Goal: Task Accomplishment & Management: Use online tool/utility

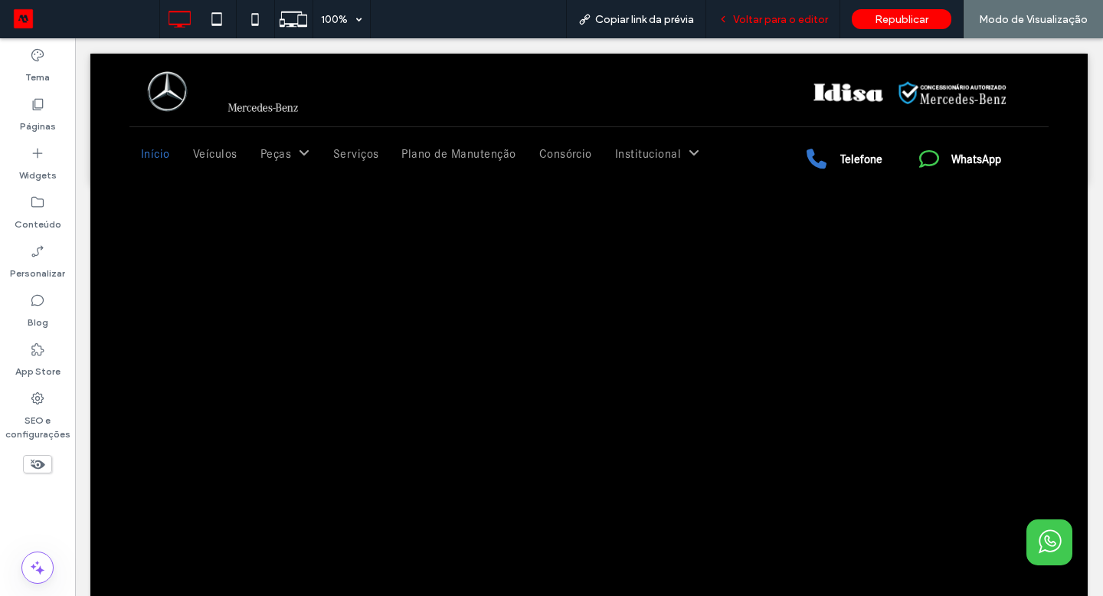
click at [817, 19] on span "Voltar para o editor" at bounding box center [780, 19] width 95 height 13
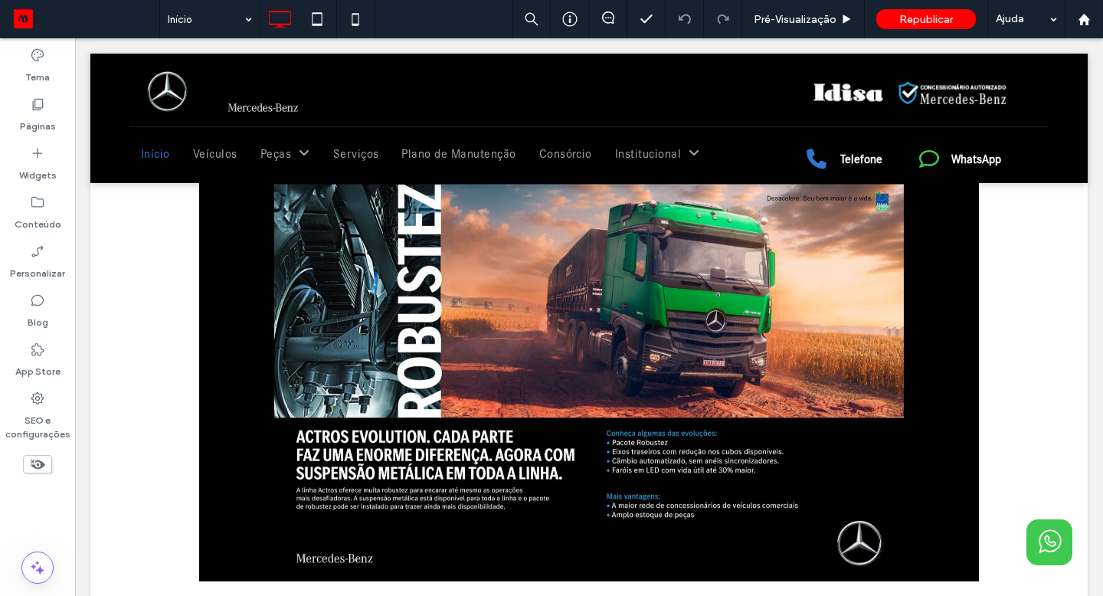
scroll to position [690, 0]
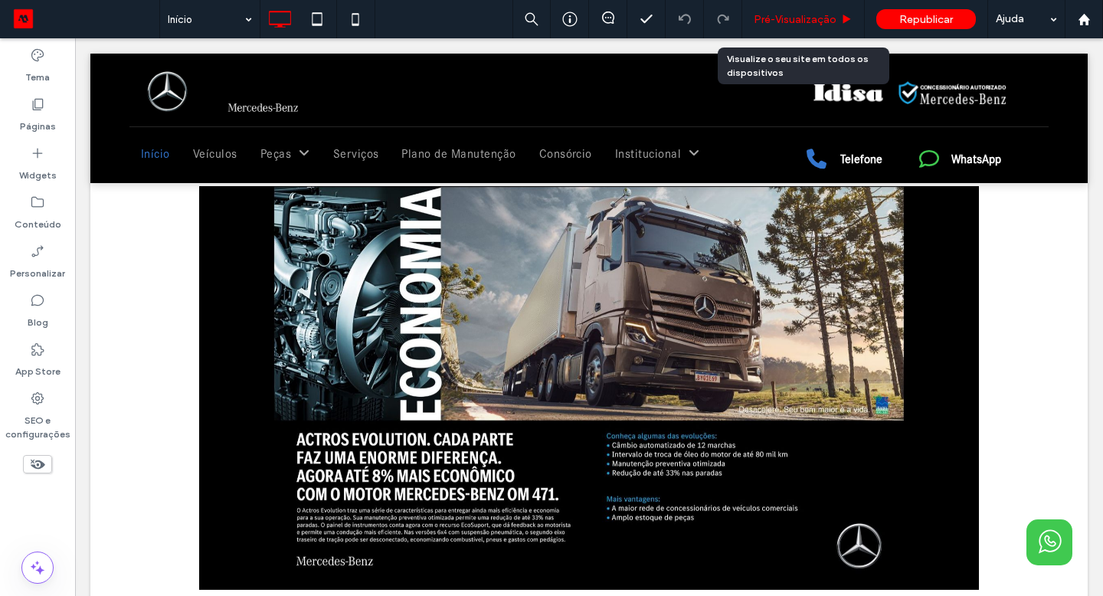
click at [816, 27] on div "Pré-Visualizaçāo" at bounding box center [804, 19] width 123 height 38
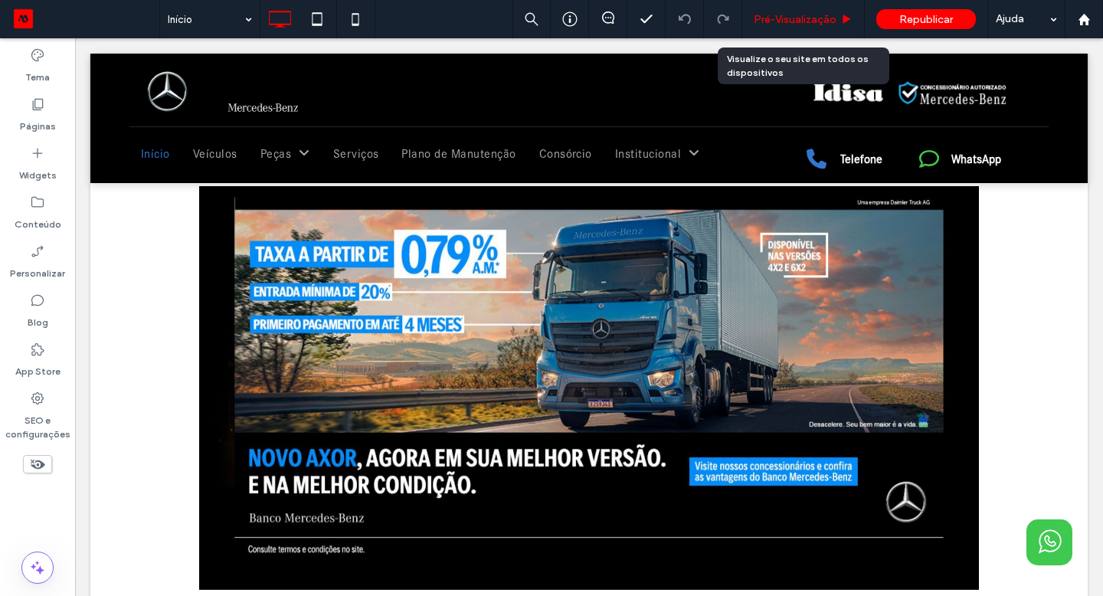
click at [805, 22] on span "Pré-Visualizaçāo" at bounding box center [795, 19] width 83 height 13
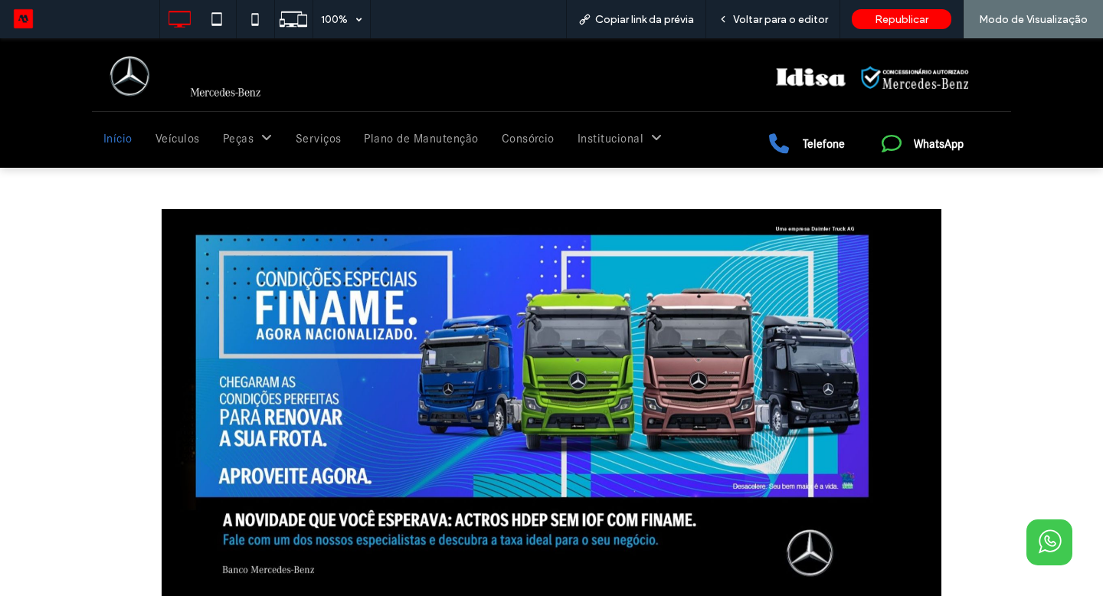
scroll to position [724, 0]
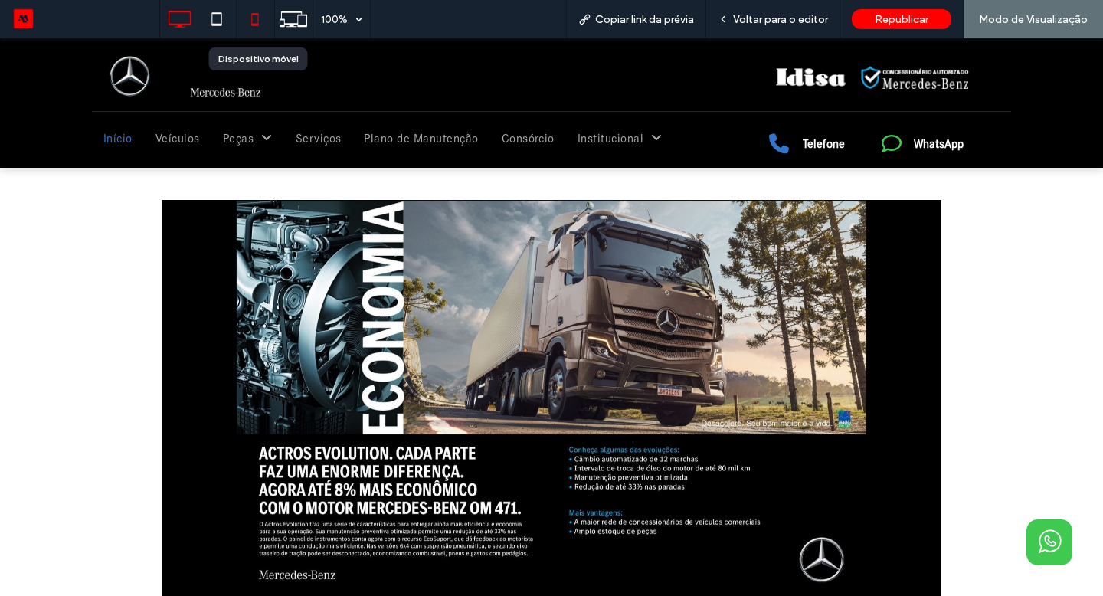
click at [257, 9] on icon at bounding box center [255, 19] width 31 height 31
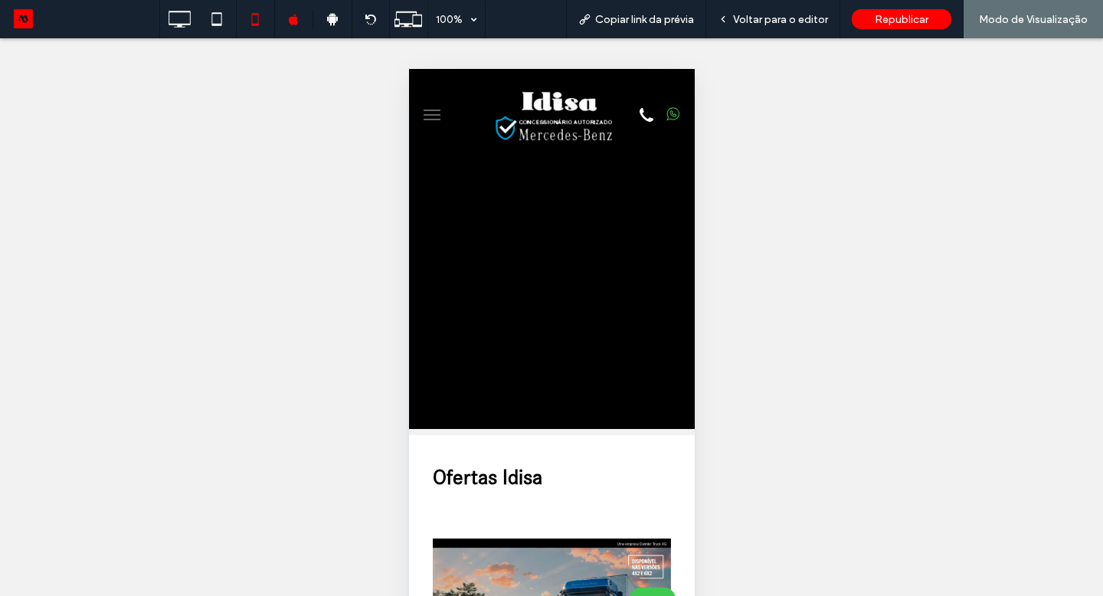
scroll to position [402, 0]
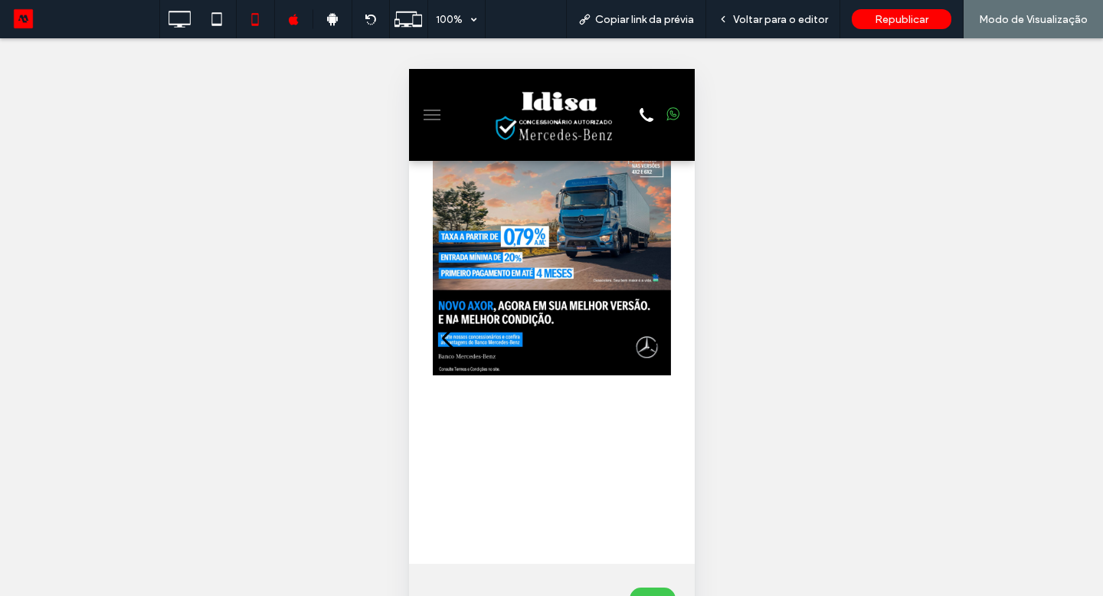
click at [648, 342] on div "Next slide" at bounding box center [652, 339] width 21 height 34
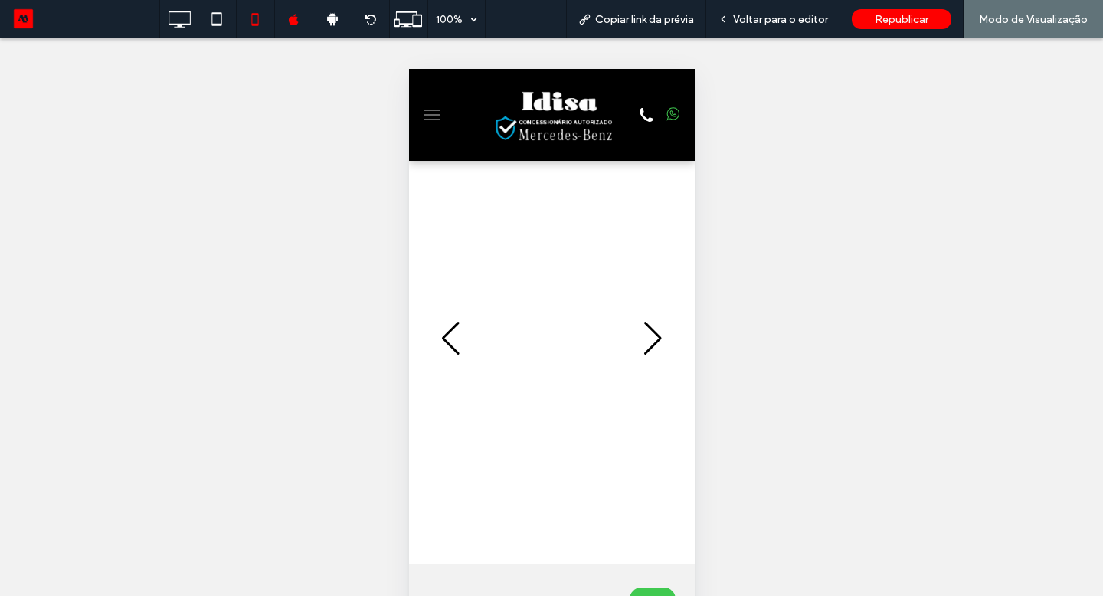
click at [648, 342] on div "Next slide" at bounding box center [652, 339] width 21 height 34
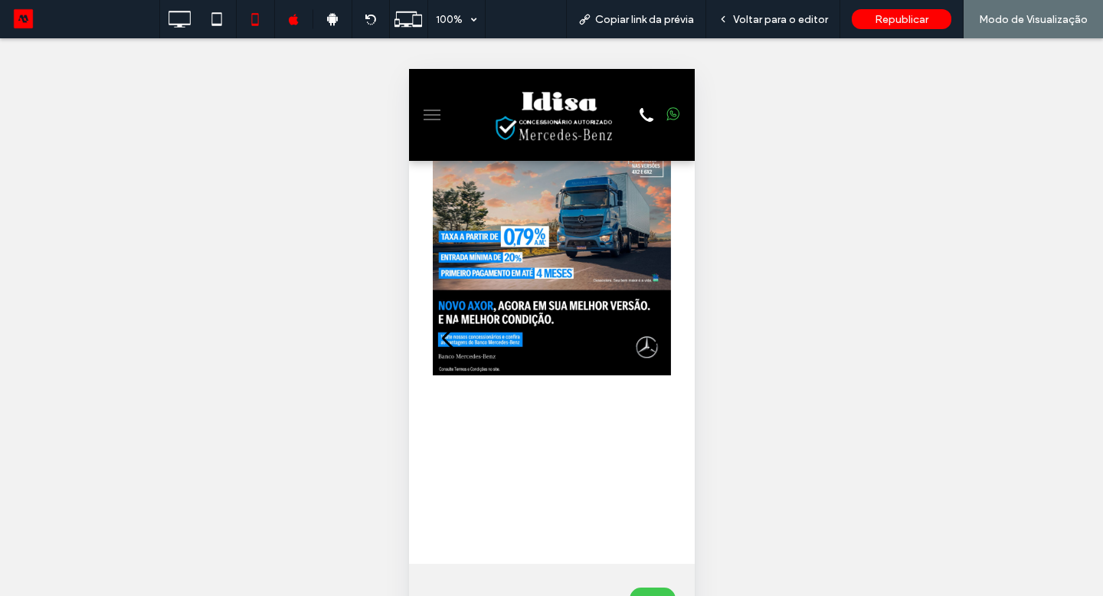
click at [648, 342] on div "Next slide" at bounding box center [652, 339] width 21 height 34
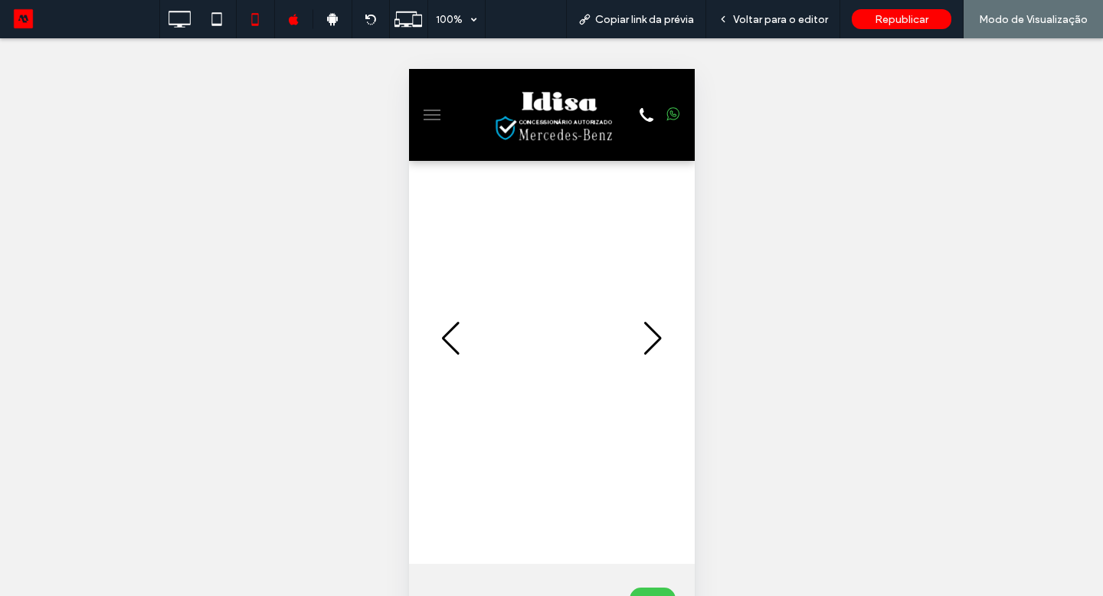
click at [648, 342] on div "Next slide" at bounding box center [652, 339] width 21 height 34
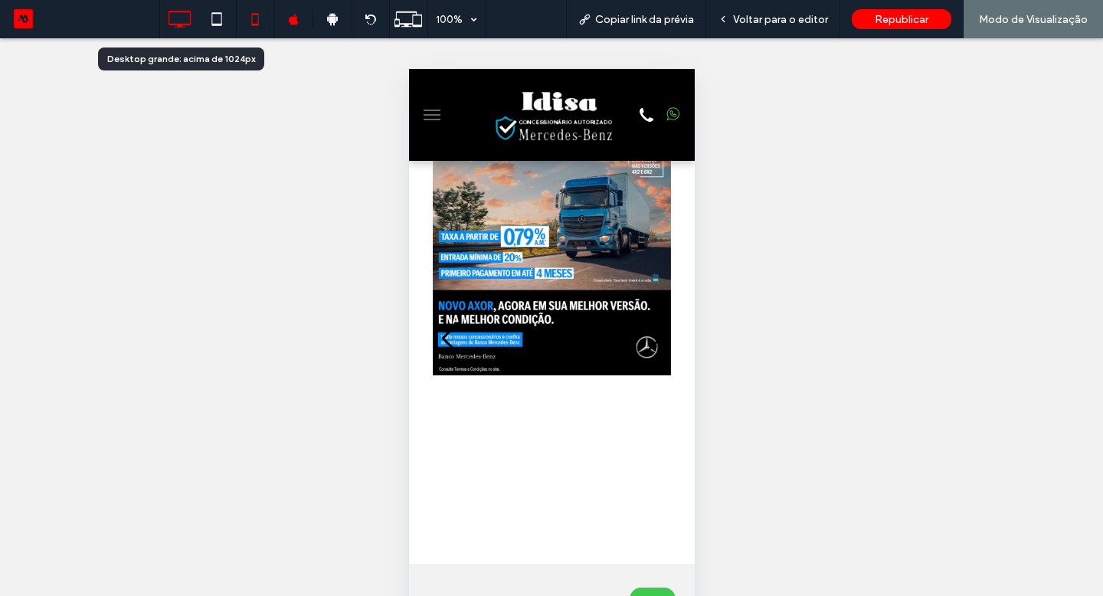
click at [181, 15] on icon at bounding box center [179, 19] width 31 height 31
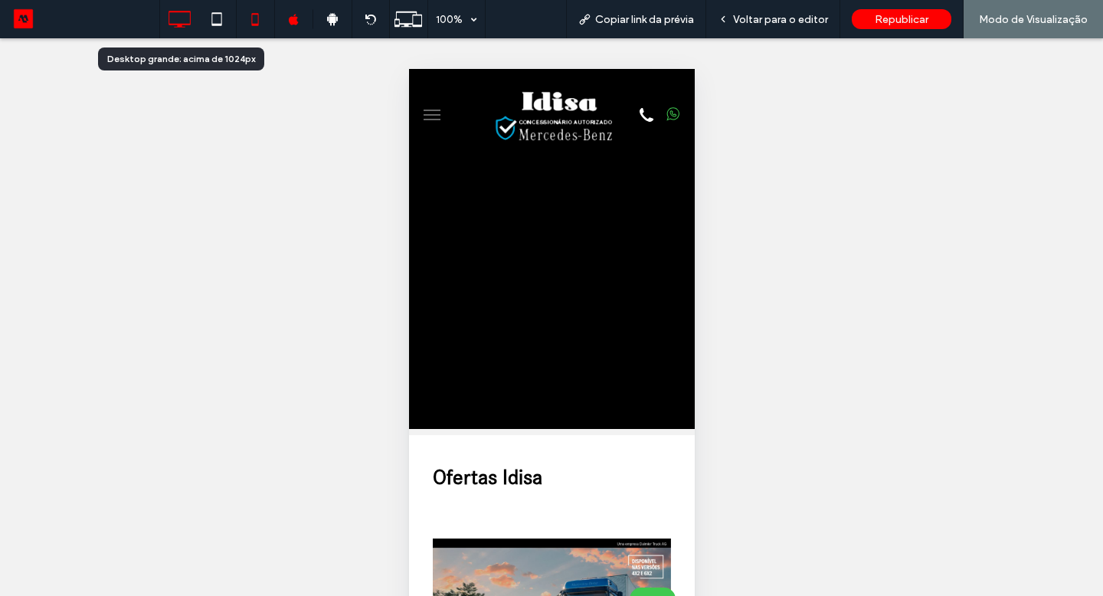
click at [0, 0] on div at bounding box center [0, 0] width 0 height 0
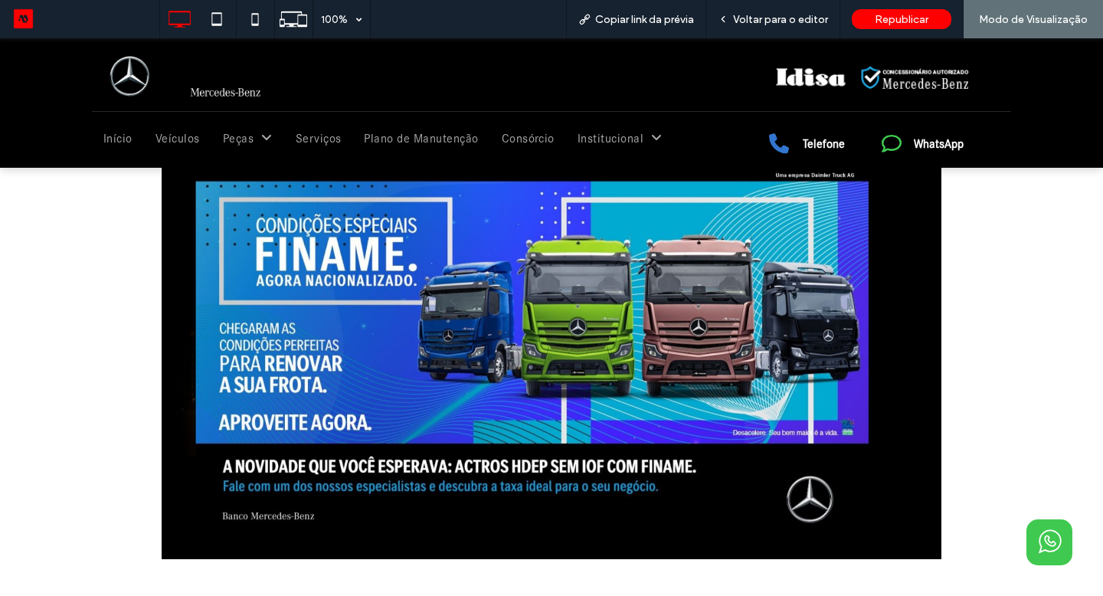
scroll to position [759, 0]
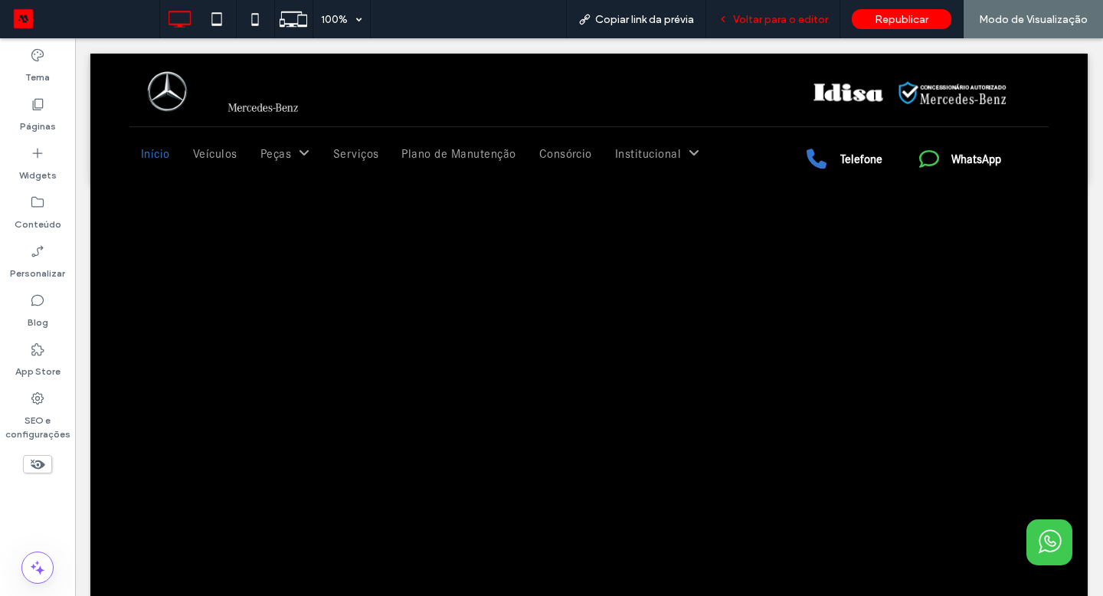
click at [785, 8] on div "Voltar para o editor" at bounding box center [774, 19] width 134 height 38
click at [779, 15] on span "Voltar para o editor" at bounding box center [780, 19] width 95 height 13
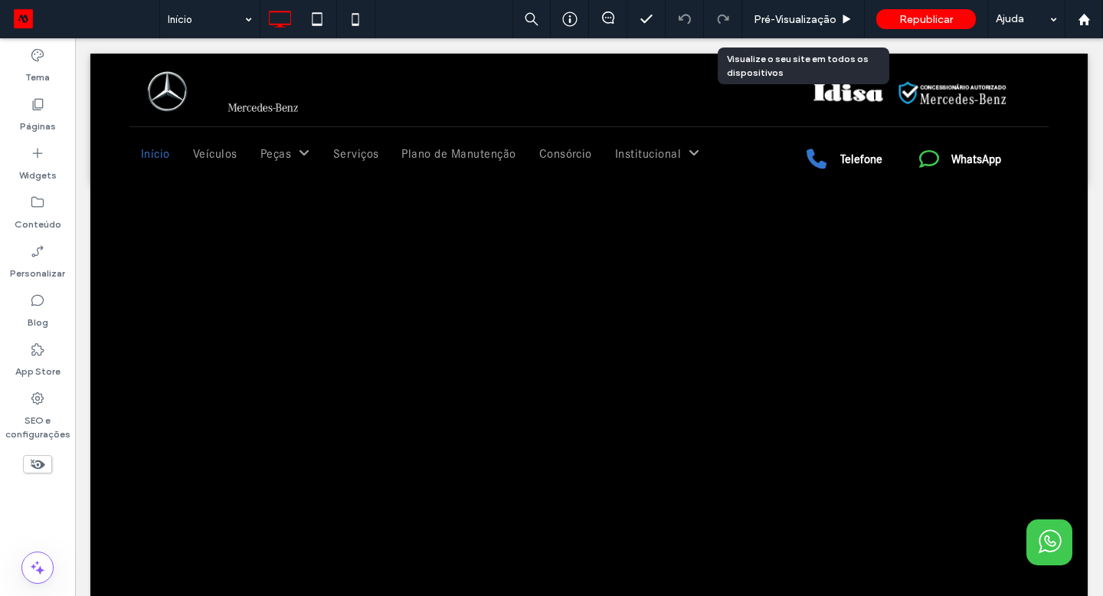
click at [779, 15] on span "Pré-Visualizaçāo" at bounding box center [795, 19] width 83 height 13
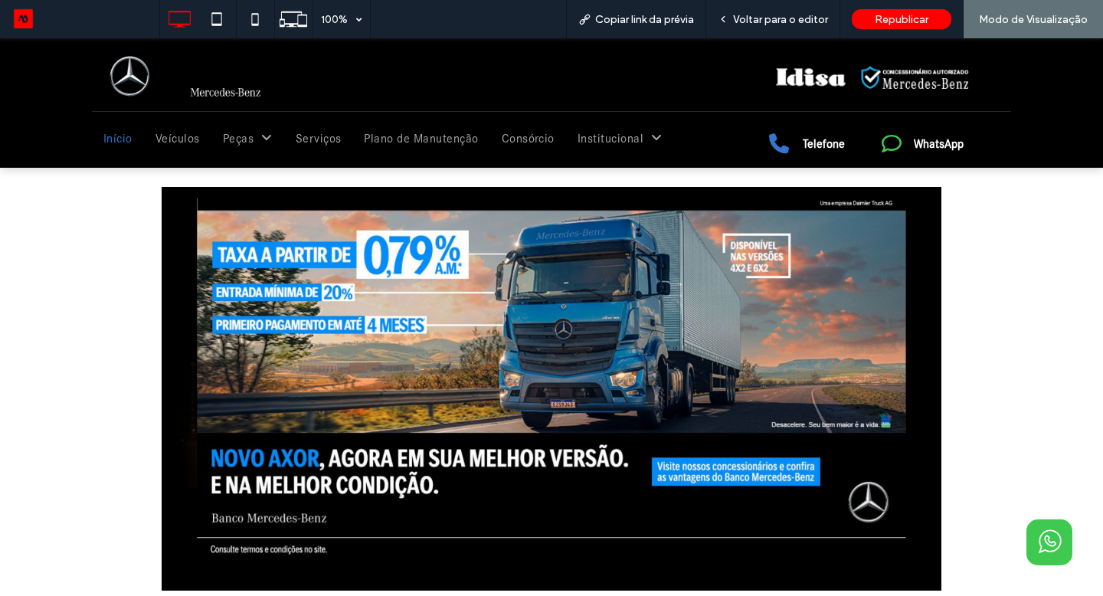
scroll to position [734, 0]
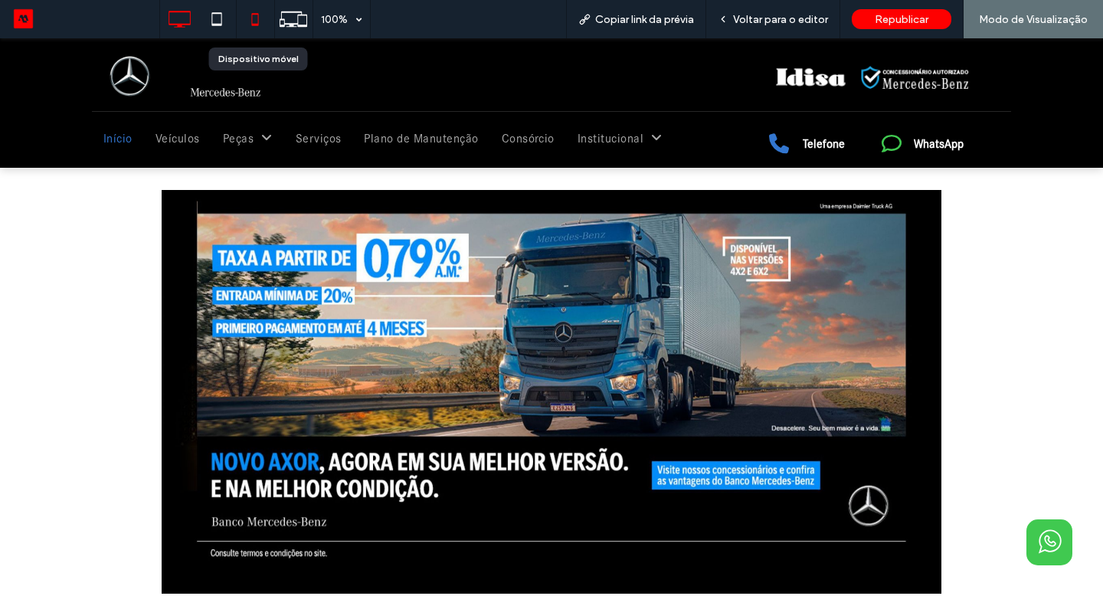
click at [251, 18] on icon at bounding box center [255, 19] width 31 height 31
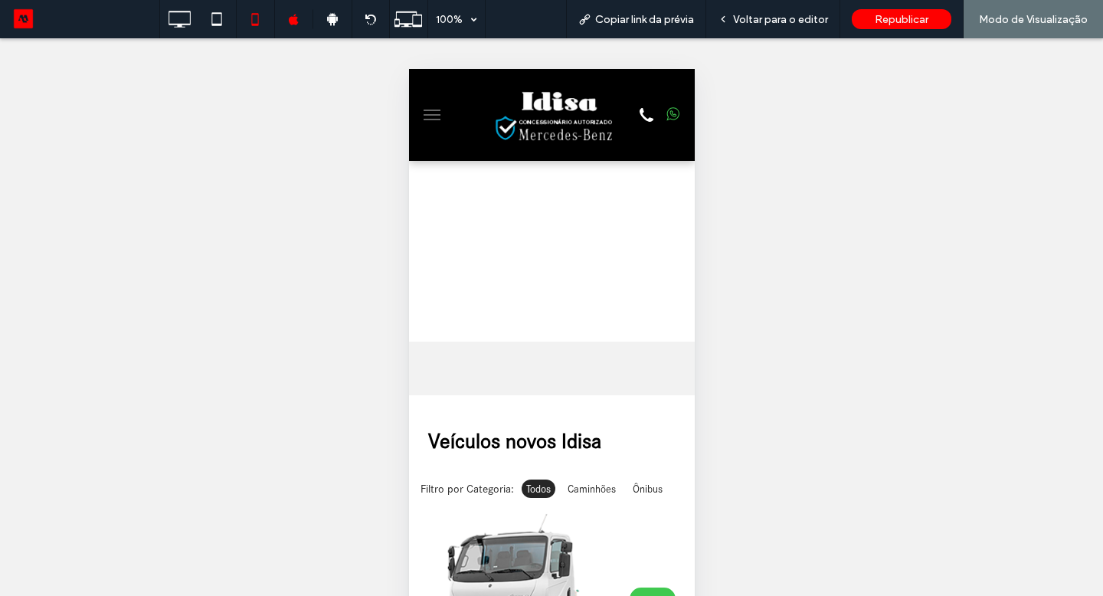
scroll to position [622, 0]
click at [808, 6] on div "Voltar para o editor" at bounding box center [774, 19] width 134 height 38
click at [796, 18] on span "Voltar para o editor" at bounding box center [780, 19] width 95 height 13
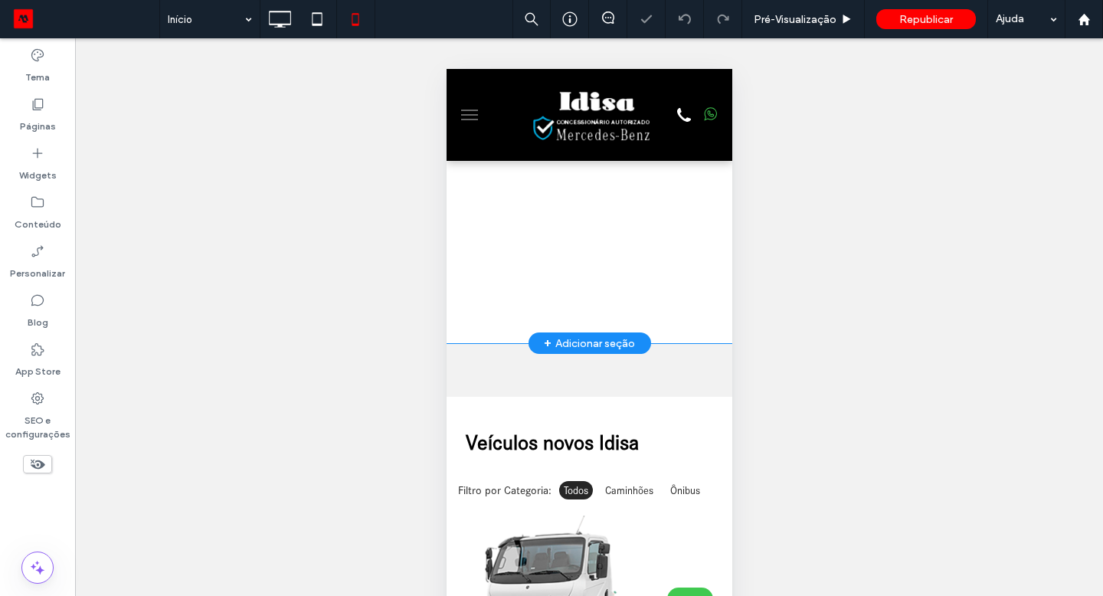
click at [657, 293] on div "Clique para editar no Modo Flex" at bounding box center [589, 78] width 286 height 531
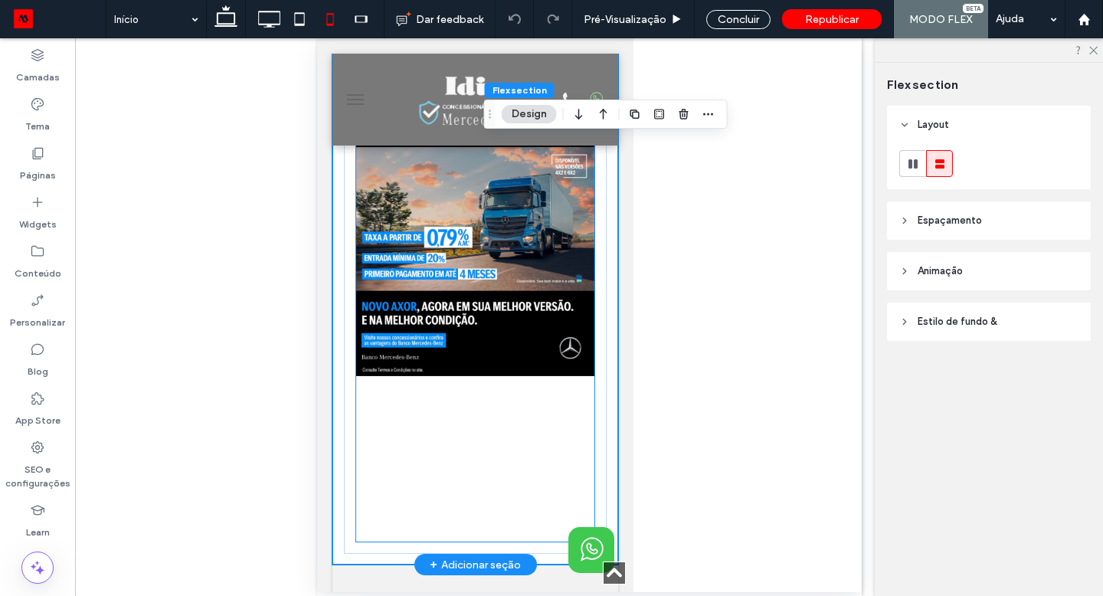
scroll to position [384, 0]
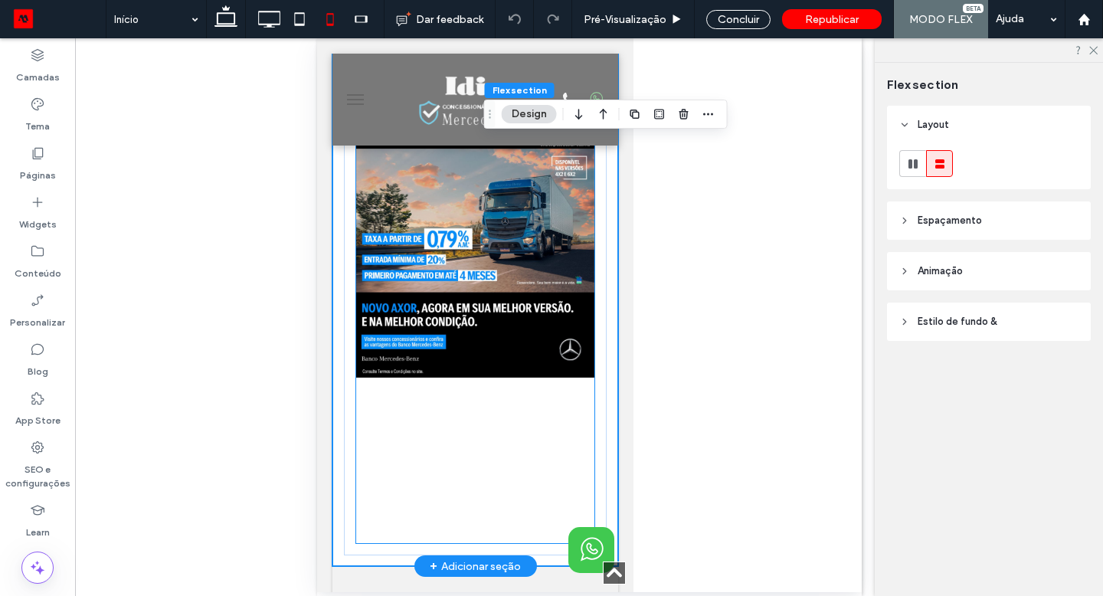
click at [553, 498] on div at bounding box center [475, 341] width 238 height 404
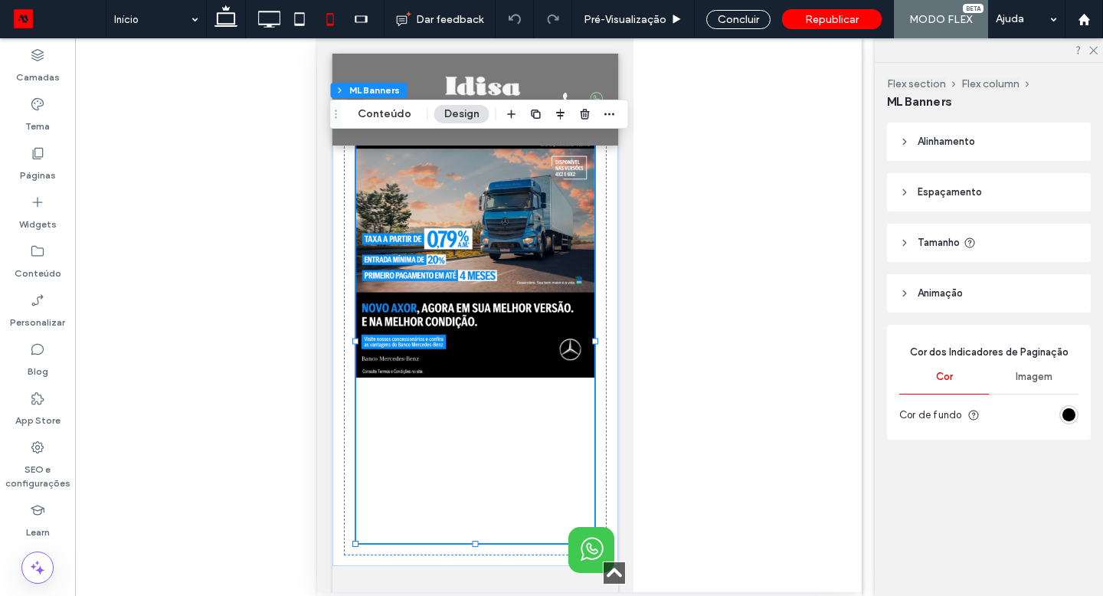
click at [954, 237] on span "Tamanho" at bounding box center [939, 242] width 42 height 15
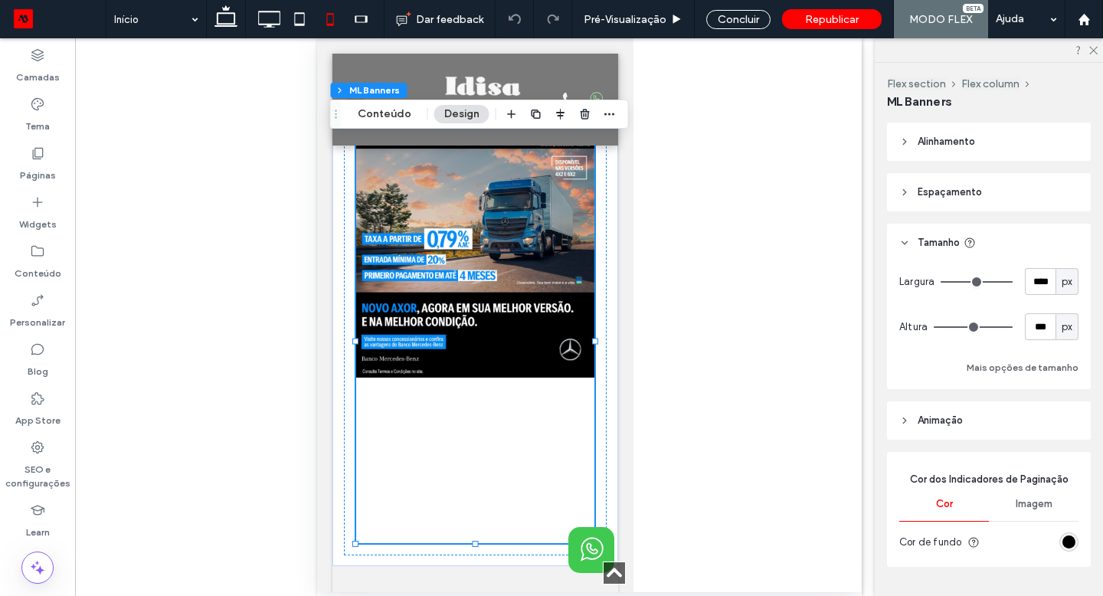
click at [1073, 334] on div "px" at bounding box center [1067, 327] width 15 height 15
click at [1063, 452] on div "A" at bounding box center [1067, 461] width 21 height 27
type input "*"
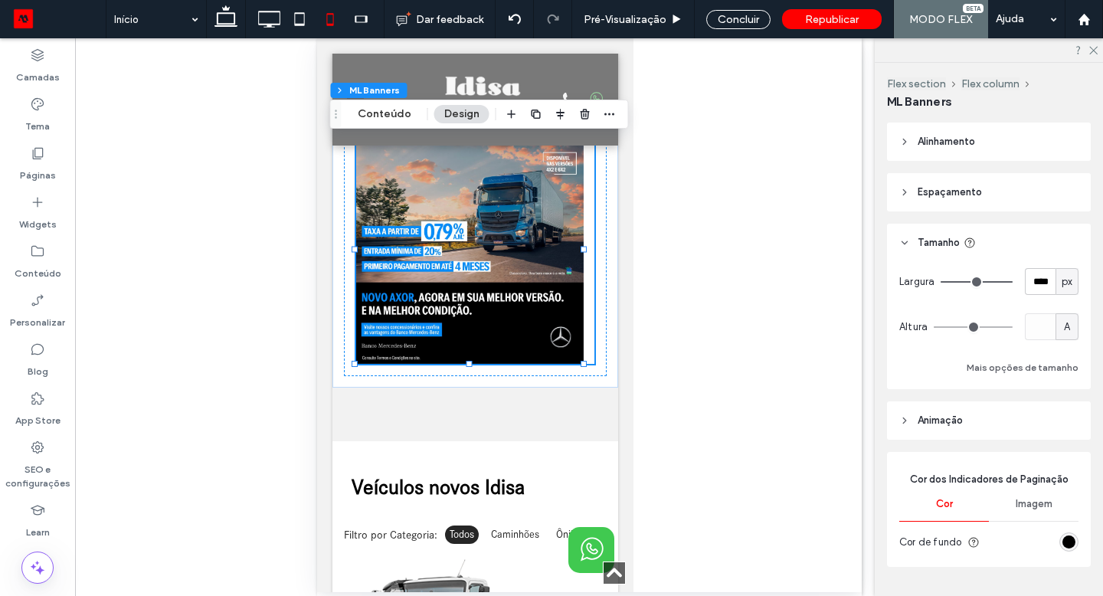
click at [340, 375] on div "Ofertas Idisa" at bounding box center [475, 210] width 286 height 355
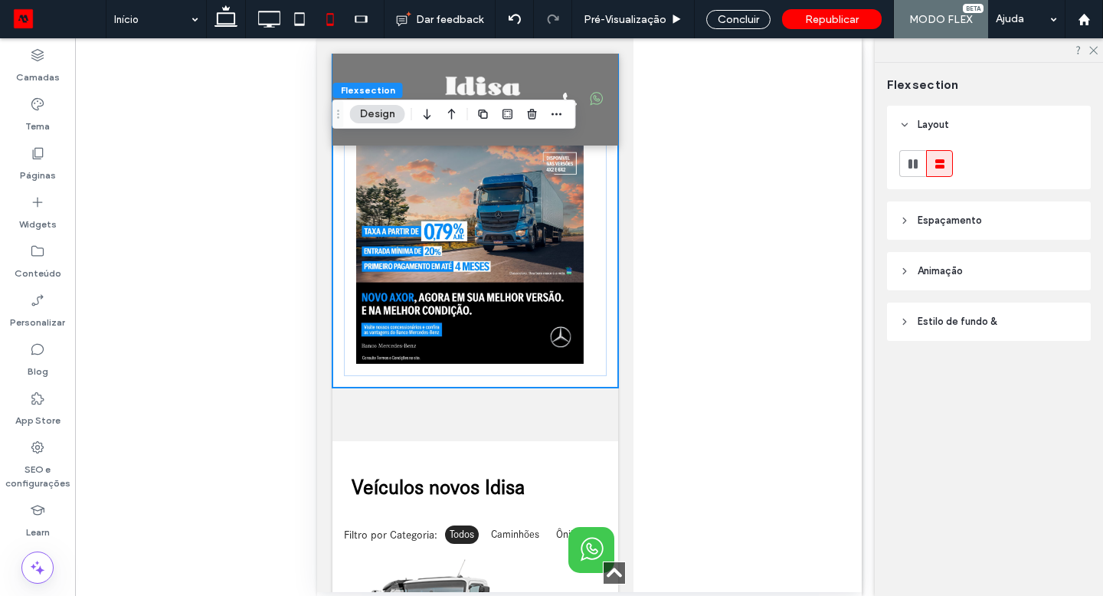
click at [975, 224] on span "Espaçamento" at bounding box center [950, 220] width 64 height 15
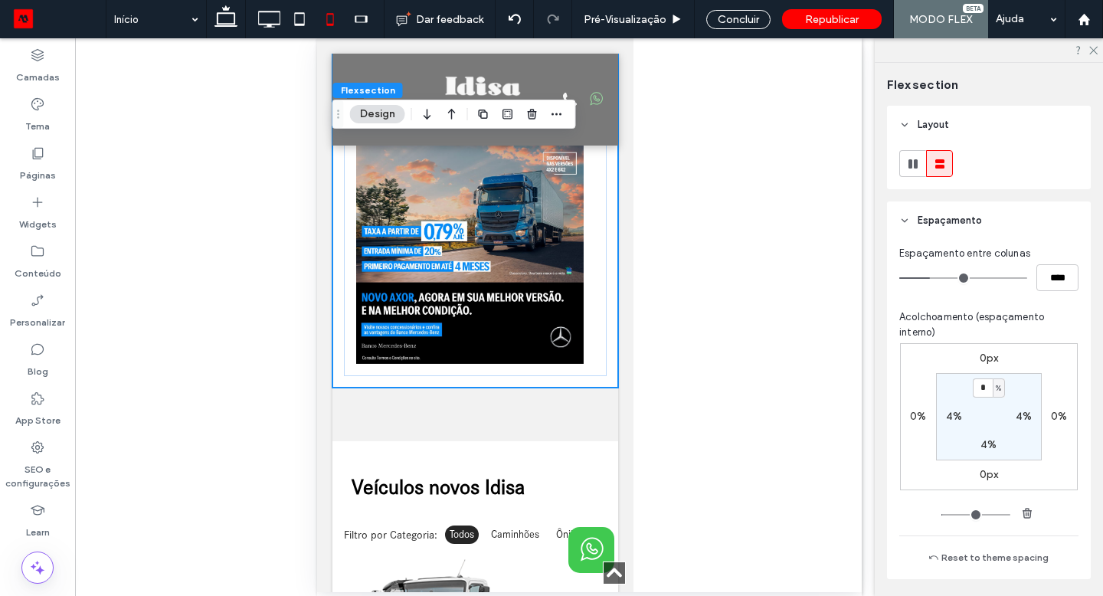
click at [981, 446] on label "4%" at bounding box center [989, 444] width 16 height 13
type input "*"
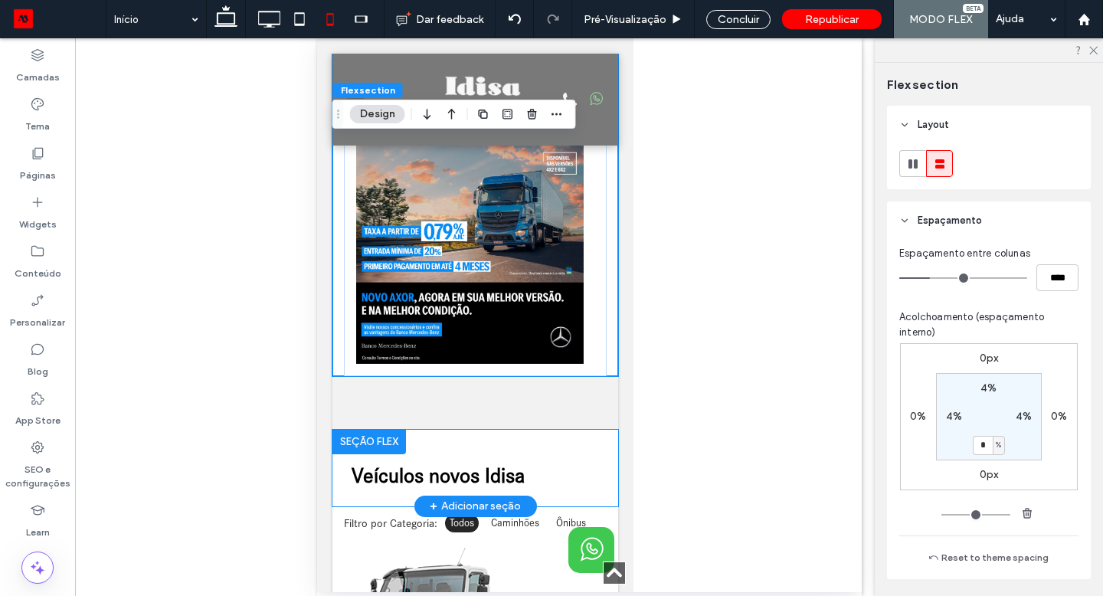
click at [515, 434] on div "Veículos novos Idisa" at bounding box center [475, 468] width 286 height 77
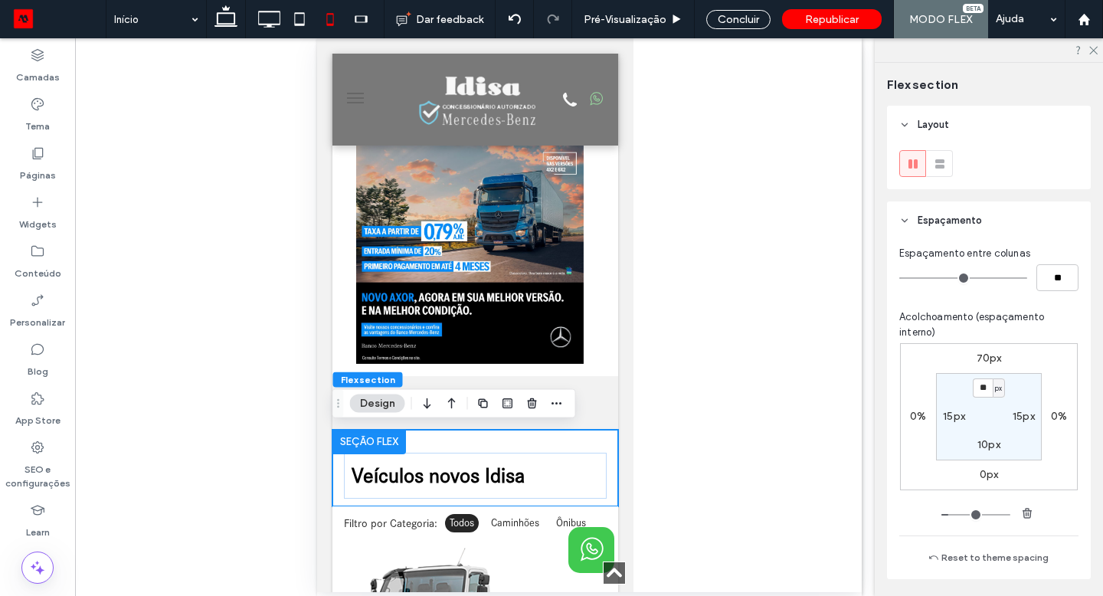
click at [988, 356] on label "70px" at bounding box center [989, 358] width 25 height 13
type input "**"
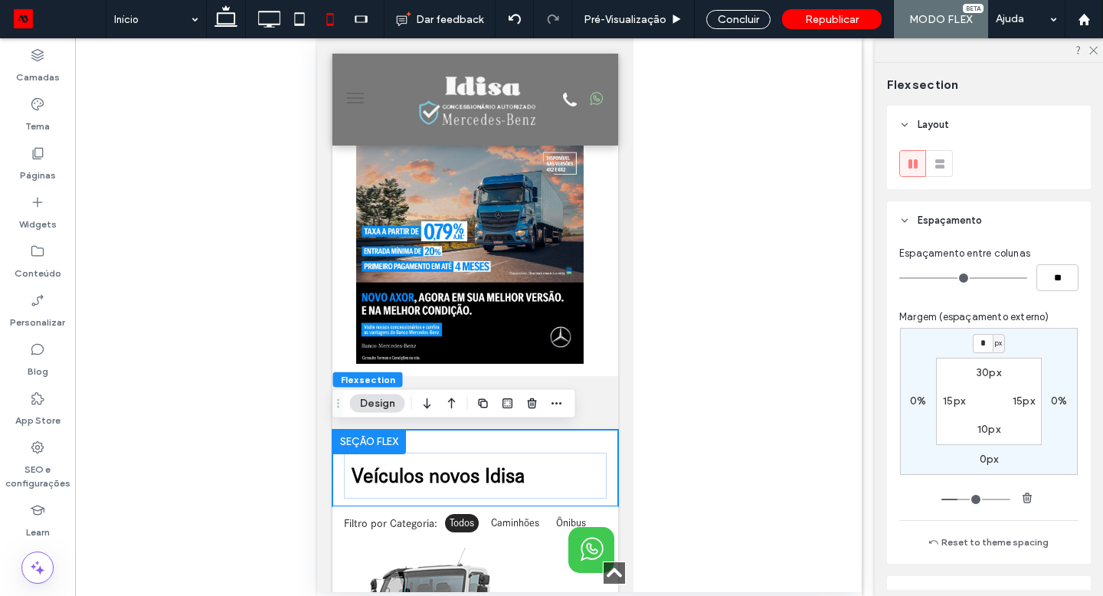
type input "*"
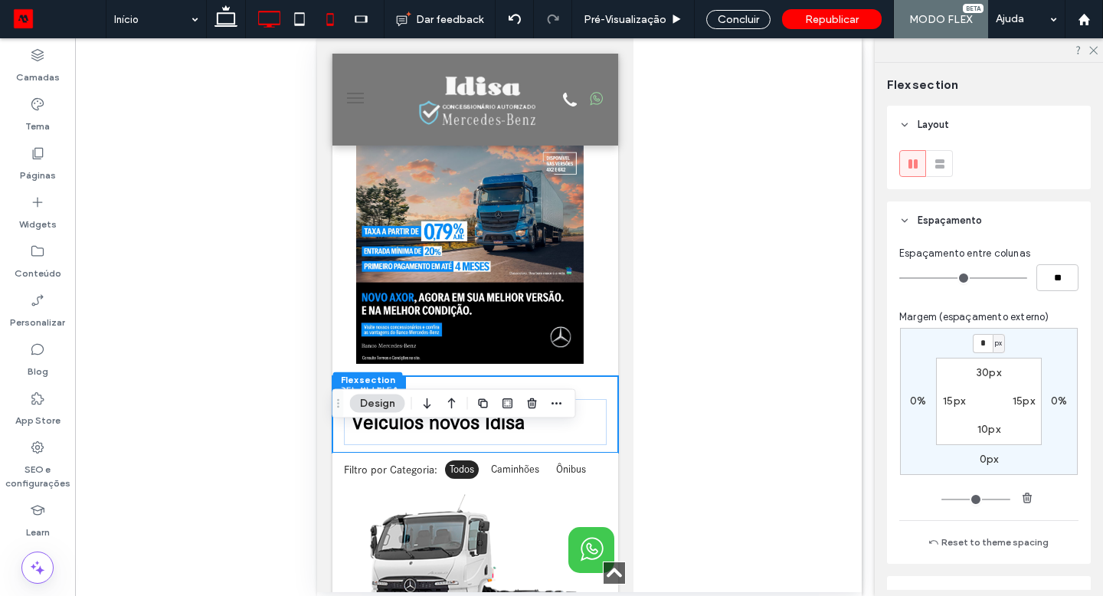
click at [270, 22] on icon at bounding box center [269, 19] width 31 height 31
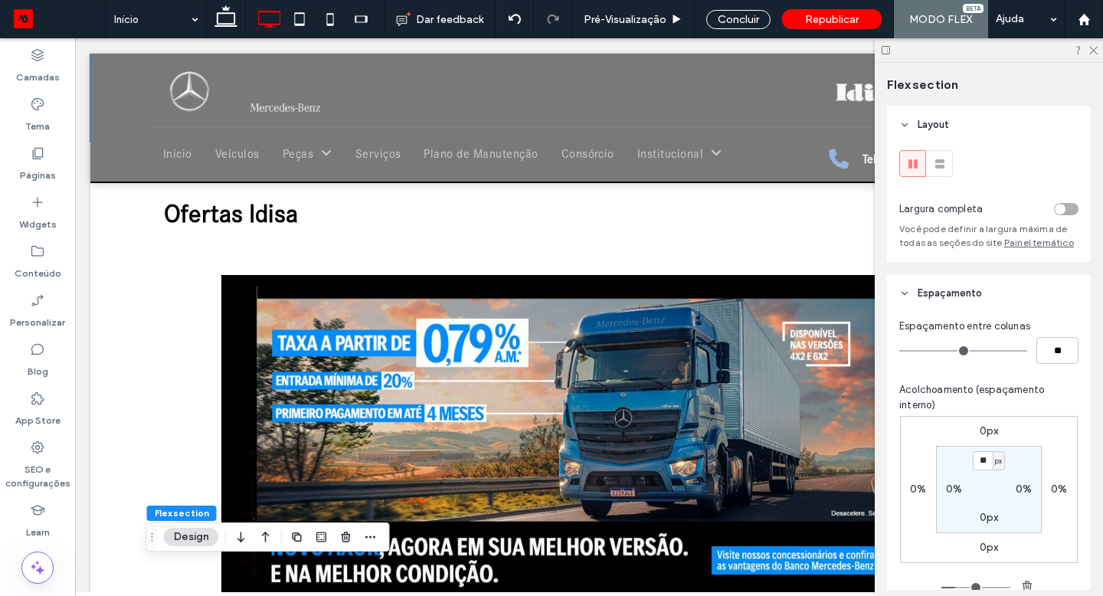
scroll to position [459, 0]
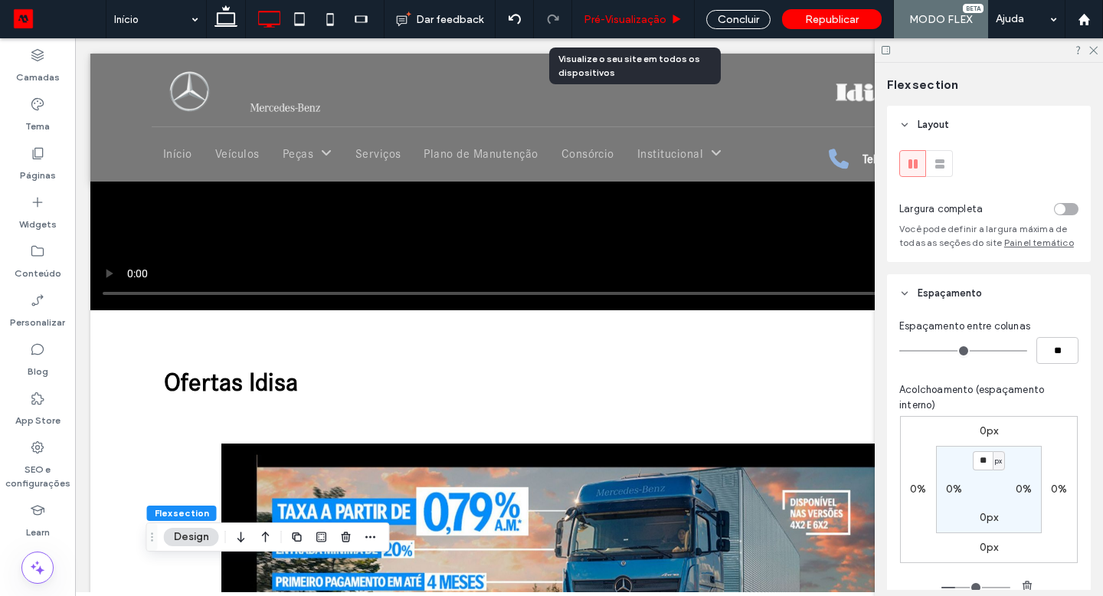
click at [632, 16] on span "Pré-Visualizaçāo" at bounding box center [625, 19] width 83 height 13
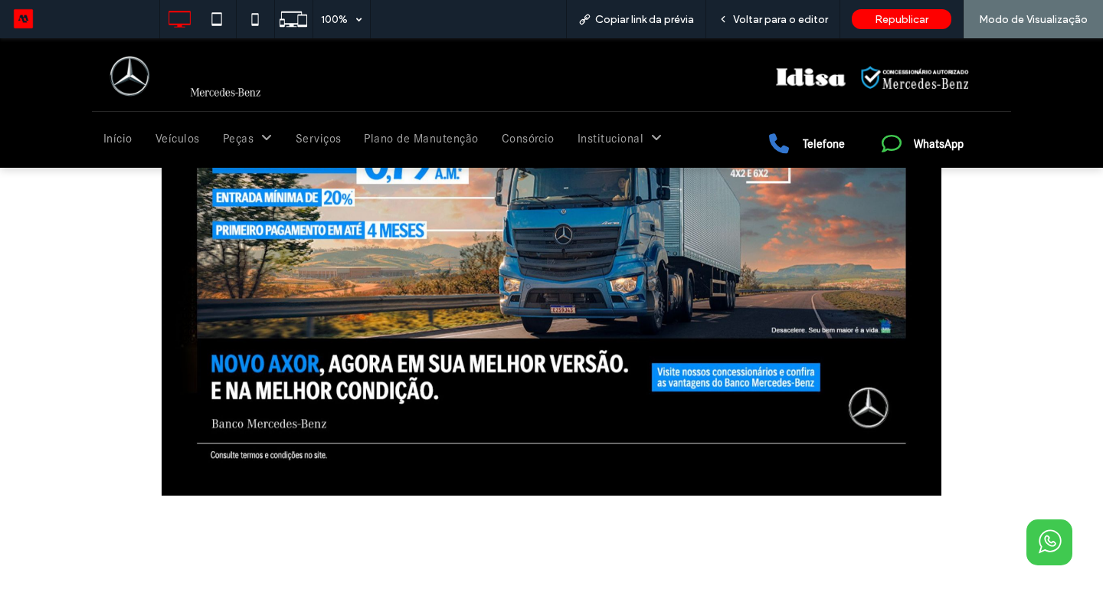
scroll to position [998, 0]
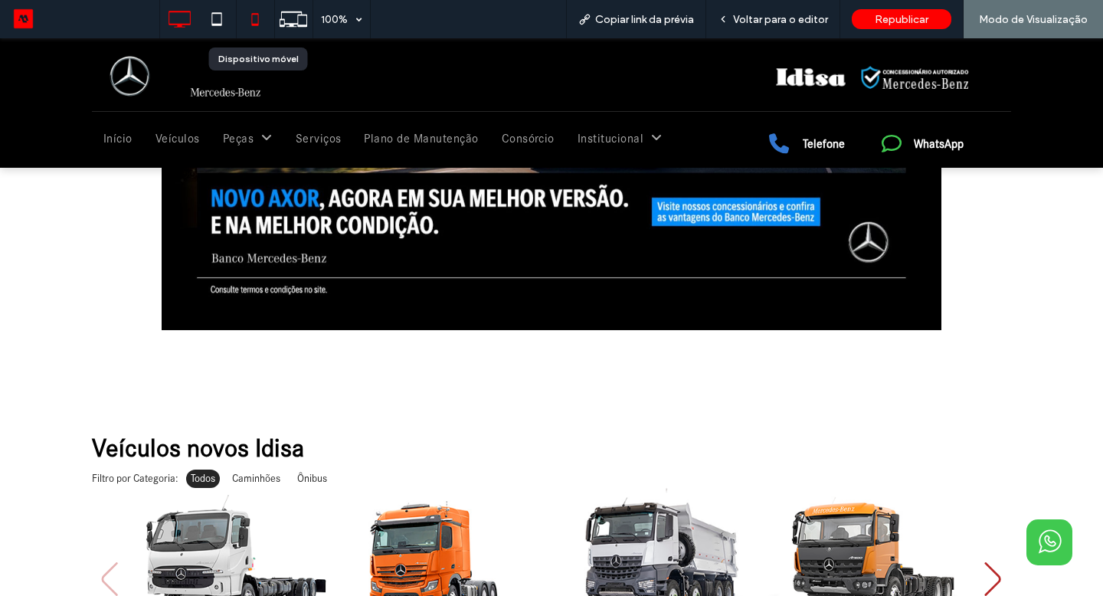
click at [252, 18] on icon at bounding box center [255, 19] width 31 height 31
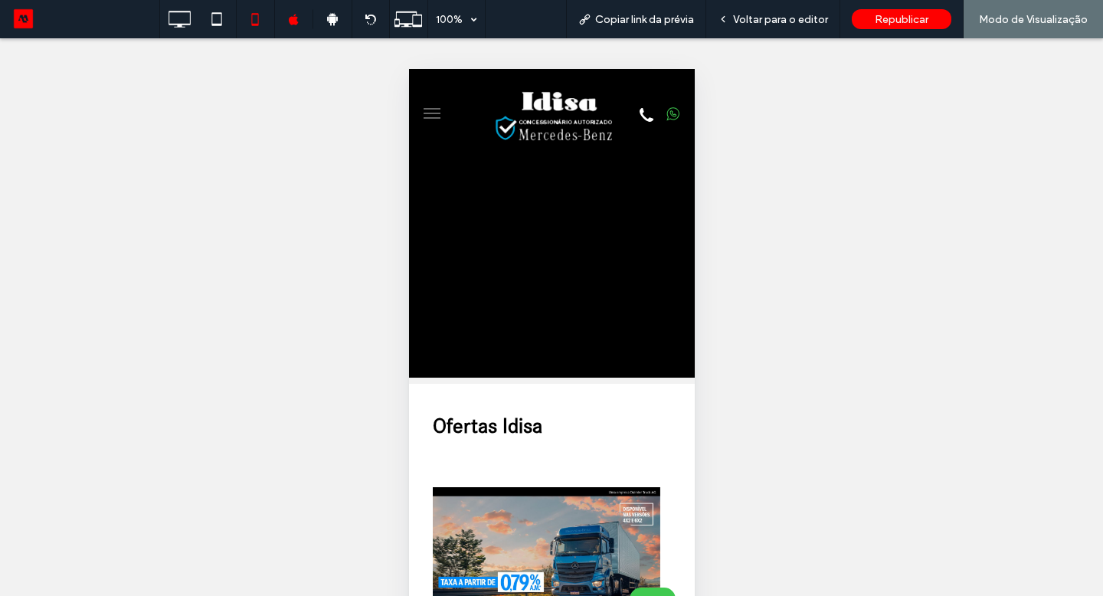
scroll to position [0, 0]
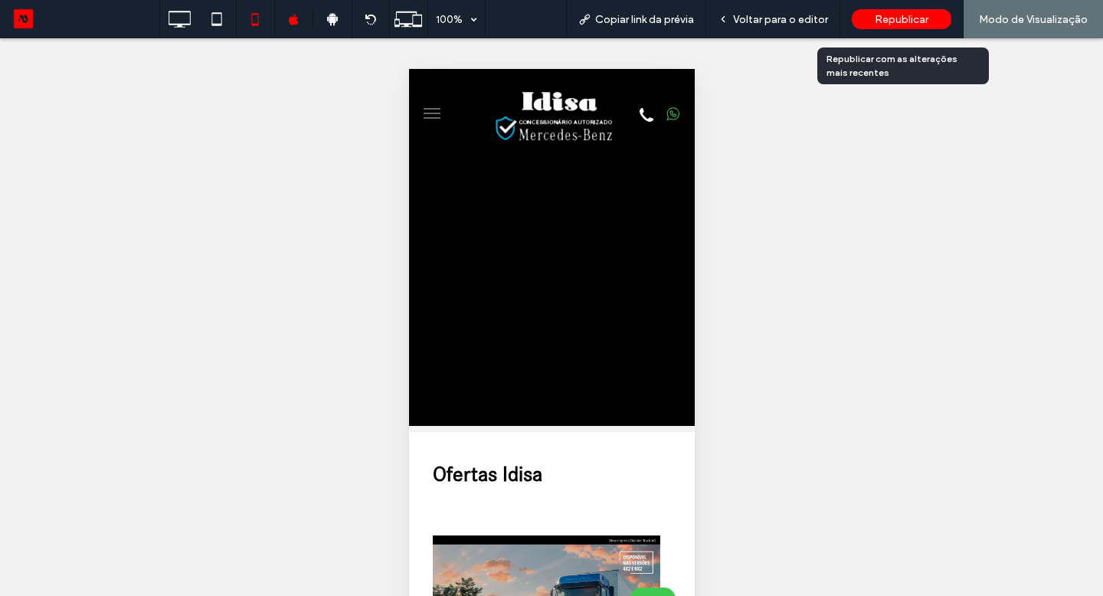
click at [894, 20] on span "Republicar" at bounding box center [902, 19] width 54 height 13
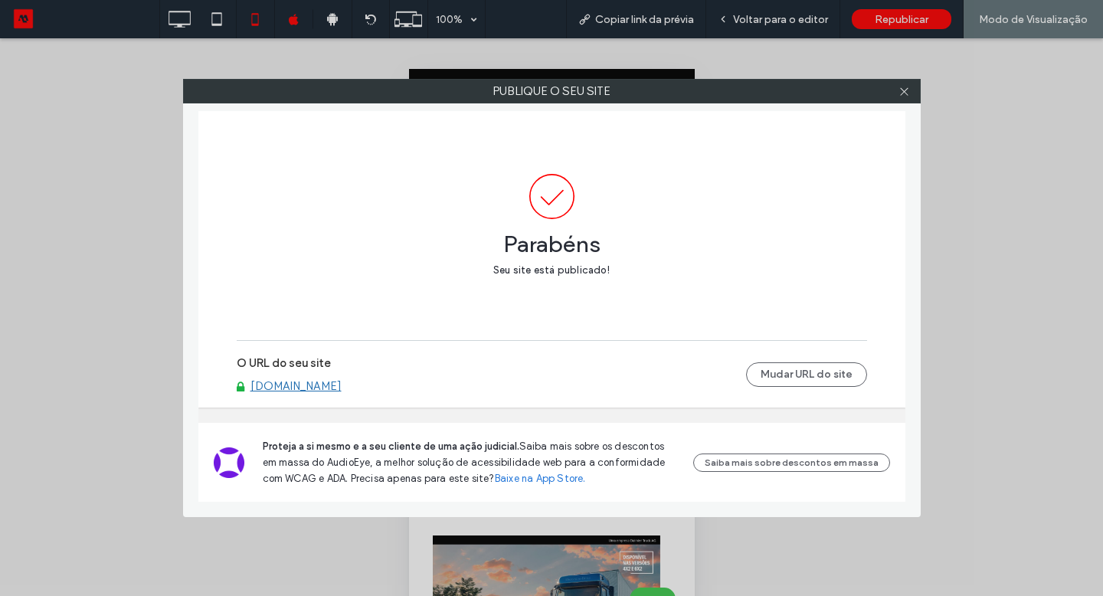
click at [910, 84] on div at bounding box center [904, 91] width 23 height 23
click at [907, 90] on icon at bounding box center [904, 91] width 11 height 11
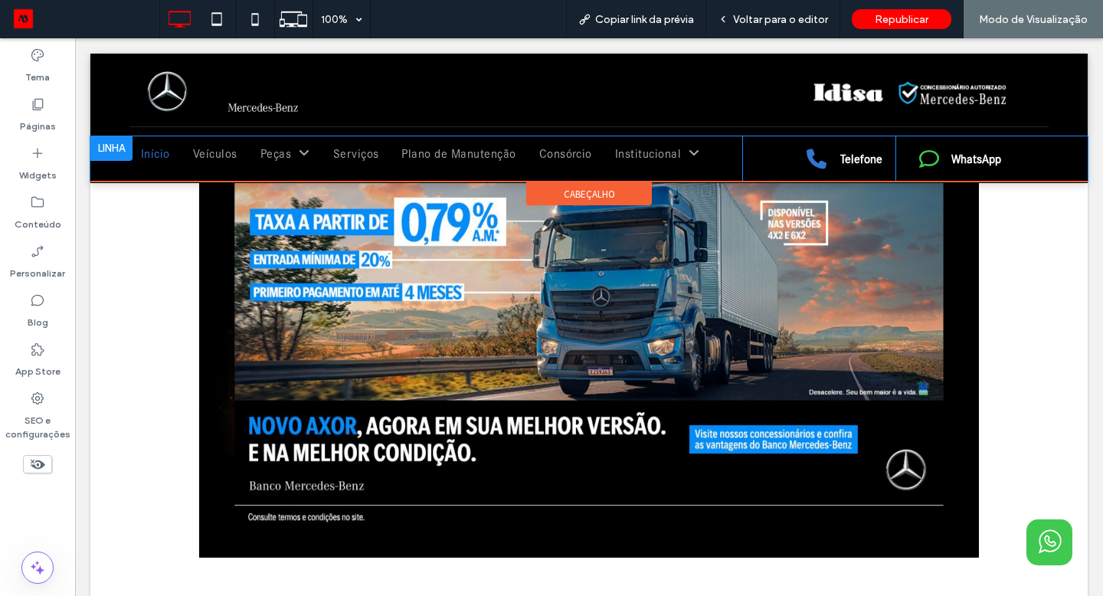
scroll to position [725, 0]
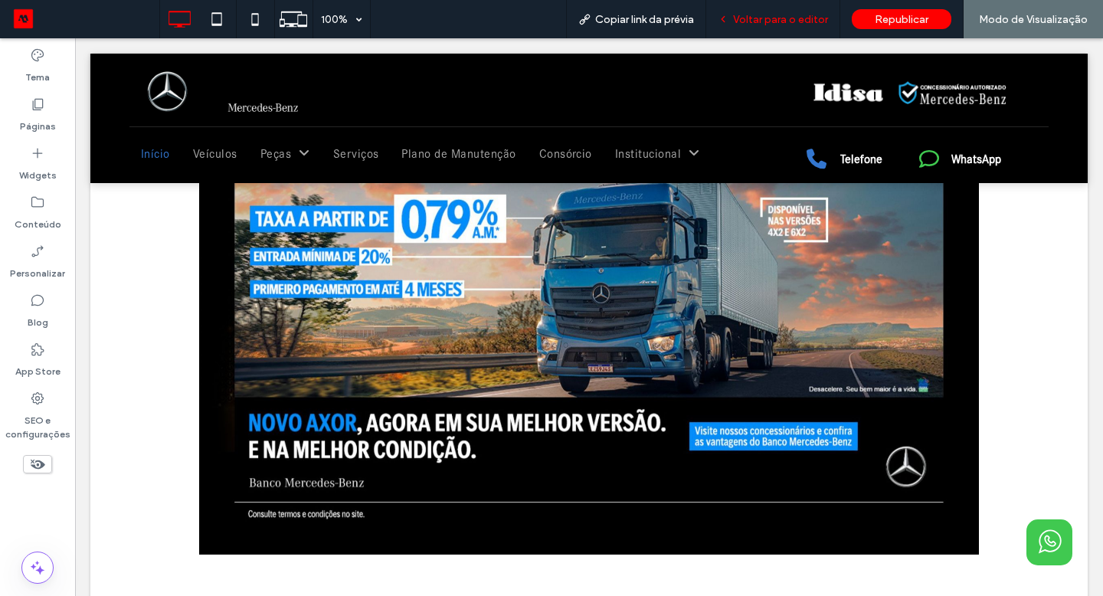
click at [781, 18] on span "Voltar para o editor" at bounding box center [780, 19] width 95 height 13
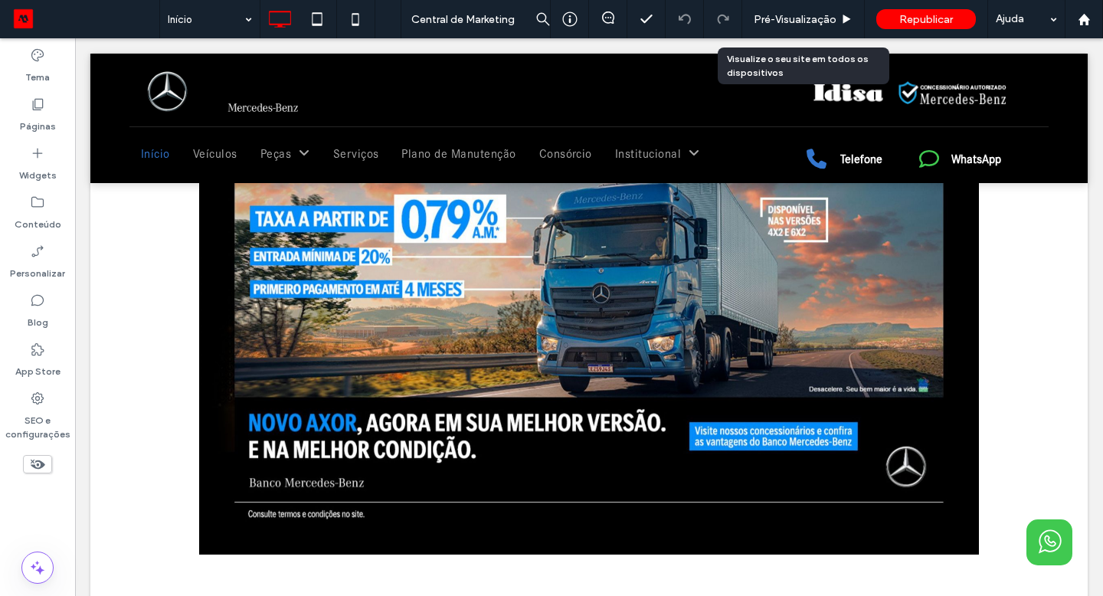
click at [781, 18] on span "Pré-Visualizaçāo" at bounding box center [795, 19] width 83 height 13
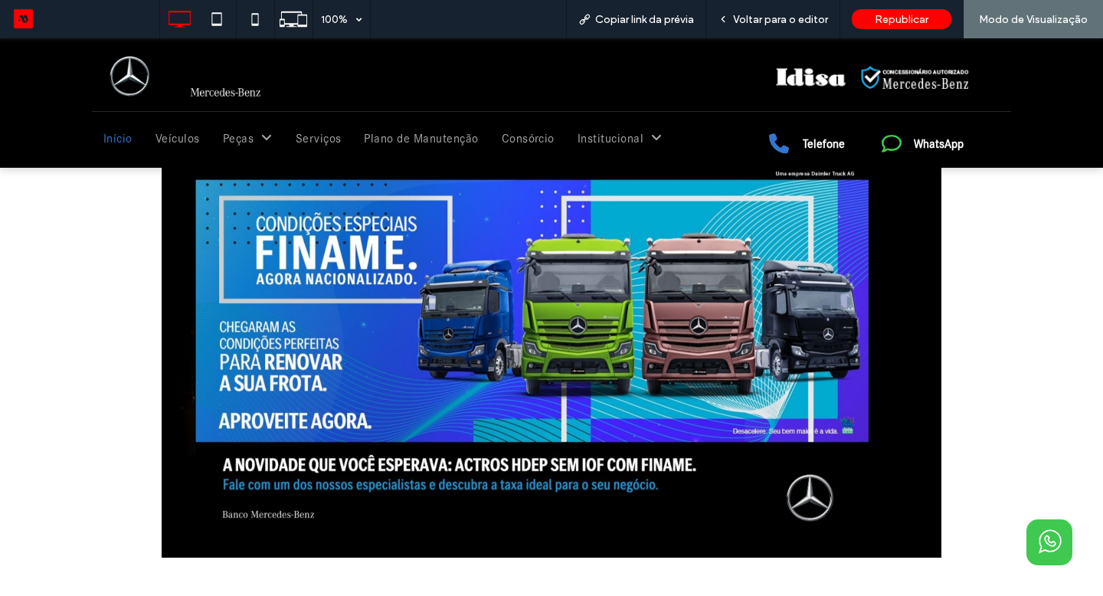
scroll to position [723, 0]
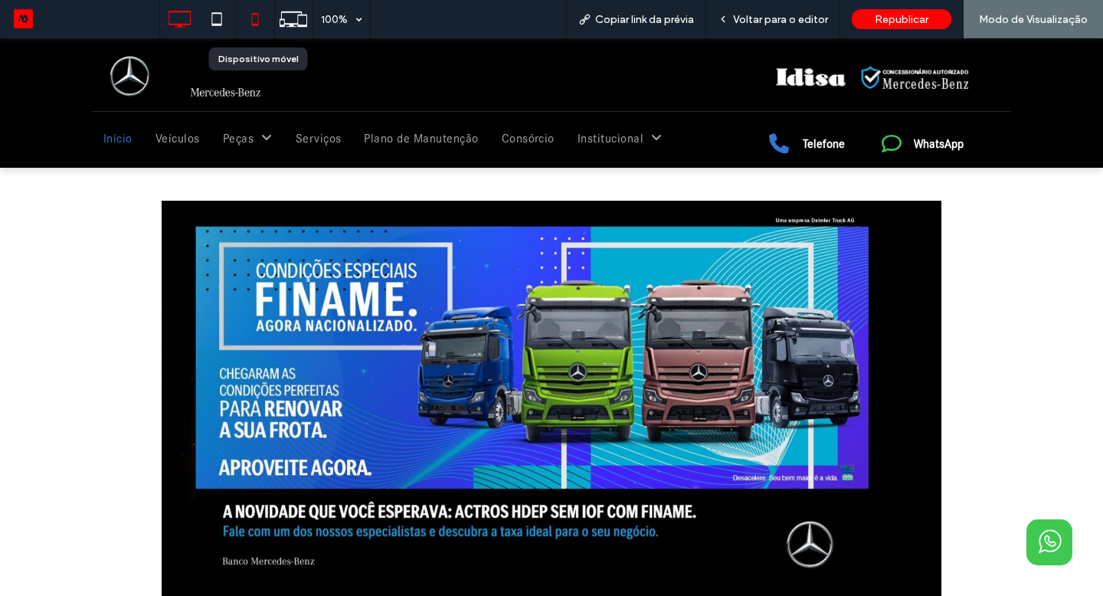
click at [251, 16] on icon at bounding box center [255, 19] width 31 height 31
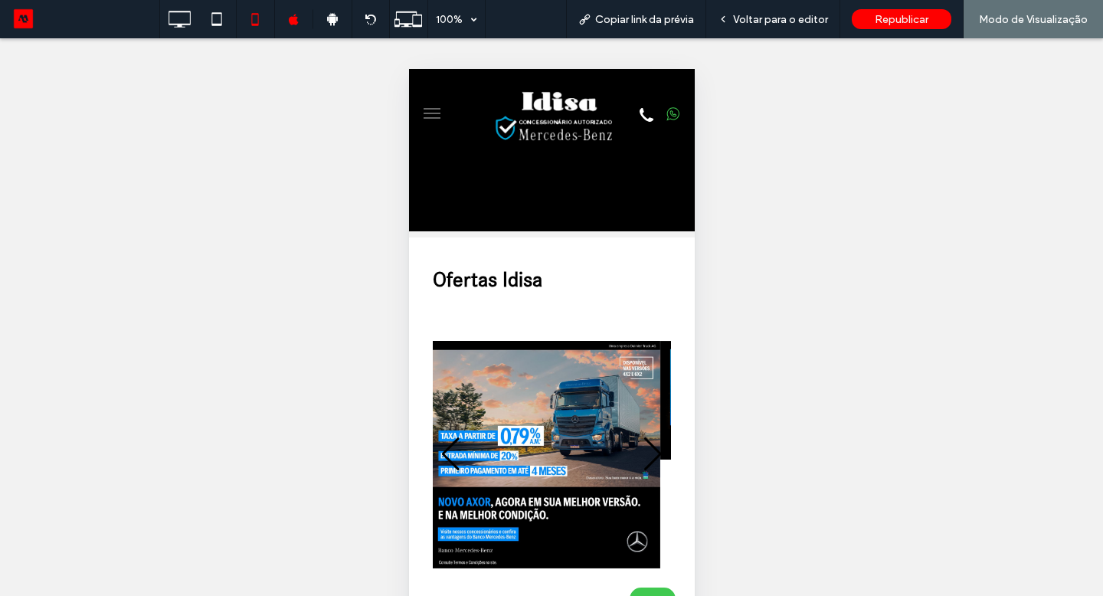
scroll to position [295, 0]
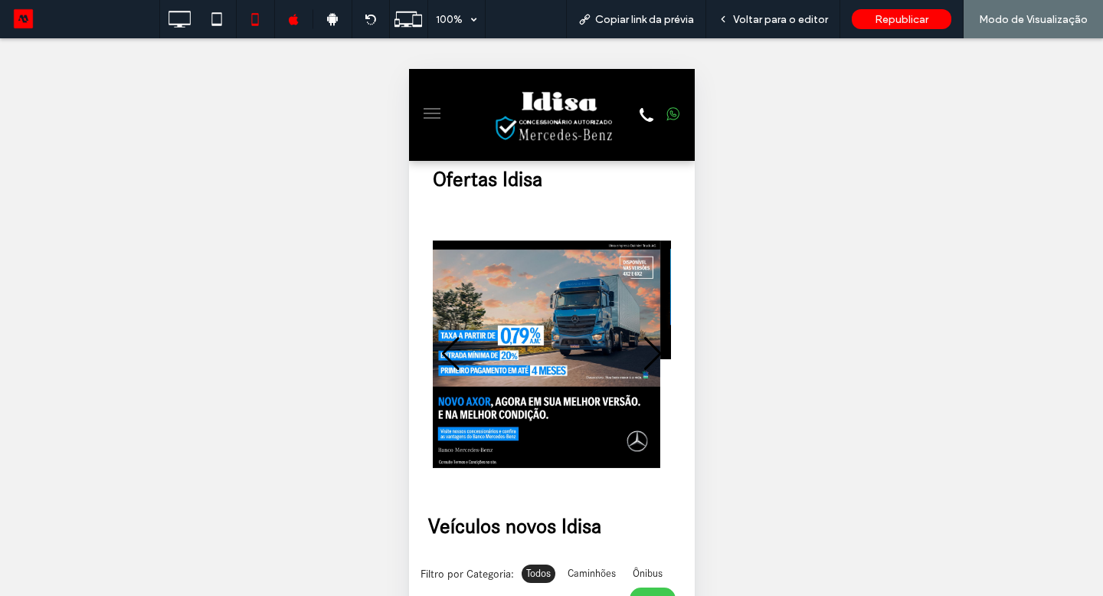
click at [642, 346] on div "Next slide" at bounding box center [652, 354] width 21 height 34
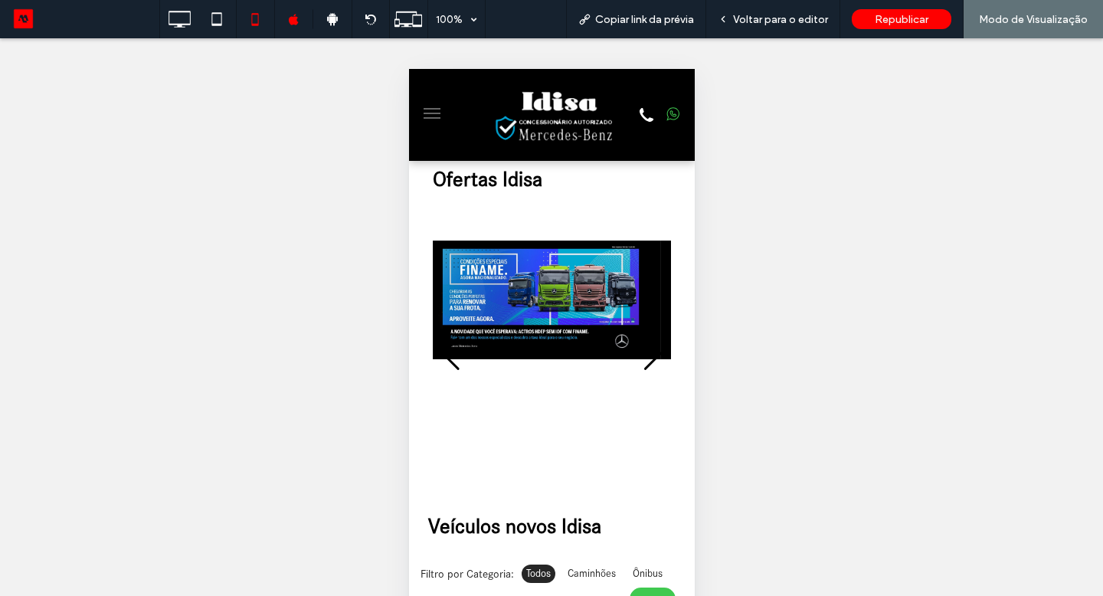
click at [642, 351] on div "Next slide" at bounding box center [652, 354] width 21 height 34
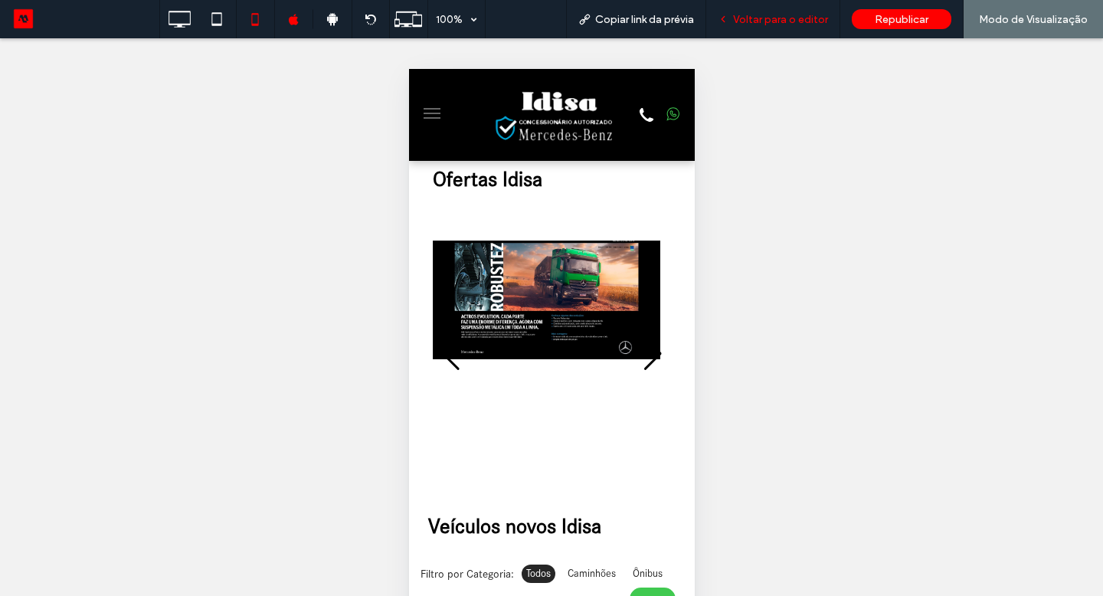
click at [802, 18] on span "Voltar para o editor" at bounding box center [780, 19] width 95 height 13
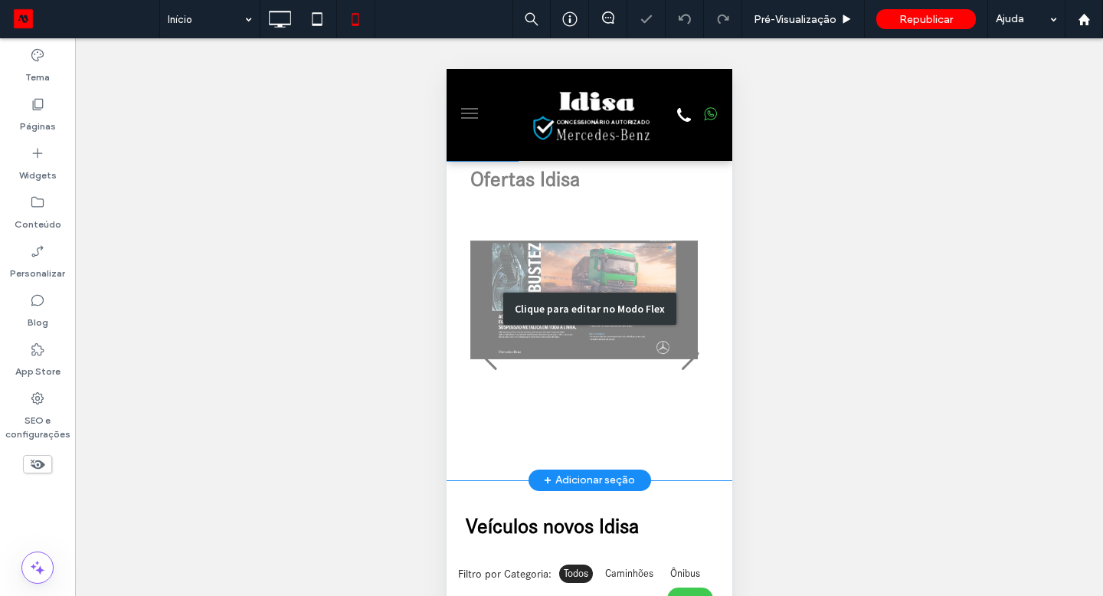
click at [534, 358] on div "Clique para editar no Modo Flex" at bounding box center [589, 308] width 286 height 343
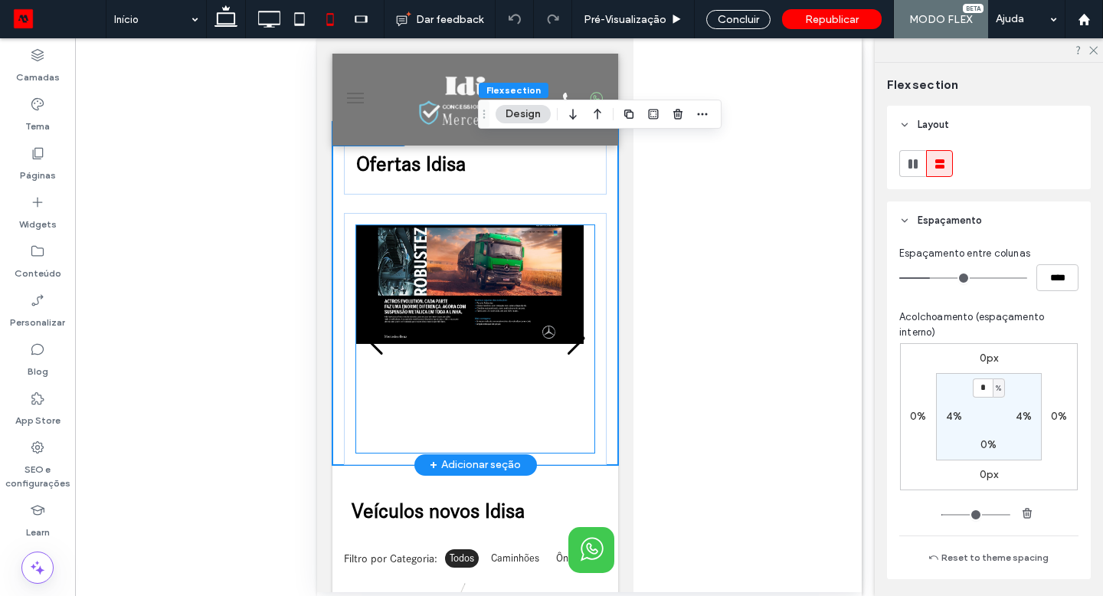
click at [519, 335] on img "3 / 3" at bounding box center [470, 284] width 228 height 119
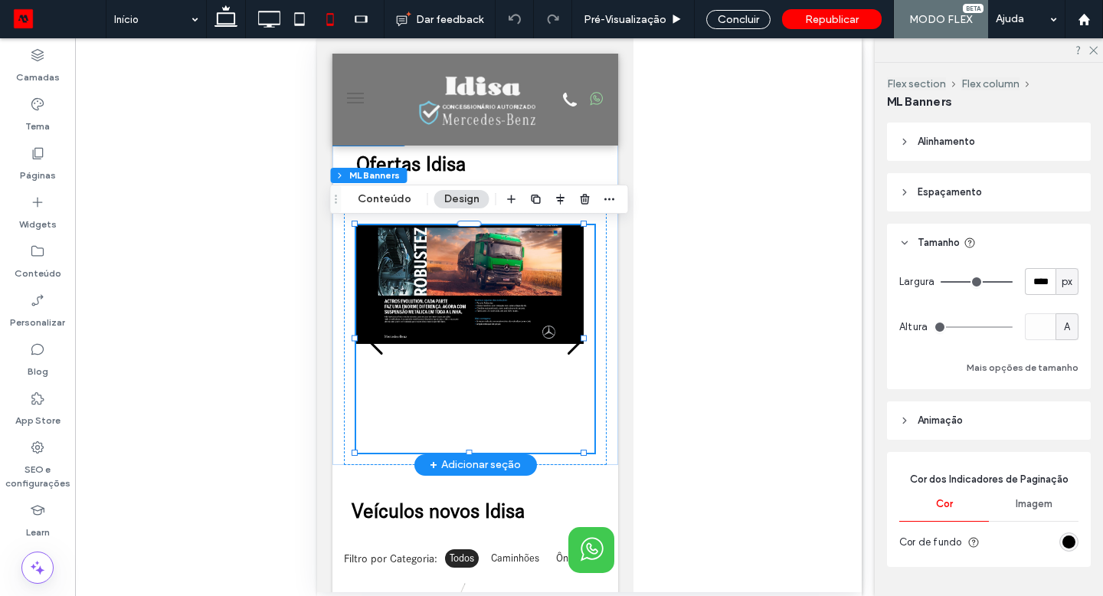
click at [518, 330] on img "3 / 3" at bounding box center [470, 284] width 228 height 119
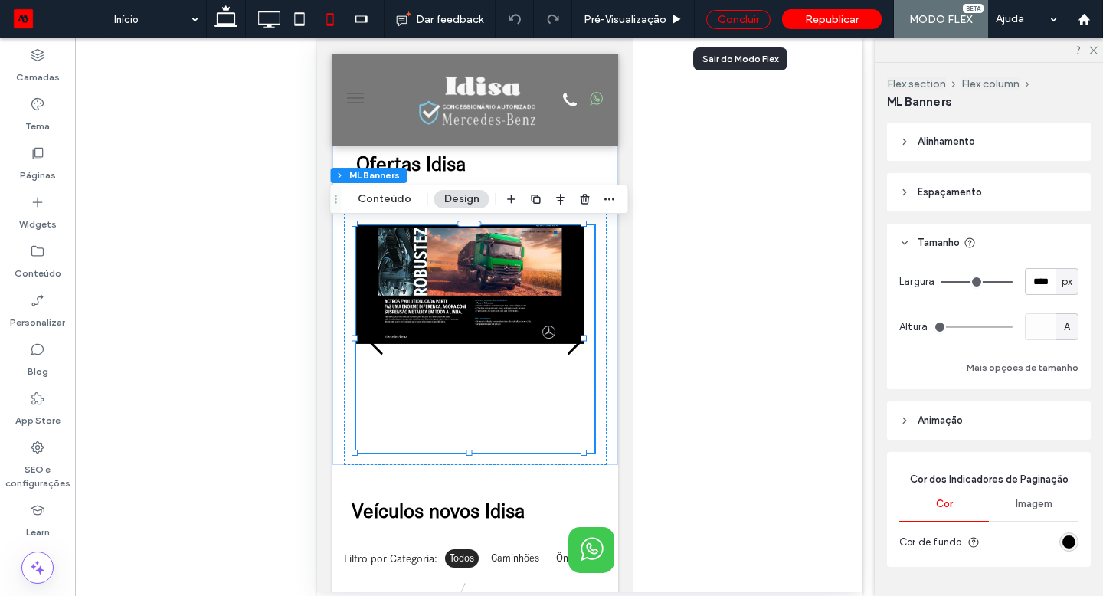
click at [734, 14] on div "Concluir" at bounding box center [739, 19] width 64 height 19
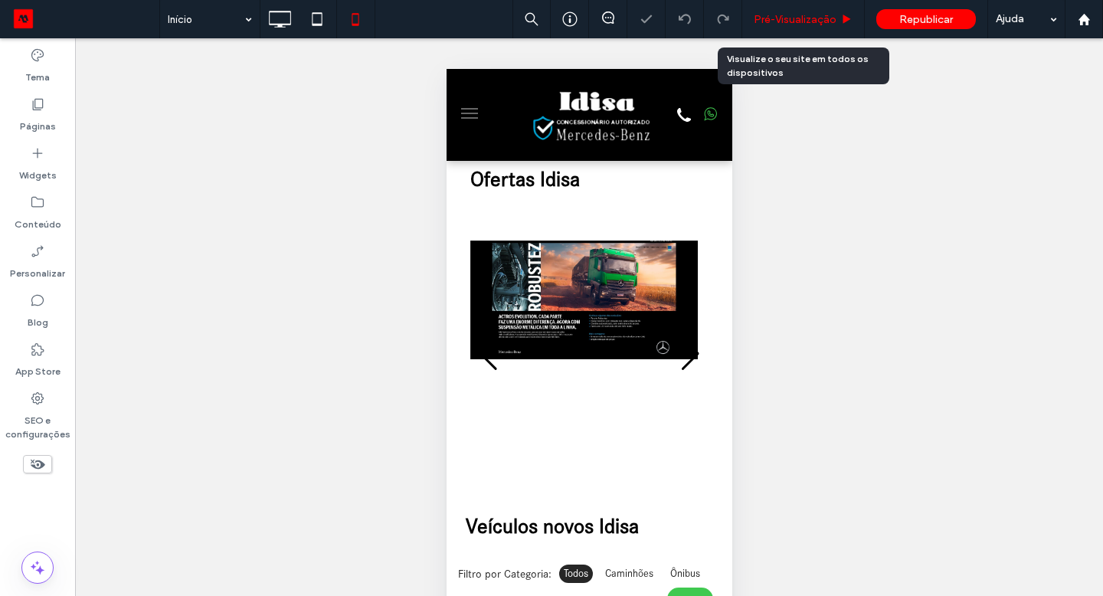
click at [782, 17] on span "Pré-Visualizaçāo" at bounding box center [795, 19] width 83 height 13
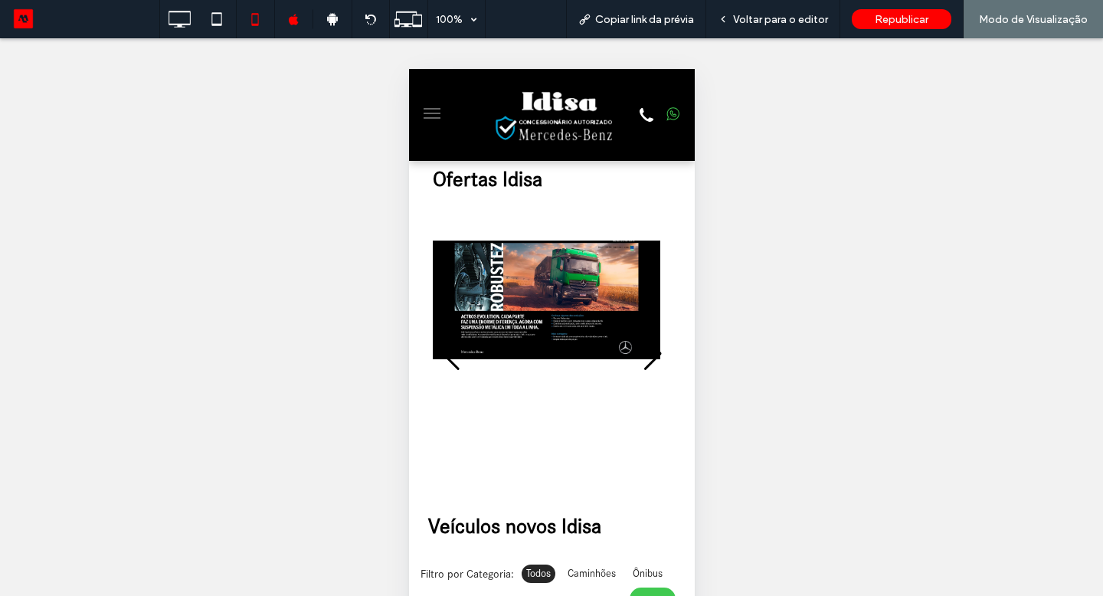
click at [448, 347] on div "Previous slide" at bounding box center [450, 354] width 21 height 34
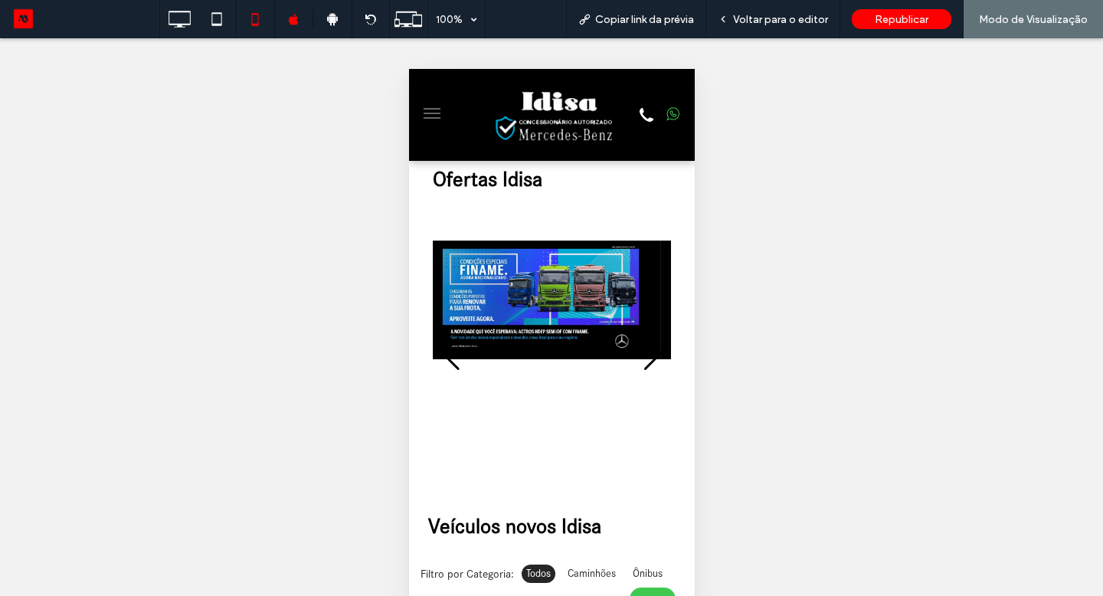
click at [448, 347] on div "Previous slide" at bounding box center [450, 354] width 21 height 34
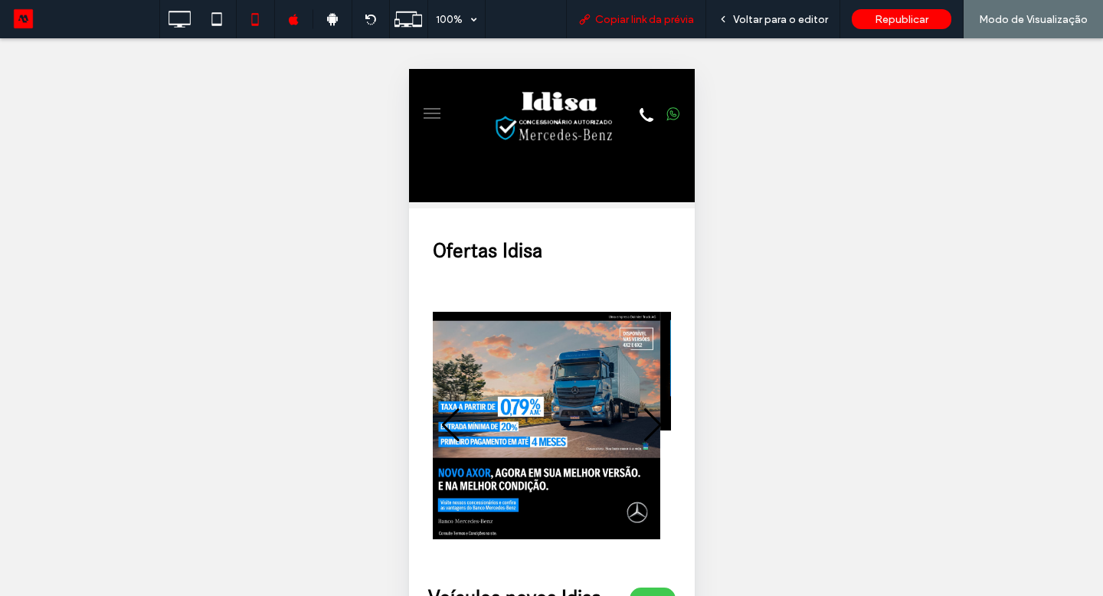
scroll to position [56, 0]
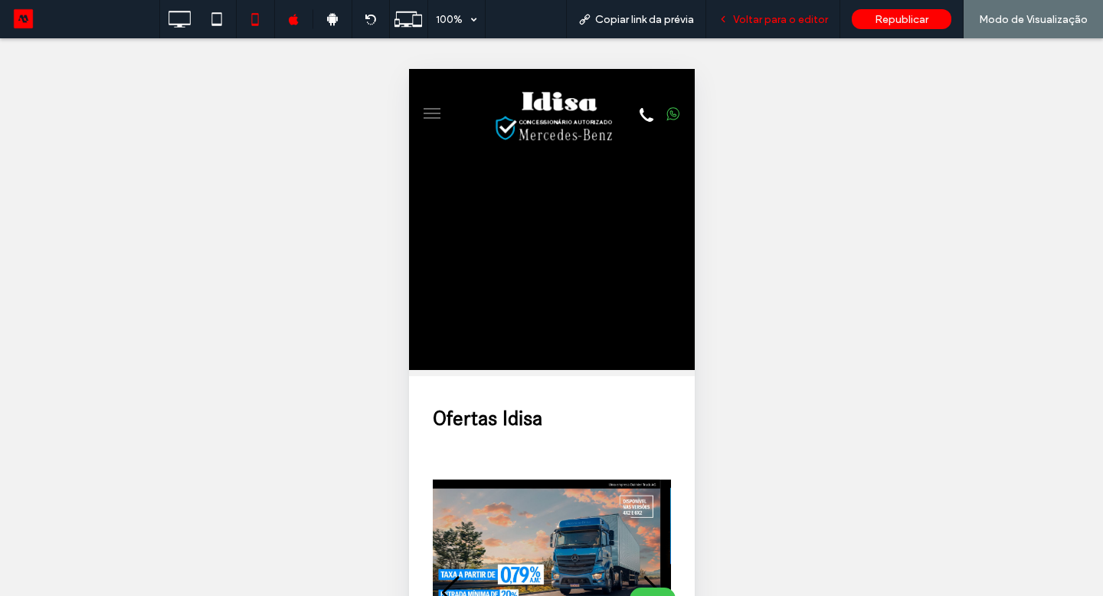
click at [740, 21] on span "Voltar para o editor" at bounding box center [780, 19] width 95 height 13
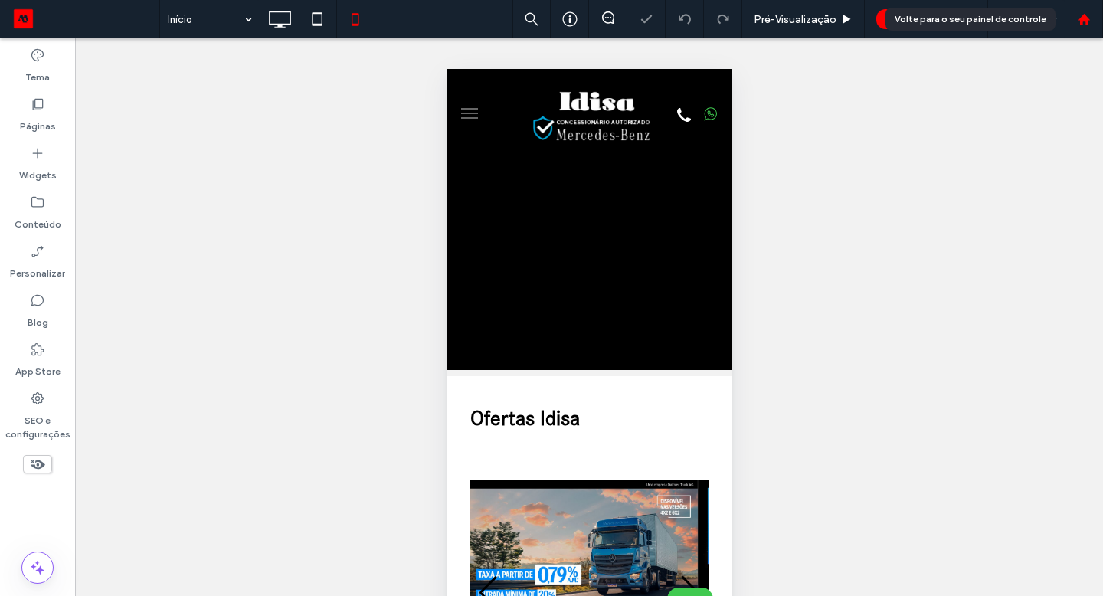
click at [1088, 26] on div at bounding box center [1084, 19] width 38 height 38
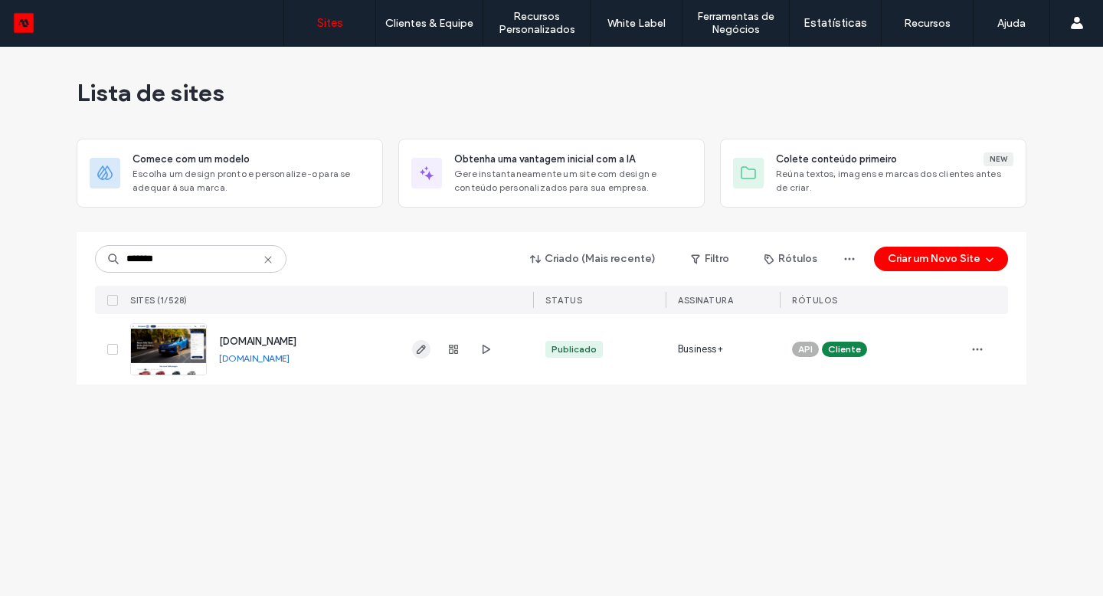
type input "*******"
click at [413, 344] on span "button" at bounding box center [421, 349] width 18 height 18
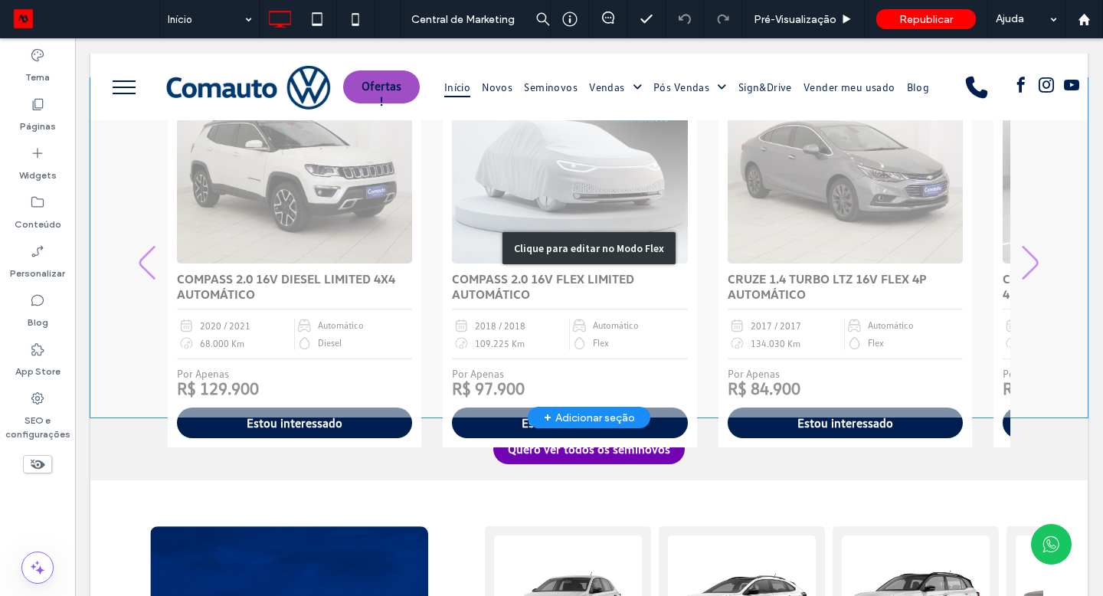
scroll to position [1191, 0]
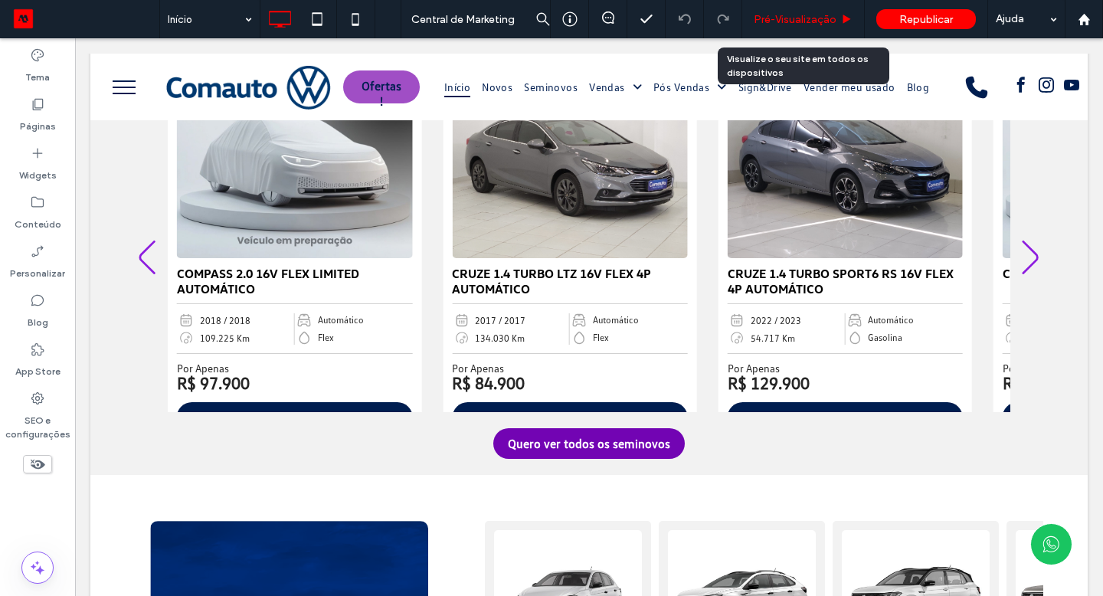
click at [782, 27] on div "Pré-Visualizaçāo" at bounding box center [804, 19] width 123 height 38
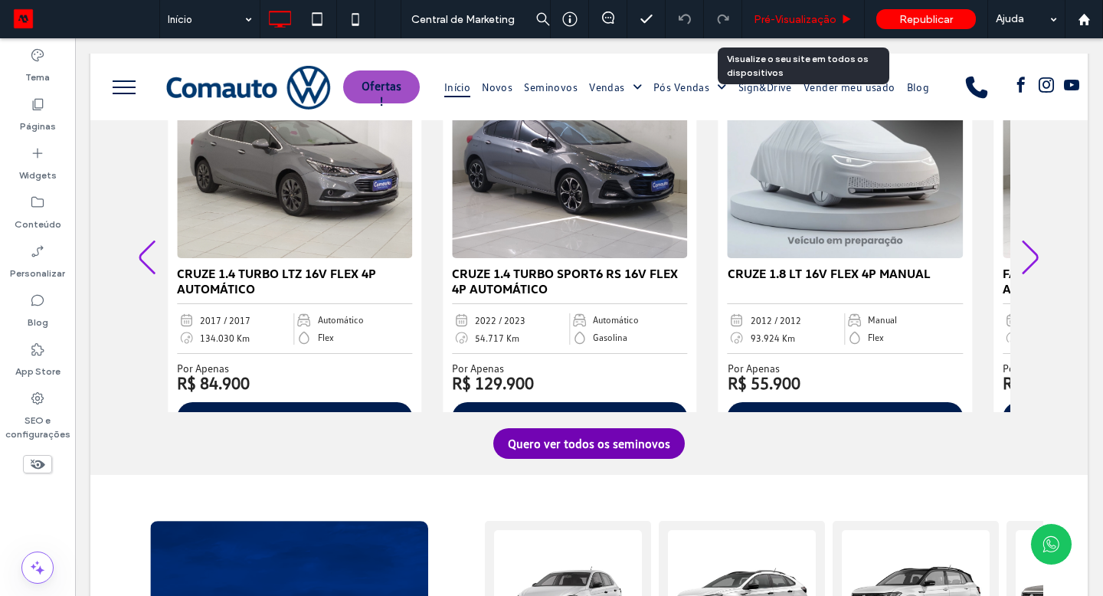
click at [828, 23] on span "Pré-Visualizaçāo" at bounding box center [795, 19] width 83 height 13
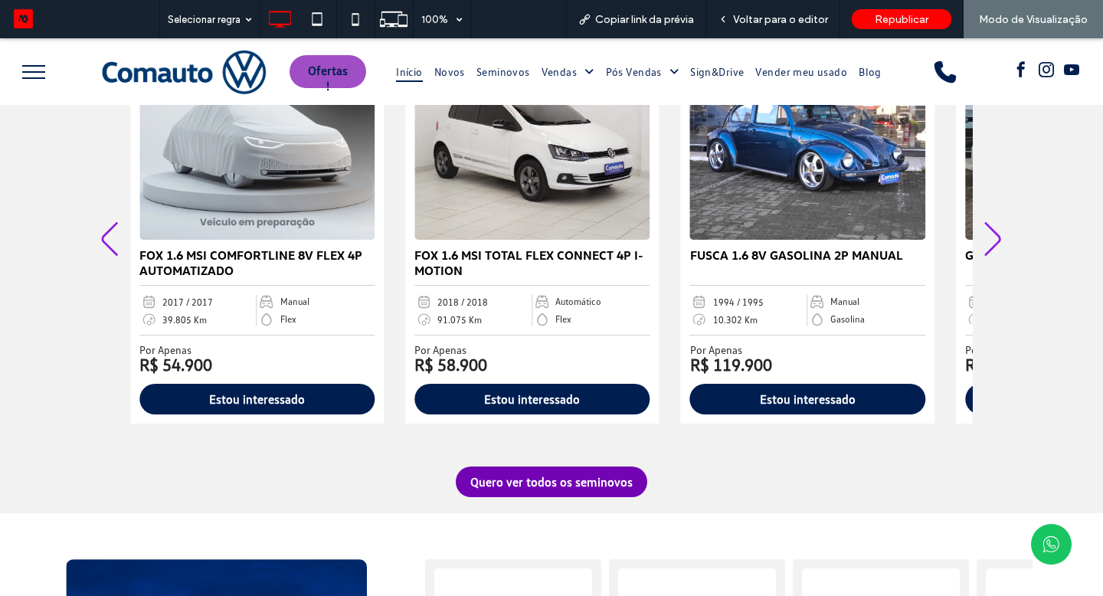
scroll to position [1169, 0]
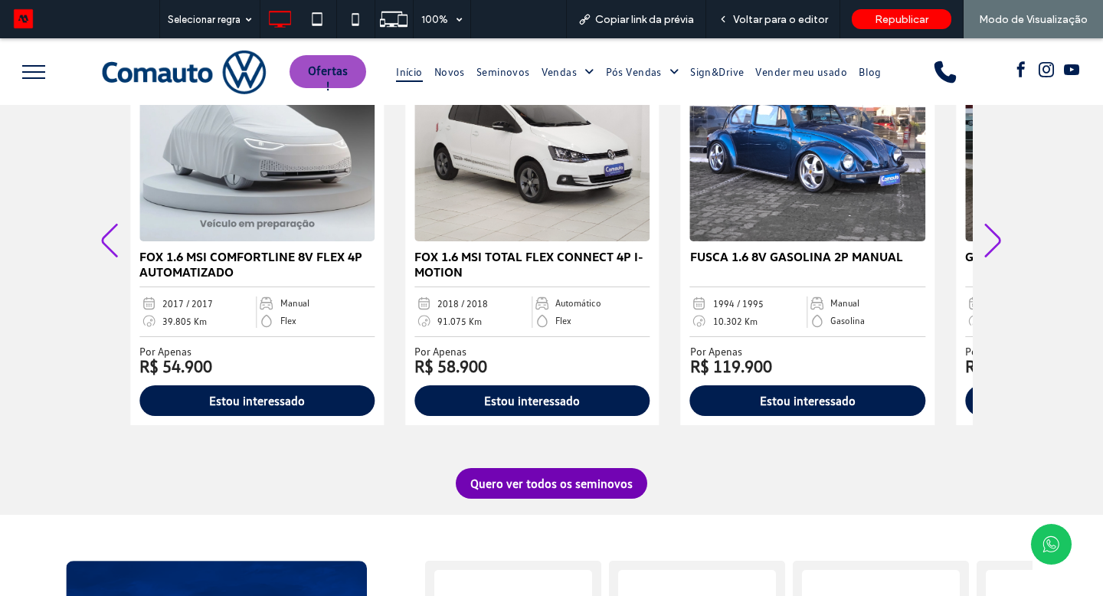
click at [992, 241] on icon "Next slide" at bounding box center [993, 241] width 21 height 34
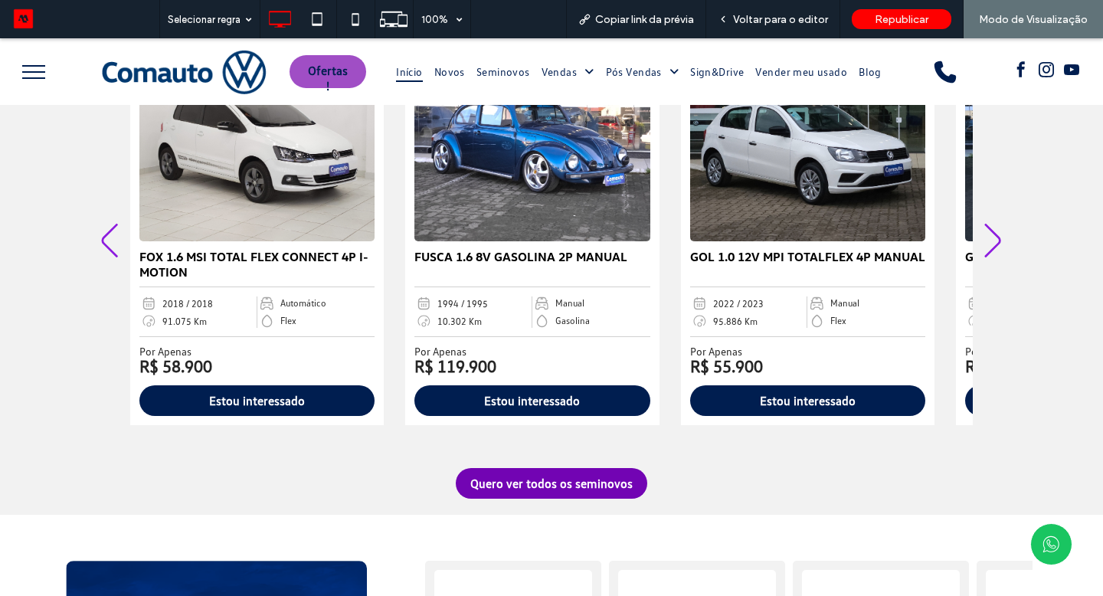
click at [992, 241] on icon "Next slide" at bounding box center [993, 241] width 21 height 34
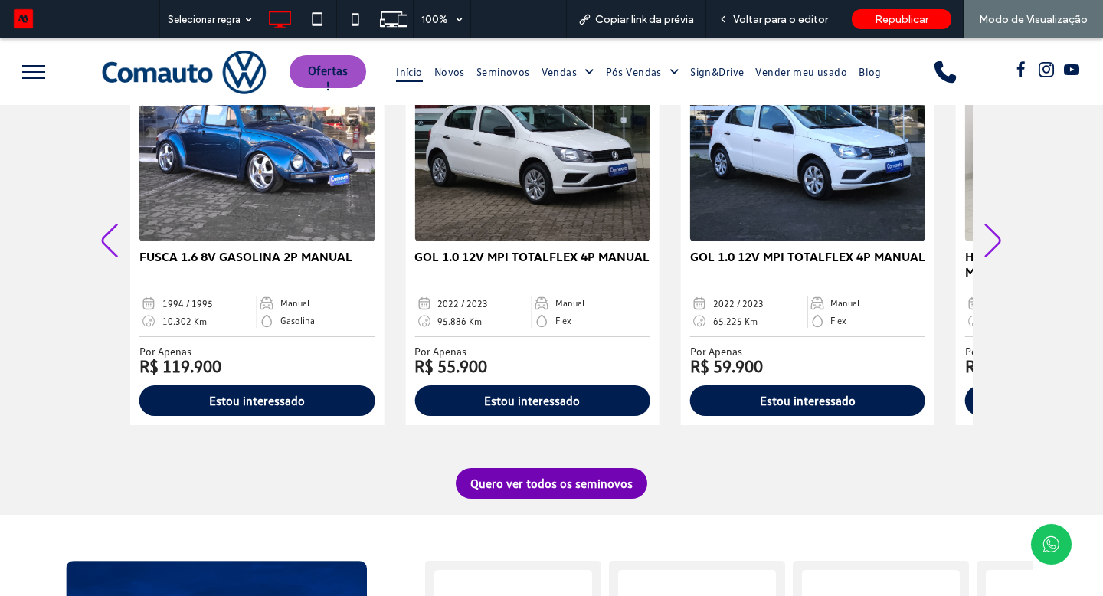
click at [992, 241] on icon "Next slide" at bounding box center [993, 241] width 21 height 34
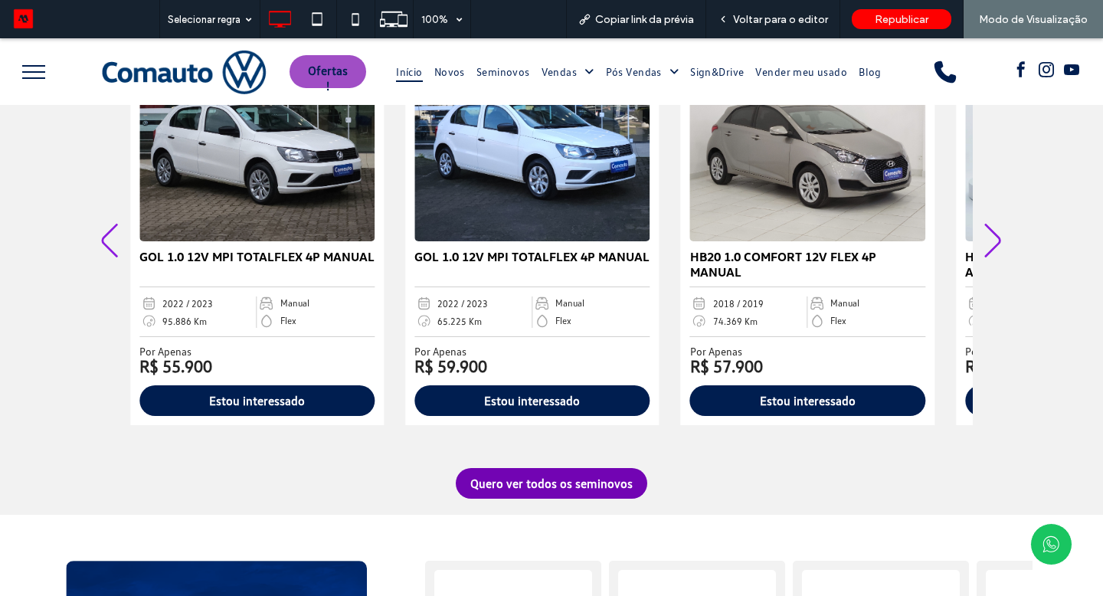
click at [992, 241] on icon "Next slide" at bounding box center [993, 241] width 21 height 34
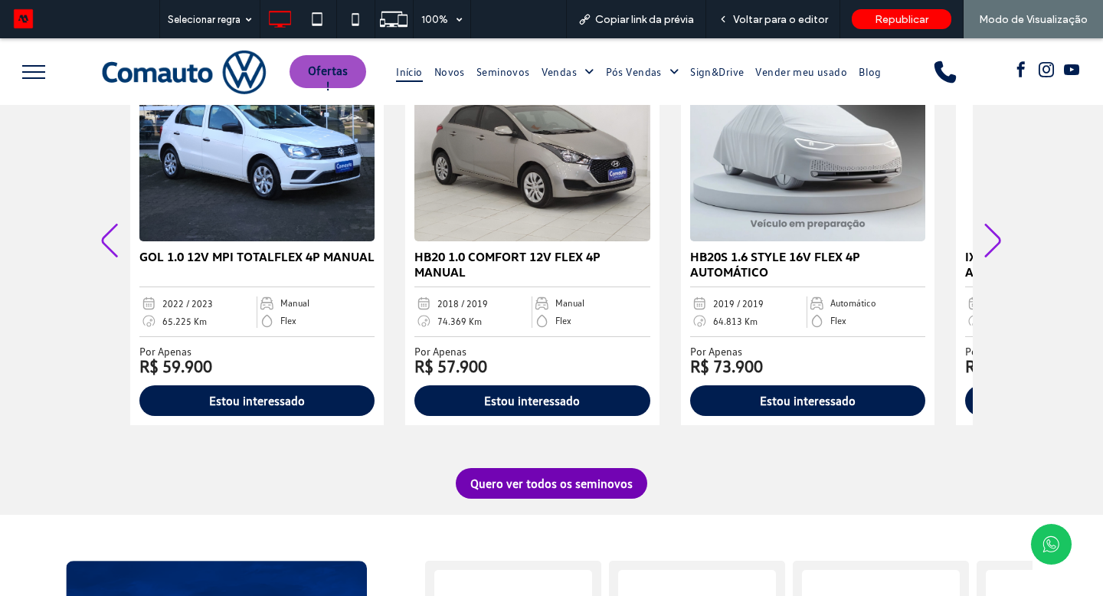
click at [992, 241] on icon "Next slide" at bounding box center [993, 241] width 21 height 34
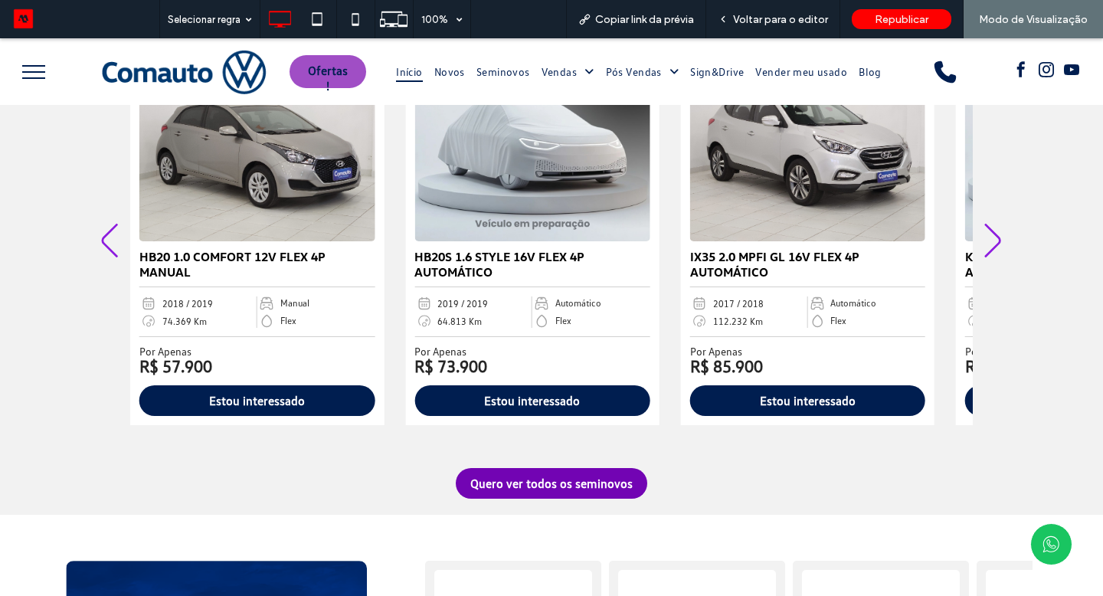
click at [992, 241] on icon "Next slide" at bounding box center [993, 241] width 21 height 34
click at [743, 27] on div "Voltar para o editor" at bounding box center [774, 19] width 134 height 38
click at [758, 21] on span "Voltar para o editor" at bounding box center [780, 19] width 95 height 13
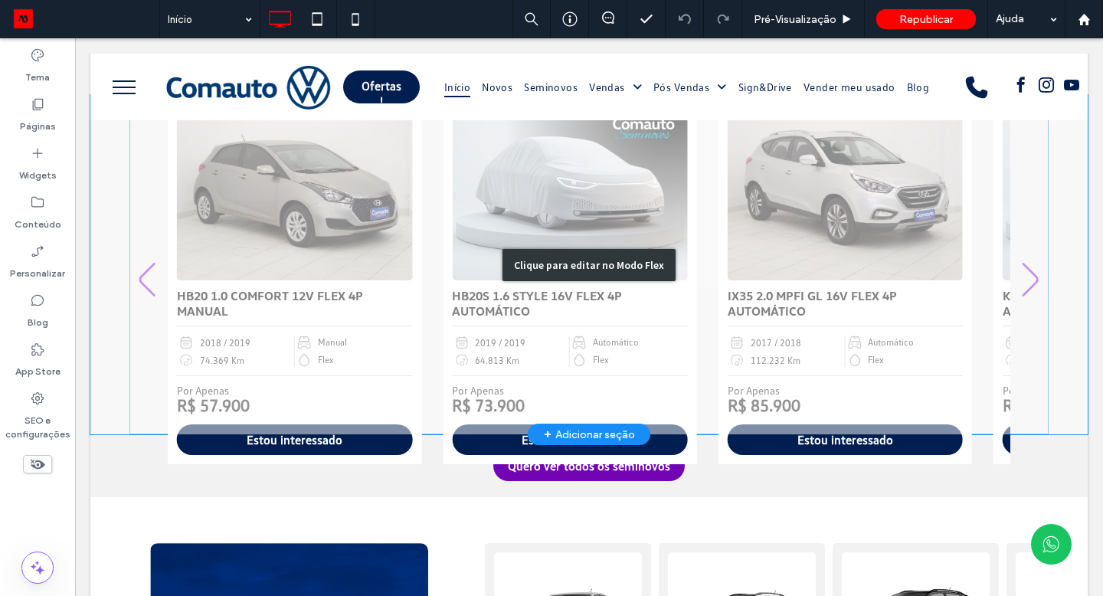
click at [326, 330] on div "Clique para editar no Modo Flex" at bounding box center [589, 264] width 998 height 339
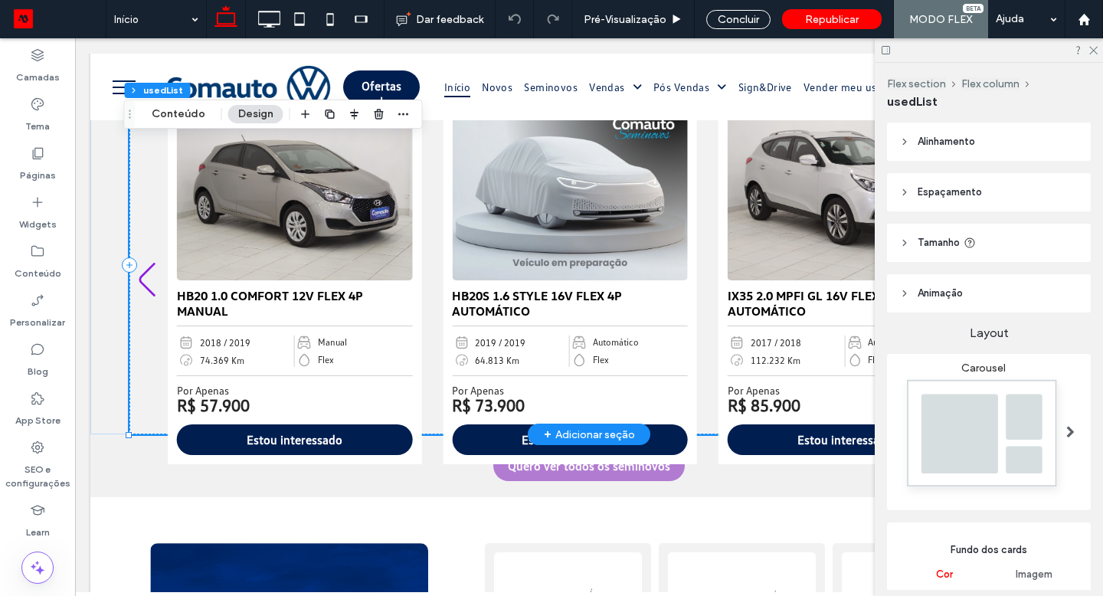
type input "*"
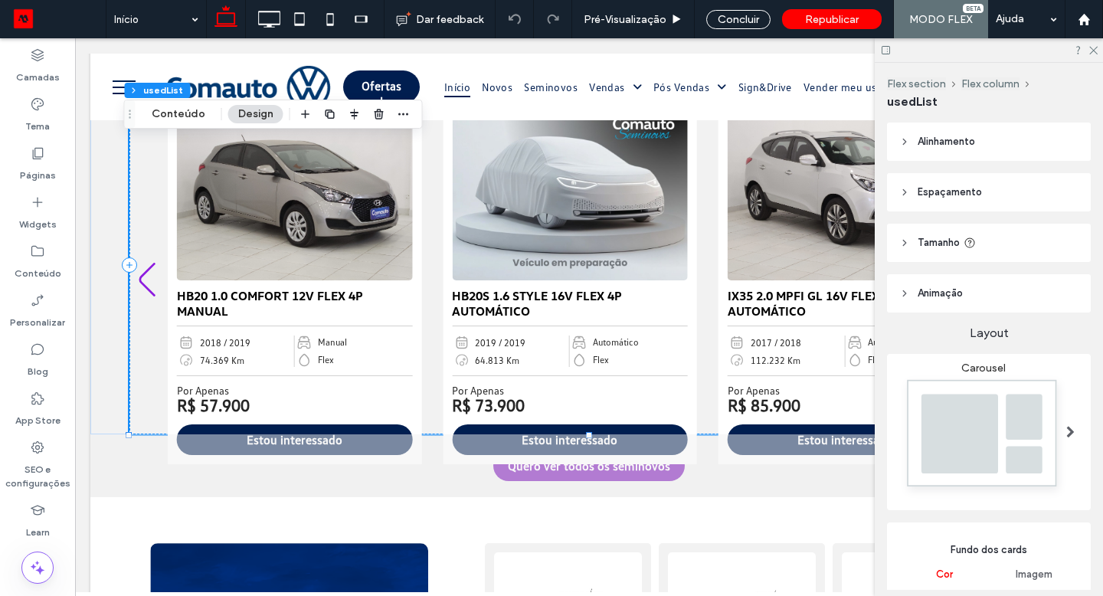
click at [947, 242] on span "Tamanho" at bounding box center [939, 242] width 42 height 15
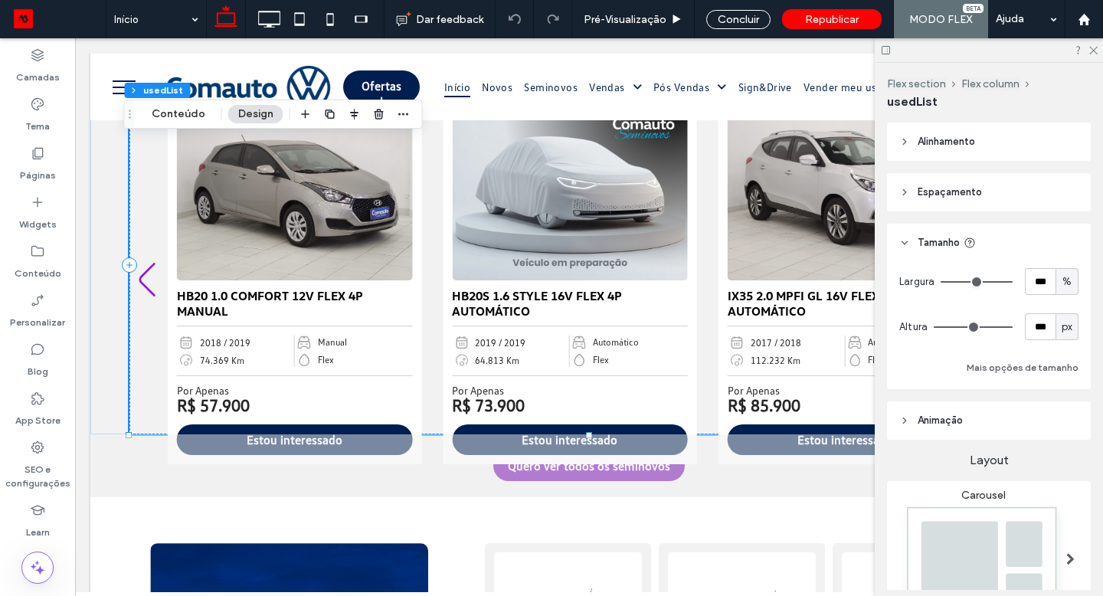
click at [1061, 337] on div "px" at bounding box center [1067, 326] width 23 height 27
click at [1056, 466] on span "A" at bounding box center [1059, 461] width 6 height 15
type input "*"
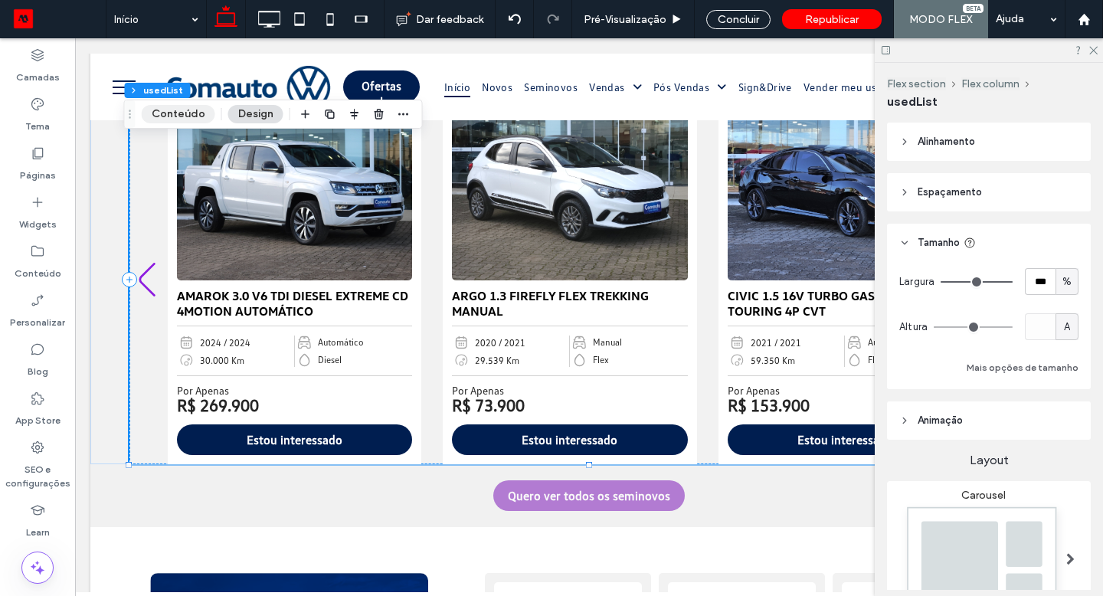
click at [193, 117] on button "Conteúdo" at bounding box center [179, 114] width 74 height 18
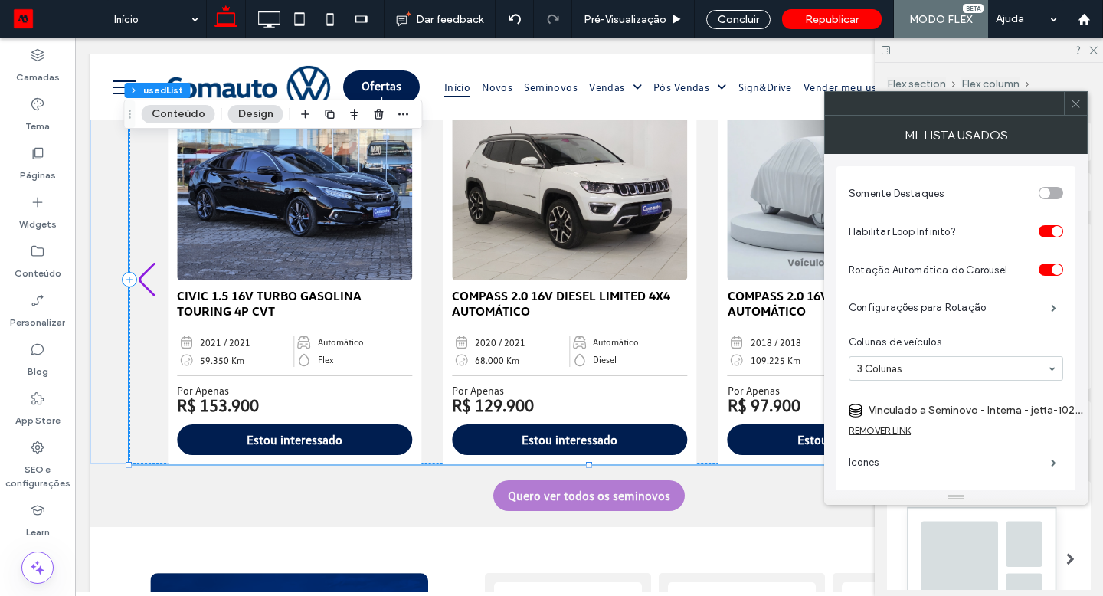
click at [1078, 101] on use at bounding box center [1076, 104] width 8 height 8
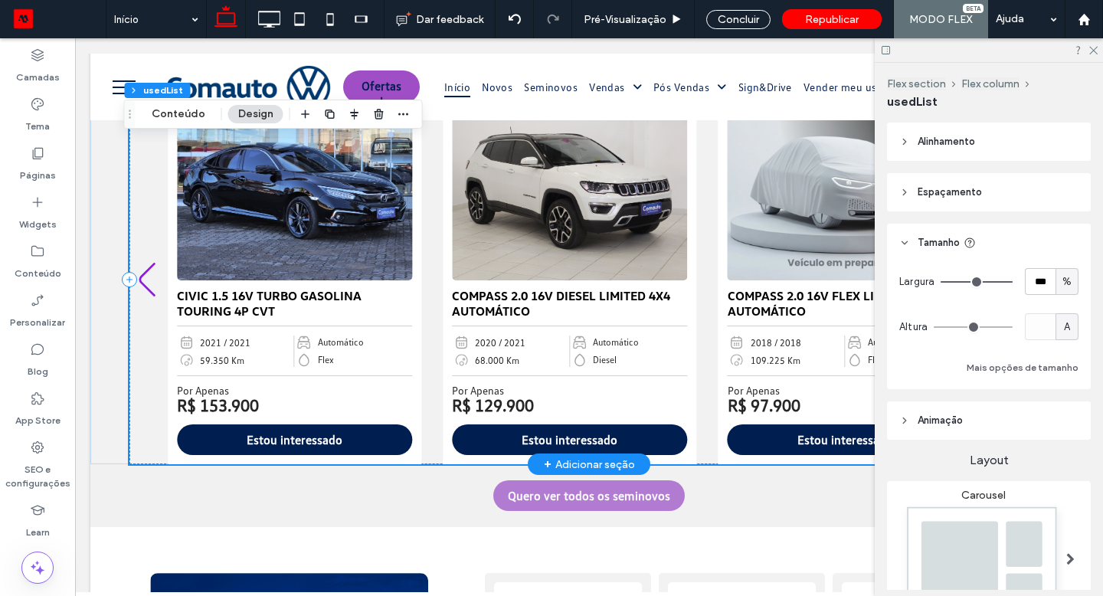
scroll to position [986, 0]
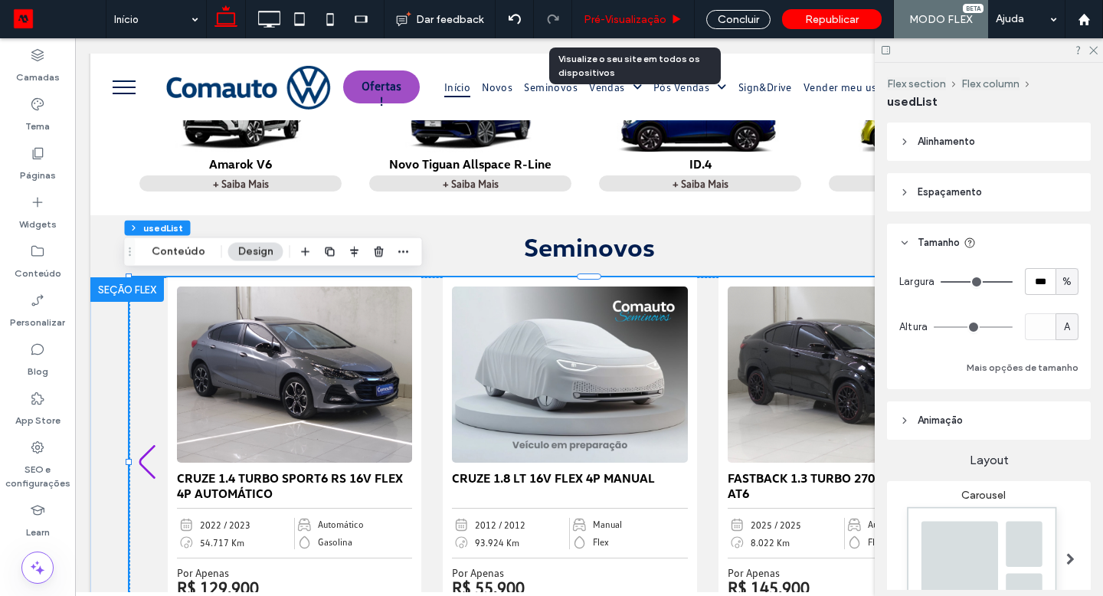
click at [602, 23] on span "Pré-Visualizaçāo" at bounding box center [625, 19] width 83 height 13
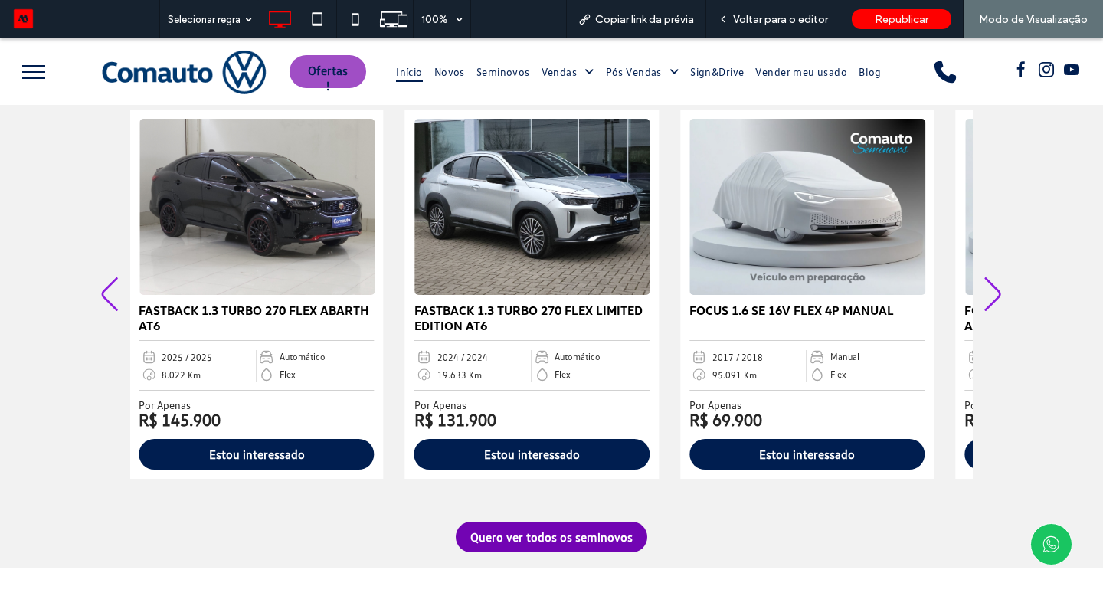
scroll to position [879, 0]
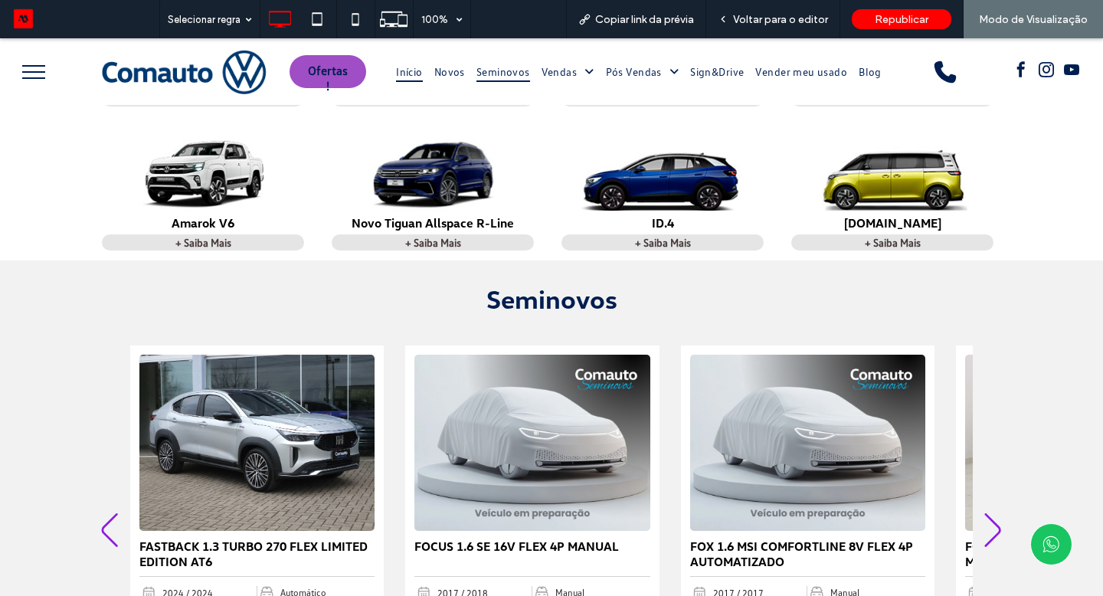
click at [505, 70] on span "Seminovos" at bounding box center [504, 71] width 54 height 21
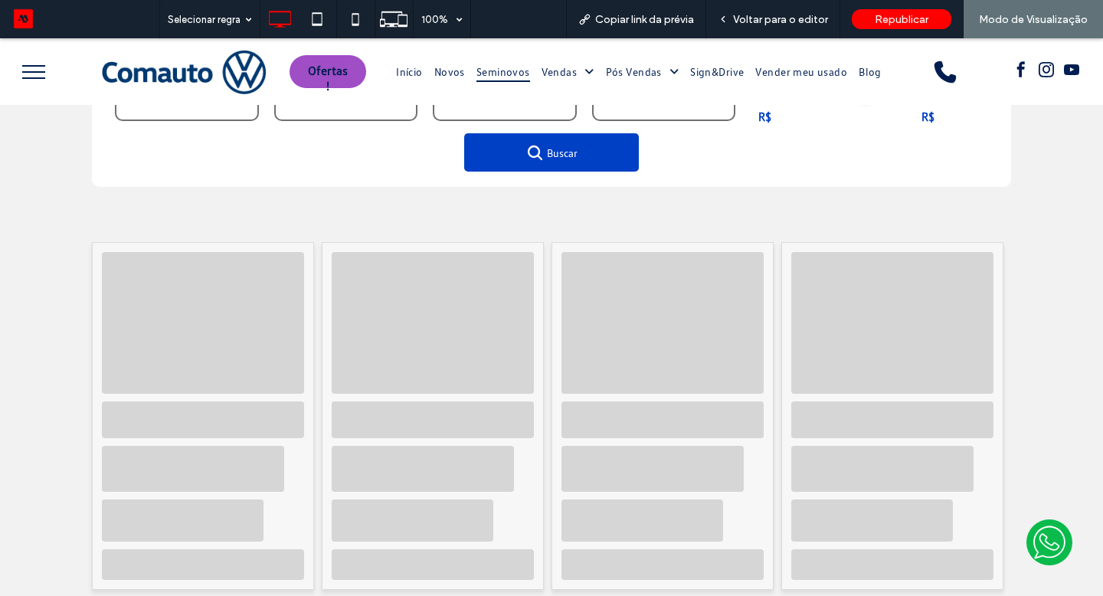
scroll to position [271, 0]
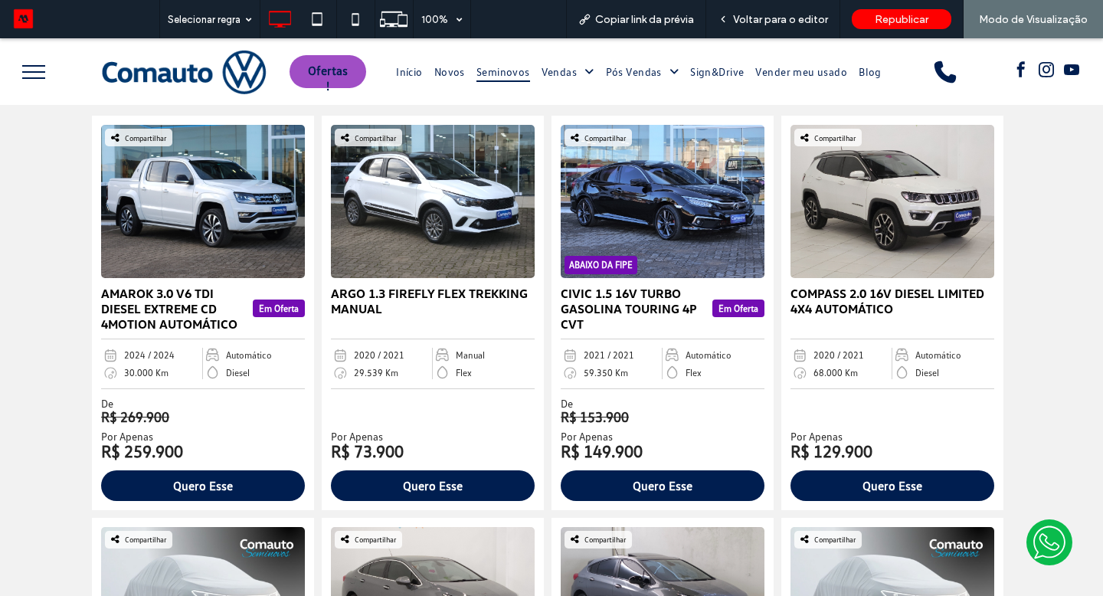
click at [238, 69] on img at bounding box center [184, 71] width 184 height 51
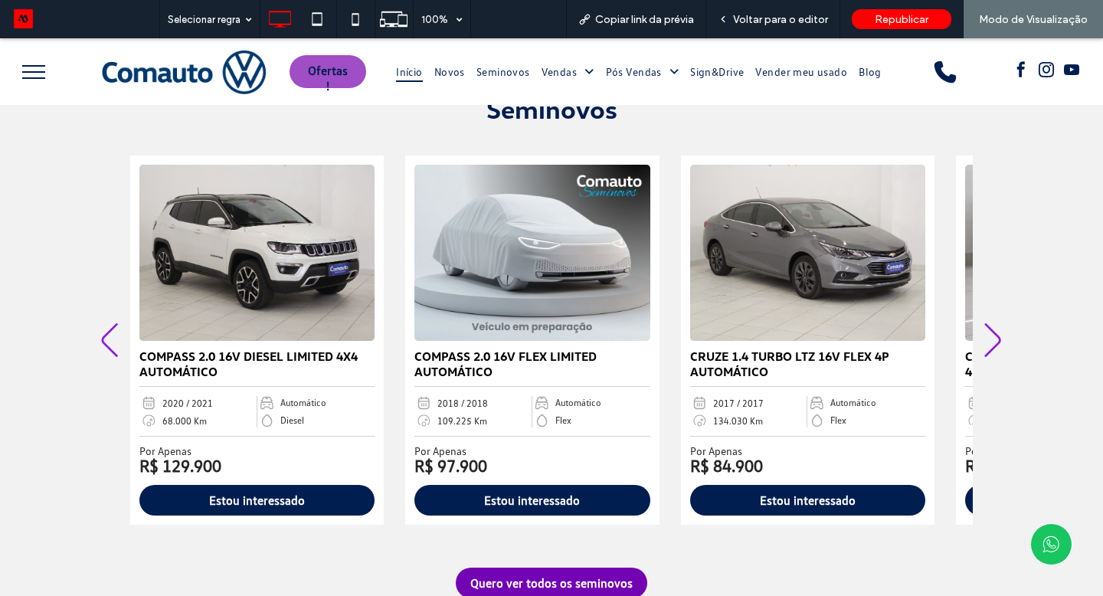
scroll to position [893, 0]
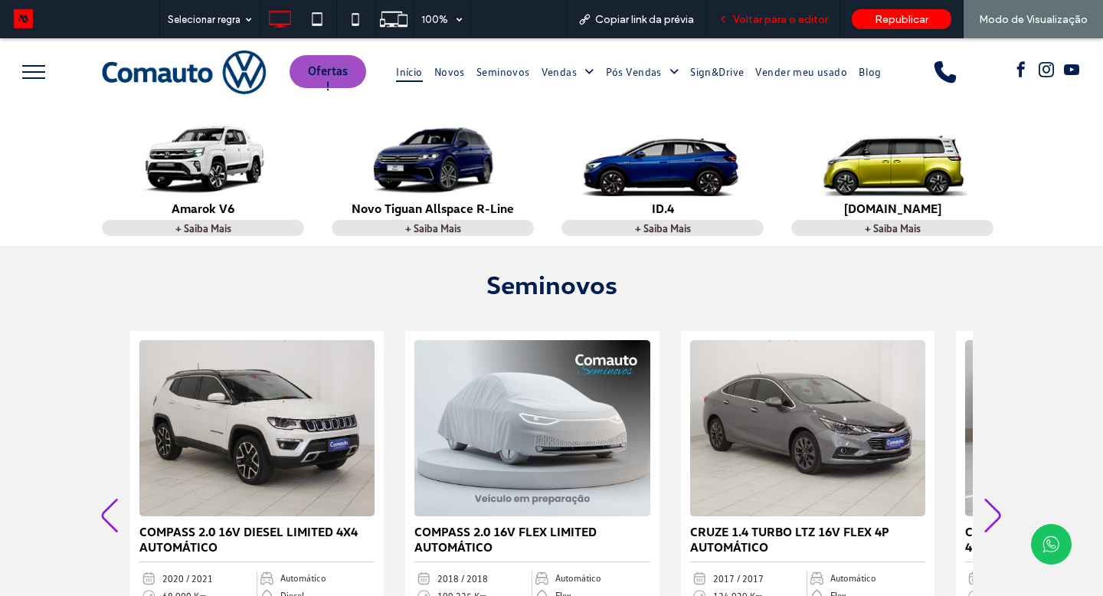
click at [792, 13] on span "Voltar para o editor" at bounding box center [780, 19] width 95 height 13
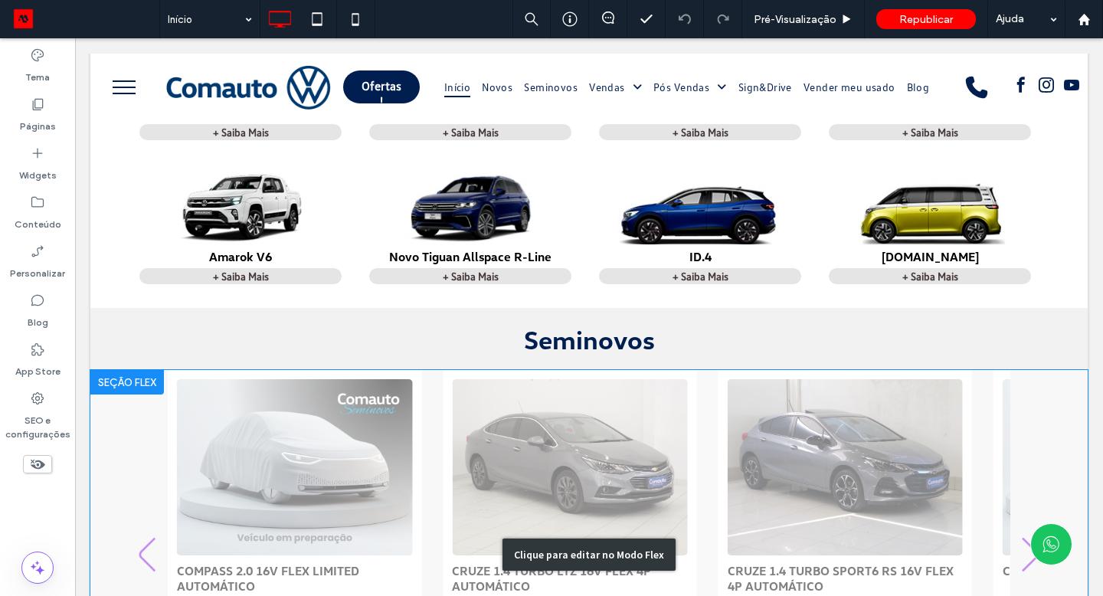
click at [146, 411] on div "Clique para editar no Modo Flex" at bounding box center [589, 554] width 998 height 369
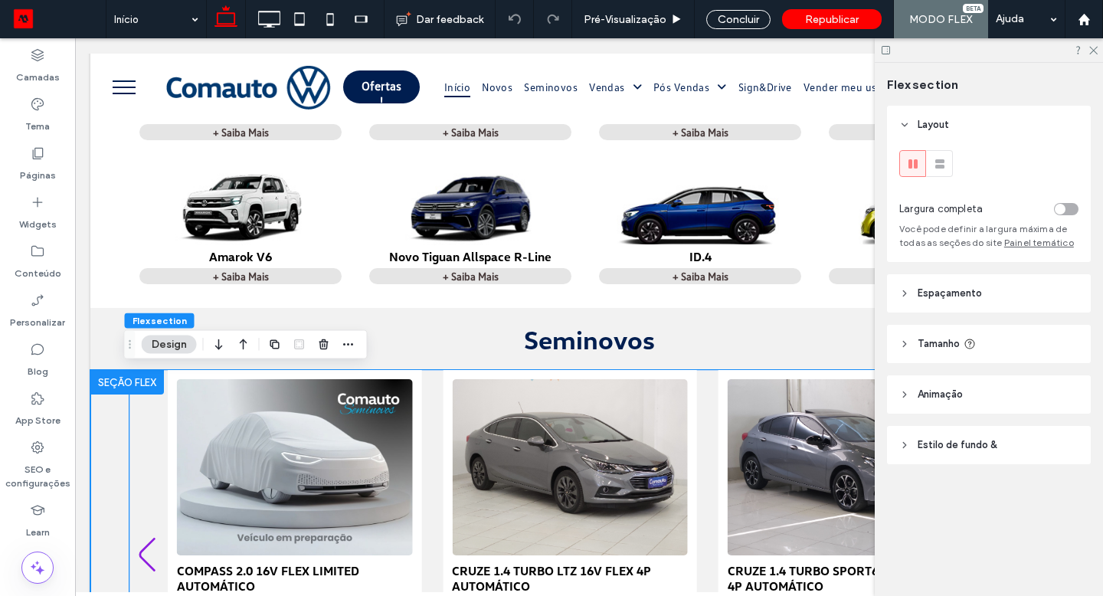
click at [136, 424] on div at bounding box center [590, 554] width 920 height 369
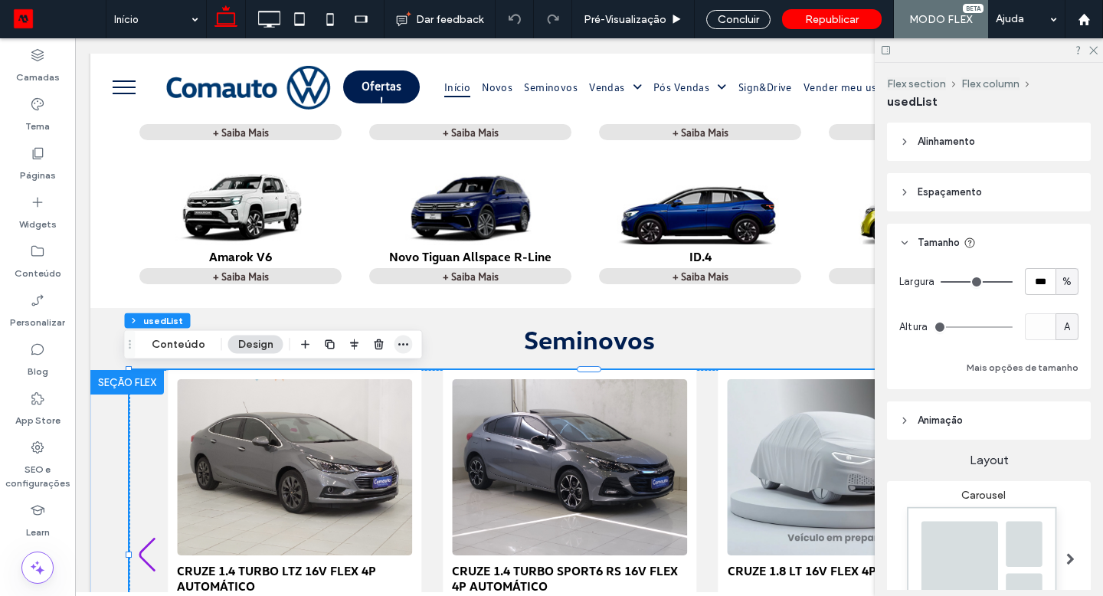
click at [399, 345] on use "button" at bounding box center [403, 344] width 10 height 2
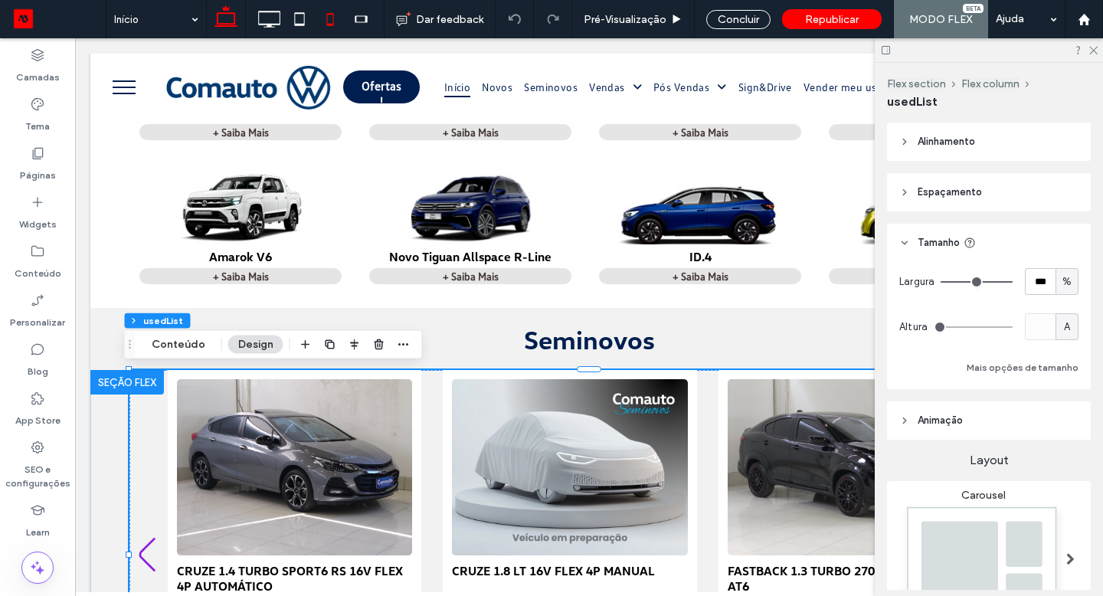
click at [327, 17] on icon at bounding box center [330, 19] width 31 height 31
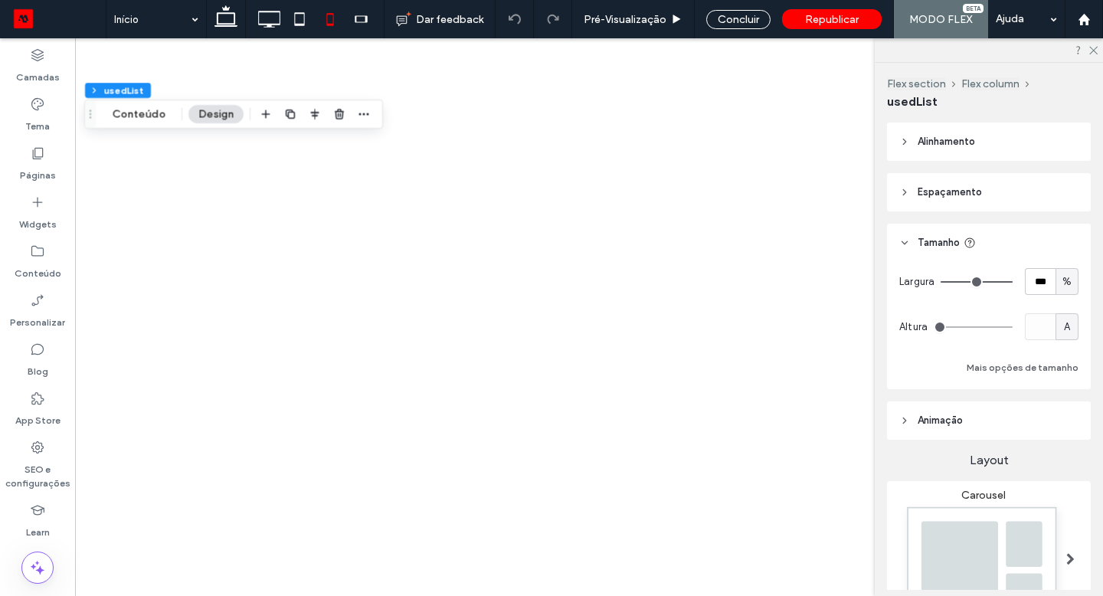
type input "*"
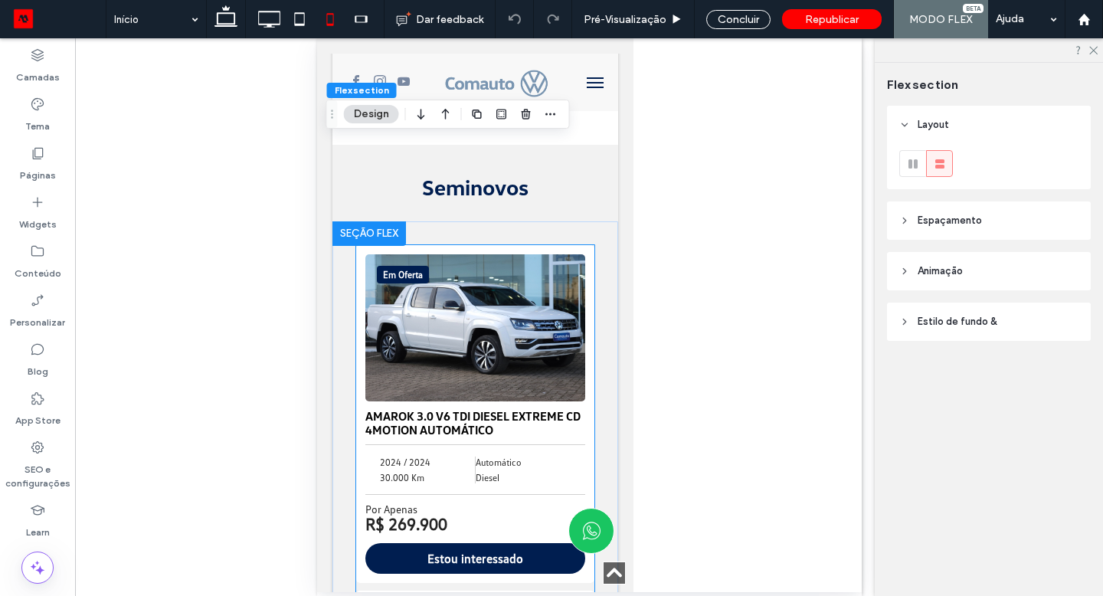
scroll to position [1550, 0]
click at [362, 250] on div "Em Oferta AMAROK 3.0 V6 TDI DIESEL EXTREME CD 4MOTION AUTOMÁTICO 2024 / 2024 30…" at bounding box center [475, 413] width 238 height 338
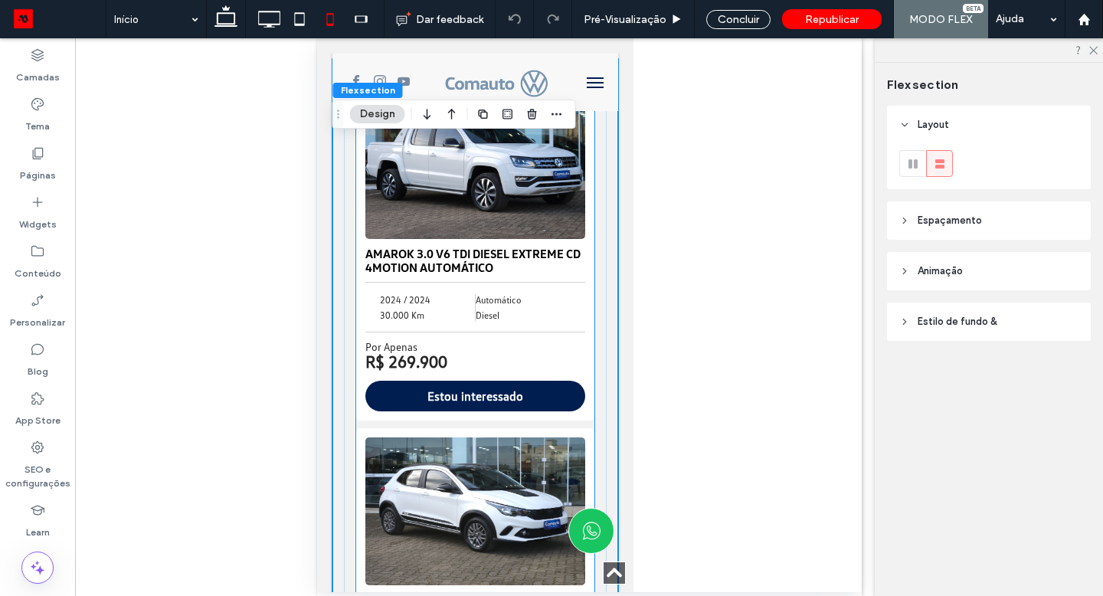
scroll to position [1724, 0]
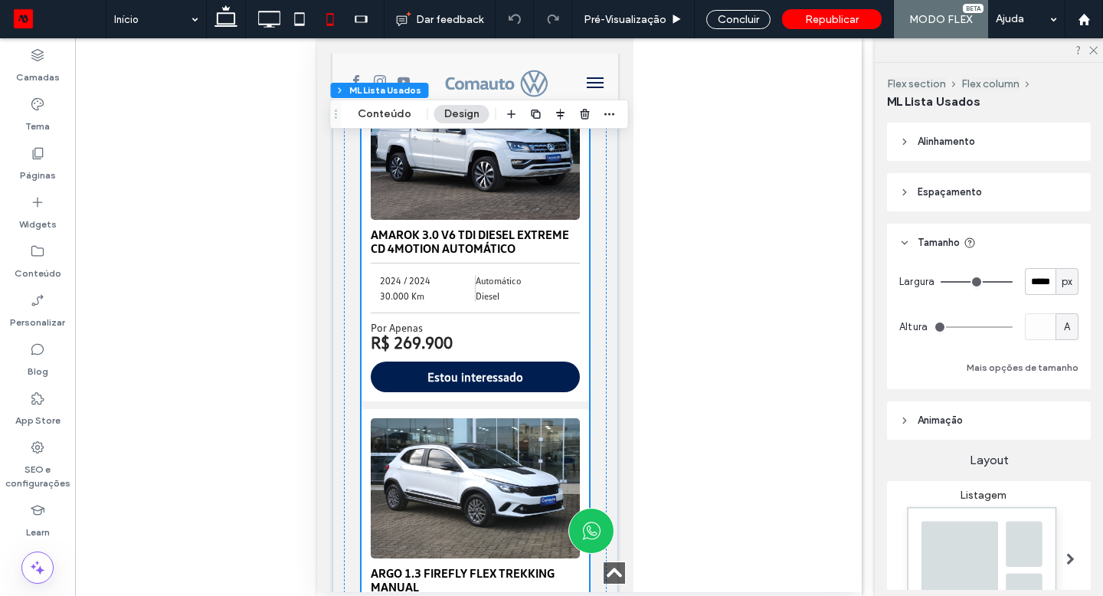
type input "*"
click at [395, 110] on button "Conteúdo" at bounding box center [385, 114] width 74 height 18
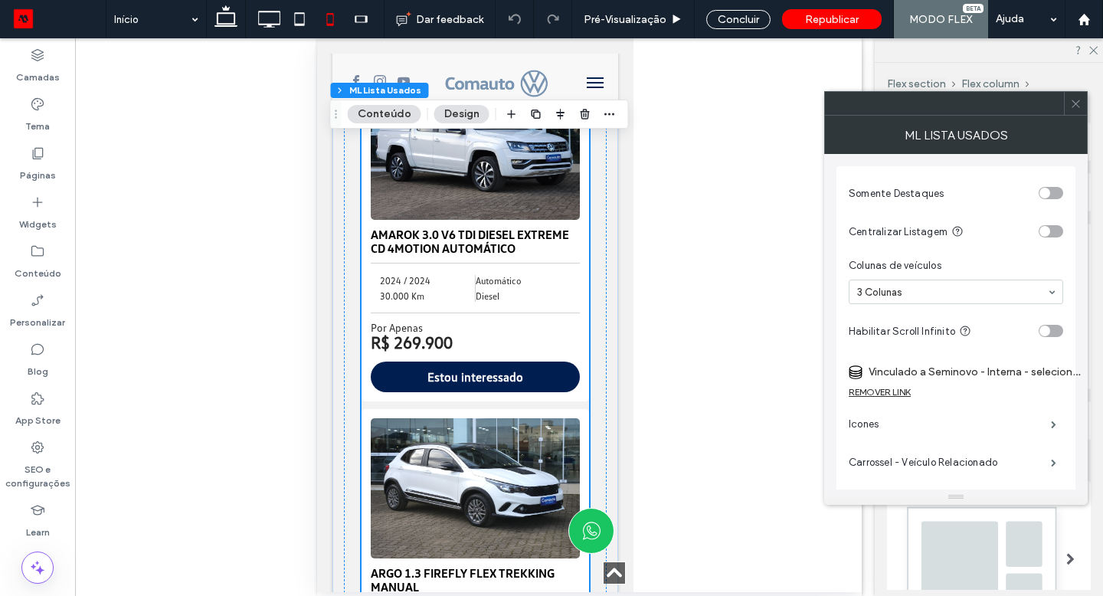
click at [1047, 200] on section "Somente Destaques" at bounding box center [956, 193] width 215 height 38
click at [1047, 194] on div "toggle" at bounding box center [1045, 193] width 11 height 11
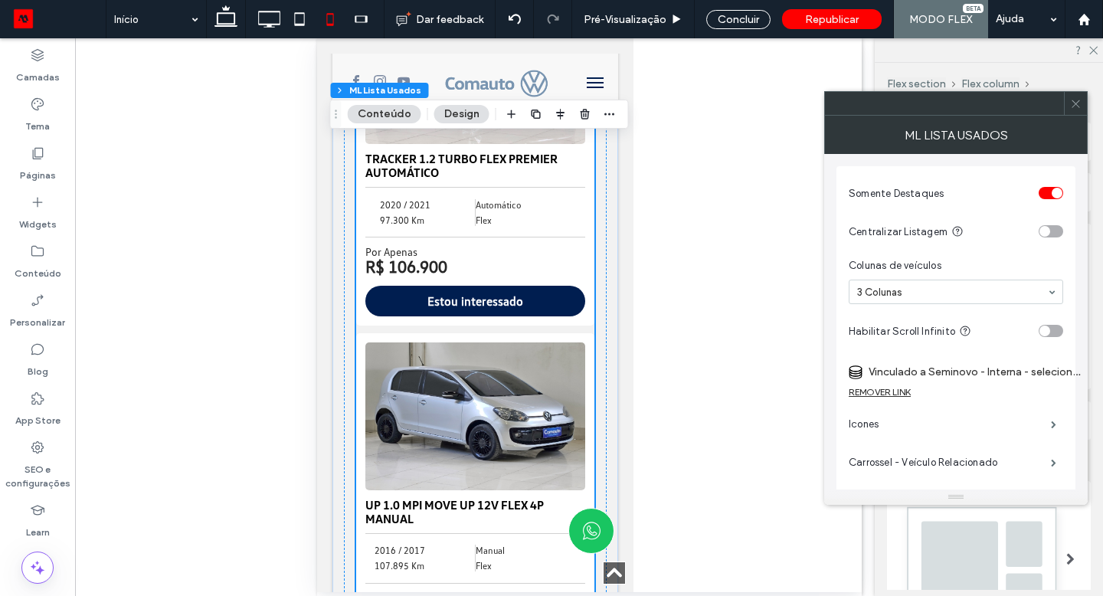
scroll to position [8009, 0]
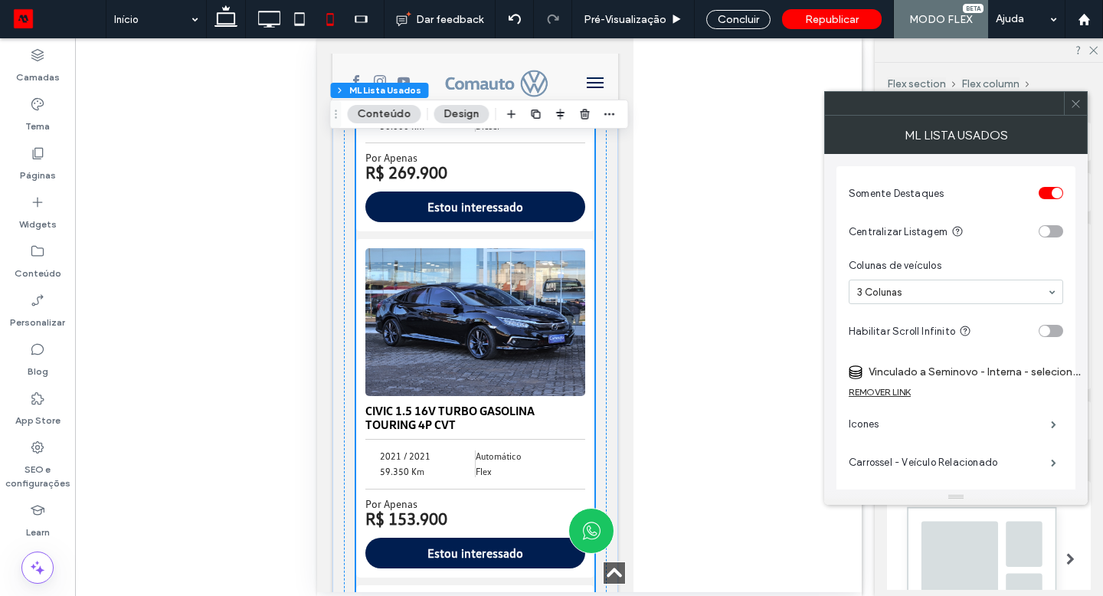
scroll to position [1764, 0]
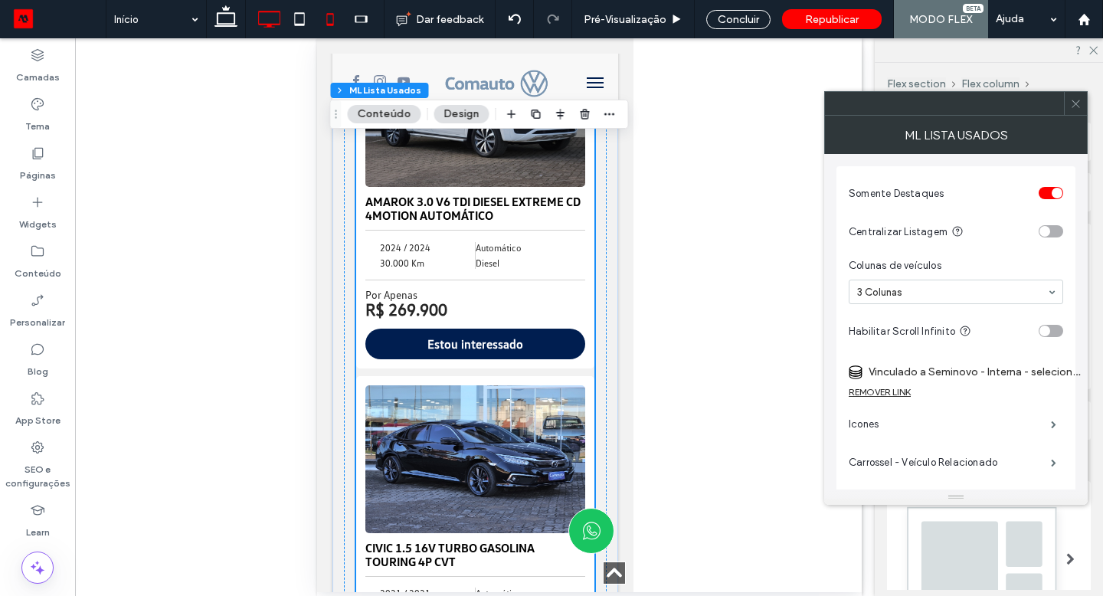
click at [259, 23] on icon at bounding box center [269, 19] width 31 height 31
type input "***"
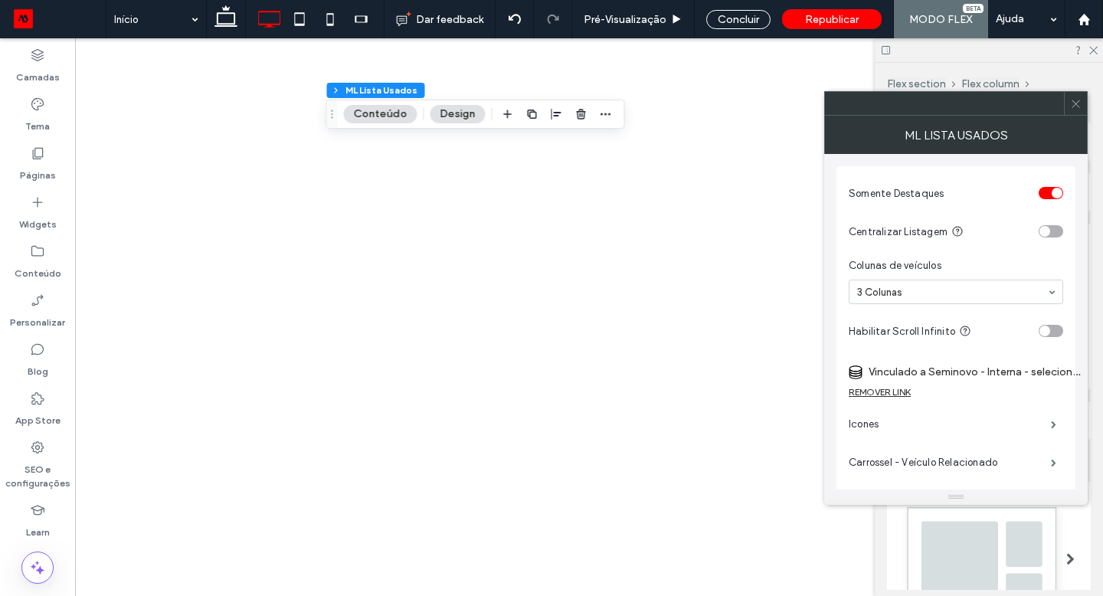
scroll to position [0, 0]
type input "*"
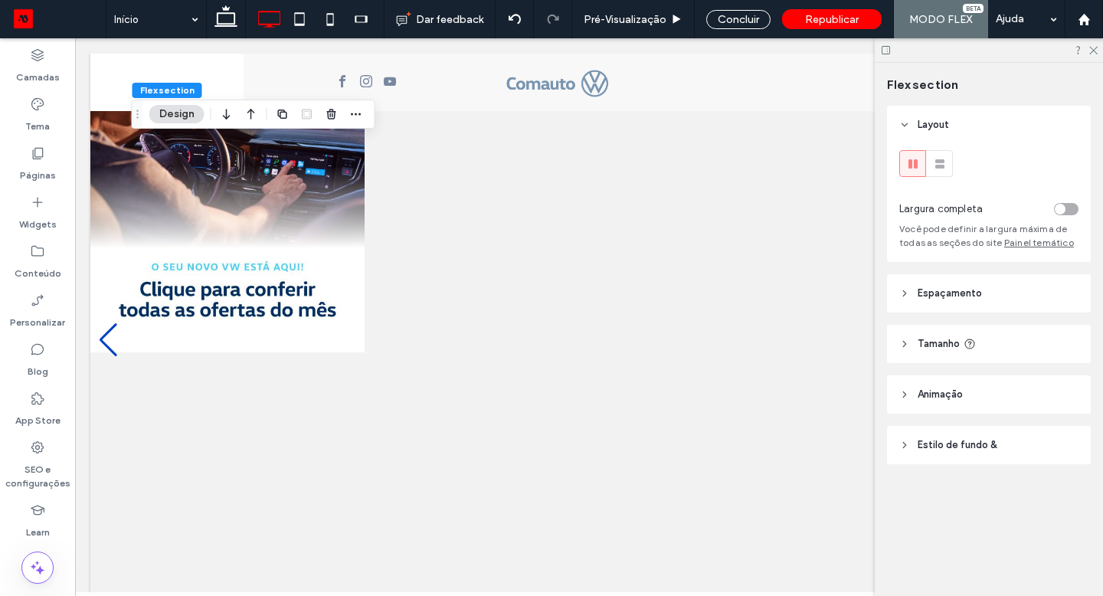
scroll to position [0, 15]
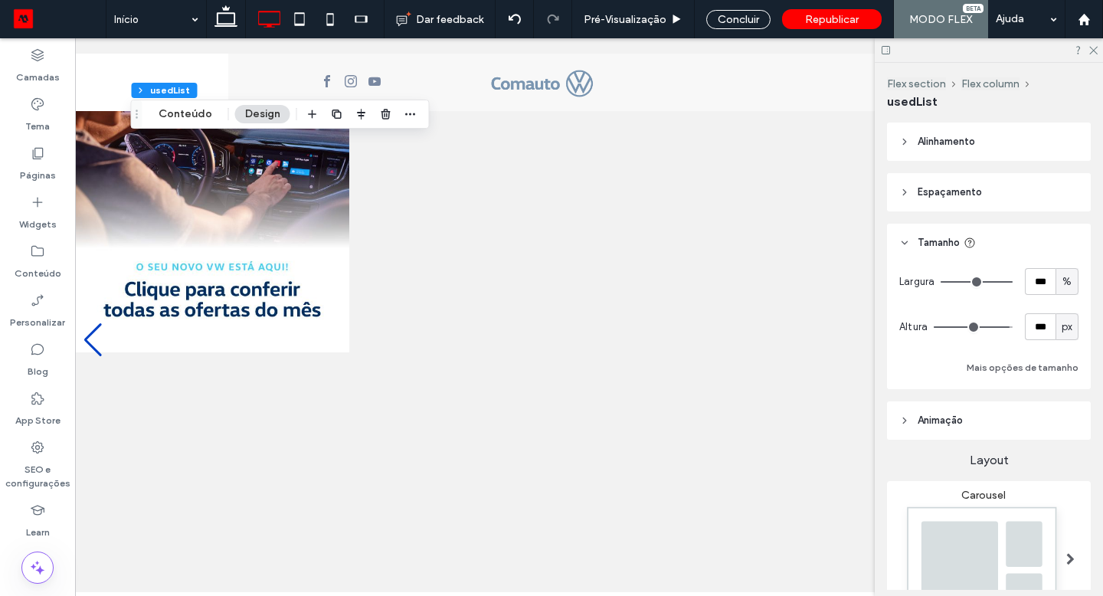
type input "*"
click at [200, 113] on button "Conteúdo" at bounding box center [186, 114] width 74 height 18
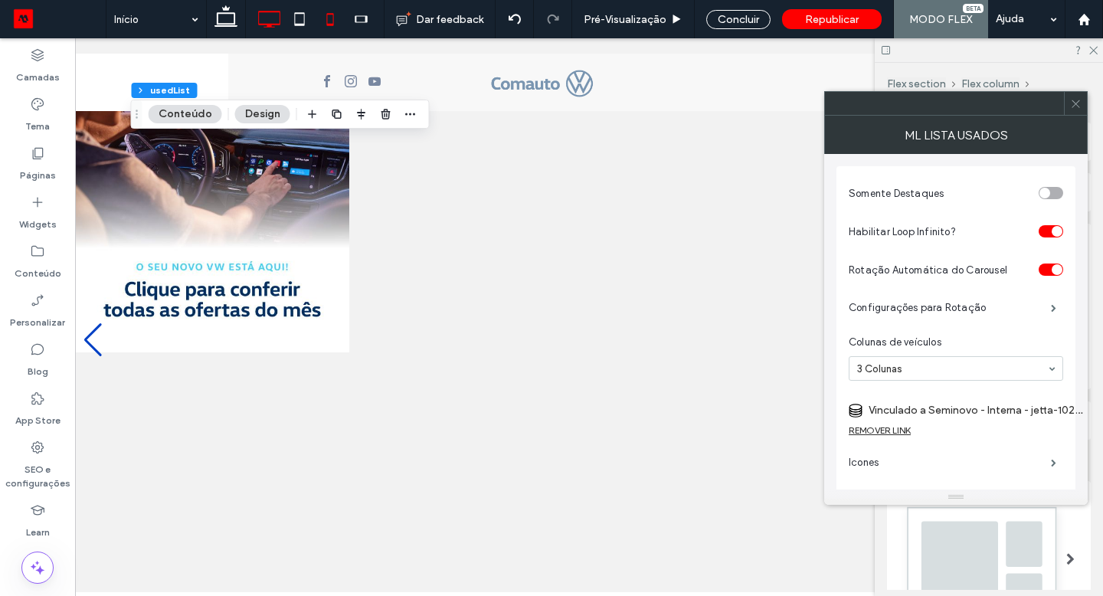
click at [326, 31] on icon at bounding box center [330, 19] width 31 height 31
type input "*"
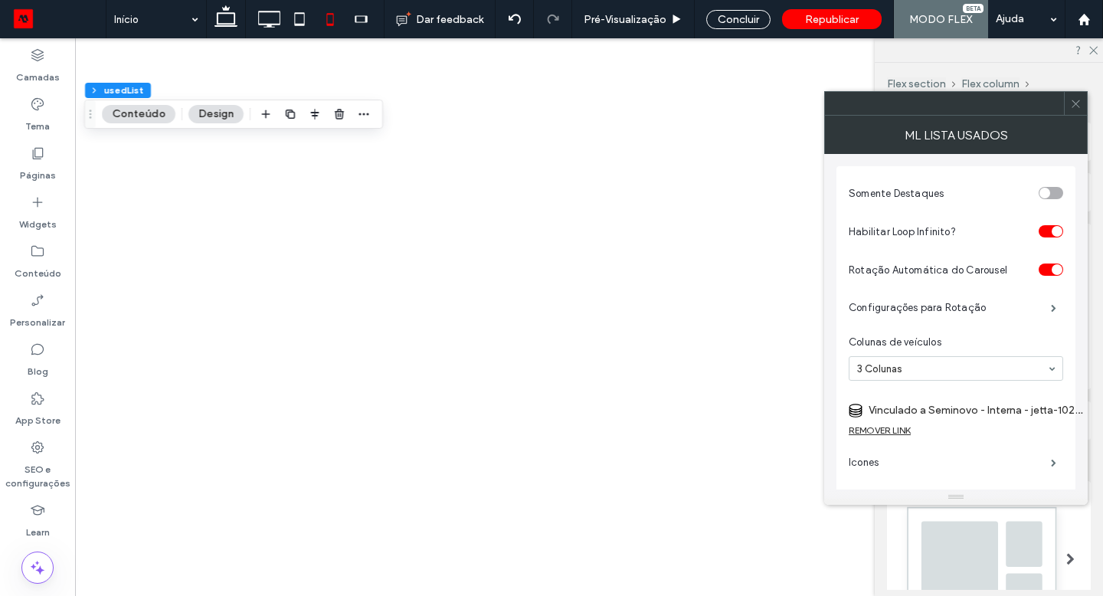
scroll to position [0, 0]
type input "*"
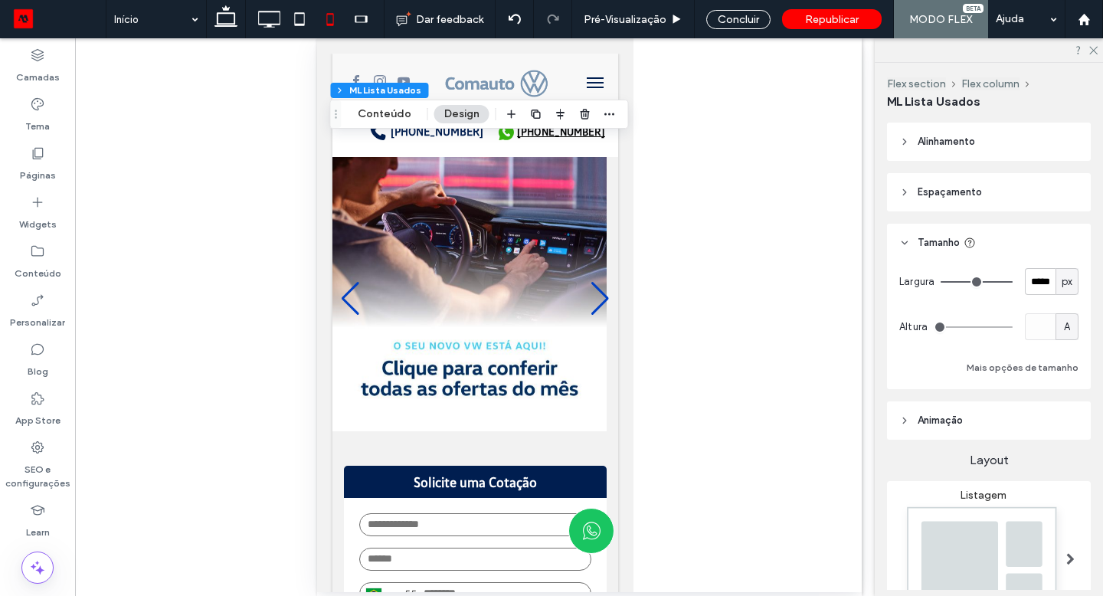
type input "*"
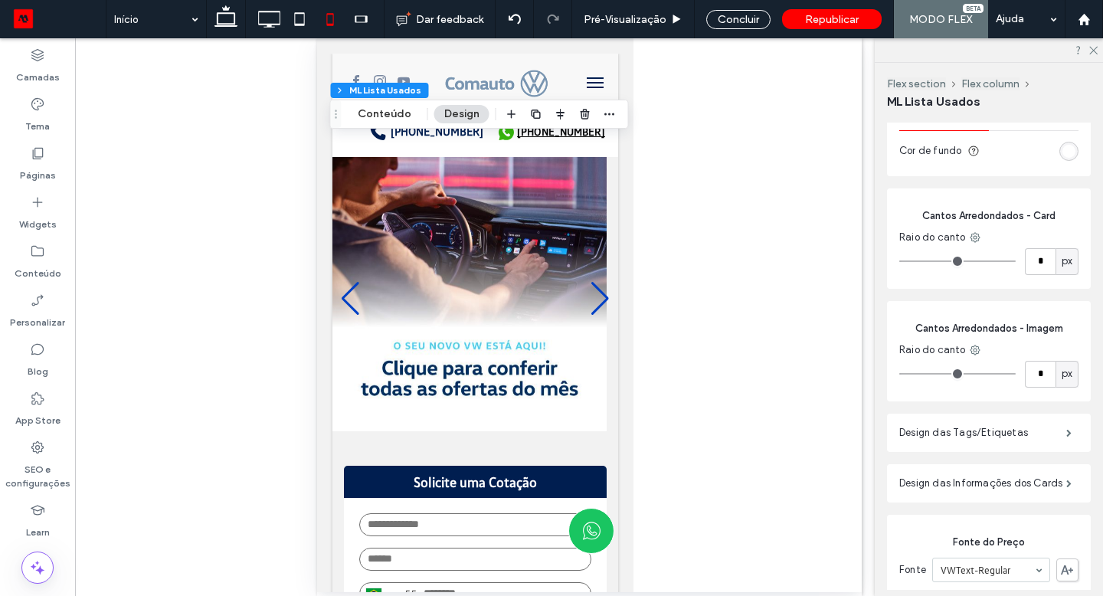
scroll to position [760, 0]
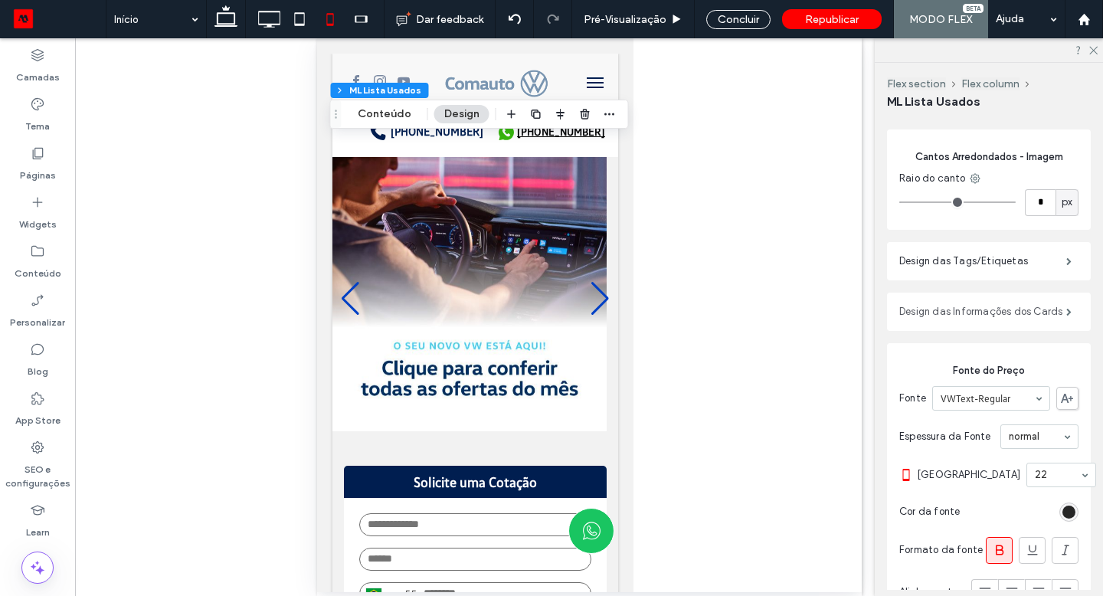
click at [979, 301] on label "Design das Informações dos Cards" at bounding box center [983, 312] width 167 height 31
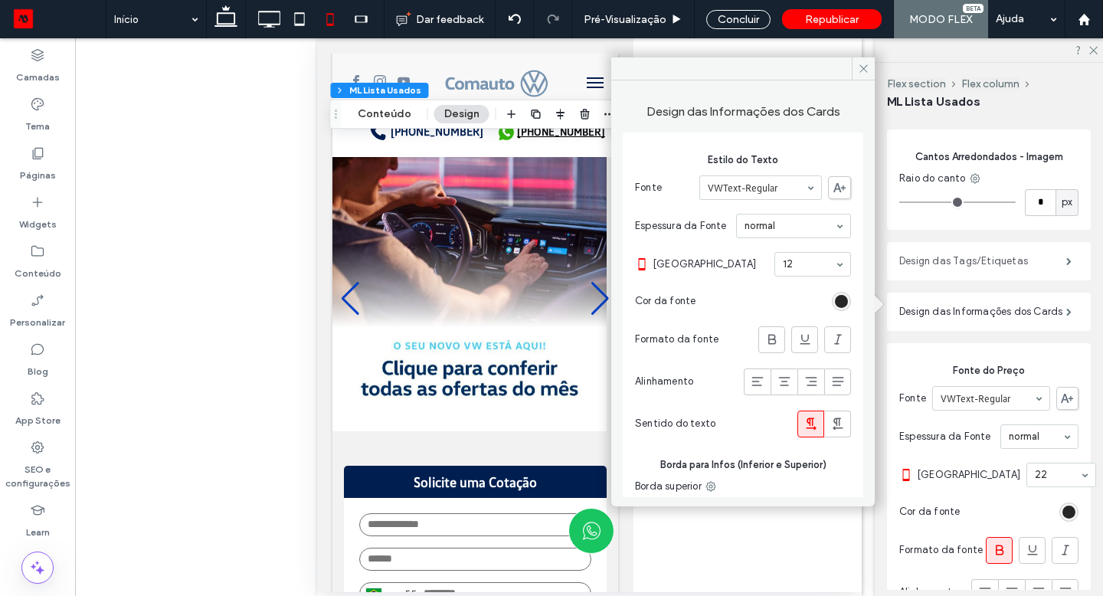
click at [974, 254] on label "Design das Tags/Etiquetas" at bounding box center [983, 261] width 167 height 31
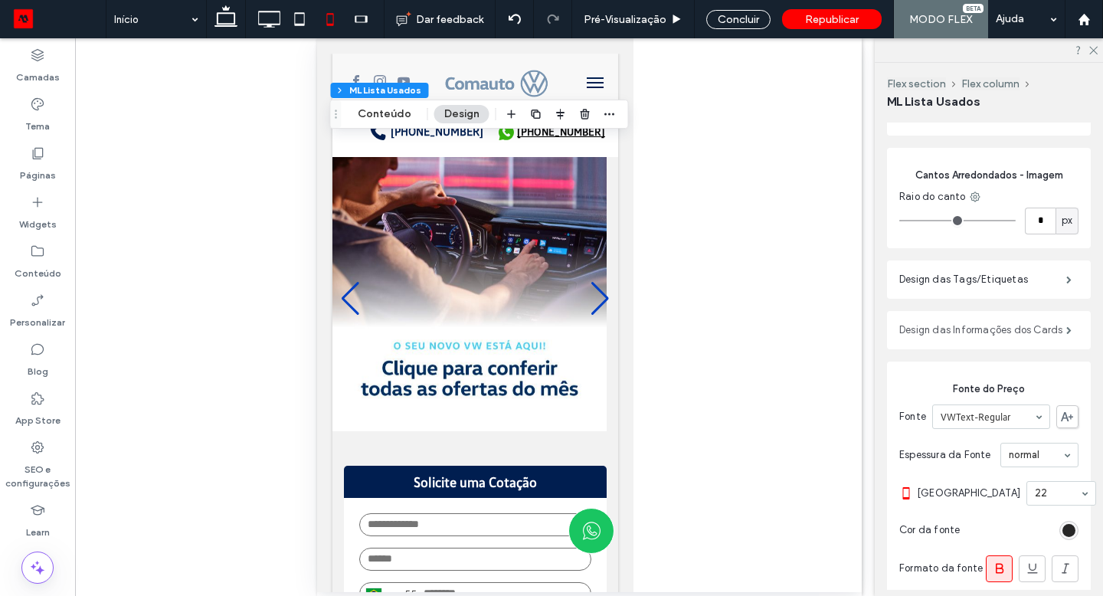
scroll to position [569, 0]
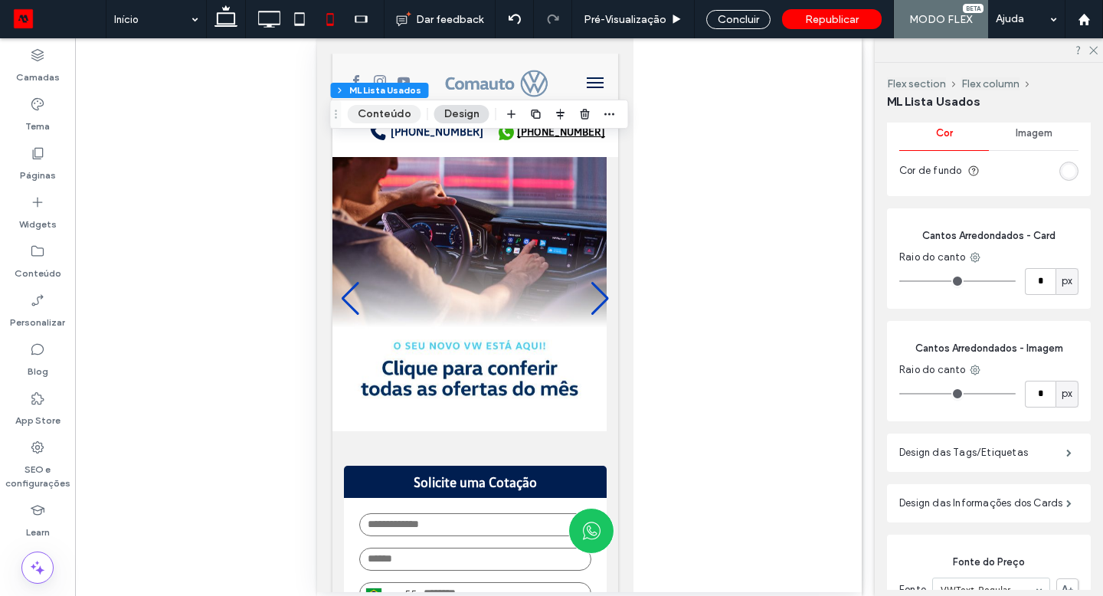
click at [402, 114] on button "Conteúdo" at bounding box center [385, 114] width 74 height 18
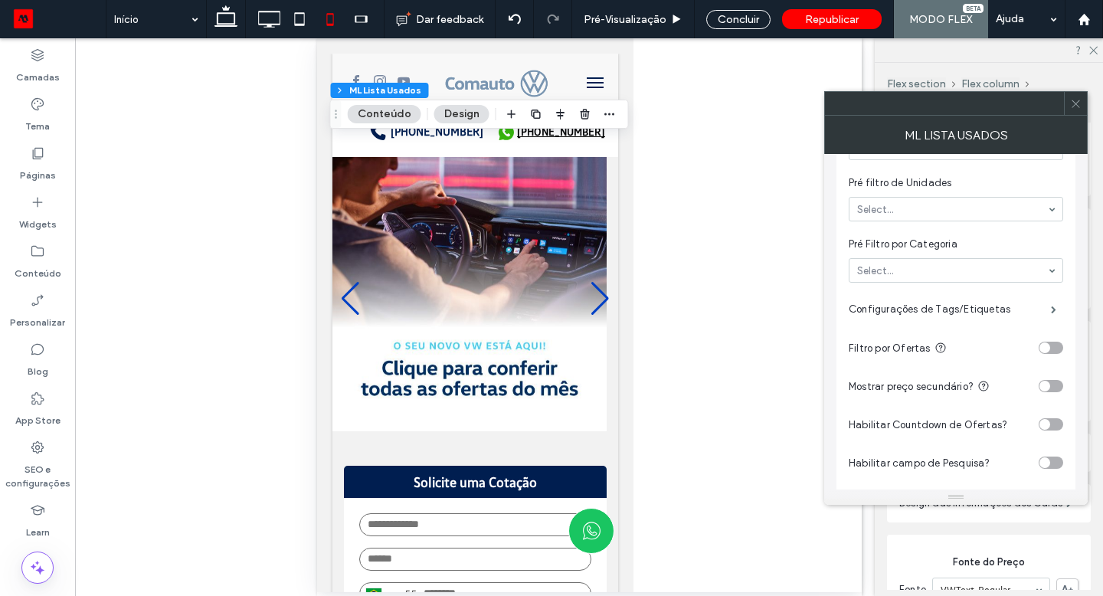
scroll to position [773, 0]
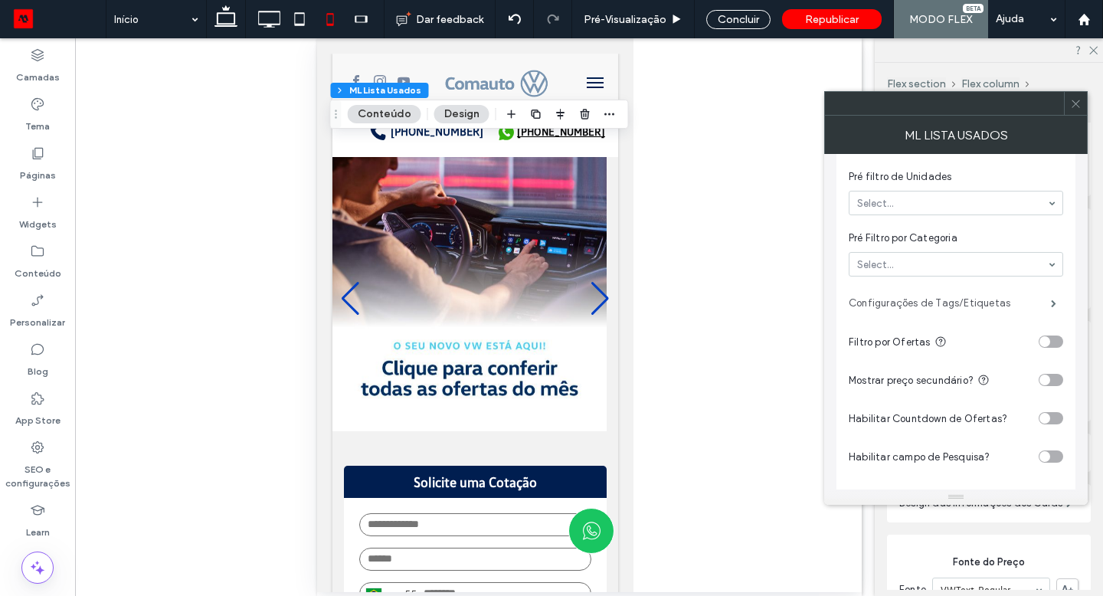
click at [995, 303] on label "Configurações de Tags/Etiquetas" at bounding box center [950, 303] width 202 height 31
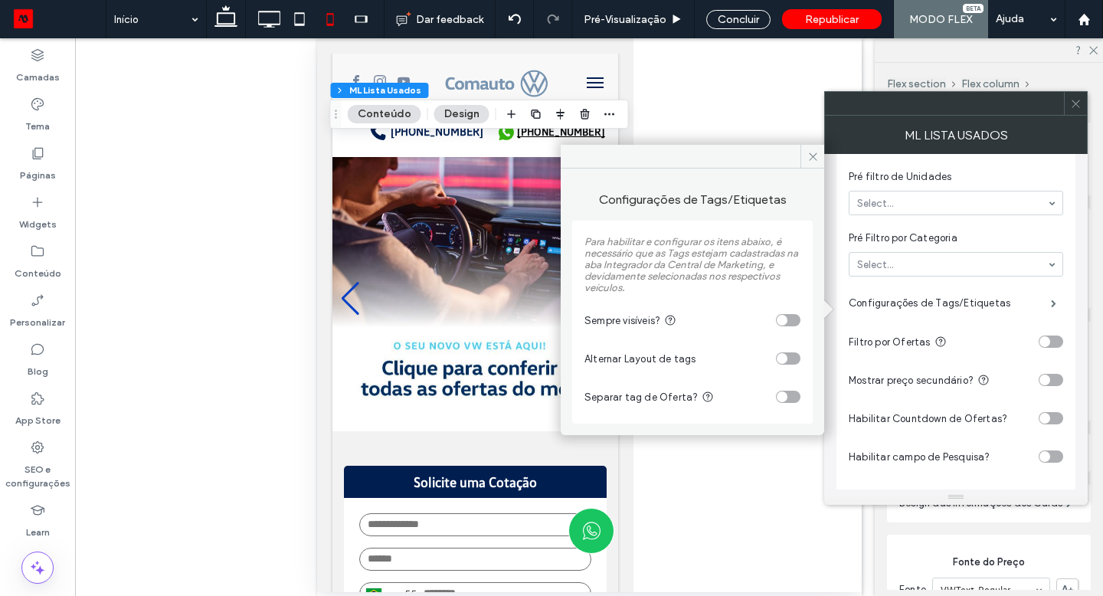
click at [786, 321] on div "toggle" at bounding box center [782, 320] width 11 height 11
click at [818, 157] on icon at bounding box center [813, 156] width 11 height 11
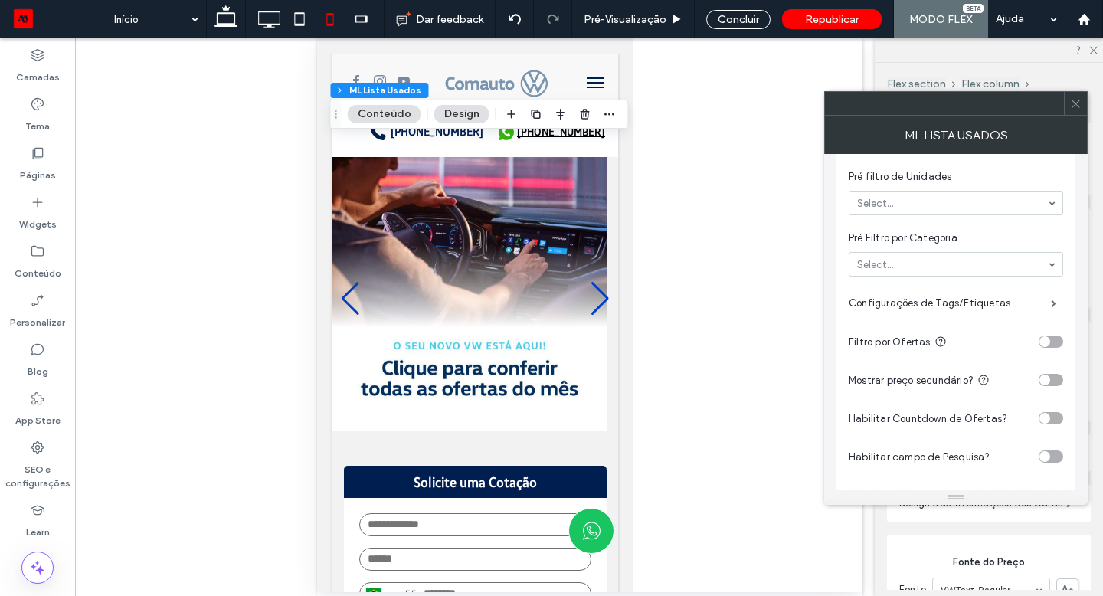
click at [1048, 384] on div "toggle" at bounding box center [1045, 380] width 11 height 11
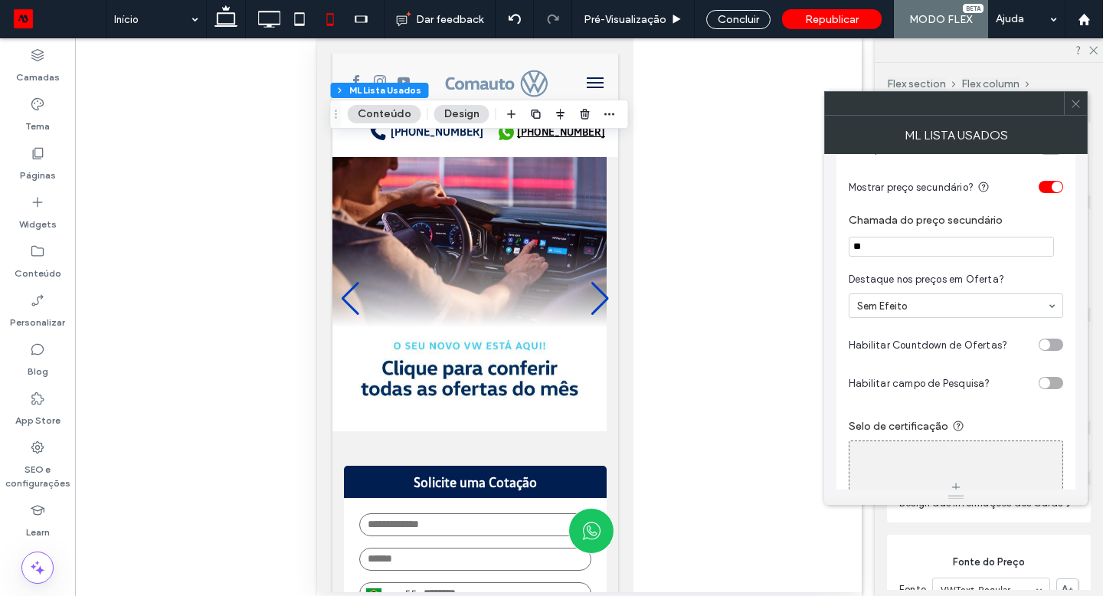
scroll to position [995, 0]
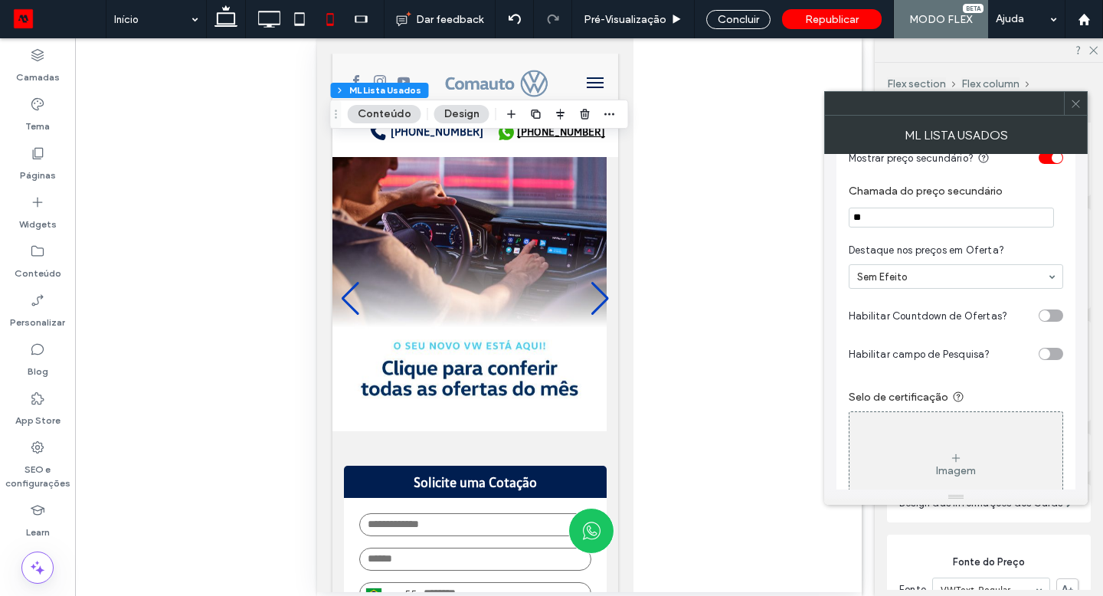
click at [1049, 321] on div "toggle" at bounding box center [1045, 315] width 11 height 11
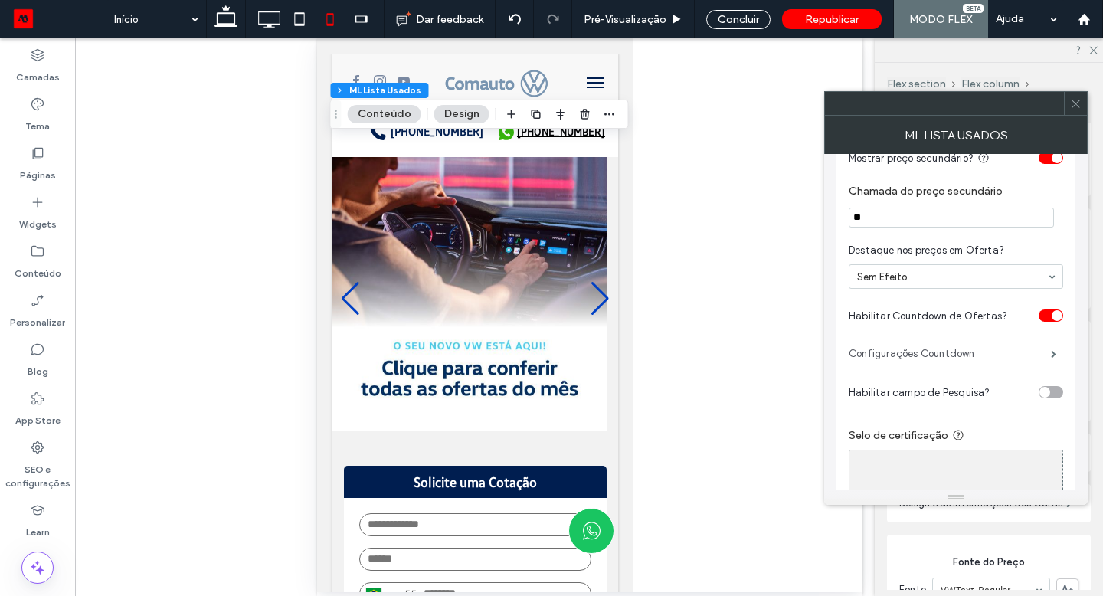
click at [969, 359] on label "Configurações Countdown" at bounding box center [950, 354] width 202 height 31
click at [1021, 359] on label "Configurações Countdown" at bounding box center [950, 354] width 202 height 31
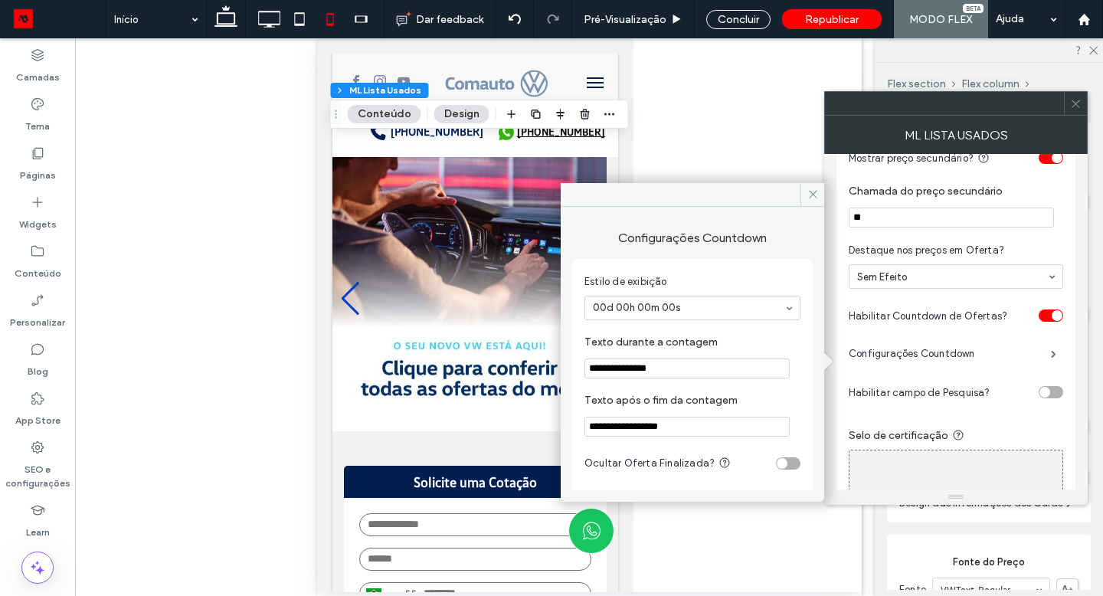
drag, startPoint x: 710, startPoint y: 432, endPoint x: 586, endPoint y: 423, distance: 123.7
click at [586, 423] on input "**********" at bounding box center [687, 427] width 205 height 20
click at [782, 469] on div "toggle" at bounding box center [782, 463] width 11 height 11
drag, startPoint x: 706, startPoint y: 431, endPoint x: 573, endPoint y: 421, distance: 132.9
click at [573, 421] on div "**********" at bounding box center [692, 374] width 241 height 231
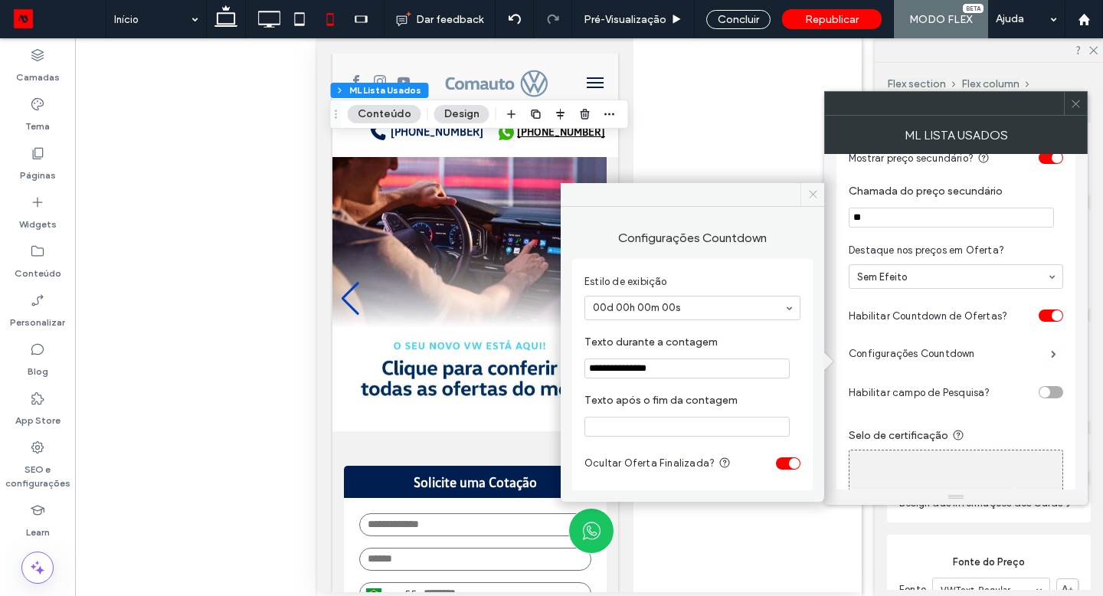
click at [812, 195] on use at bounding box center [813, 195] width 8 height 8
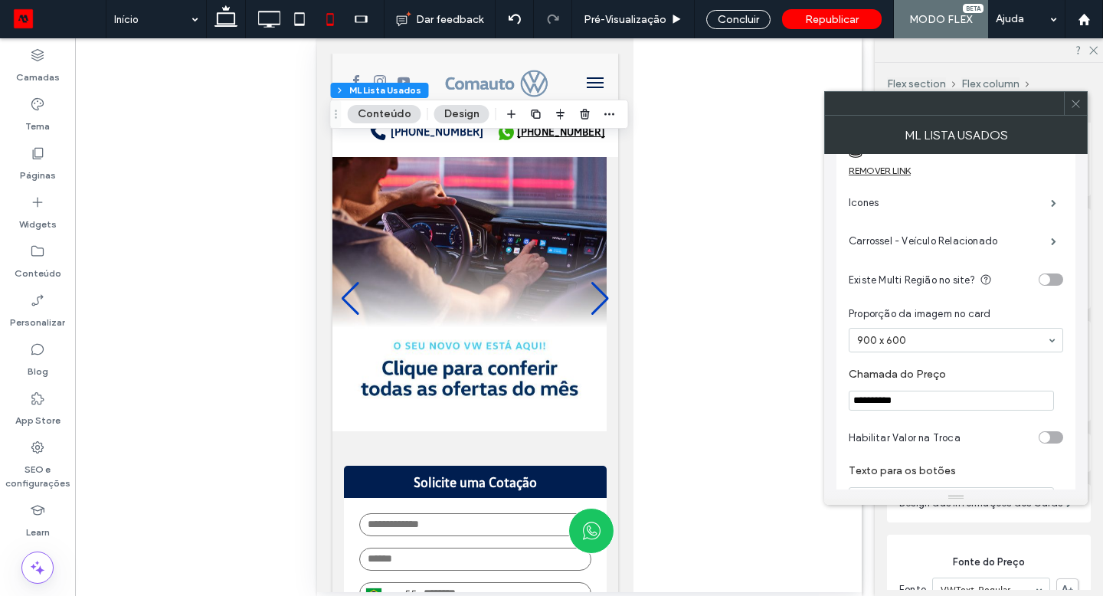
scroll to position [0, 0]
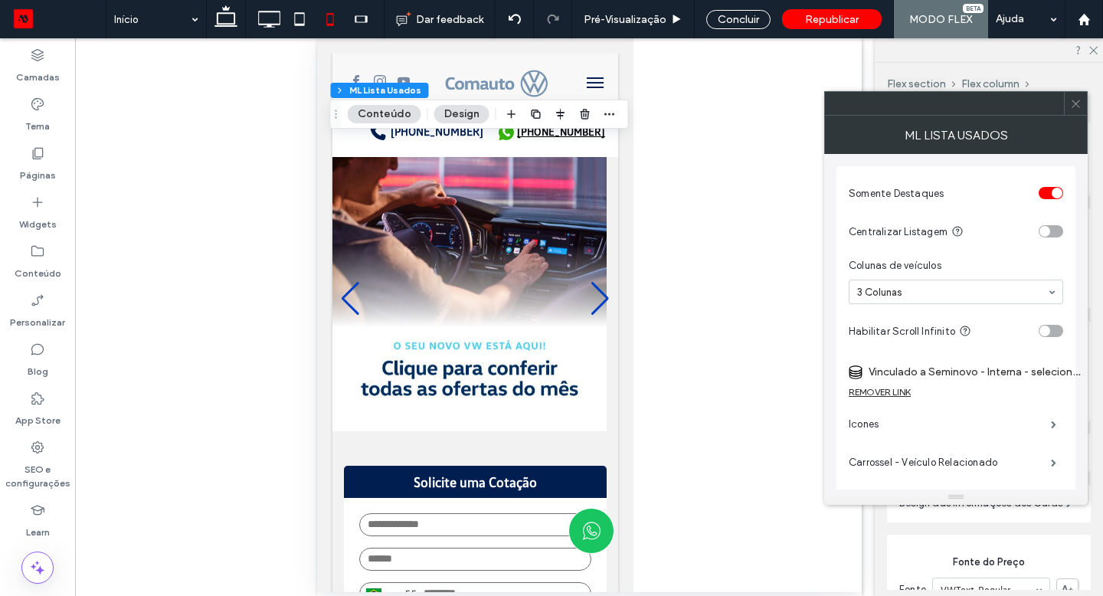
click at [1080, 101] on icon at bounding box center [1076, 103] width 11 height 11
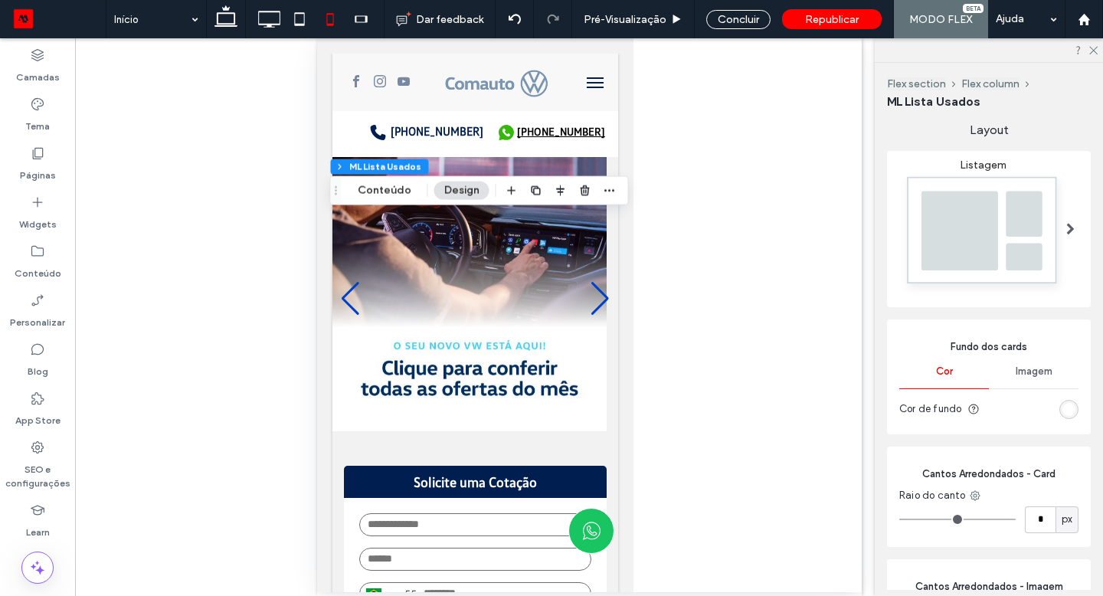
scroll to position [329, 0]
click at [956, 257] on img at bounding box center [984, 235] width 168 height 125
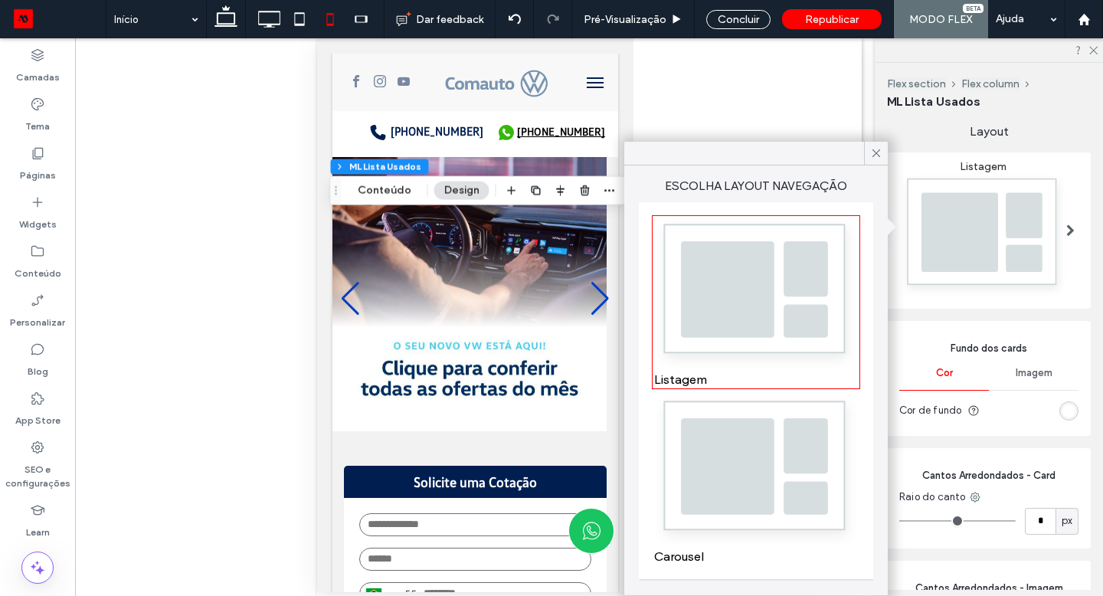
click at [696, 462] on img at bounding box center [756, 471] width 204 height 152
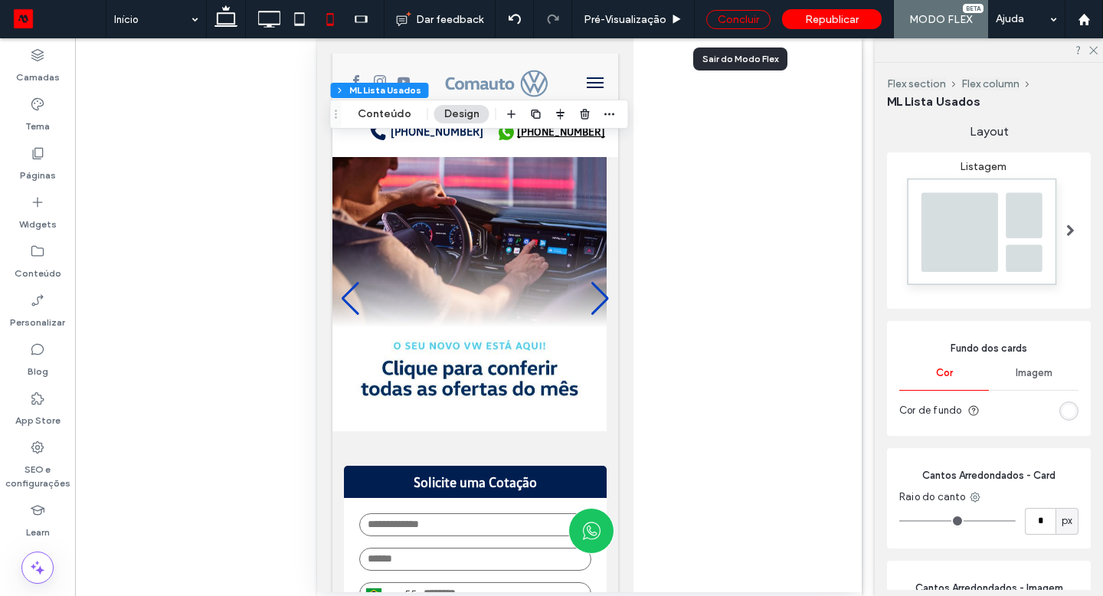
click at [738, 23] on div "Concluir" at bounding box center [739, 19] width 64 height 19
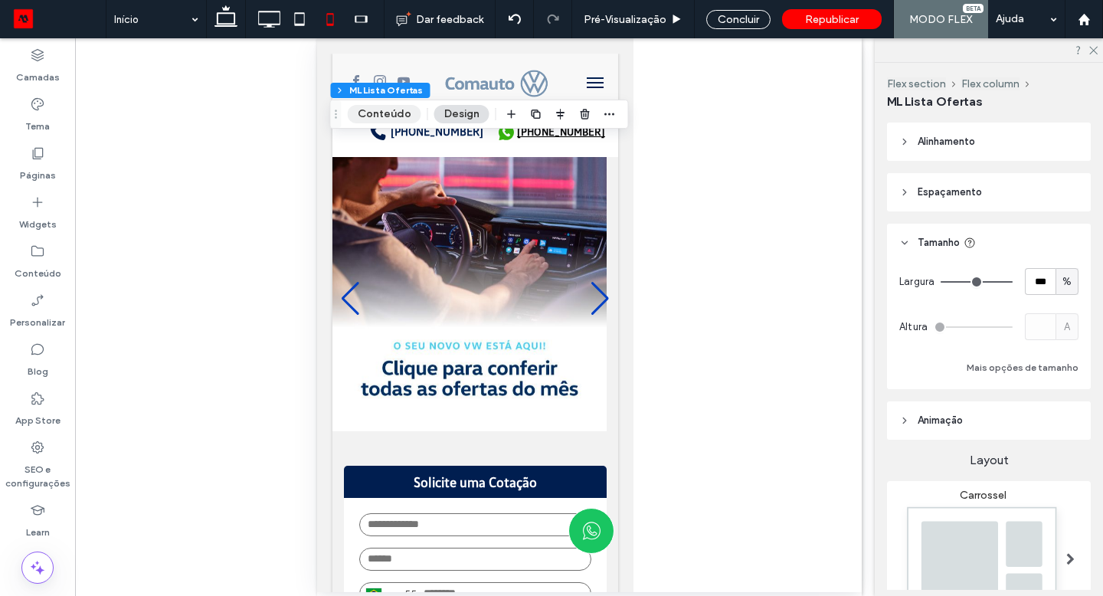
click at [371, 113] on button "Conteúdo" at bounding box center [385, 114] width 74 height 18
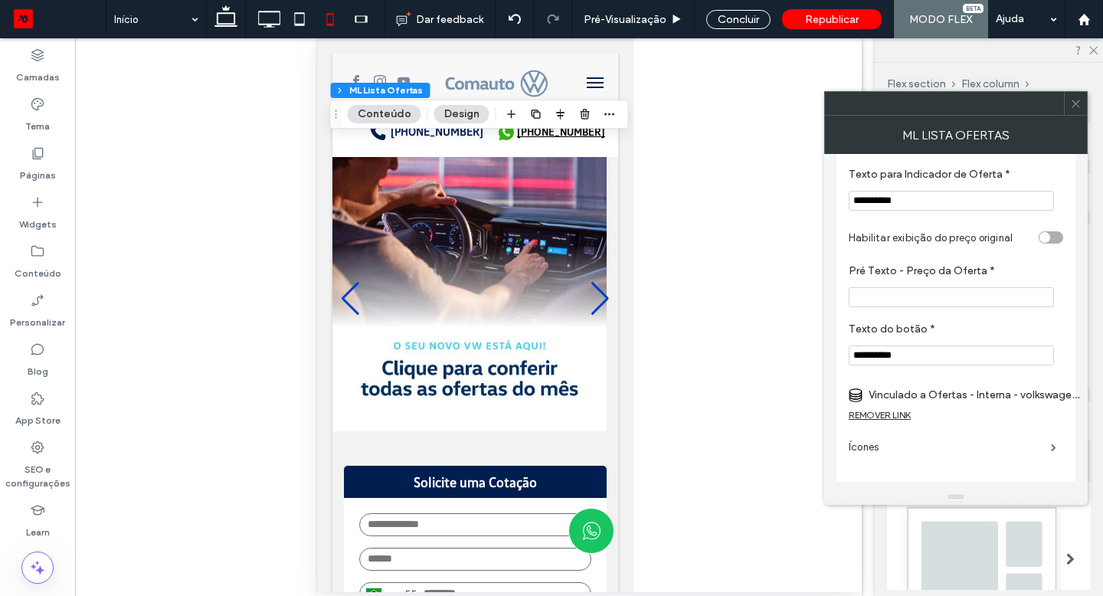
scroll to position [0, 0]
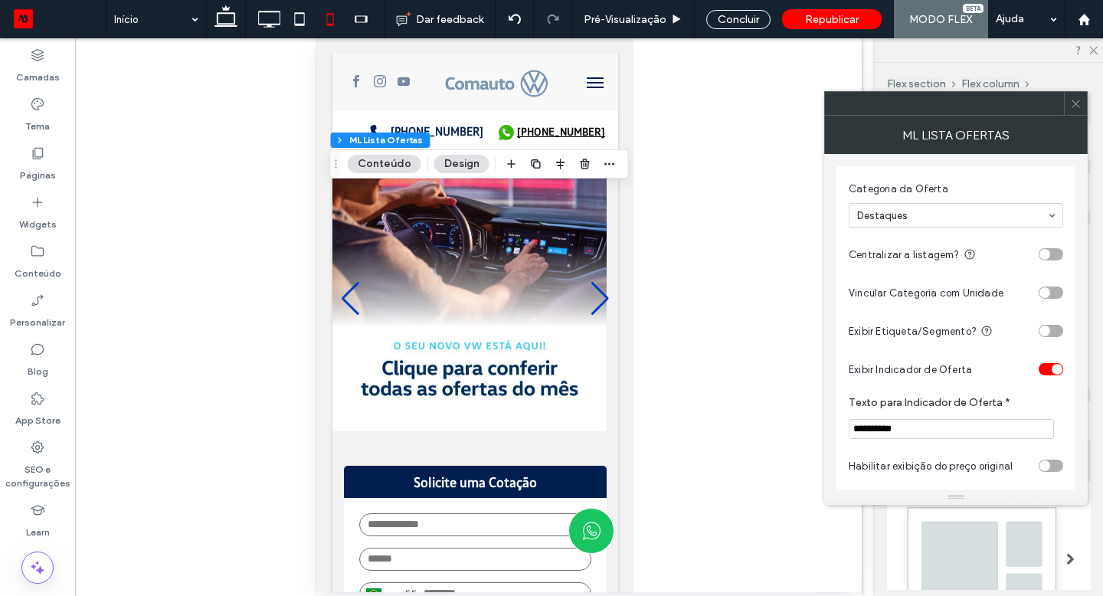
click at [1076, 111] on span at bounding box center [1076, 103] width 11 height 23
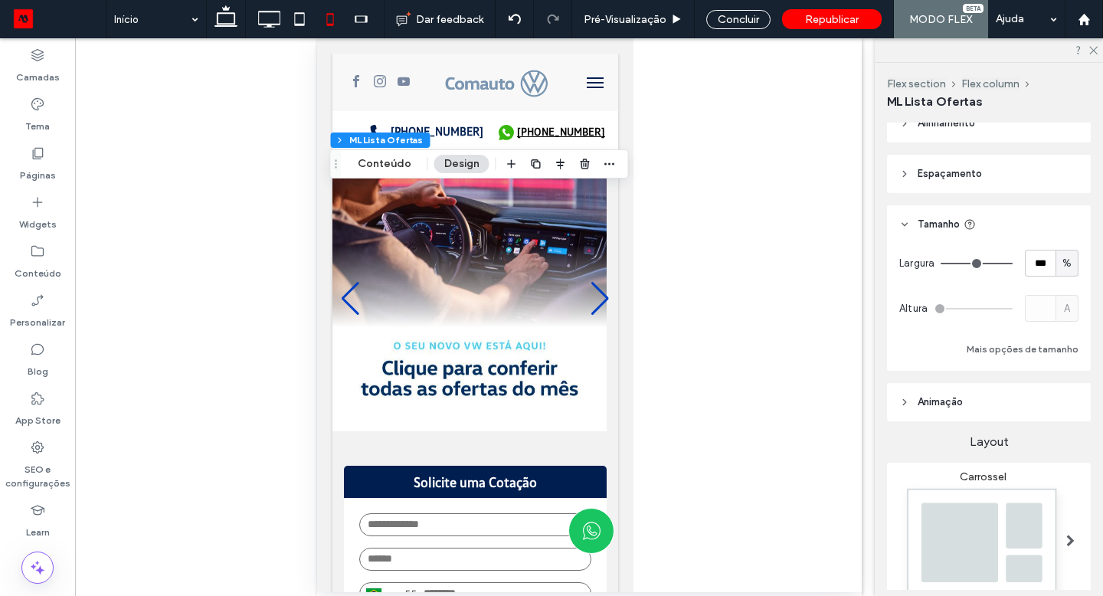
scroll to position [19, 0]
click at [1015, 484] on img at bounding box center [984, 545] width 168 height 125
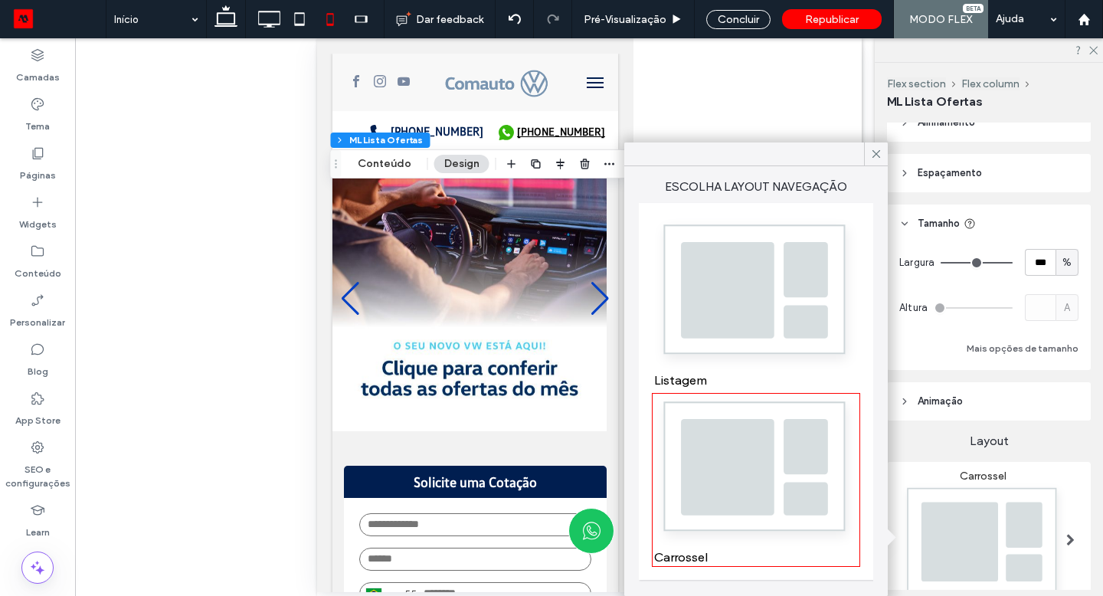
click at [805, 330] on img at bounding box center [756, 294] width 204 height 152
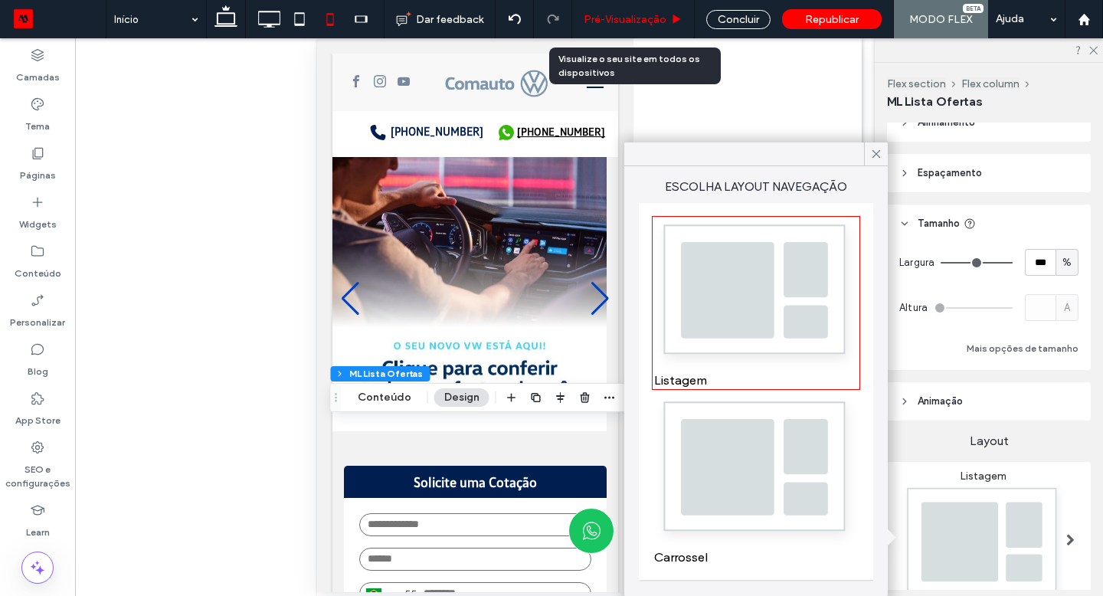
click at [676, 17] on use at bounding box center [678, 19] width 8 height 8
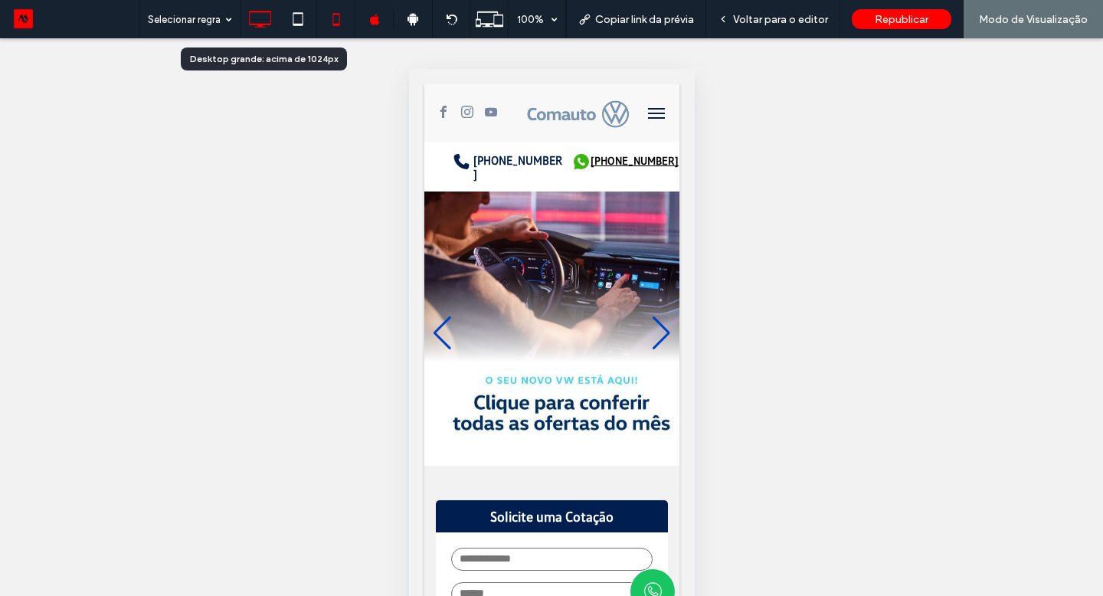
click at [264, 24] on use at bounding box center [260, 19] width 22 height 17
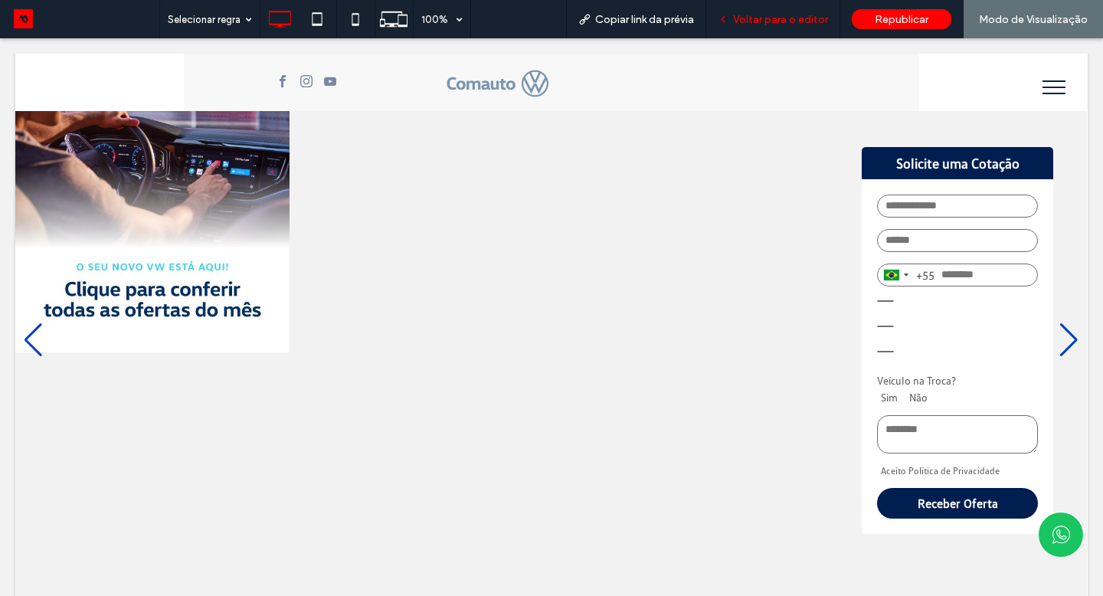
click at [792, 25] on span "Voltar para o editor" at bounding box center [780, 19] width 95 height 13
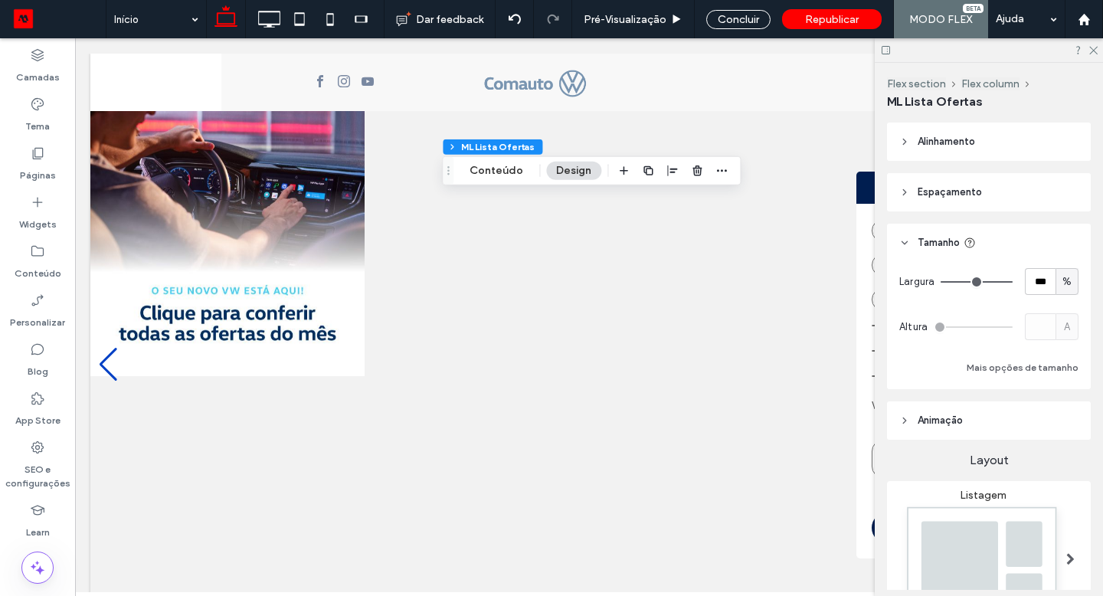
type input "*"
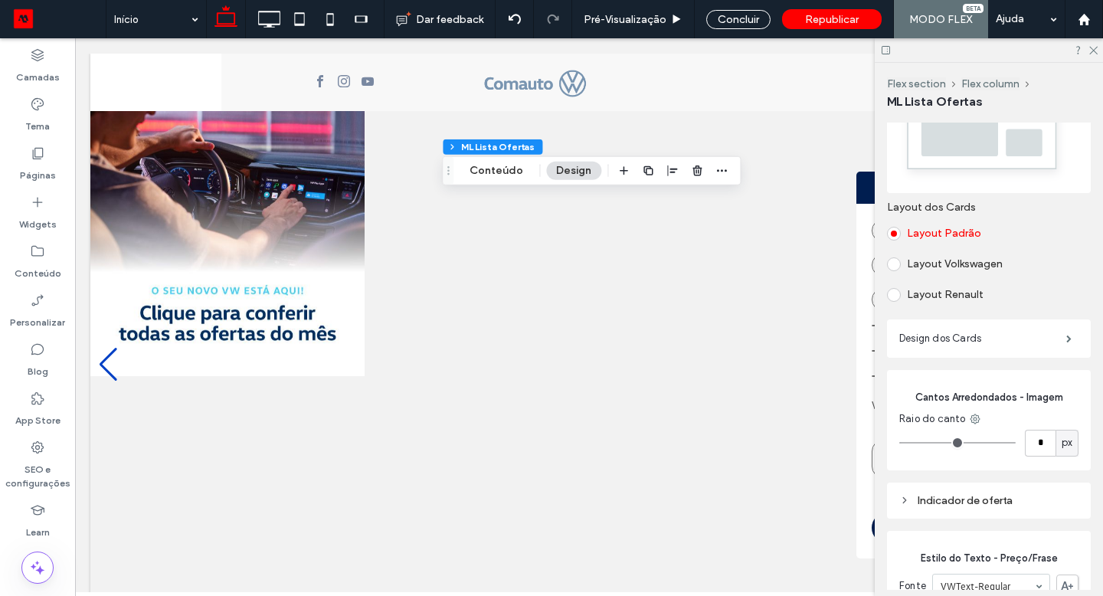
scroll to position [448, 0]
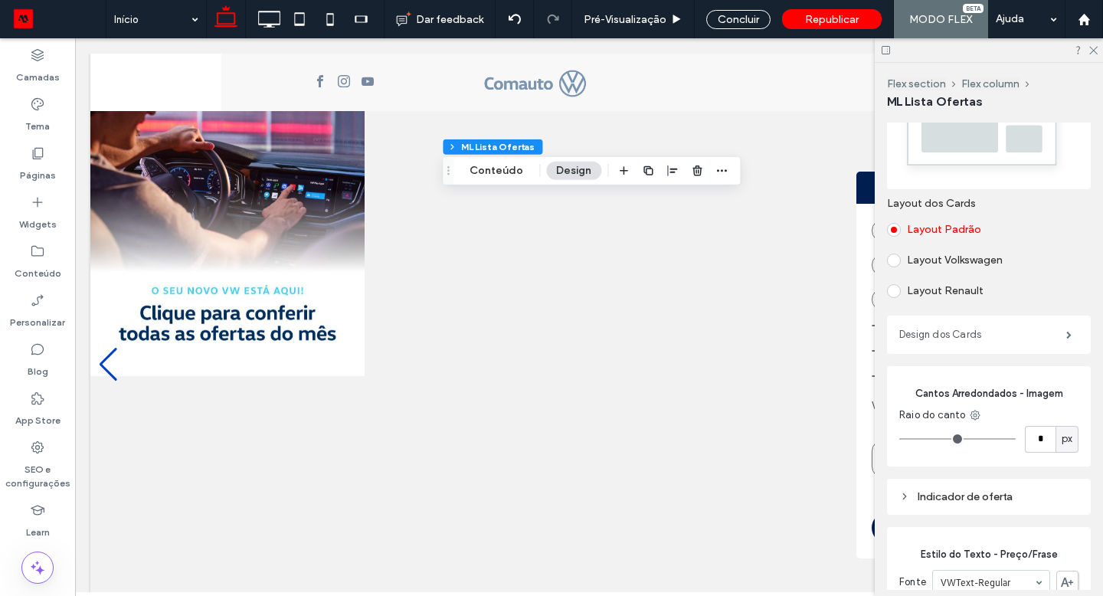
click at [1011, 320] on label "Design dos Cards" at bounding box center [983, 335] width 167 height 31
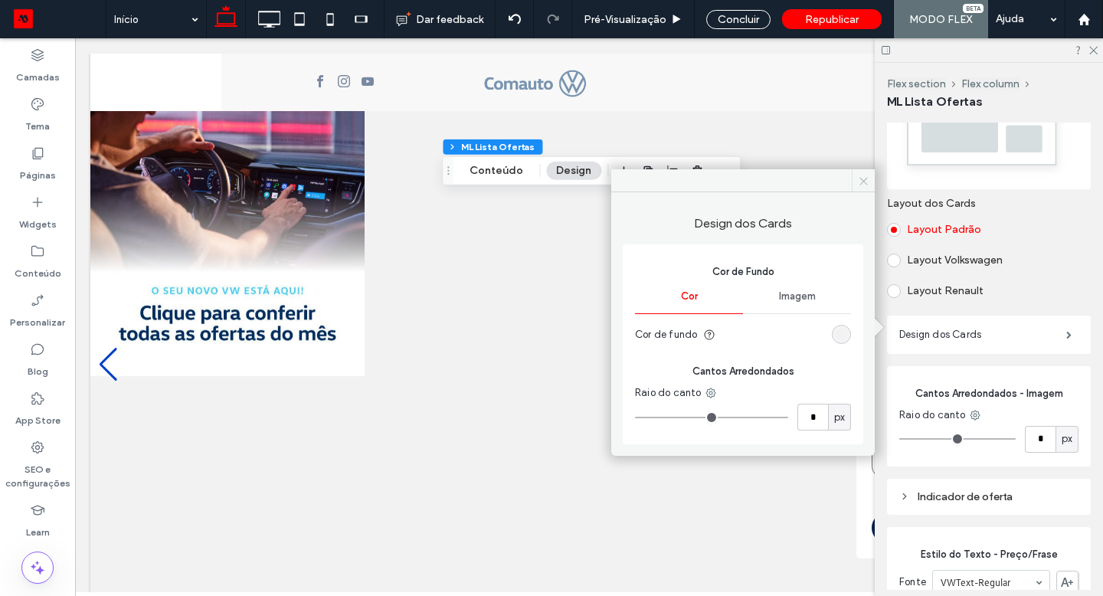
click at [864, 185] on icon at bounding box center [863, 180] width 11 height 11
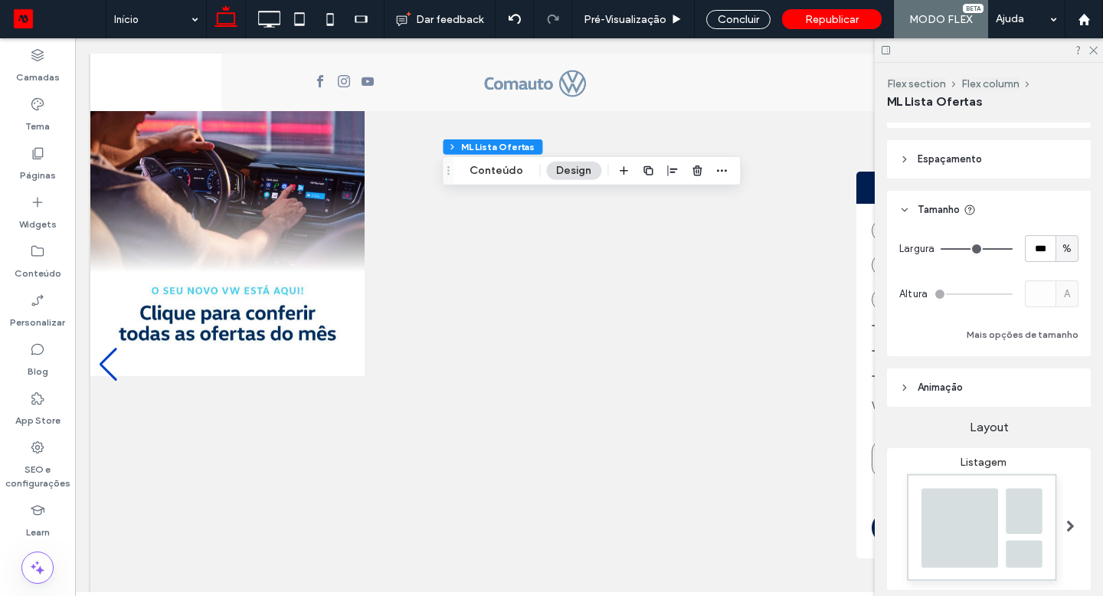
scroll to position [0, 0]
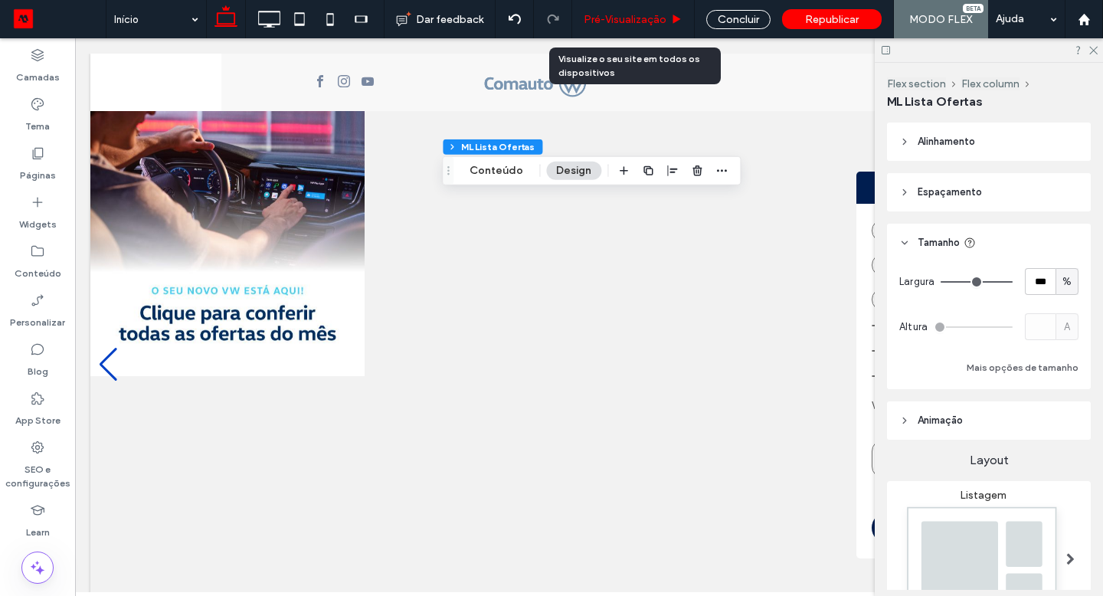
click at [629, 23] on span "Pré-Visualizaçāo" at bounding box center [625, 19] width 83 height 13
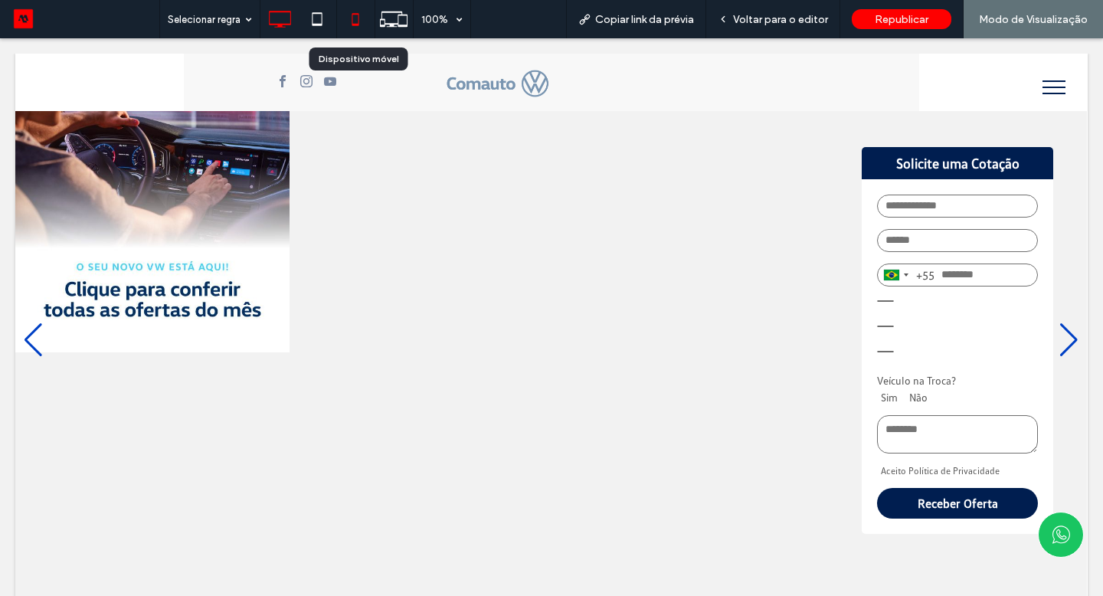
click at [350, 19] on icon at bounding box center [355, 19] width 31 height 31
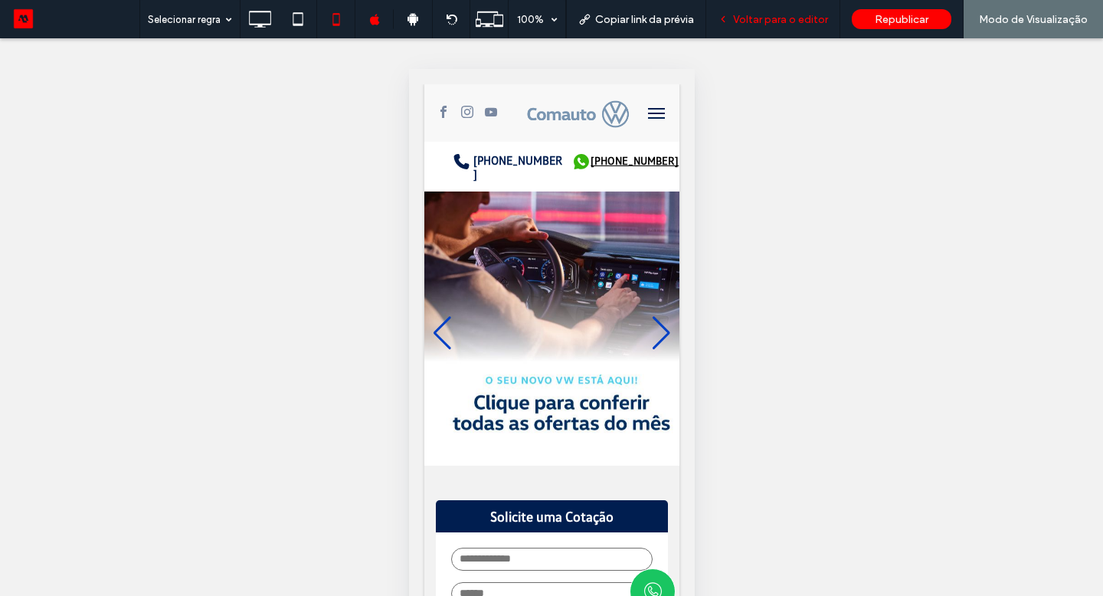
click at [802, 14] on span "Voltar para o editor" at bounding box center [780, 19] width 95 height 13
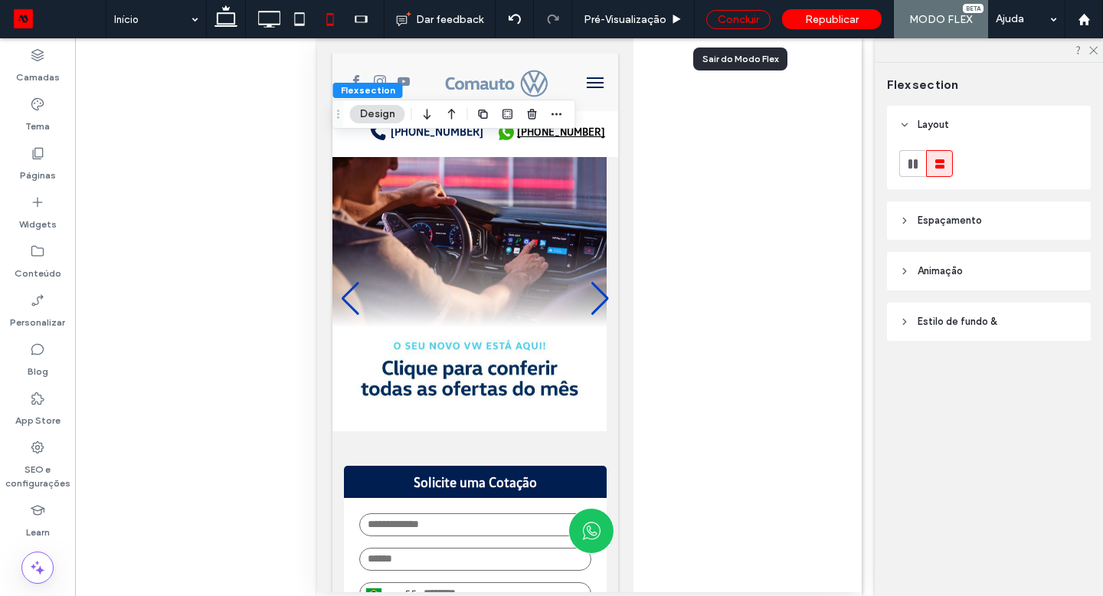
click at [716, 24] on div "Concluir" at bounding box center [739, 19] width 64 height 19
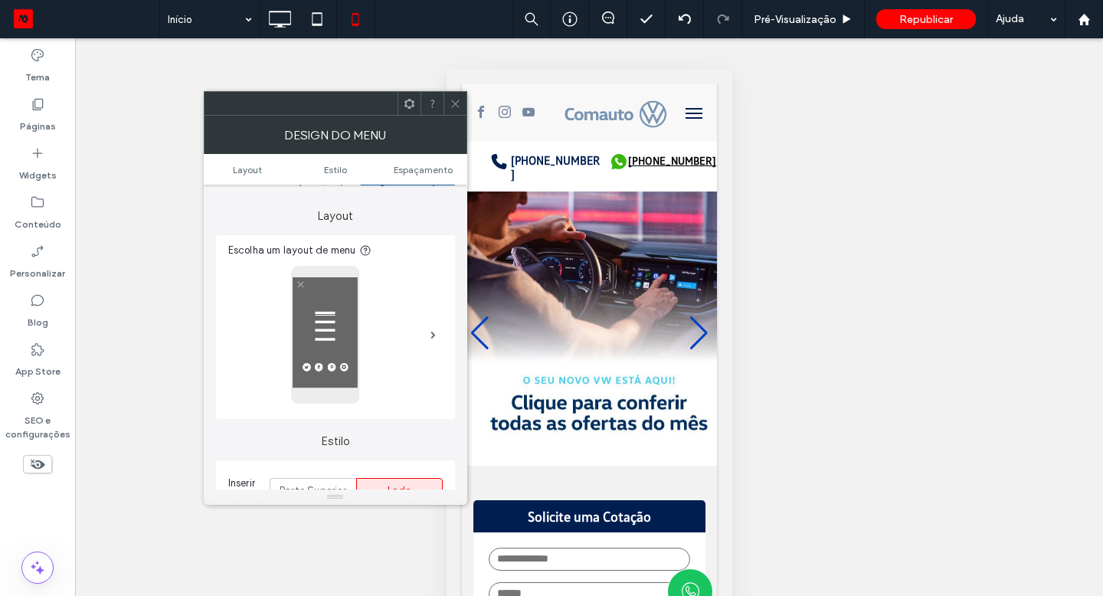
scroll to position [27, 0]
click at [391, 357] on div at bounding box center [325, 333] width 195 height 138
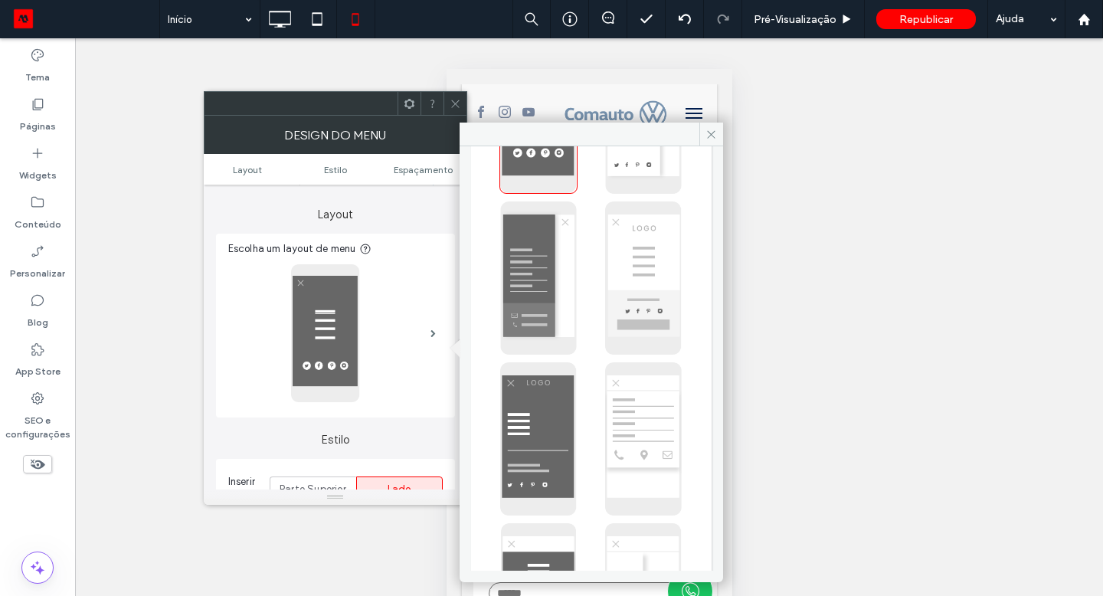
scroll to position [310, 0]
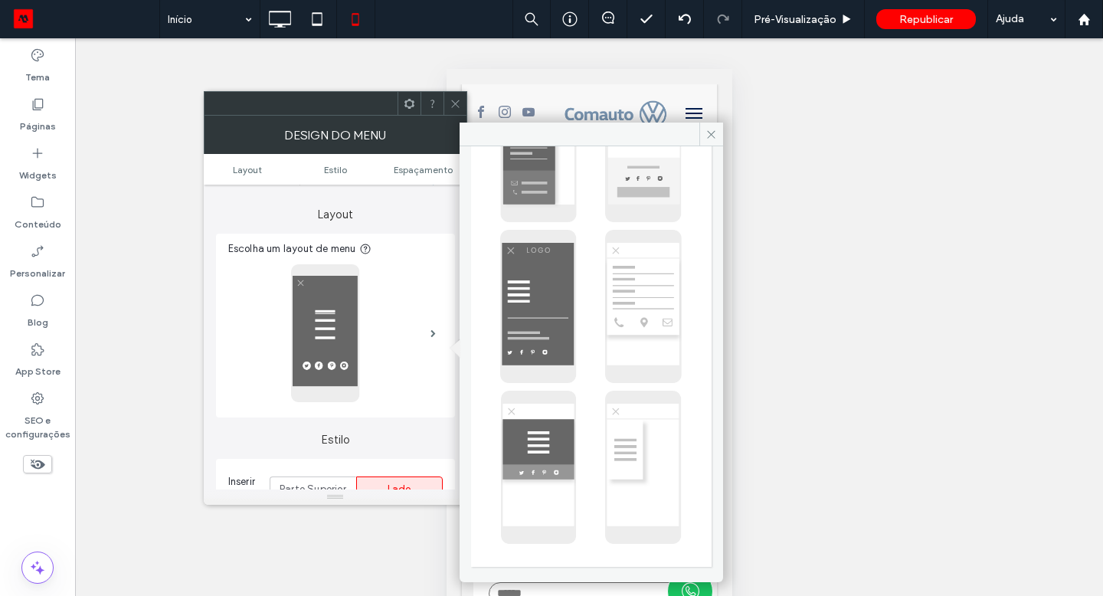
click at [457, 109] on span at bounding box center [455, 103] width 11 height 23
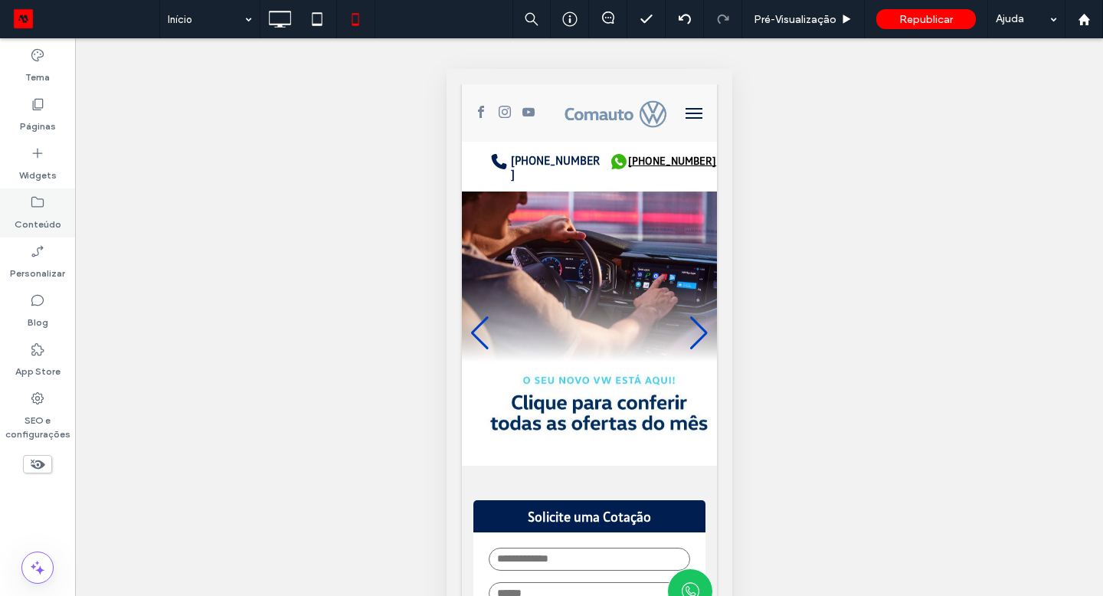
click at [48, 212] on label "Conteúdo" at bounding box center [38, 220] width 47 height 21
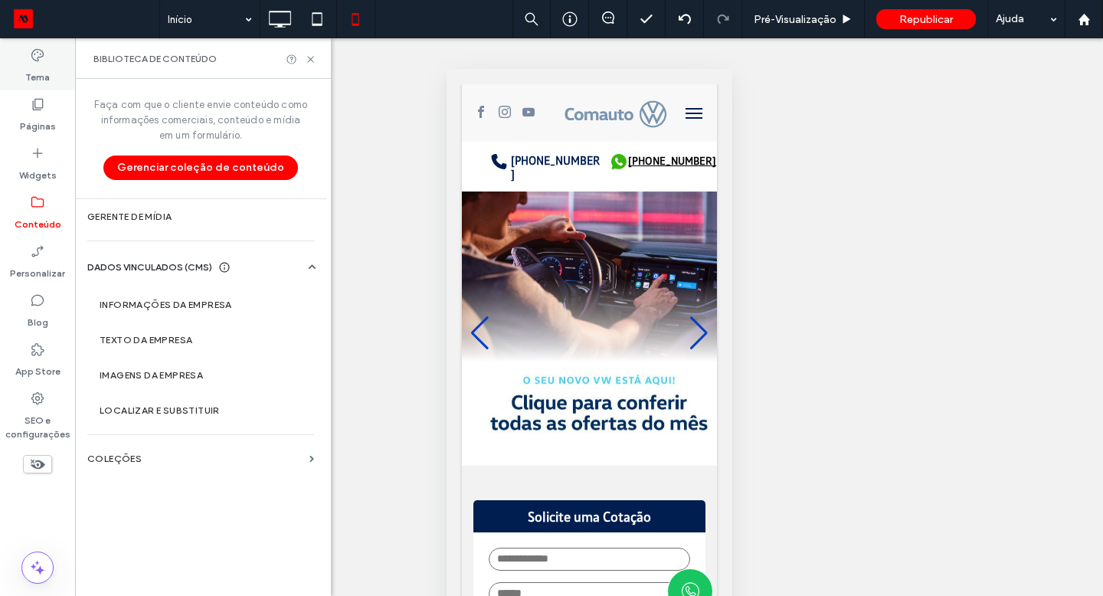
click at [33, 66] on label "Tema" at bounding box center [37, 73] width 25 height 21
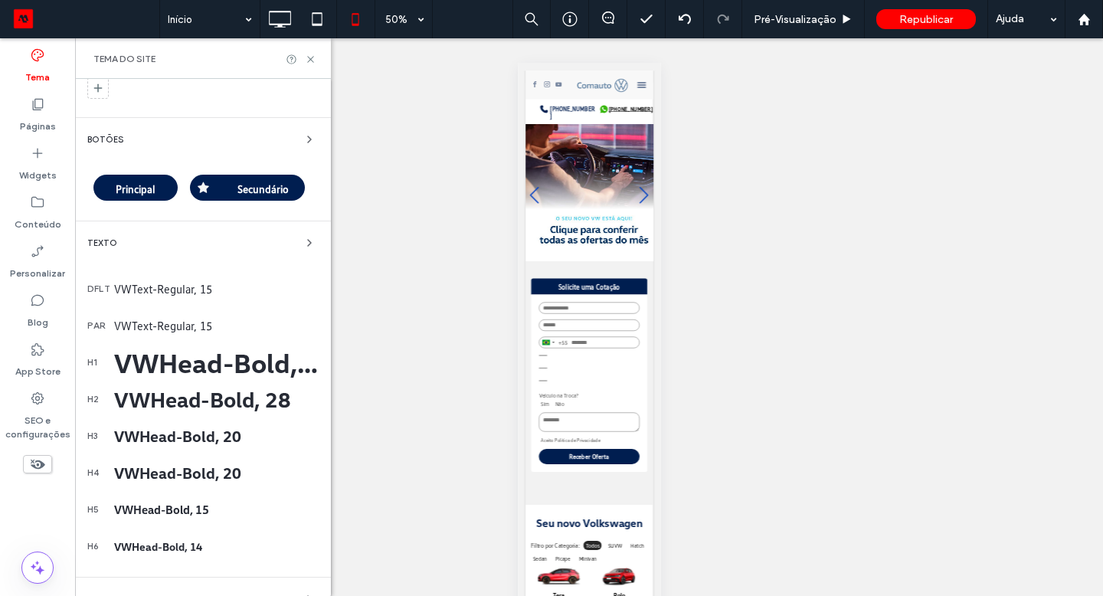
scroll to position [386, 0]
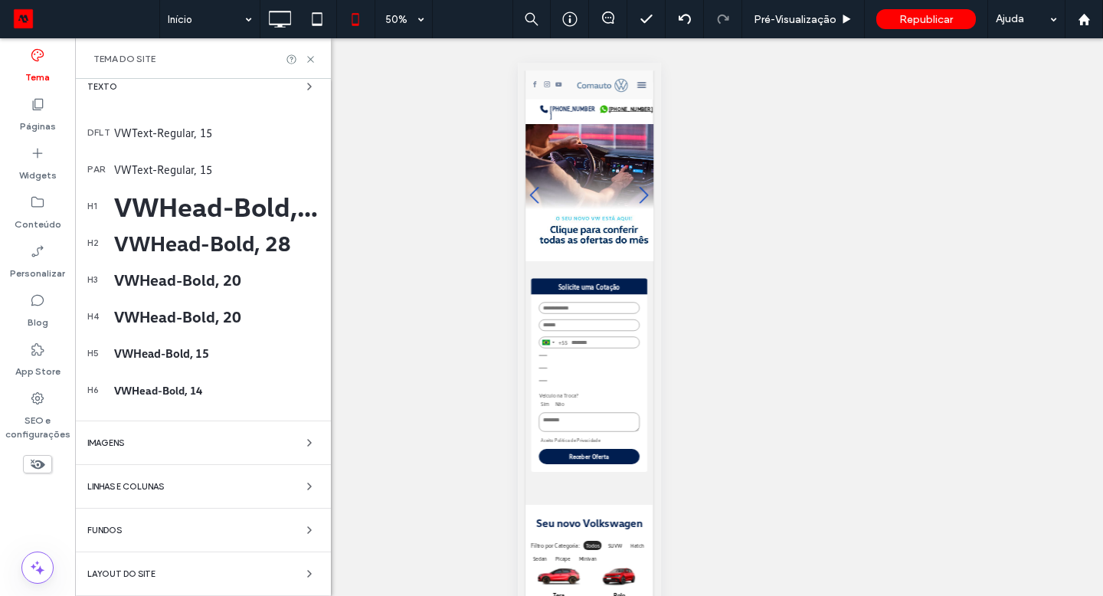
click at [149, 578] on span "Layout do Site" at bounding box center [121, 574] width 68 height 8
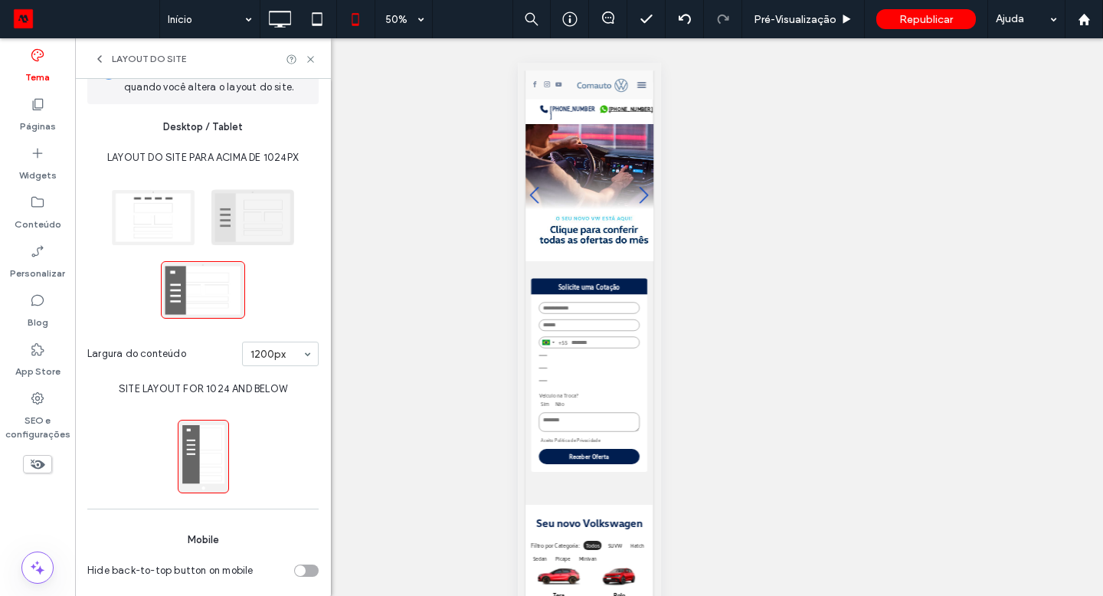
scroll to position [0, 0]
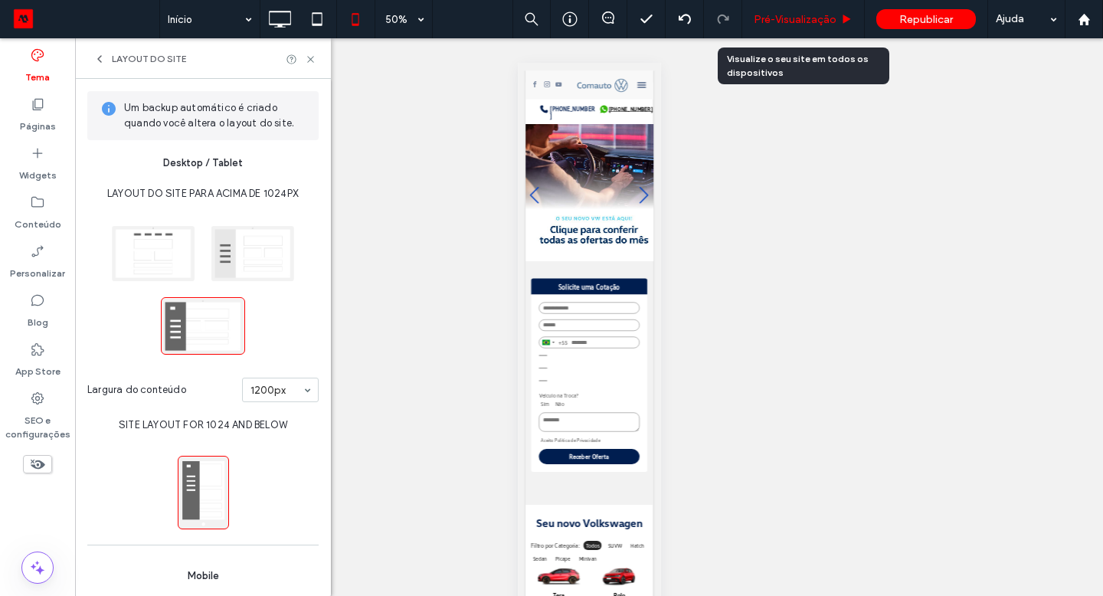
click at [799, 19] on span "Pré-Visualizaçāo" at bounding box center [795, 19] width 83 height 13
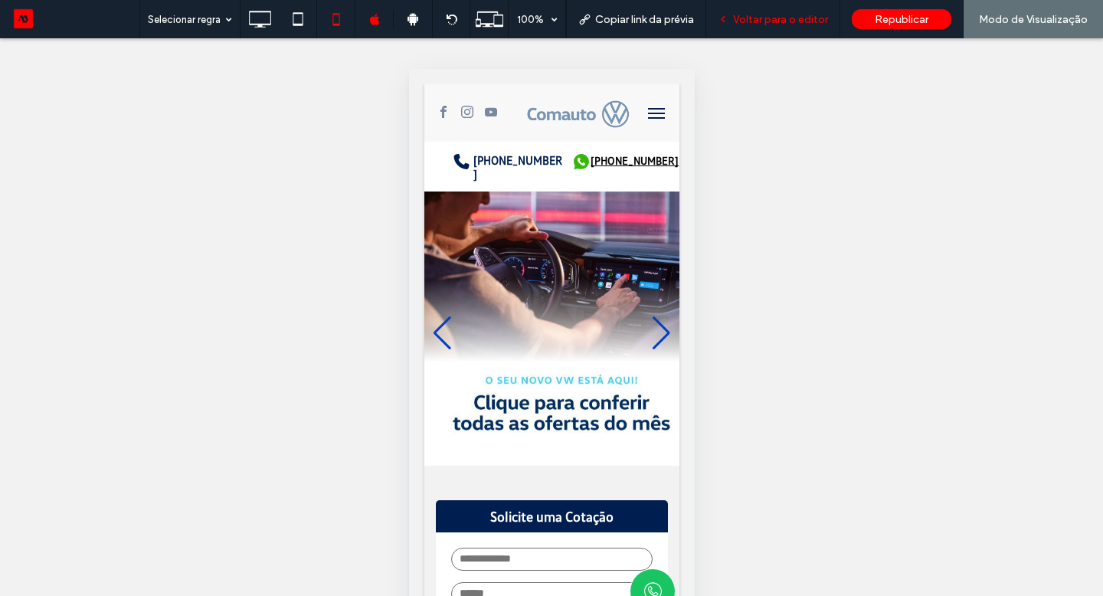
click at [783, 21] on span "Voltar para o editor" at bounding box center [780, 19] width 95 height 13
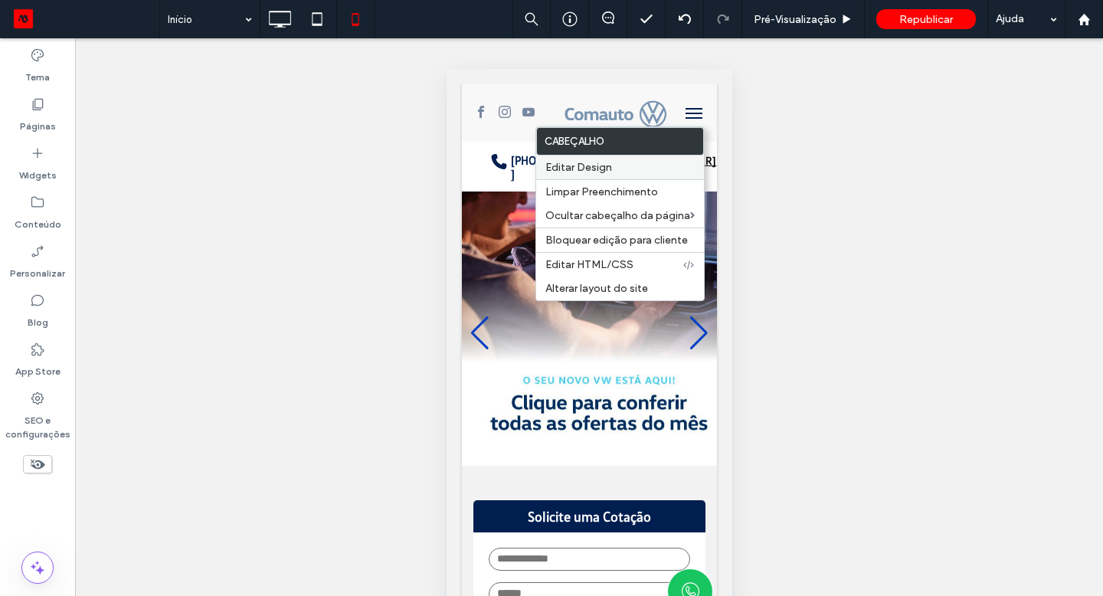
click at [608, 166] on span "Editar Design" at bounding box center [579, 167] width 67 height 13
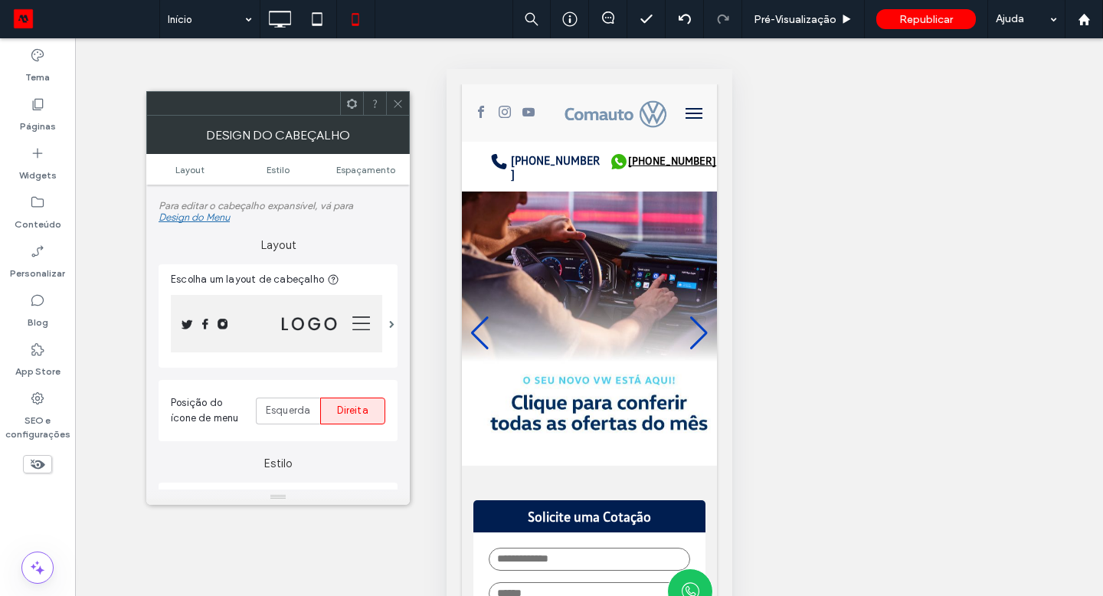
click at [373, 327] on img at bounding box center [276, 323] width 211 height 57
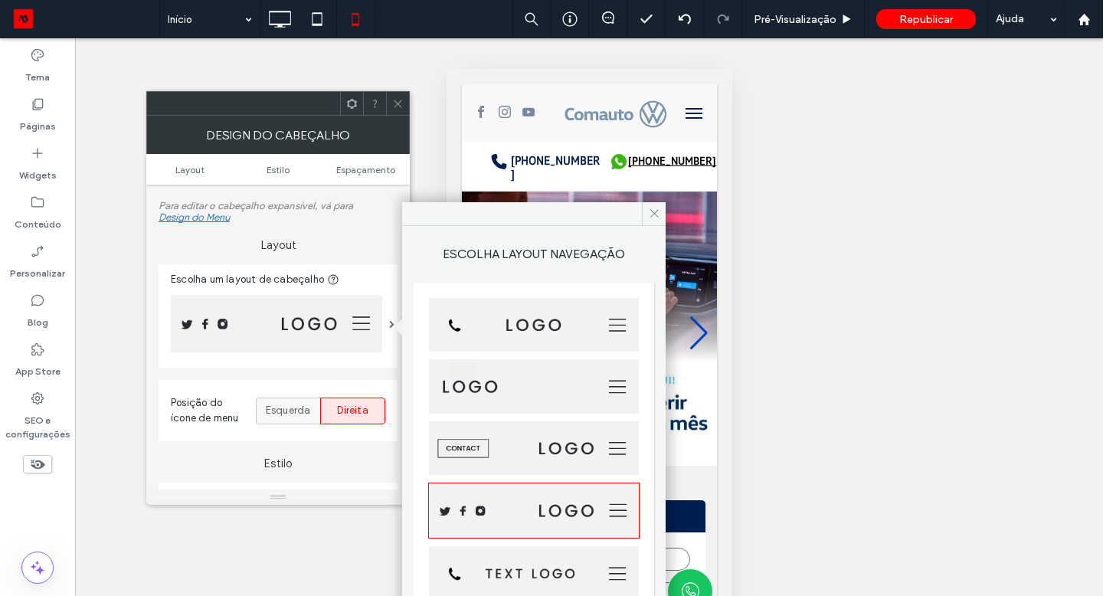
click at [292, 412] on span "Esquerda" at bounding box center [288, 410] width 45 height 15
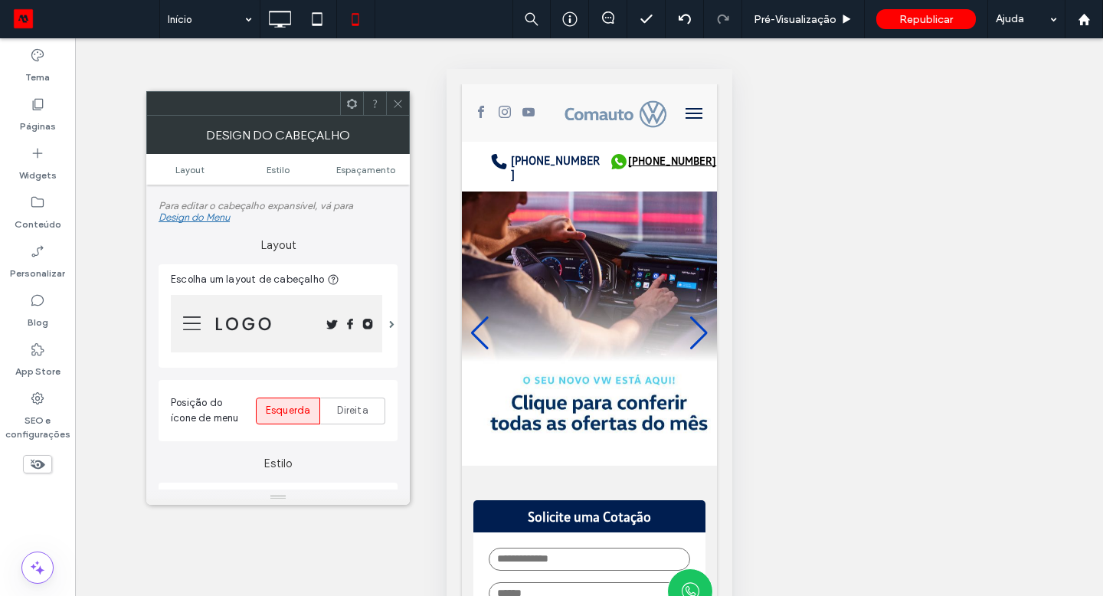
click at [398, 103] on icon at bounding box center [397, 103] width 11 height 11
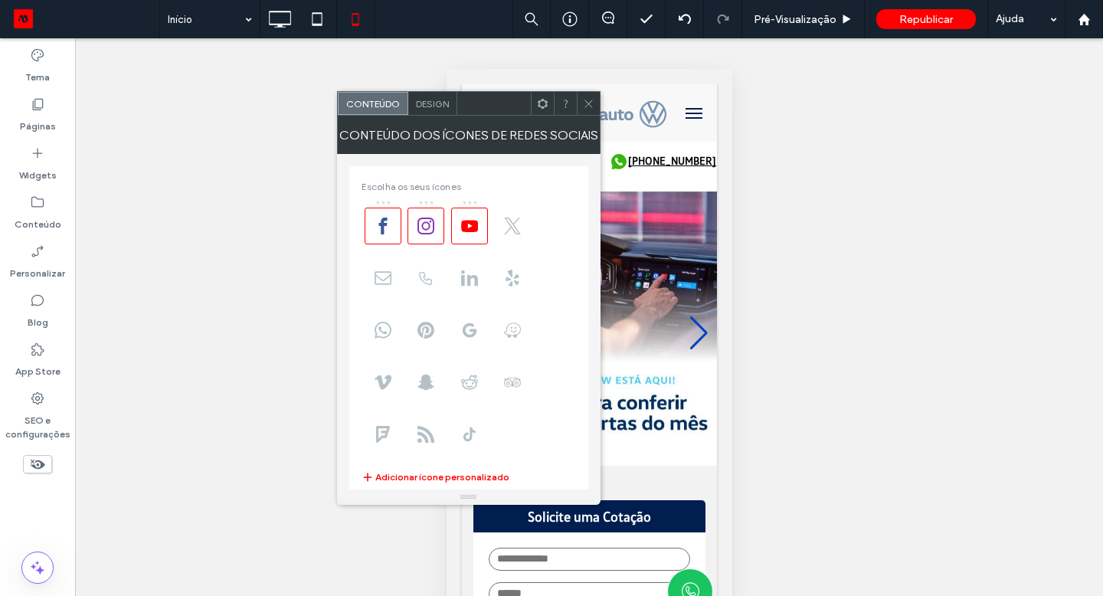
click at [584, 100] on icon at bounding box center [588, 103] width 11 height 11
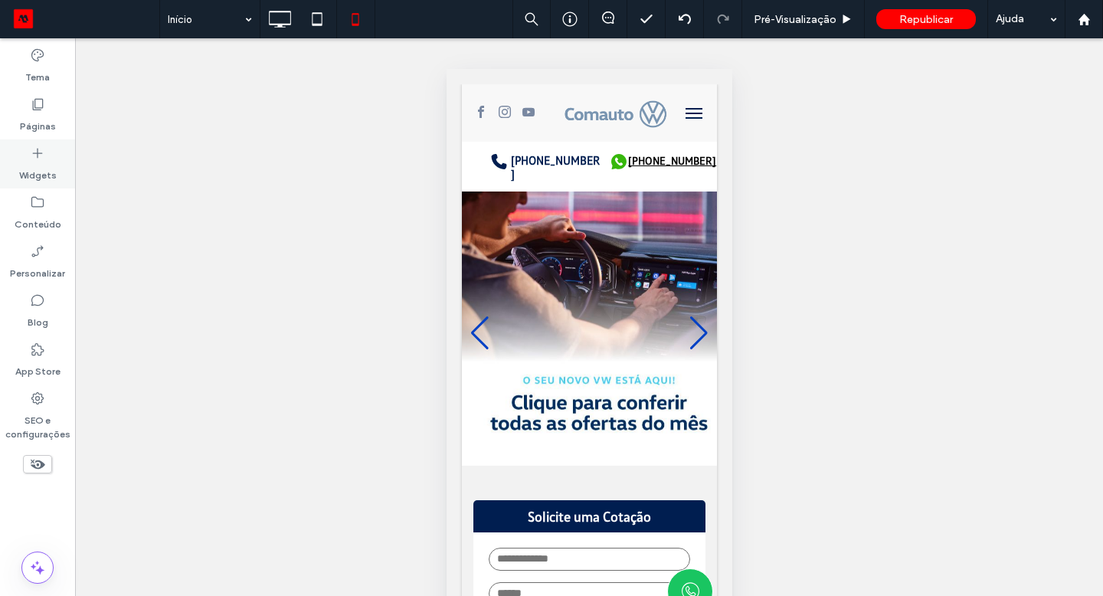
click at [50, 158] on div "Widgets" at bounding box center [37, 163] width 75 height 49
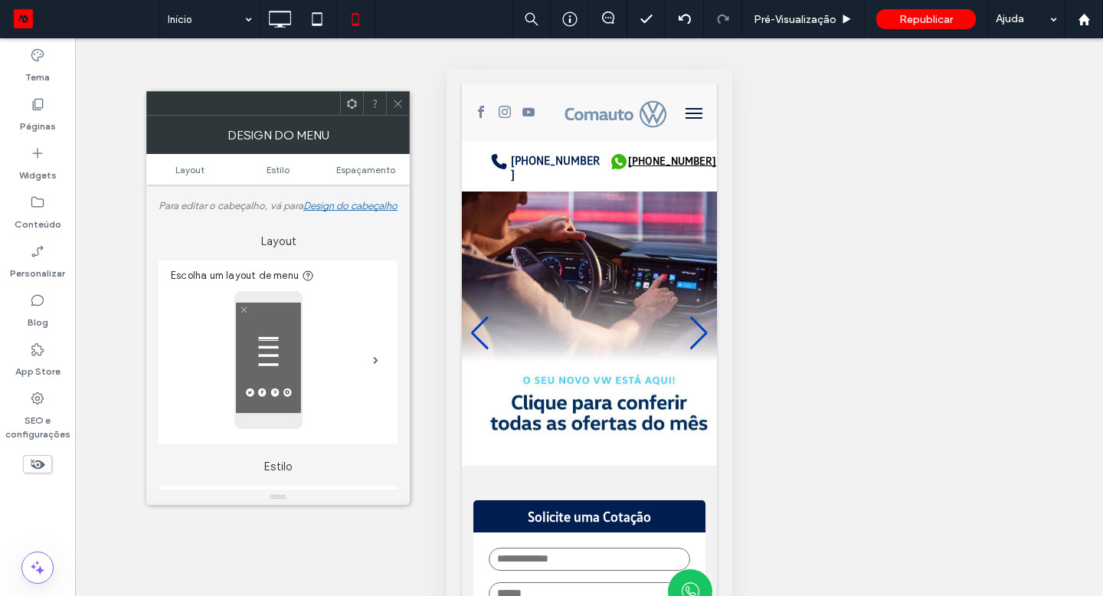
click at [398, 103] on use at bounding box center [398, 104] width 8 height 8
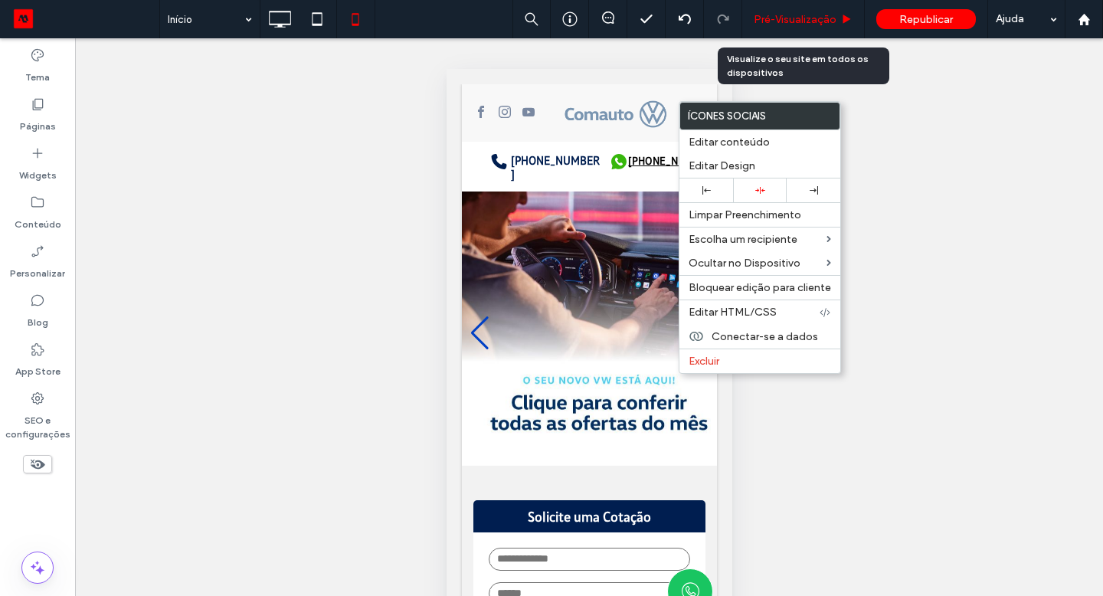
click at [818, 8] on div "Pré-Visualizaçāo" at bounding box center [804, 19] width 123 height 38
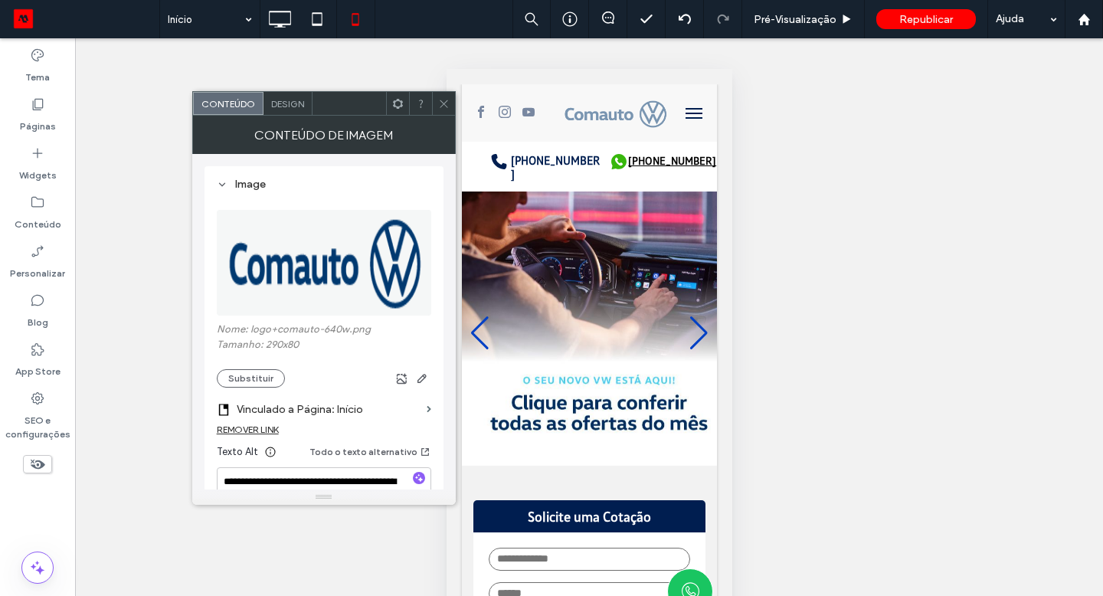
click at [403, 106] on icon at bounding box center [397, 103] width 11 height 11
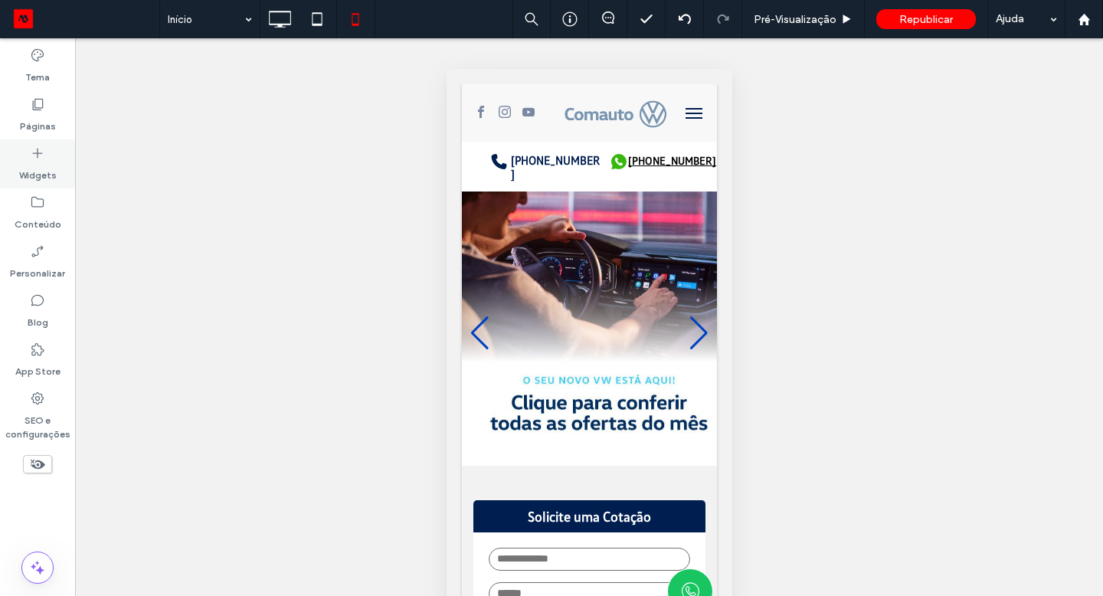
click at [15, 159] on div "Widgets" at bounding box center [37, 163] width 75 height 49
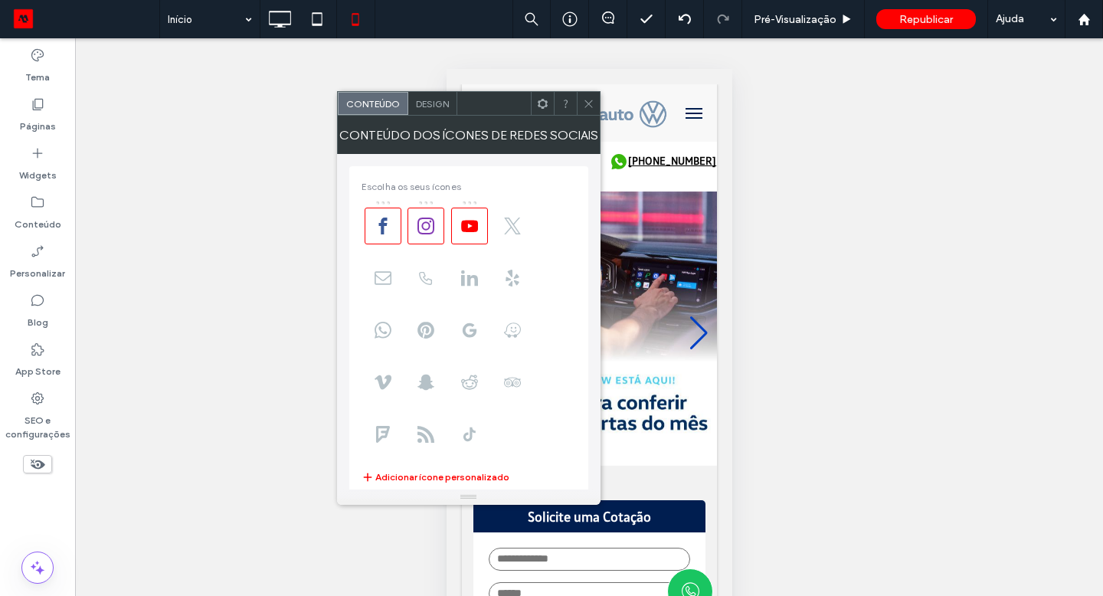
click at [592, 107] on icon at bounding box center [588, 103] width 11 height 11
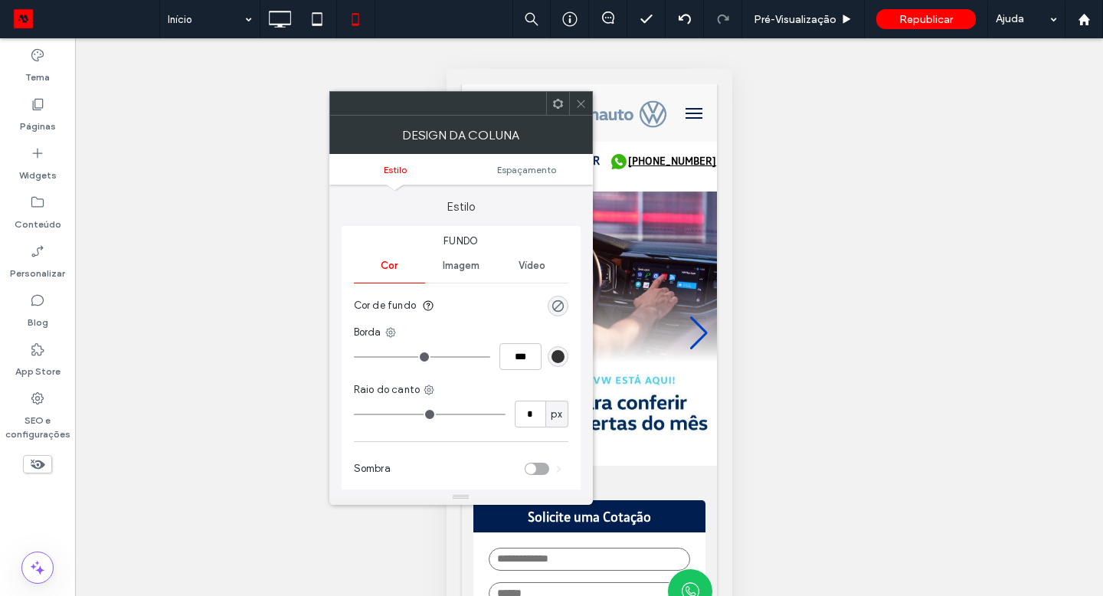
click at [559, 105] on icon at bounding box center [557, 103] width 11 height 11
click at [579, 103] on icon at bounding box center [580, 103] width 11 height 11
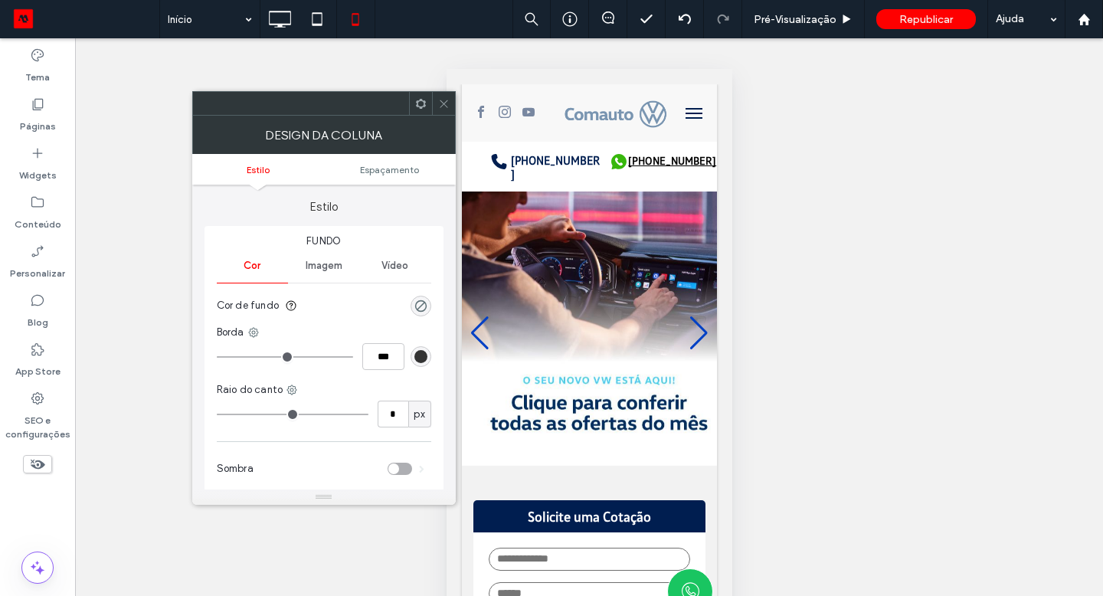
click at [428, 100] on div at bounding box center [420, 103] width 23 height 23
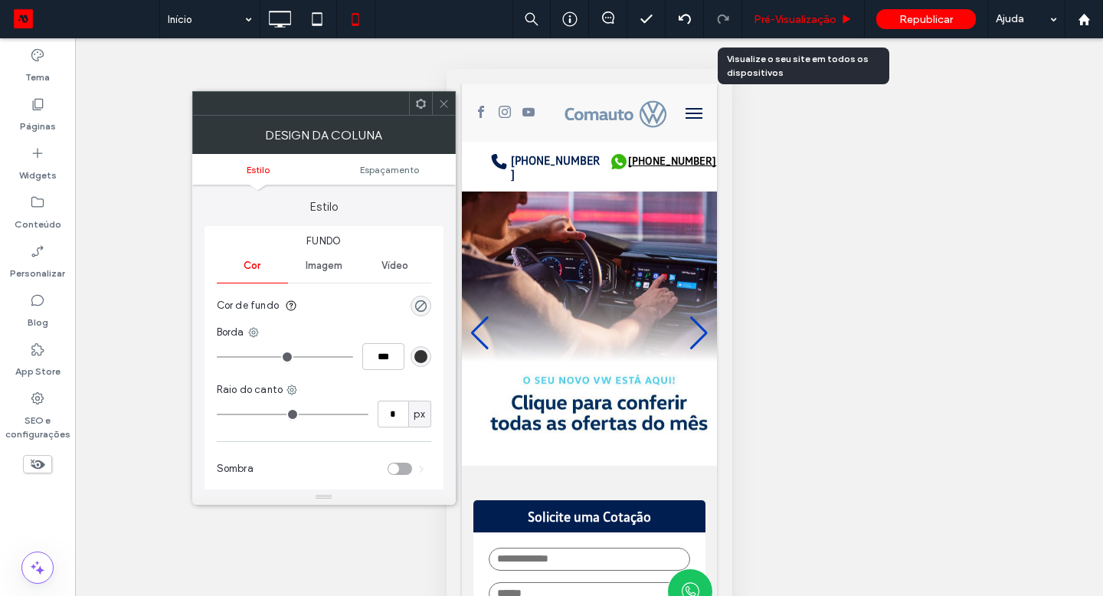
click at [785, 19] on span "Pré-Visualizaçāo" at bounding box center [795, 19] width 83 height 13
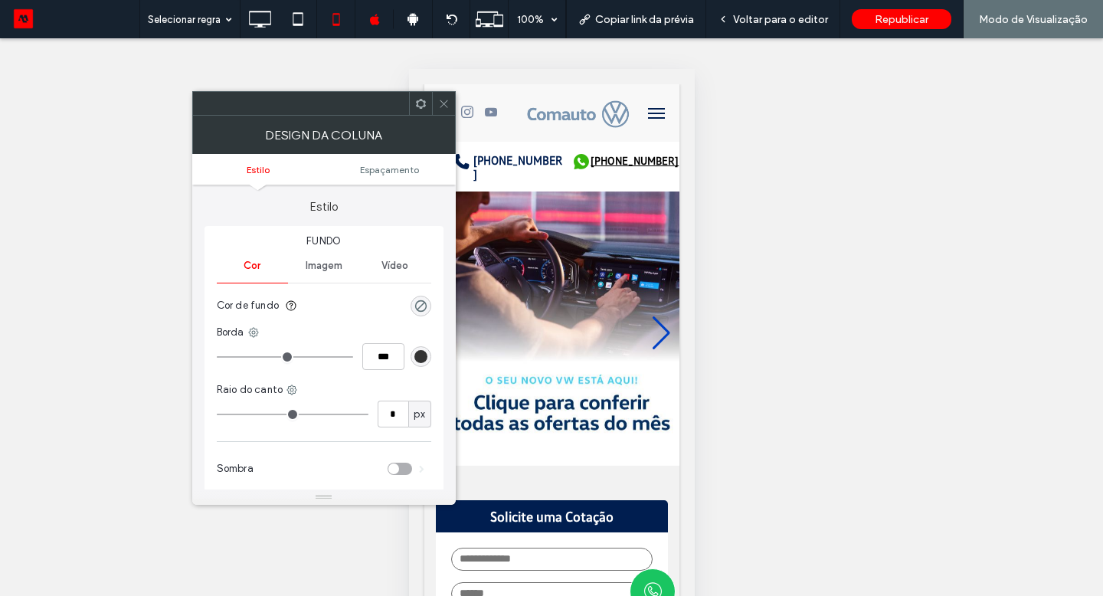
click at [444, 113] on span at bounding box center [443, 103] width 11 height 23
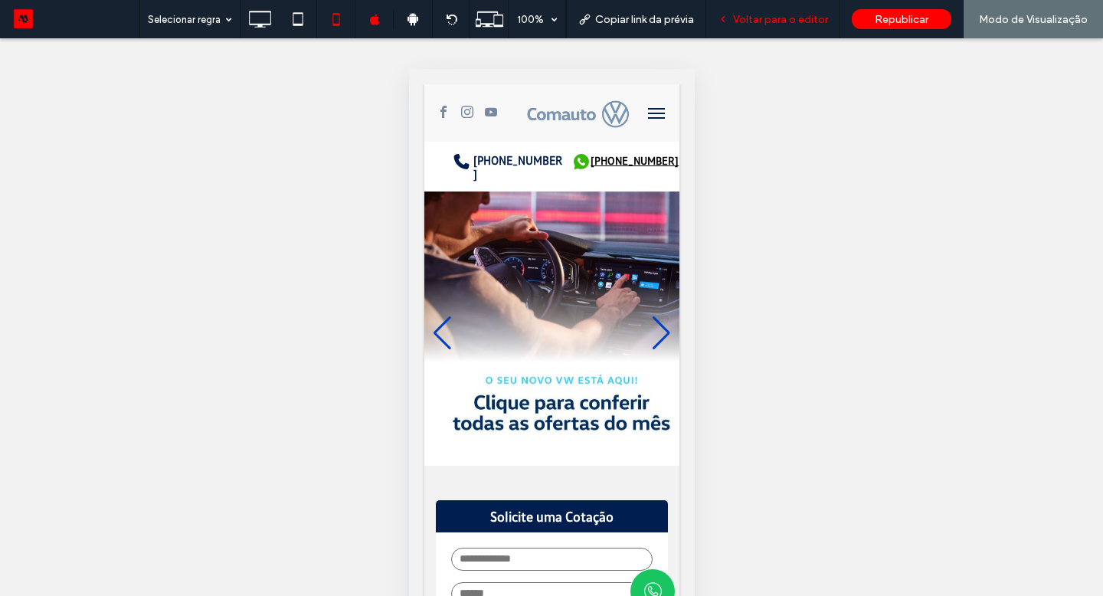
click at [815, 9] on div "Voltar para o editor" at bounding box center [774, 19] width 134 height 38
click at [756, 31] on div "Voltar para o editor" at bounding box center [774, 19] width 134 height 38
click at [756, 28] on div "Voltar para o editor" at bounding box center [774, 19] width 134 height 38
click at [729, 18] on icon at bounding box center [723, 19] width 11 height 11
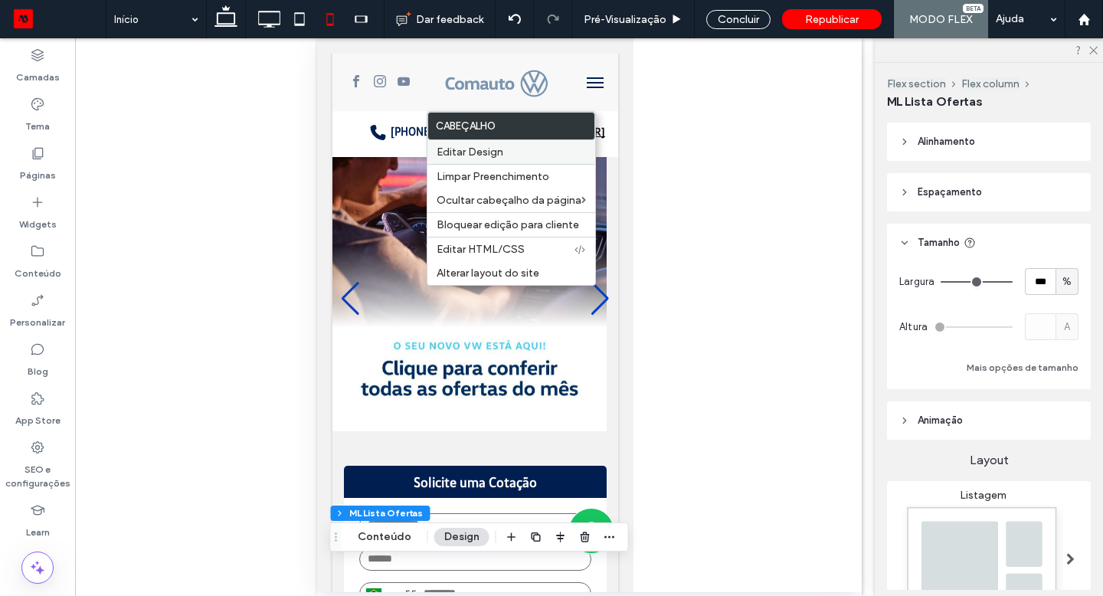
click at [491, 149] on span "Editar Design" at bounding box center [470, 152] width 67 height 13
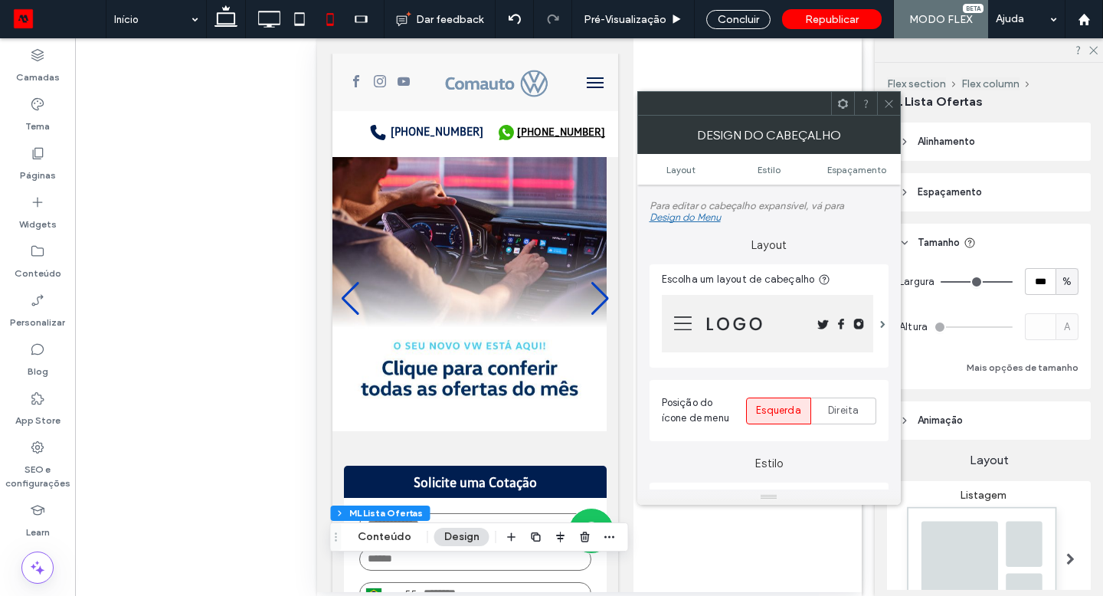
click at [858, 343] on img at bounding box center [767, 323] width 211 height 57
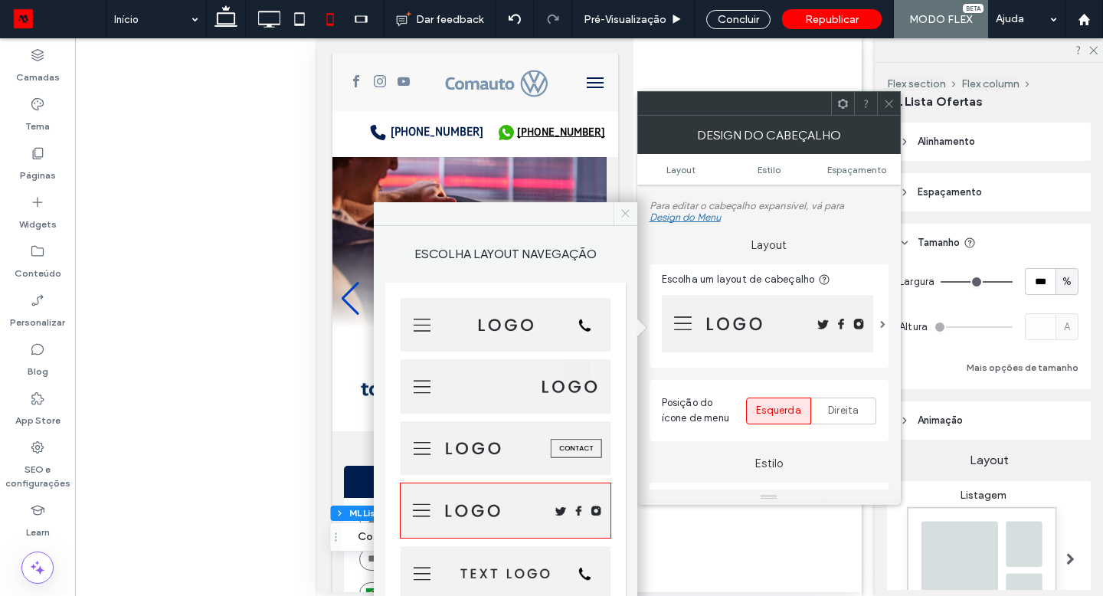
click at [631, 216] on span at bounding box center [626, 213] width 24 height 23
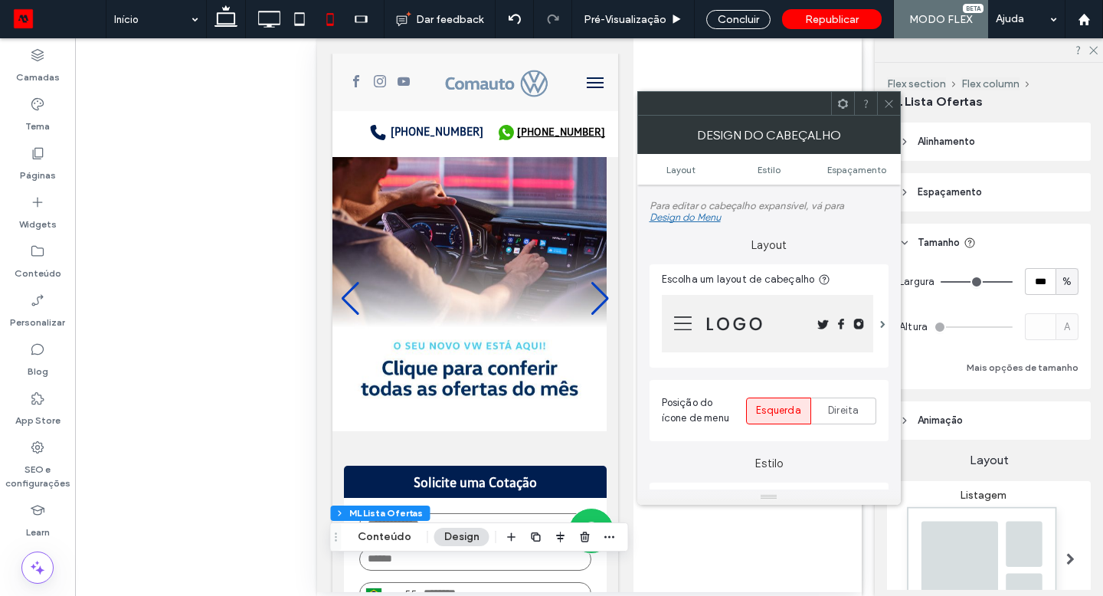
click at [886, 101] on icon at bounding box center [889, 103] width 11 height 11
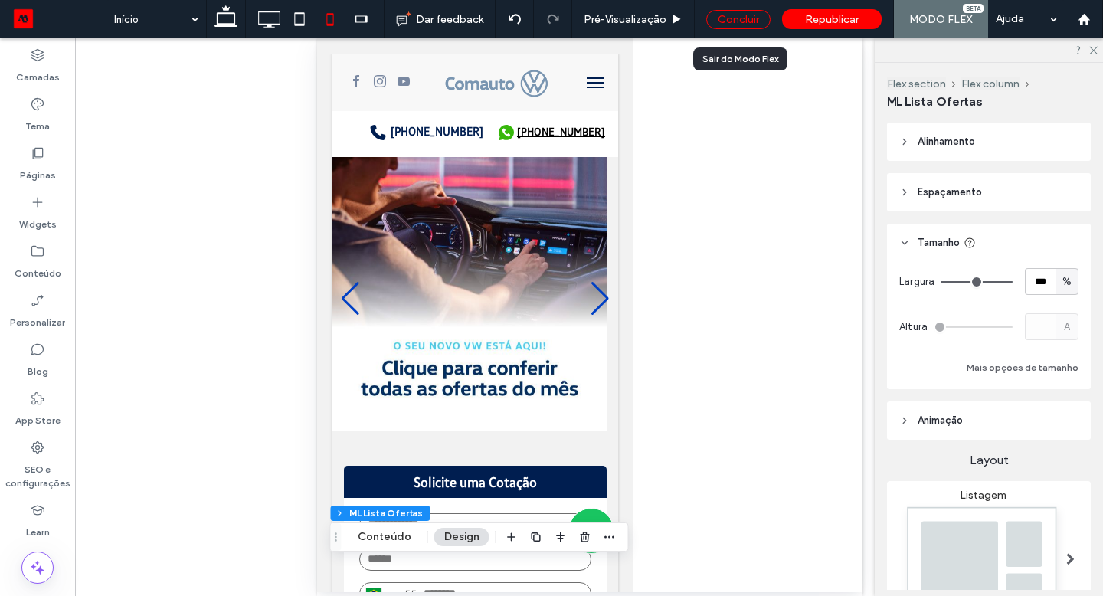
click at [750, 21] on div "Concluir" at bounding box center [739, 19] width 64 height 19
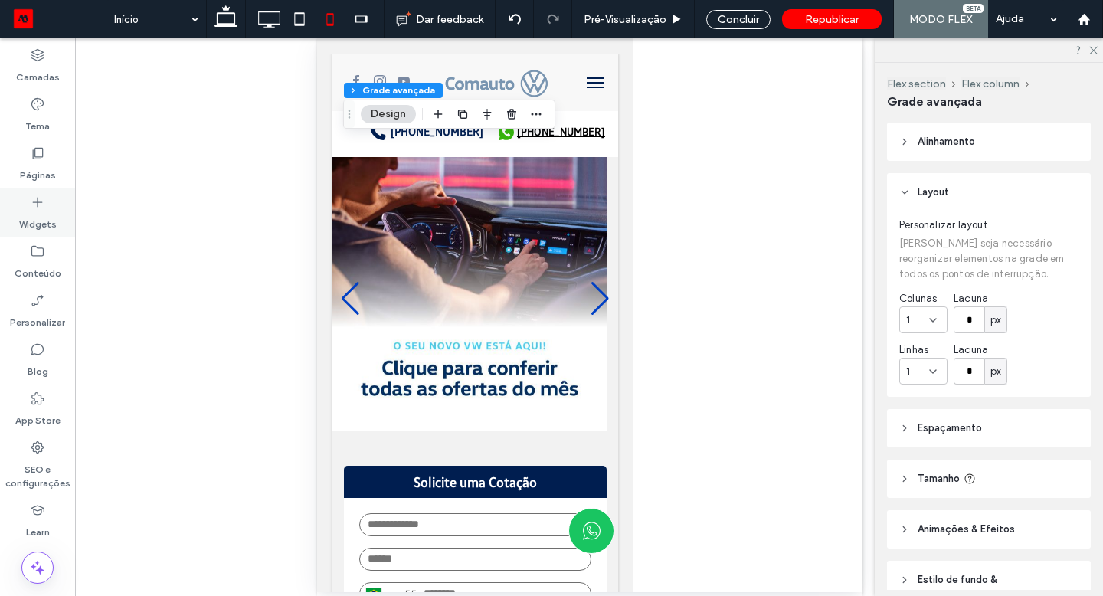
click at [48, 207] on div "Widgets" at bounding box center [37, 213] width 75 height 49
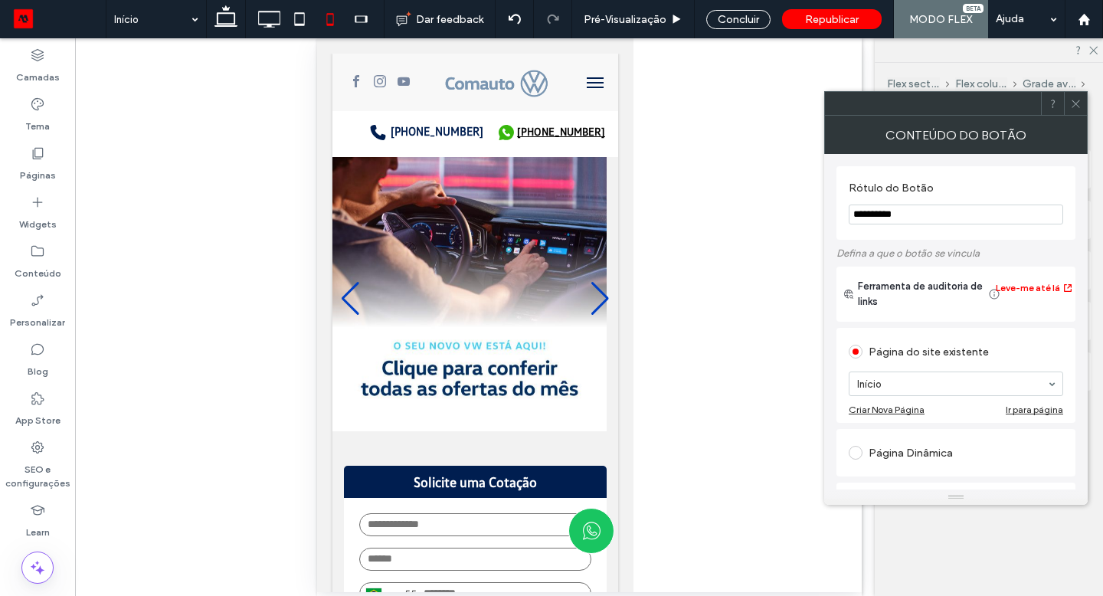
type input "***"
type input "**"
type input "***"
type input "**"
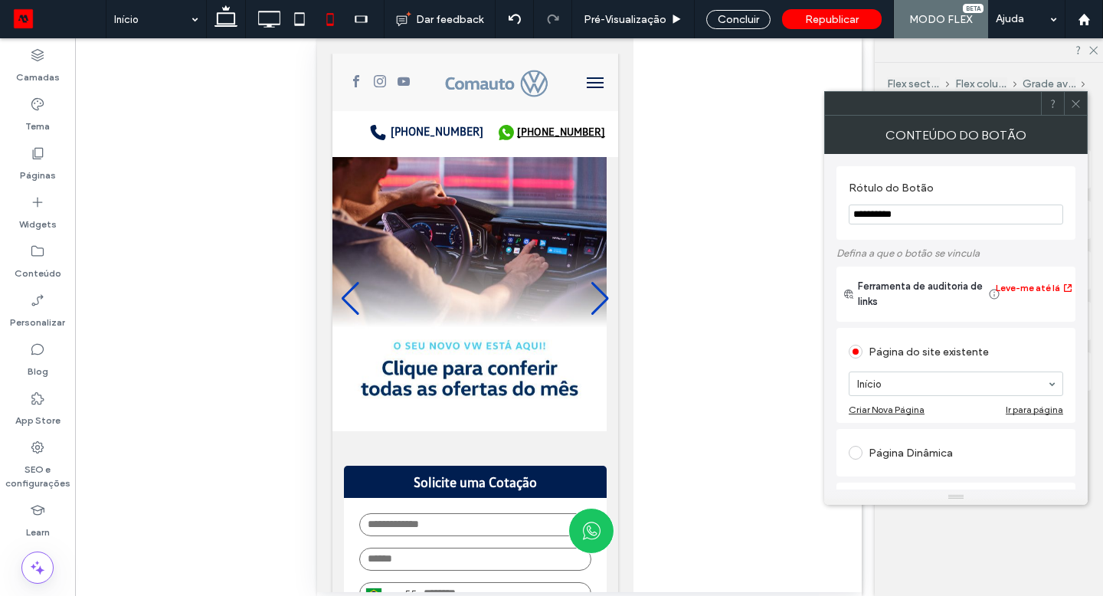
type input "**"
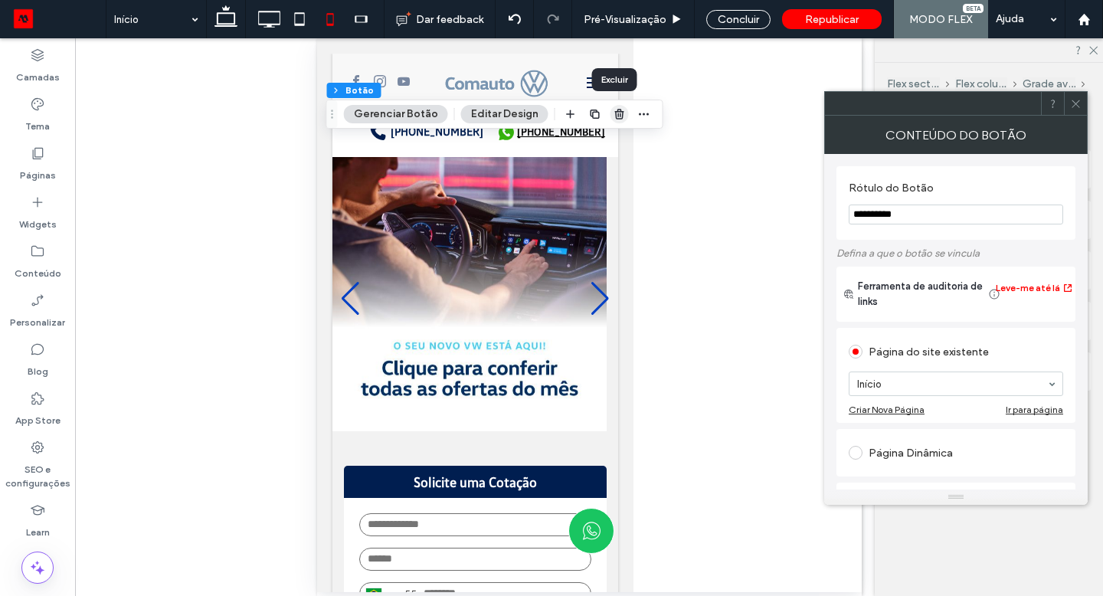
click at [620, 115] on icon "button" at bounding box center [620, 114] width 12 height 12
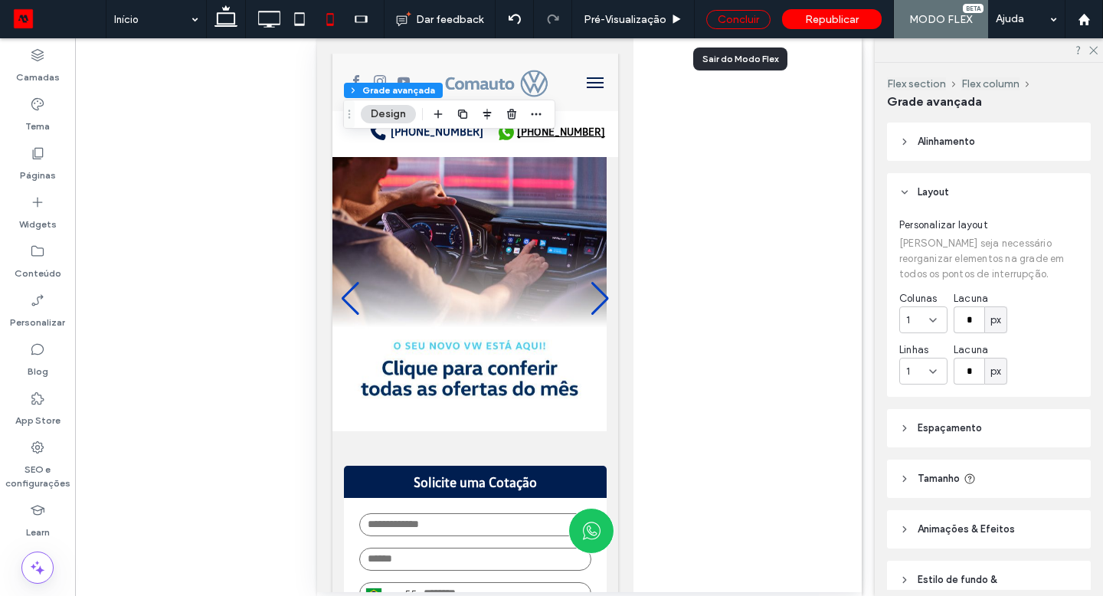
click at [726, 21] on div "Concluir" at bounding box center [739, 19] width 64 height 19
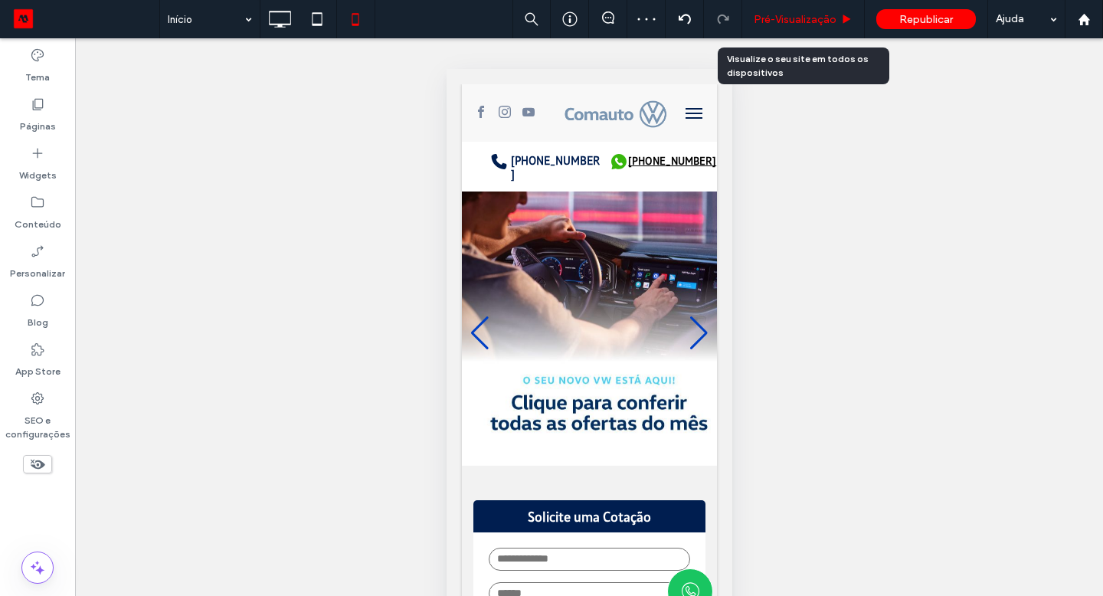
click at [762, 22] on span "Pré-Visualizaçāo" at bounding box center [795, 19] width 83 height 13
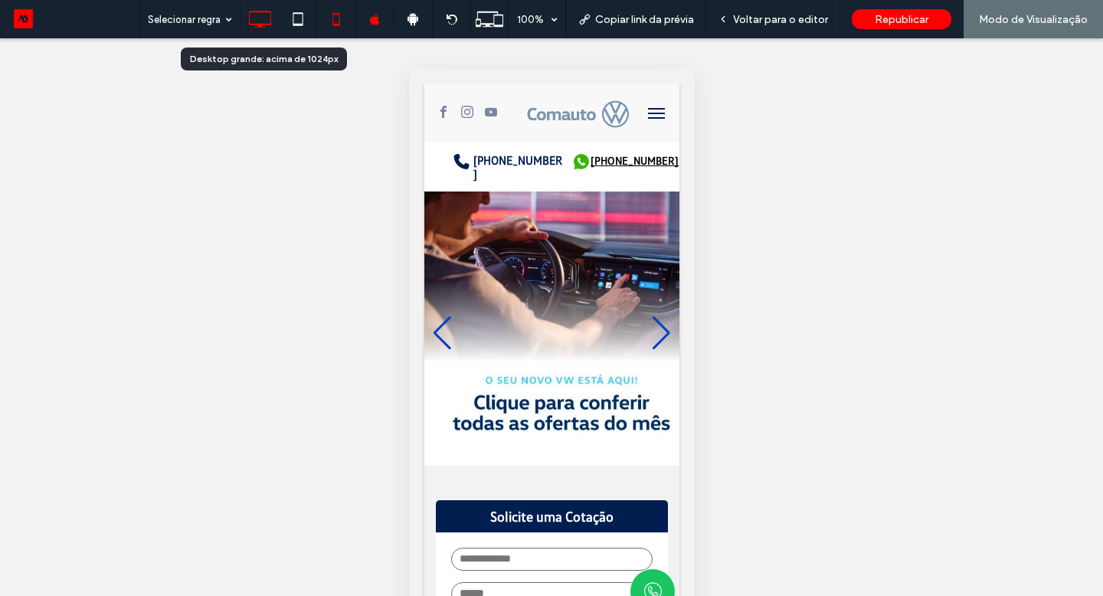
click at [267, 17] on icon at bounding box center [259, 19] width 31 height 31
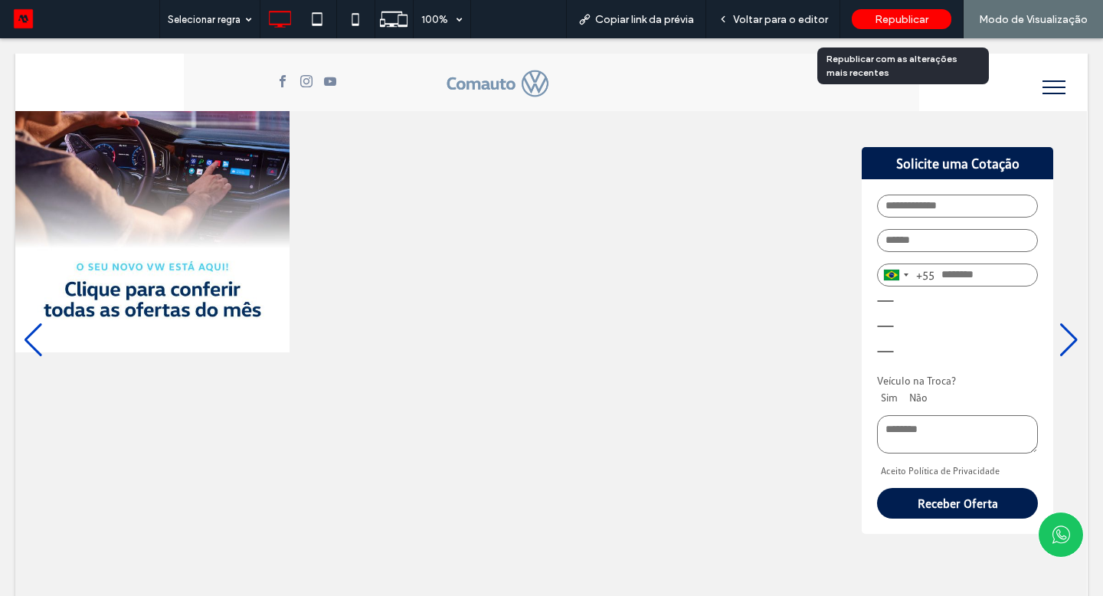
click at [871, 20] on div "Republicar" at bounding box center [902, 19] width 100 height 20
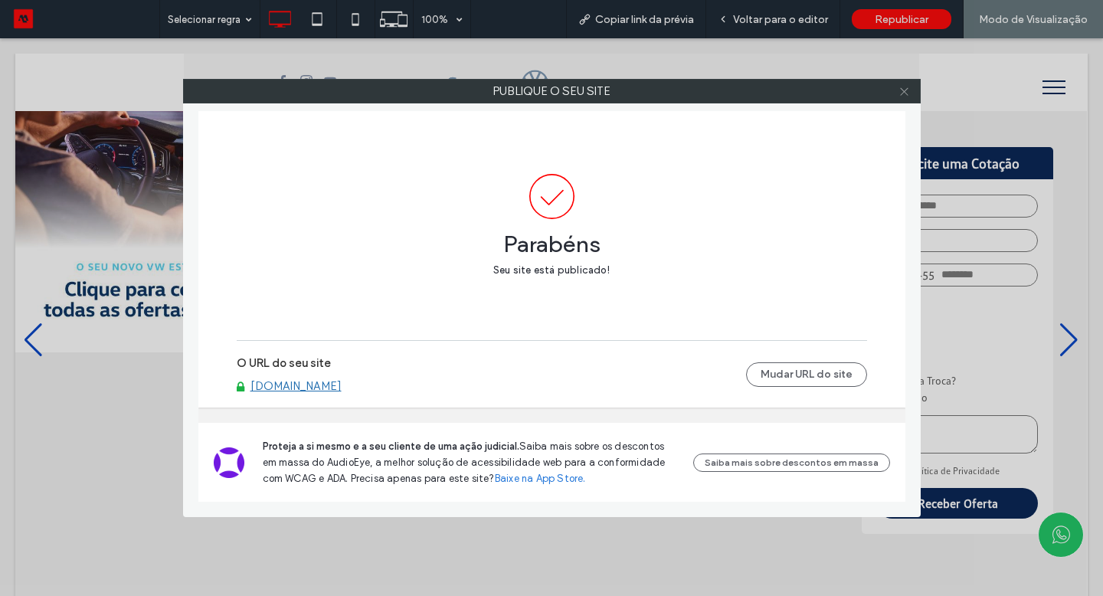
click at [907, 97] on span at bounding box center [904, 91] width 11 height 23
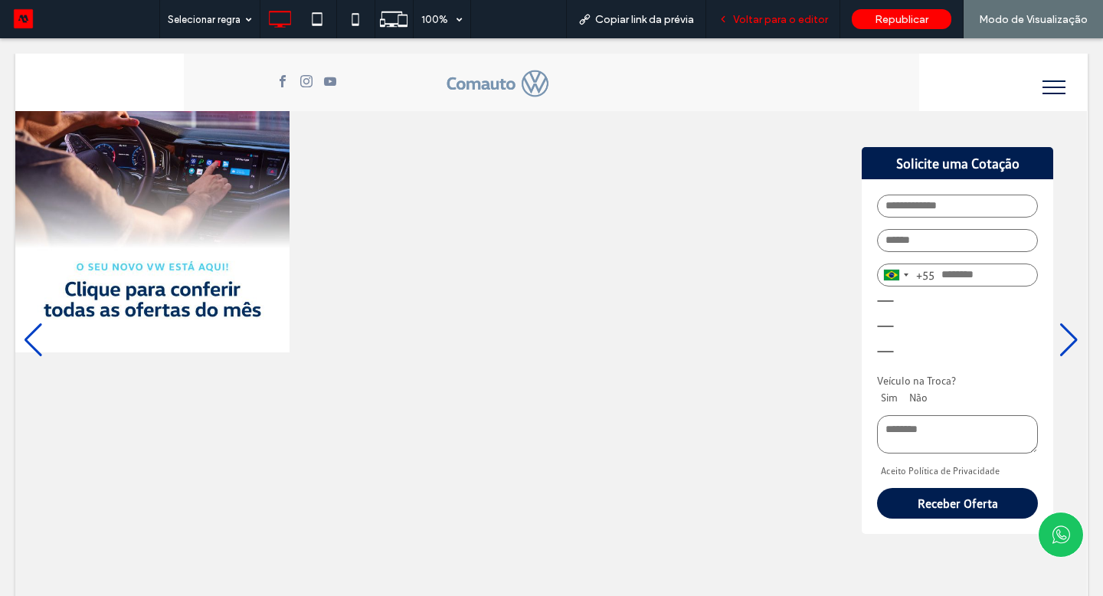
click at [760, 28] on div "Voltar para o editor" at bounding box center [774, 19] width 134 height 38
click at [721, 23] on icon at bounding box center [723, 19] width 11 height 11
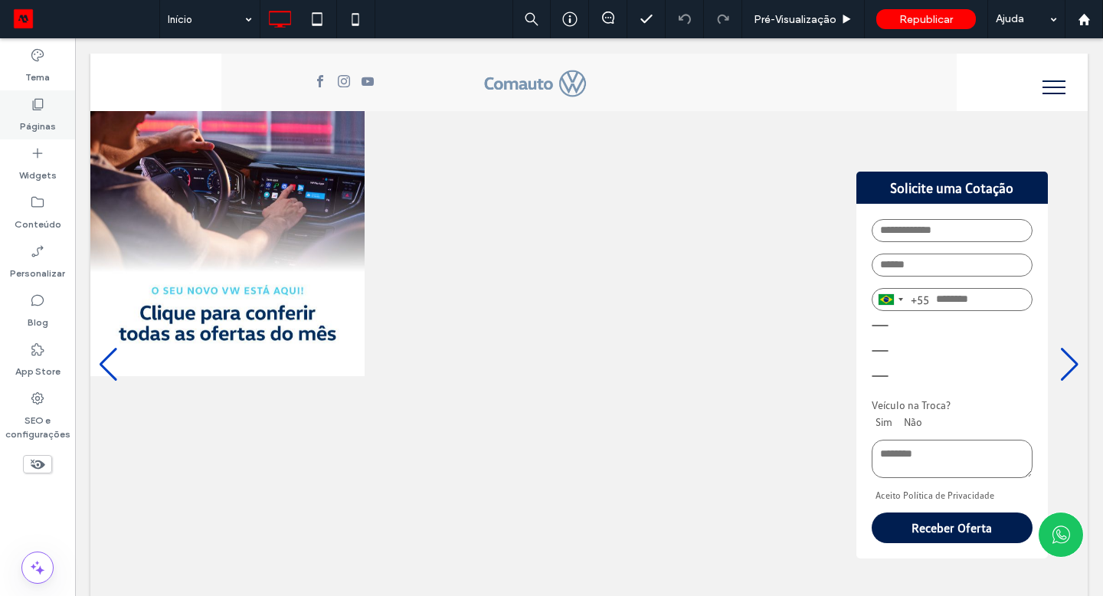
click at [41, 125] on label "Páginas" at bounding box center [38, 122] width 36 height 21
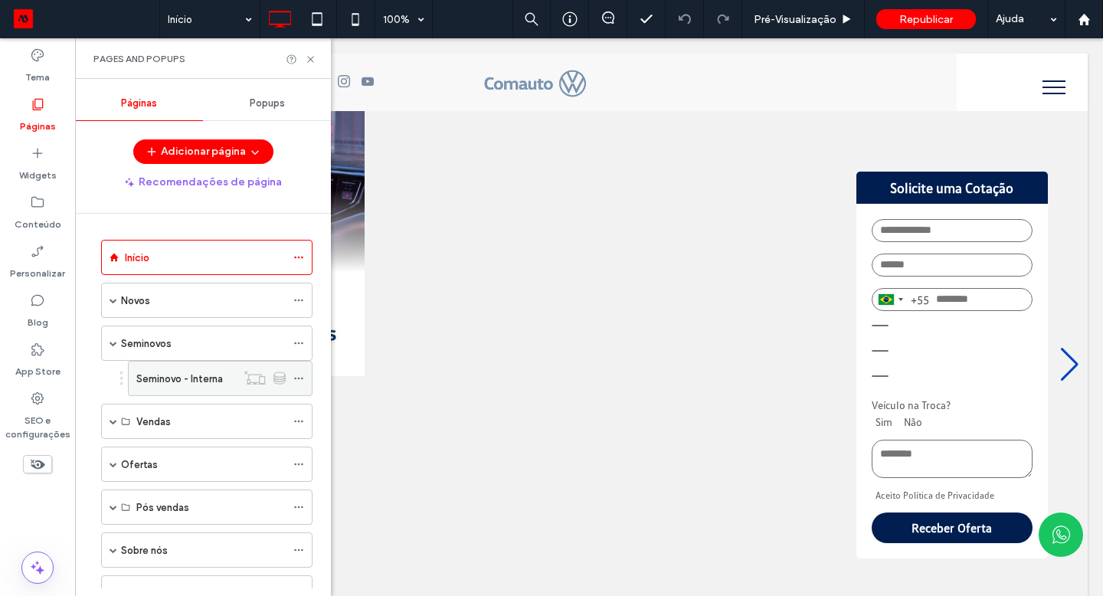
click at [297, 378] on icon at bounding box center [298, 378] width 11 height 11
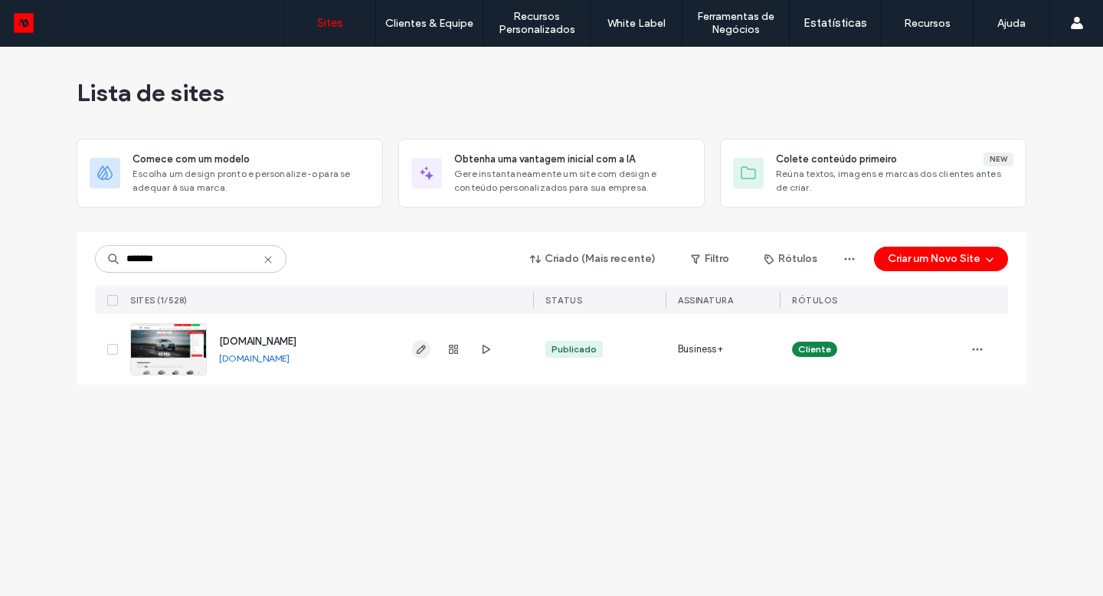
type input "*******"
click at [418, 358] on span "button" at bounding box center [421, 349] width 18 height 18
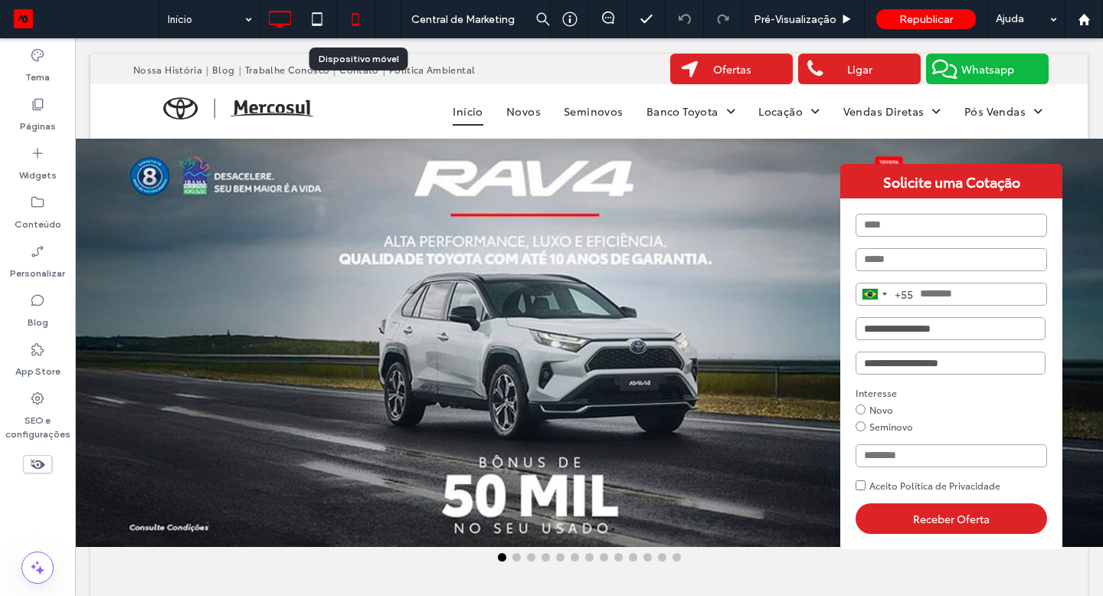
click at [353, 23] on icon at bounding box center [355, 19] width 31 height 31
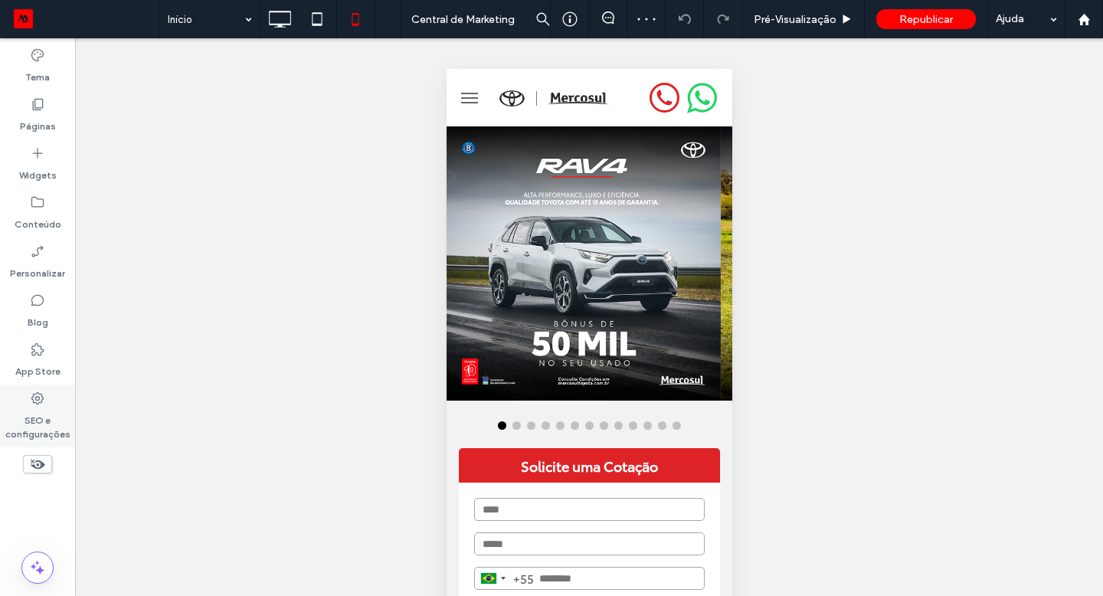
click at [48, 410] on label "SEO e configurações" at bounding box center [37, 423] width 75 height 35
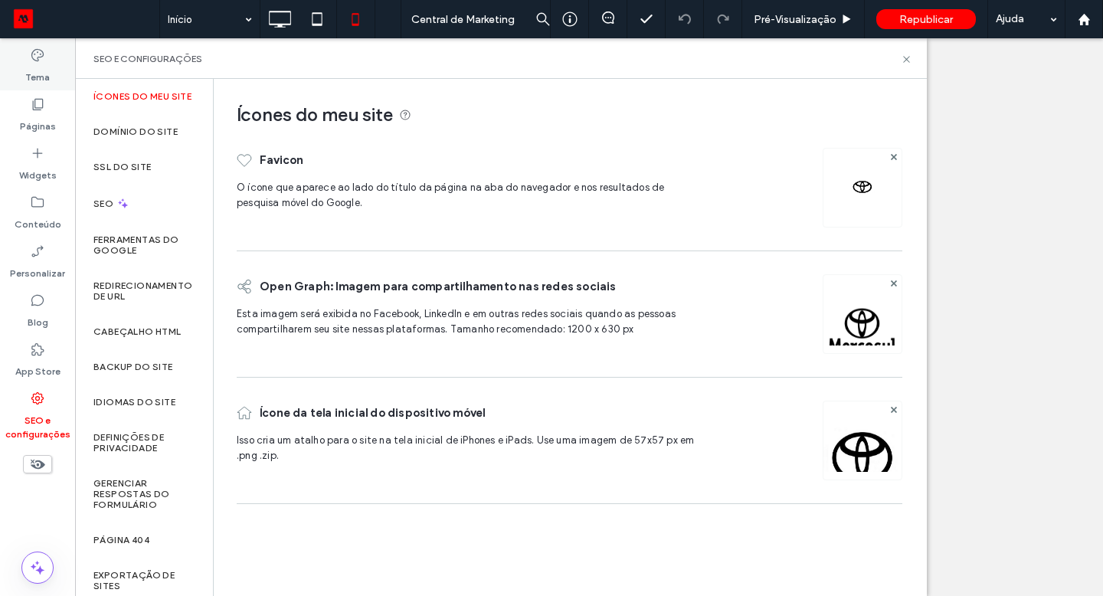
click at [47, 77] on label "Tema" at bounding box center [37, 73] width 25 height 21
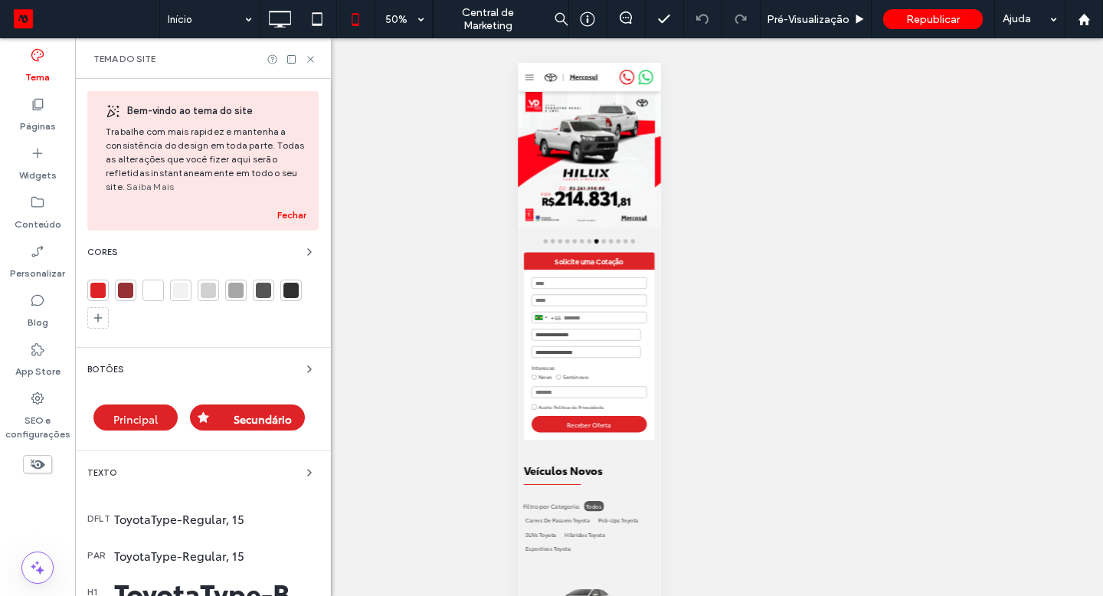
scroll to position [386, 0]
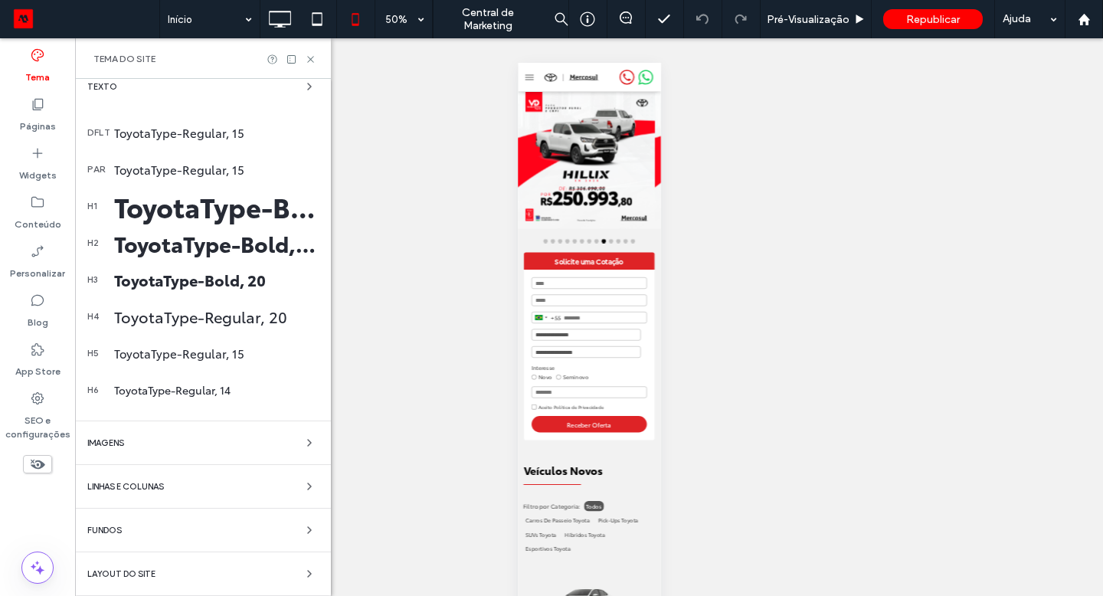
click at [214, 571] on div "Layout do Site" at bounding box center [202, 574] width 231 height 18
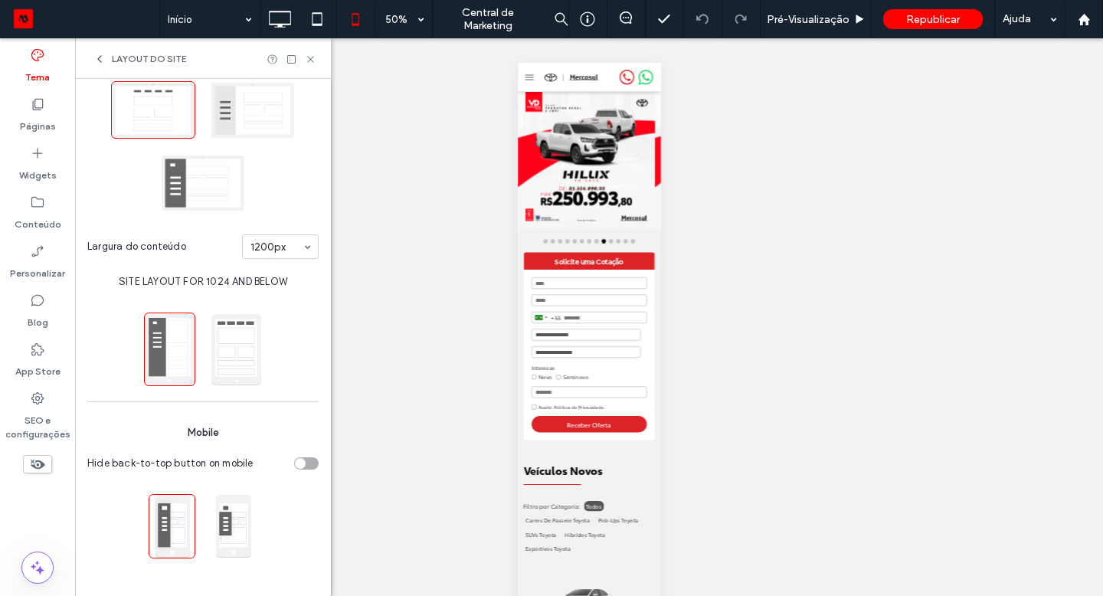
scroll to position [149, 0]
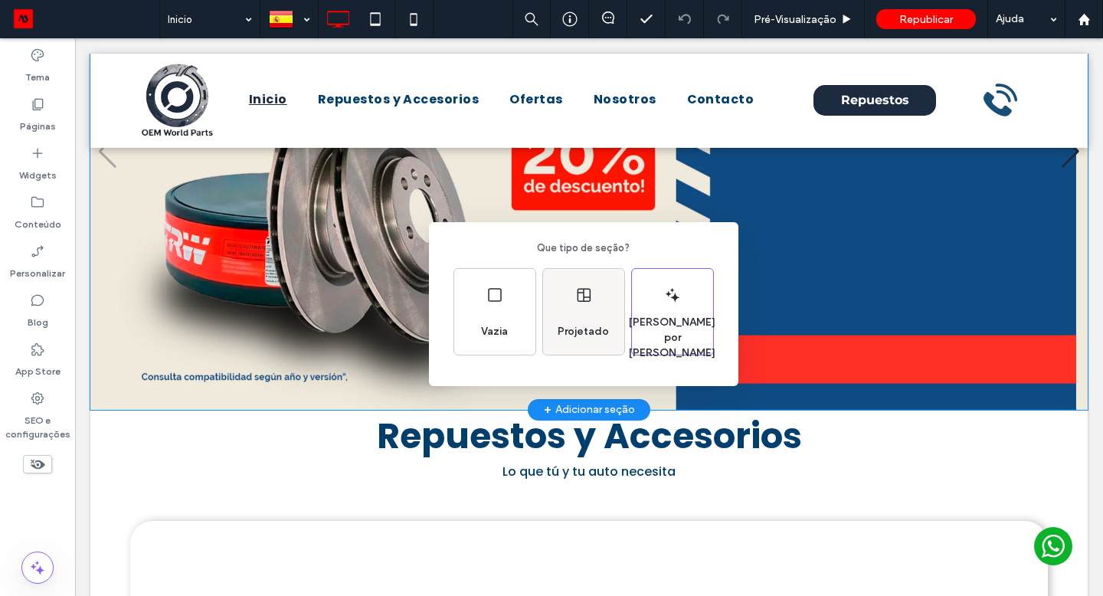
click at [578, 337] on span "Projetado" at bounding box center [584, 331] width 64 height 15
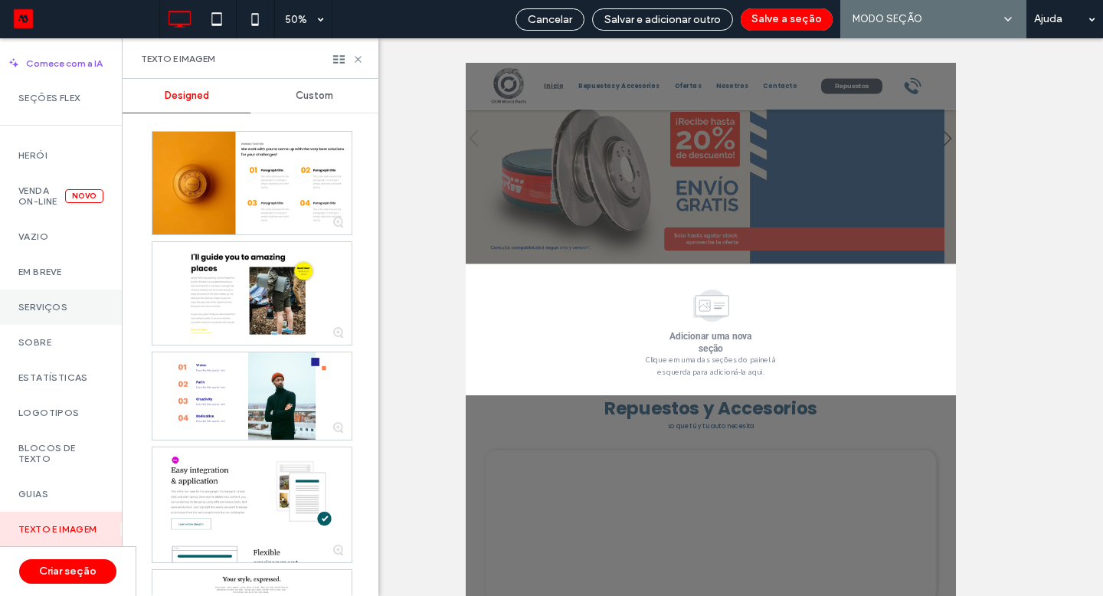
scroll to position [663, 0]
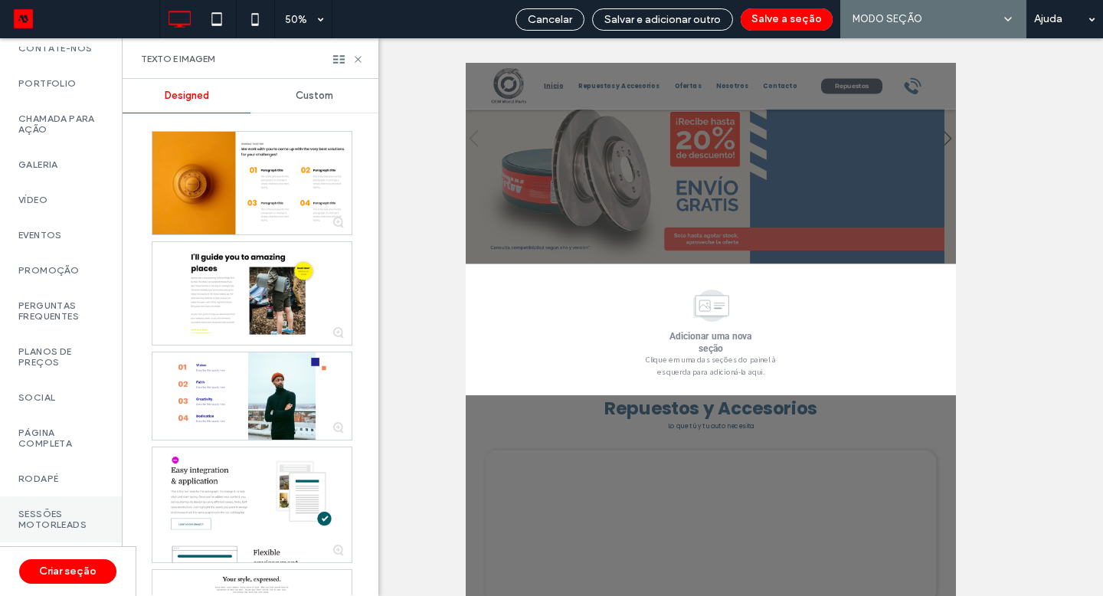
click at [51, 509] on label "Sessões Motorleads" at bounding box center [60, 519] width 85 height 21
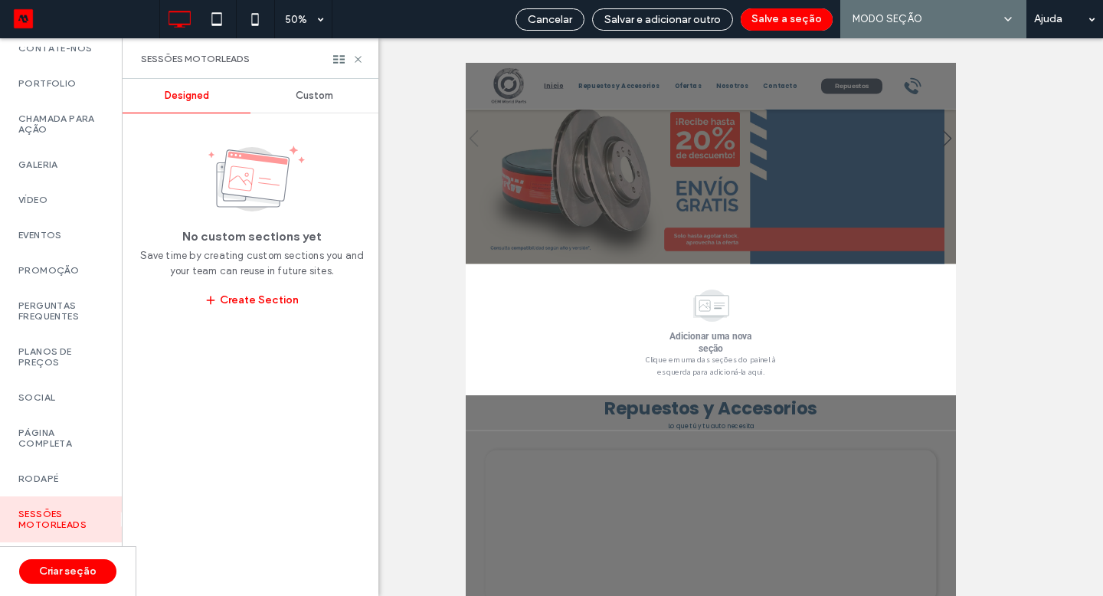
click at [307, 95] on span "Custom" at bounding box center [315, 96] width 38 height 12
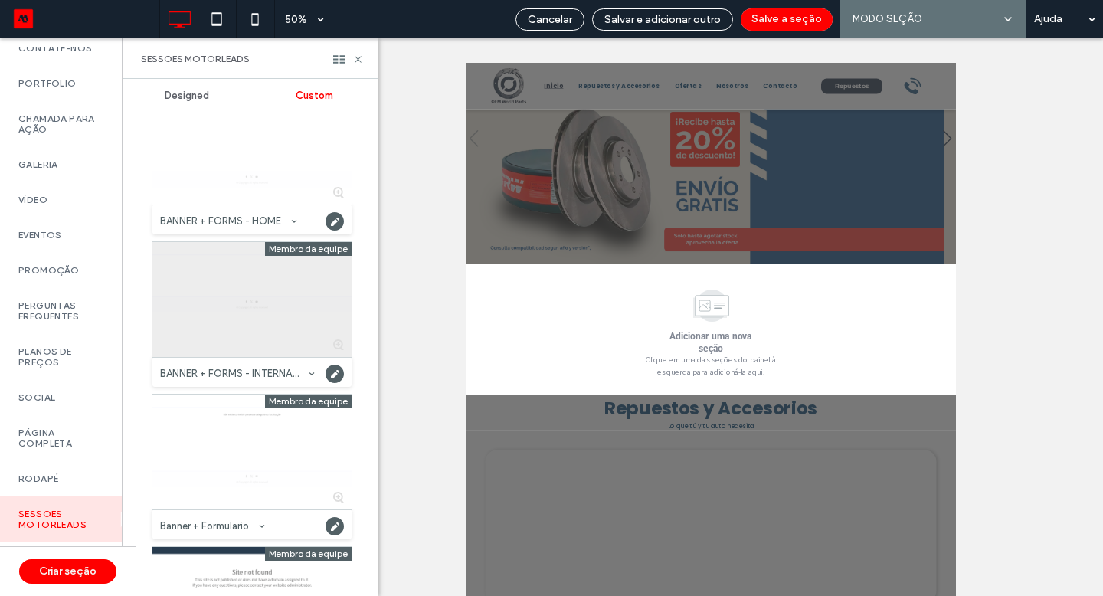
scroll to position [865, 0]
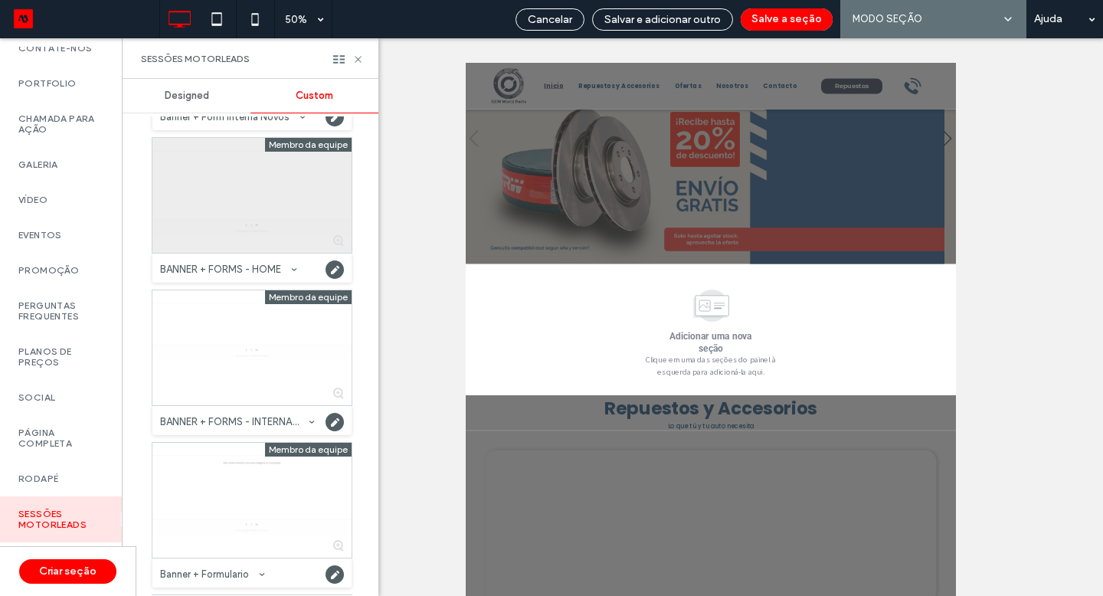
click at [257, 218] on div at bounding box center [251, 195] width 199 height 115
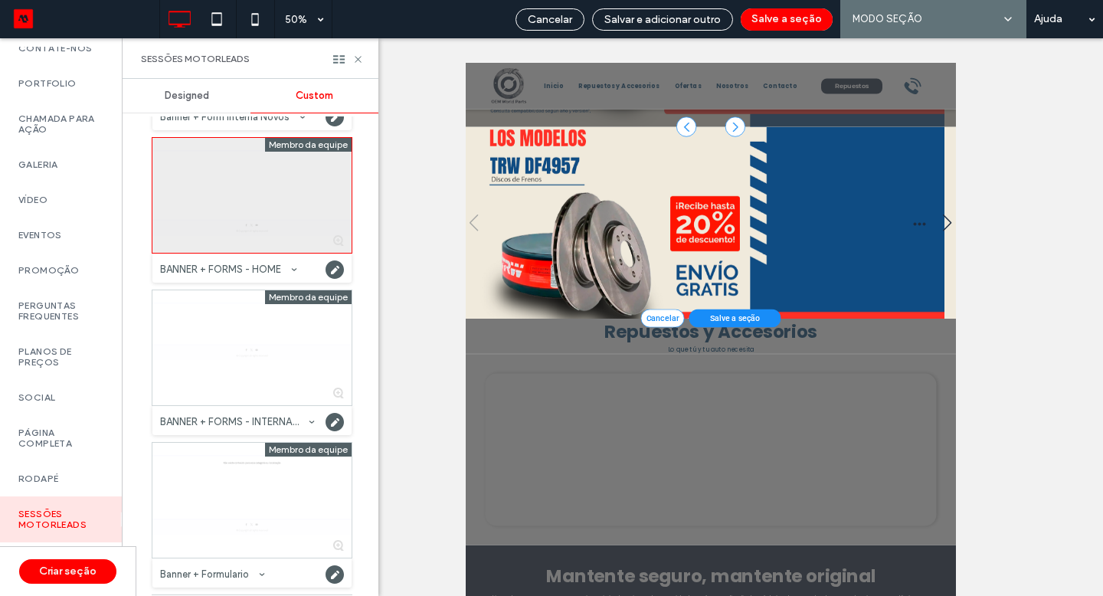
scroll to position [470, 0]
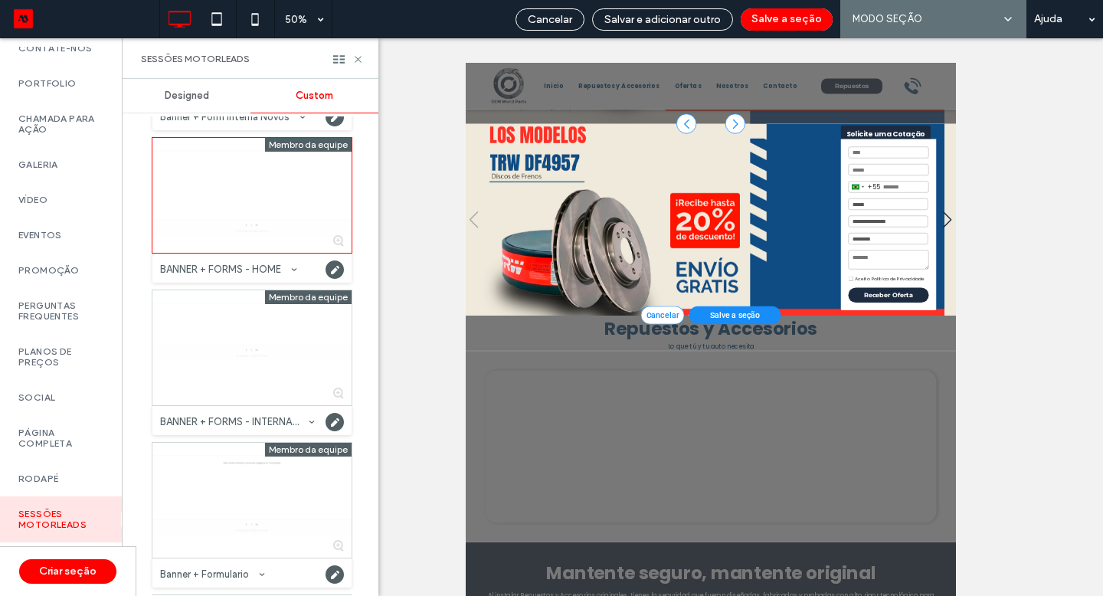
click at [1041, 567] on span "Salve a seção" at bounding box center [1005, 568] width 100 height 18
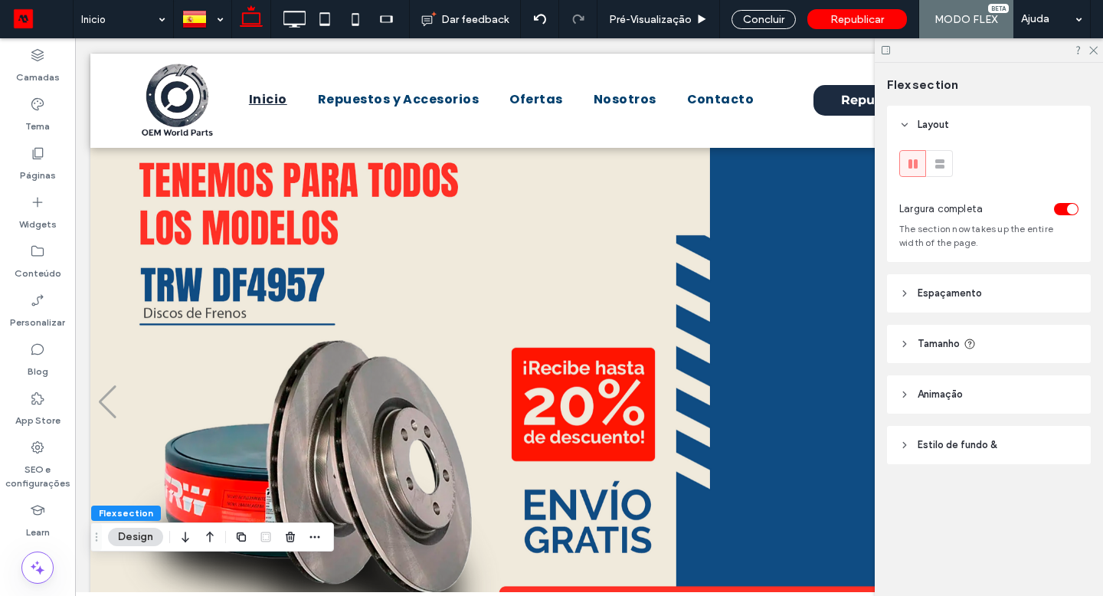
scroll to position [221, 0]
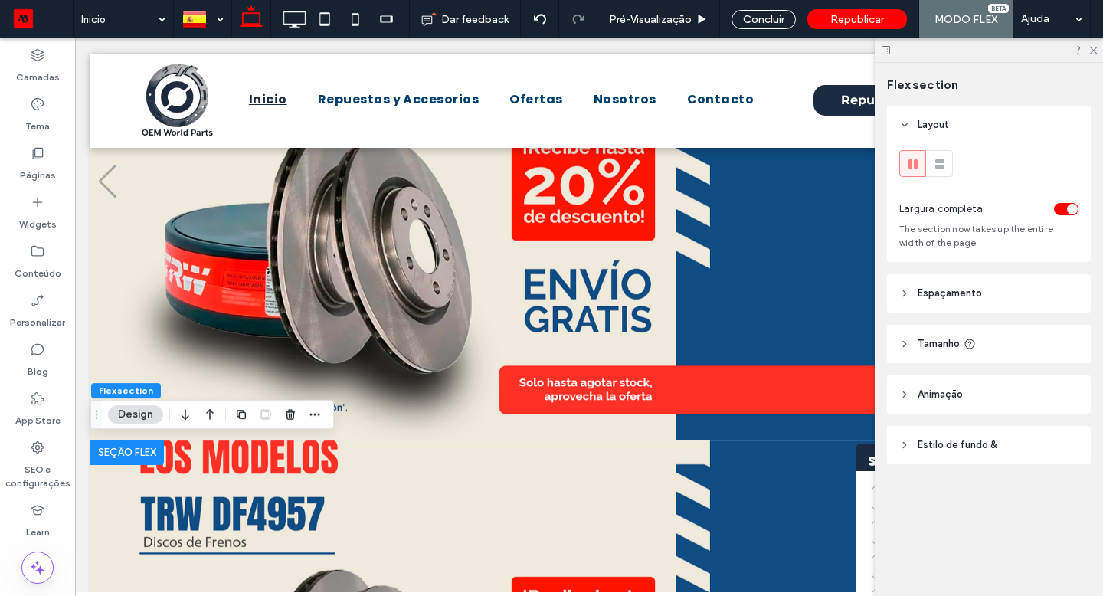
click at [146, 450] on div at bounding box center [127, 453] width 74 height 25
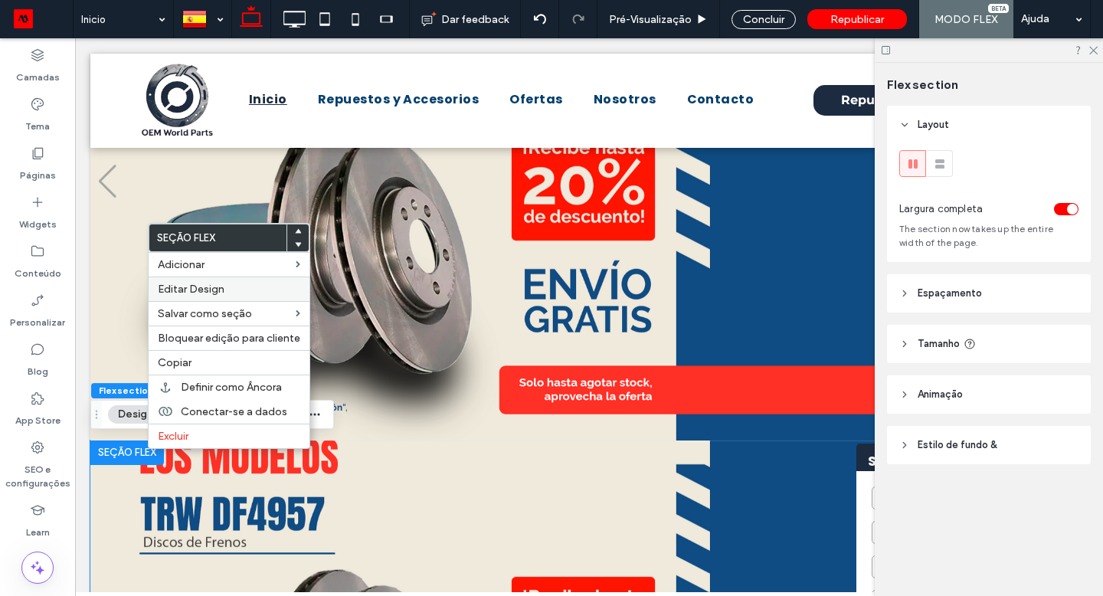
click at [258, 293] on label "Editar Design" at bounding box center [229, 289] width 143 height 13
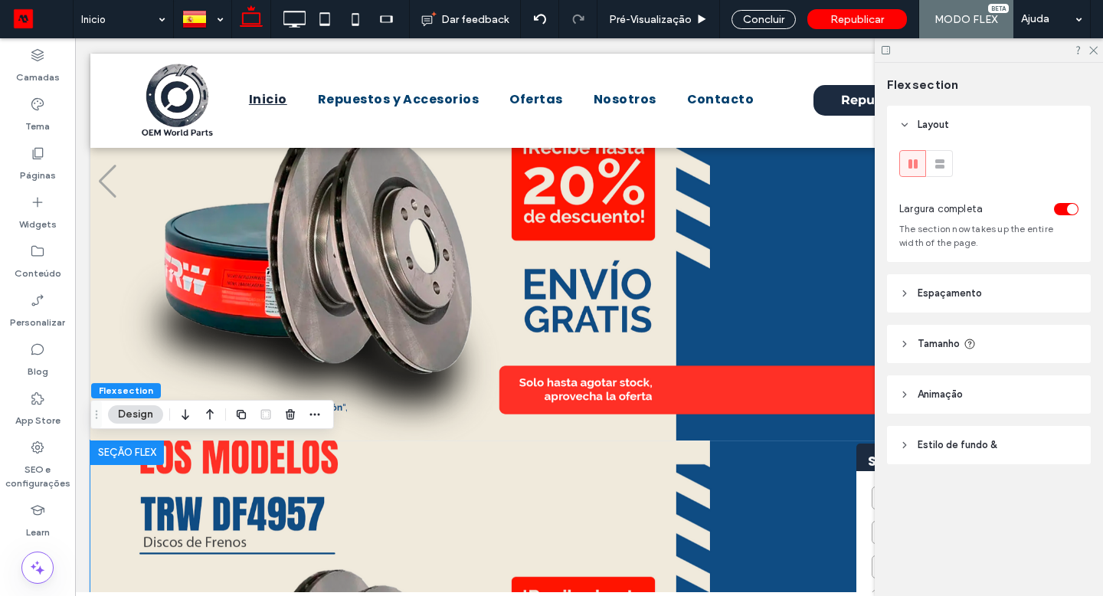
click at [934, 348] on span "Tamanho" at bounding box center [939, 343] width 42 height 15
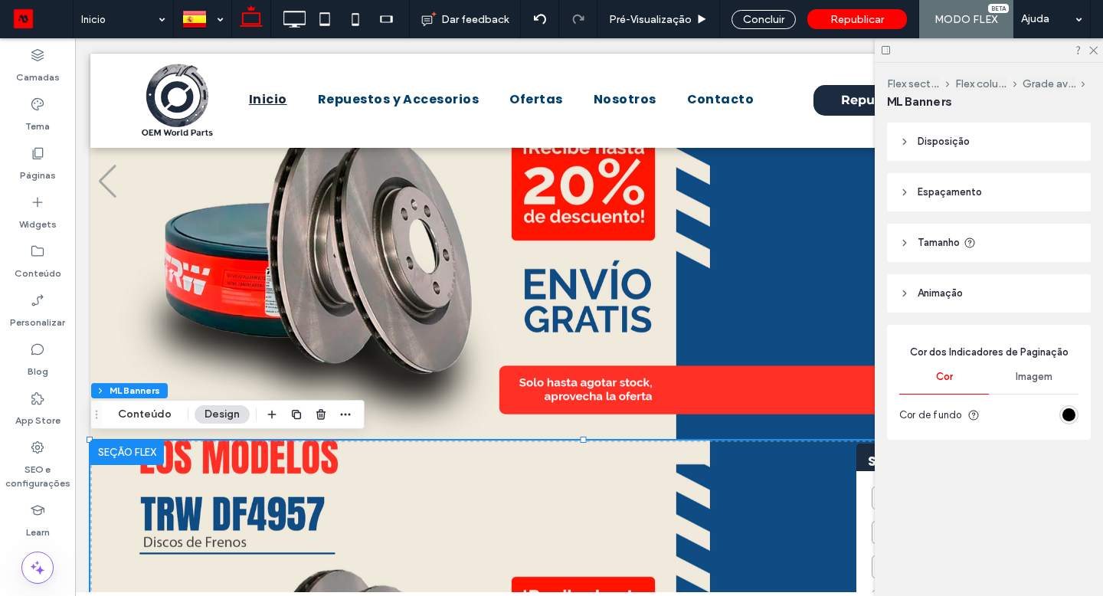
click at [936, 241] on span "Tamanho" at bounding box center [939, 242] width 42 height 15
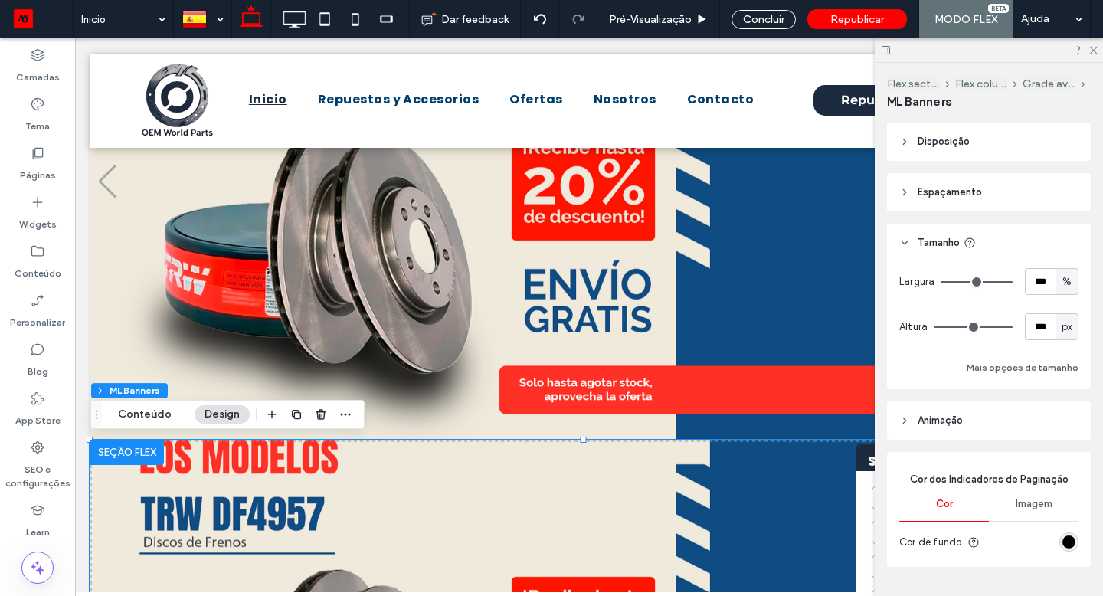
click at [1062, 326] on span "px" at bounding box center [1067, 327] width 11 height 15
click at [1062, 458] on div "A" at bounding box center [1058, 461] width 21 height 27
type input "*"
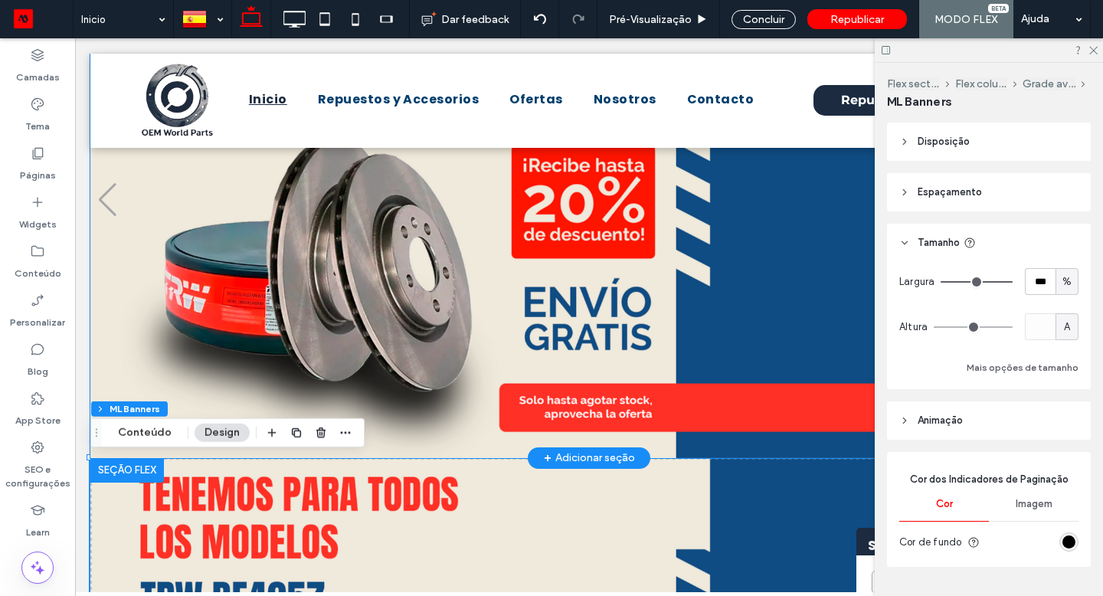
click at [197, 277] on img "1 / 3" at bounding box center [583, 200] width 986 height 516
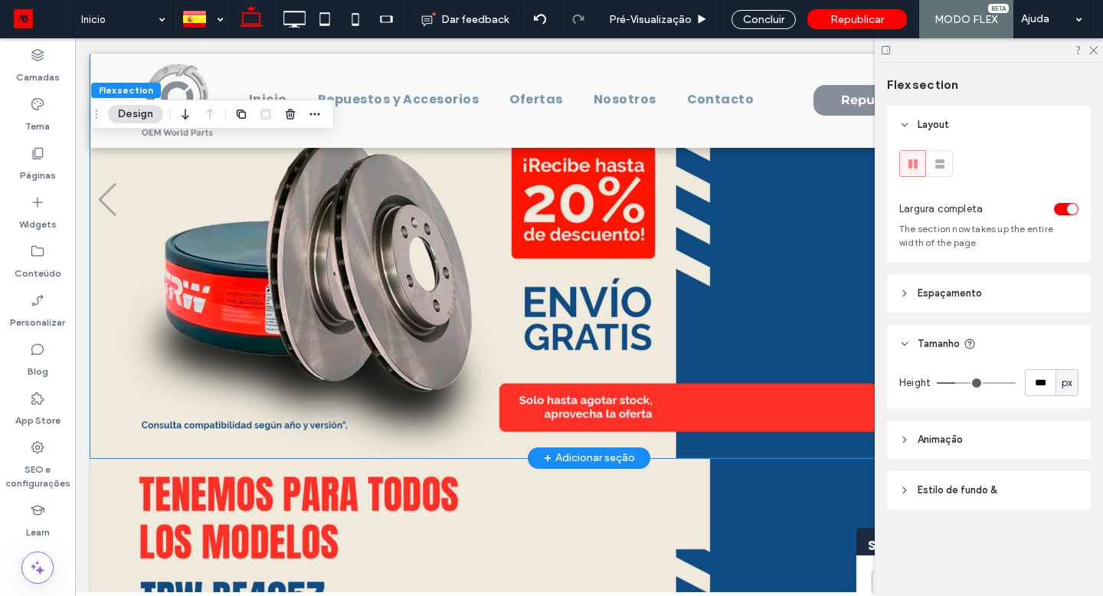
scroll to position [108, 0]
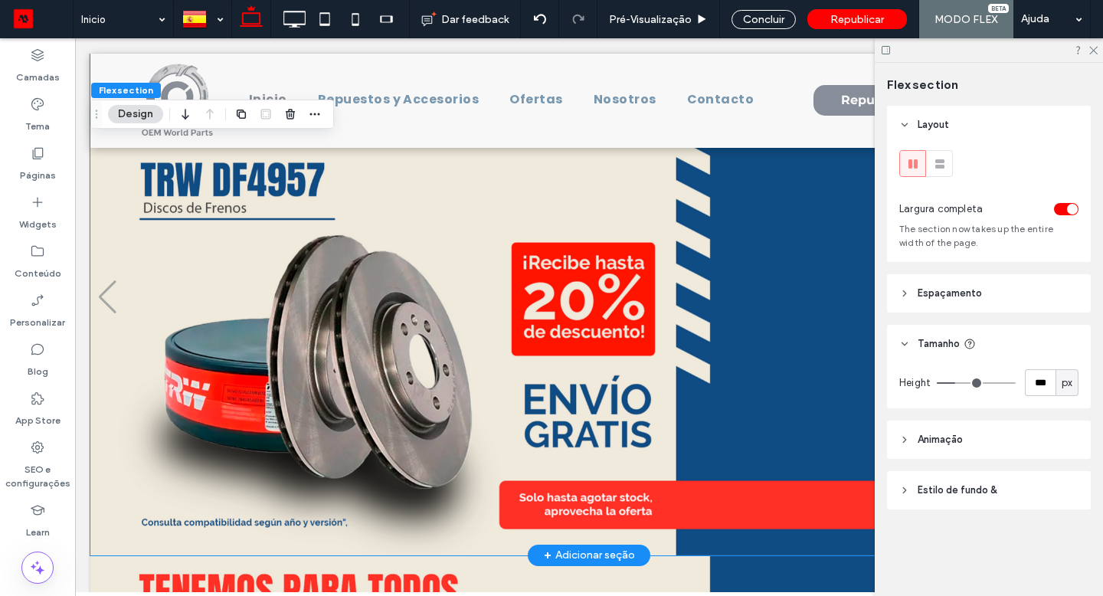
click at [149, 357] on img "1 / 3" at bounding box center [583, 297] width 986 height 516
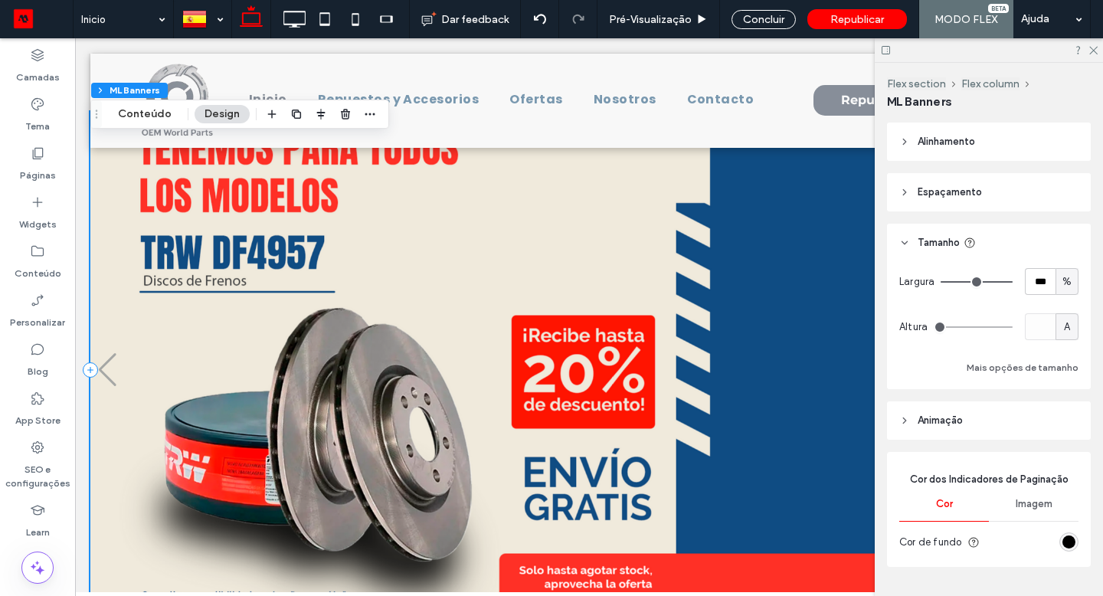
scroll to position [0, 0]
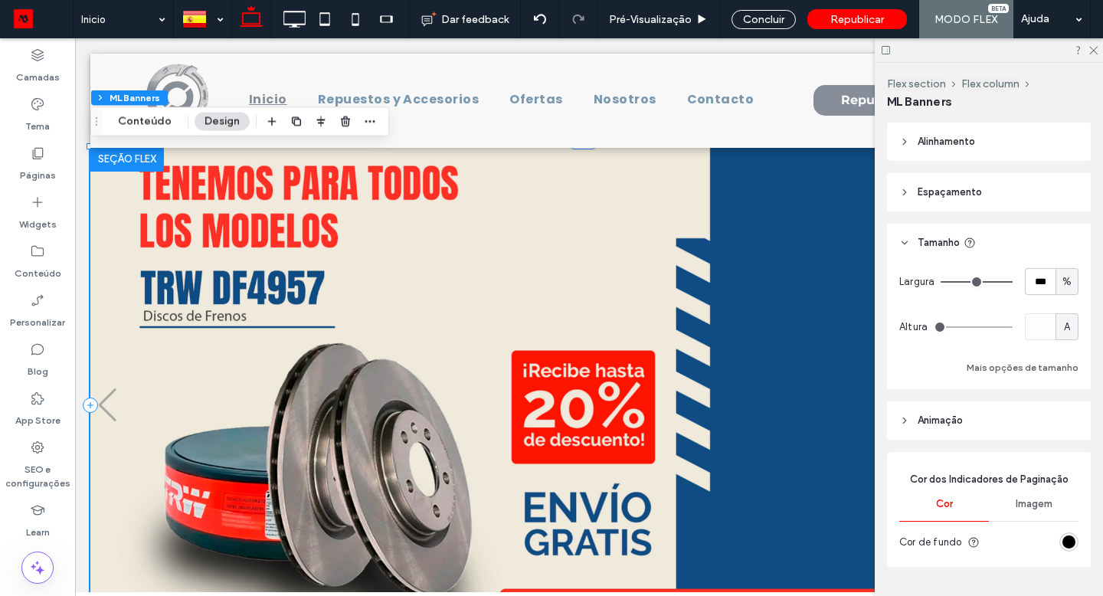
click at [155, 161] on div at bounding box center [127, 159] width 74 height 25
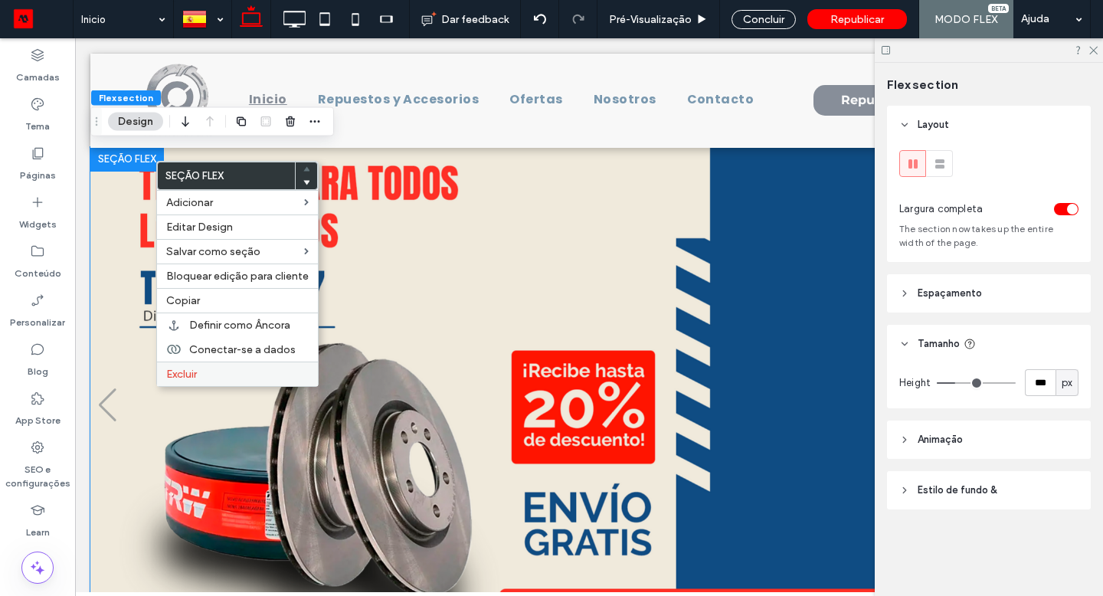
click at [208, 383] on div "Excluir" at bounding box center [237, 374] width 161 height 25
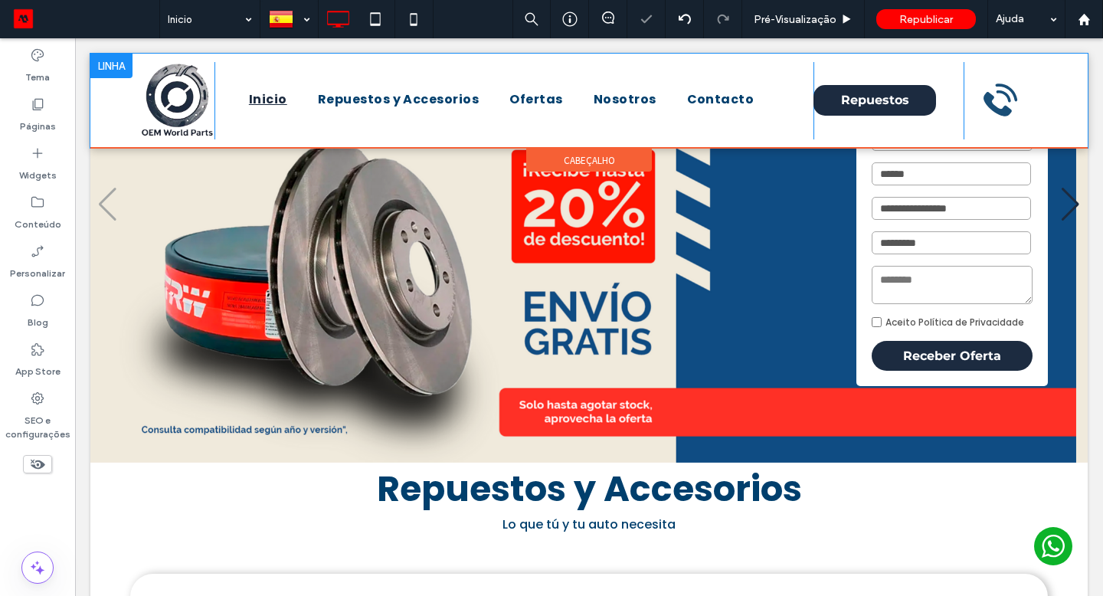
scroll to position [202, 0]
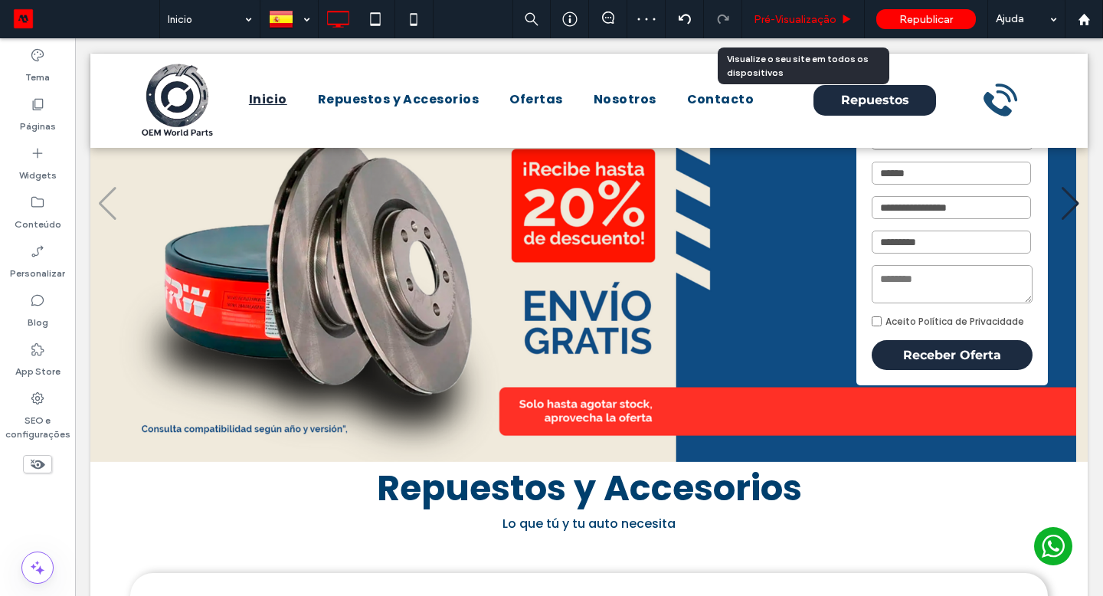
click at [833, 29] on div "Pré-Visualizaçāo" at bounding box center [804, 19] width 123 height 38
click at [808, 24] on span "Pré-Visualizaçāo" at bounding box center [795, 19] width 83 height 13
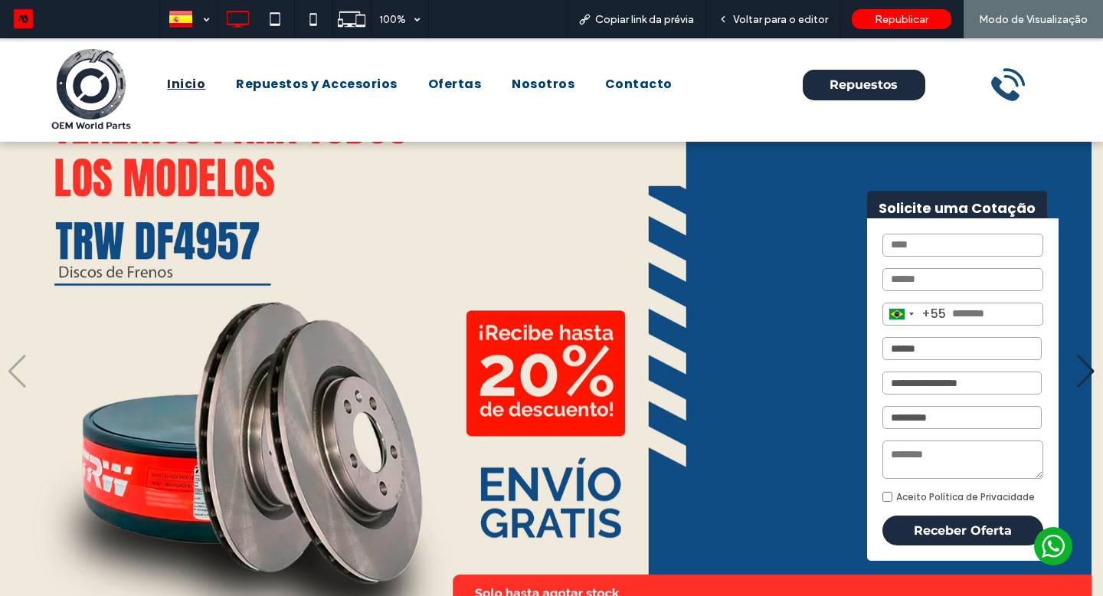
scroll to position [54, 0]
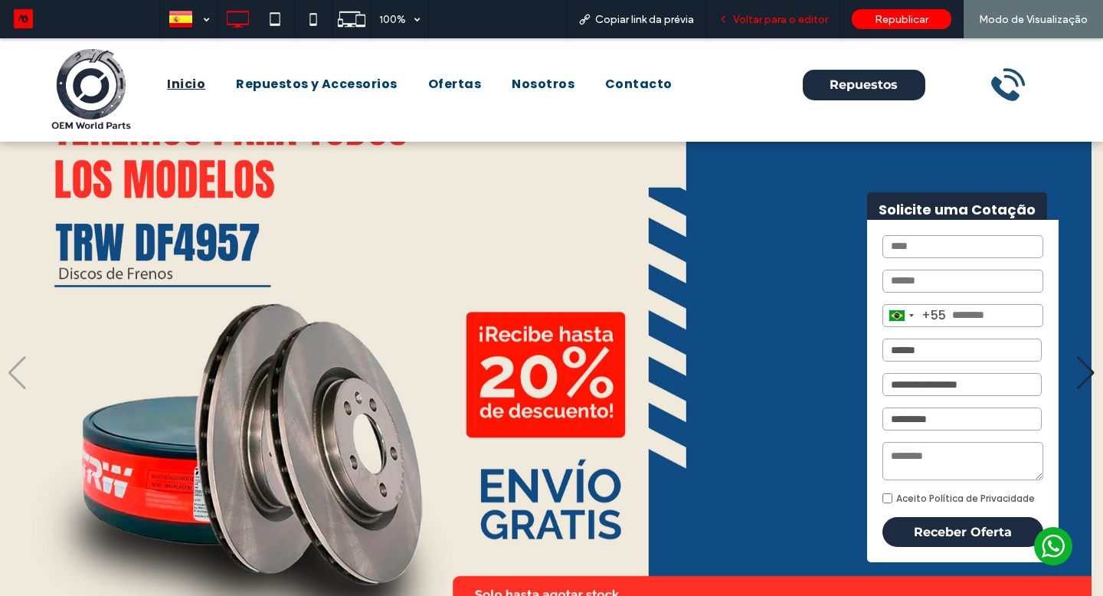
click at [786, 25] on span "Voltar para o editor" at bounding box center [780, 19] width 95 height 13
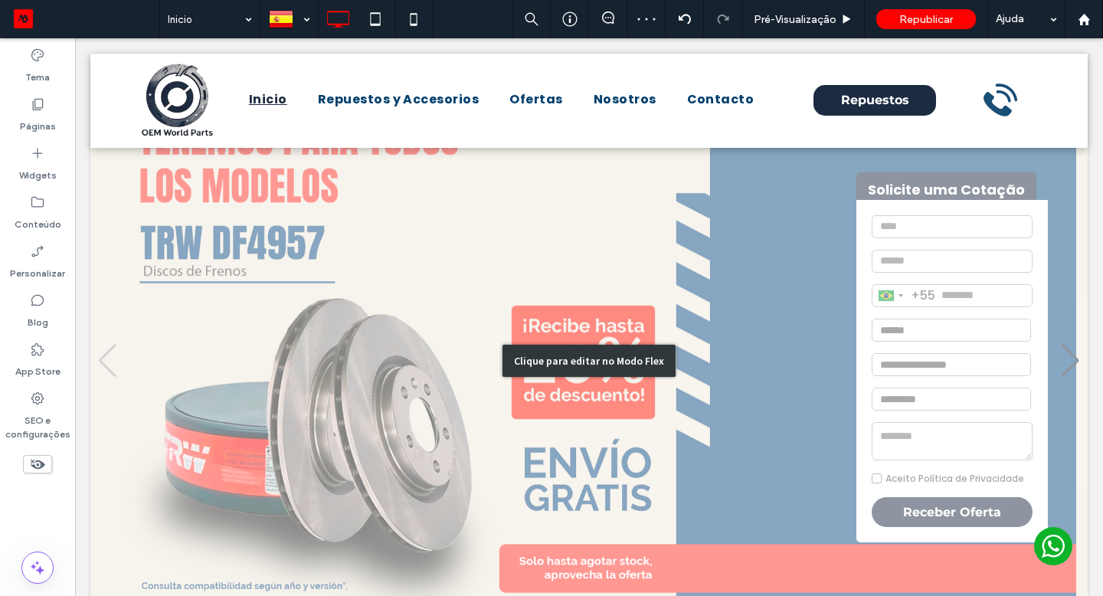
click at [933, 182] on div "Clique para editar no Modo Flex" at bounding box center [589, 360] width 998 height 516
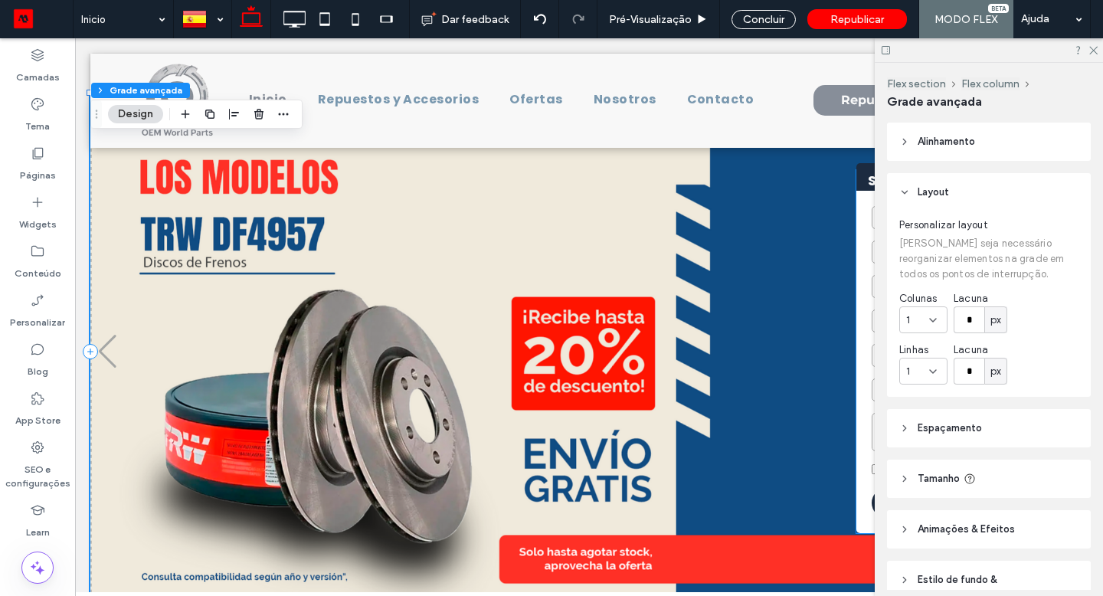
click at [861, 192] on div "Brazil +55 +55 244 results found Afghanistan +93 Albania +355 Algeria +213 Amer…" at bounding box center [953, 362] width 192 height 343
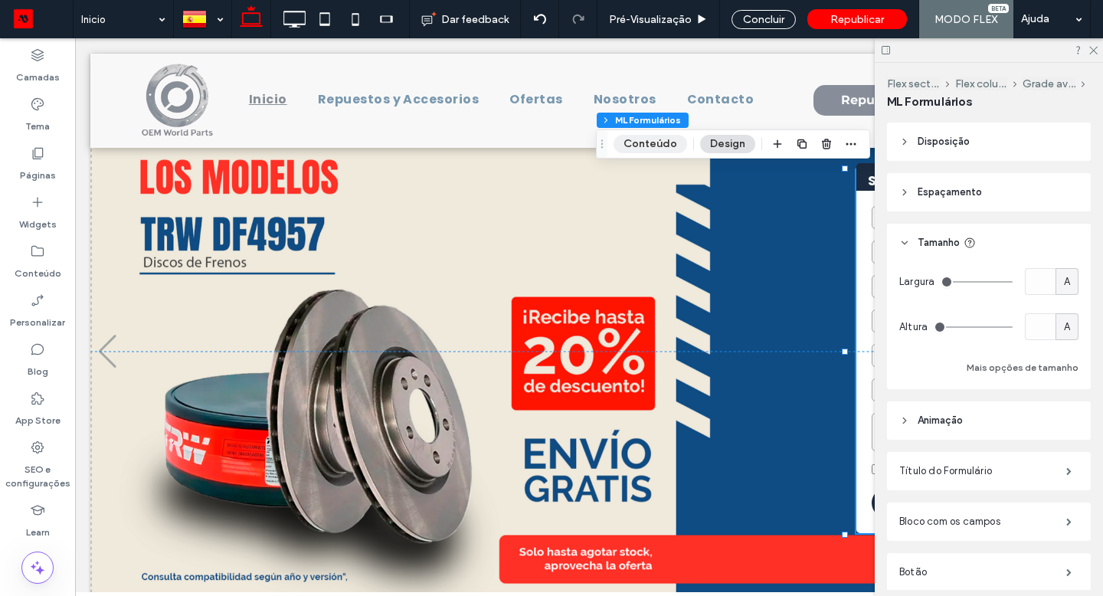
click at [670, 146] on button "Conteúdo" at bounding box center [651, 144] width 74 height 18
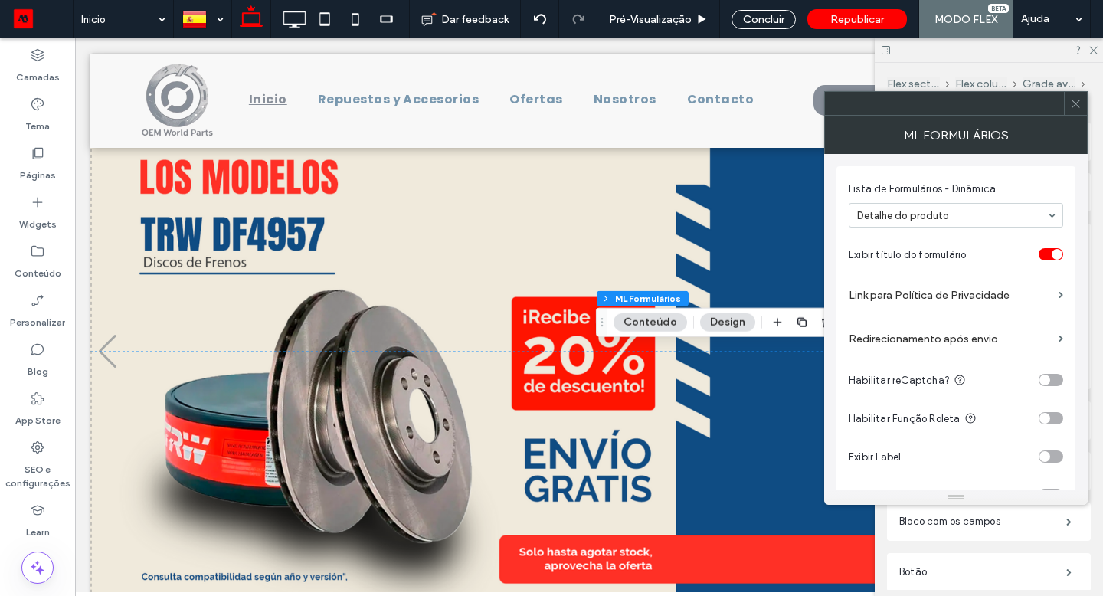
click at [926, 220] on input at bounding box center [952, 215] width 190 height 11
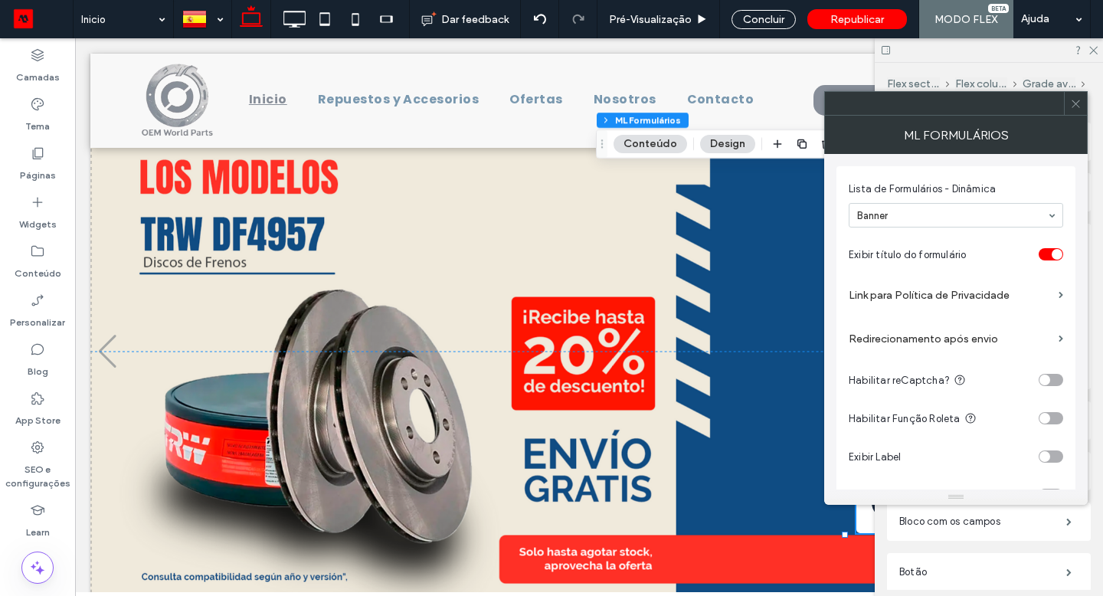
click at [1077, 116] on div "ML Formulários" at bounding box center [957, 135] width 264 height 38
click at [1075, 114] on span at bounding box center [1076, 103] width 11 height 23
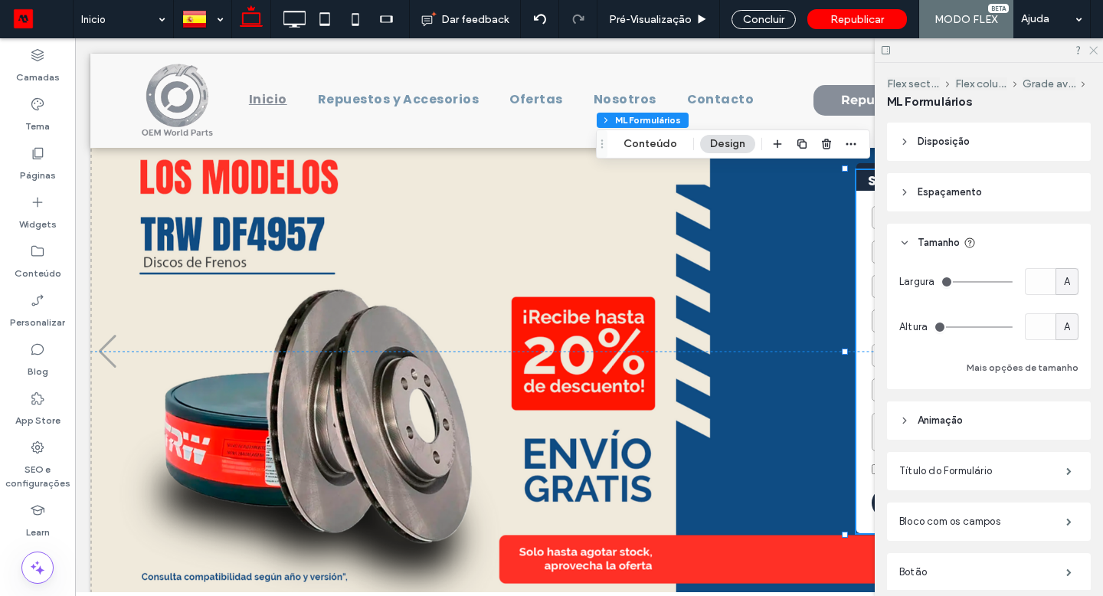
click at [1097, 52] on icon at bounding box center [1093, 49] width 10 height 10
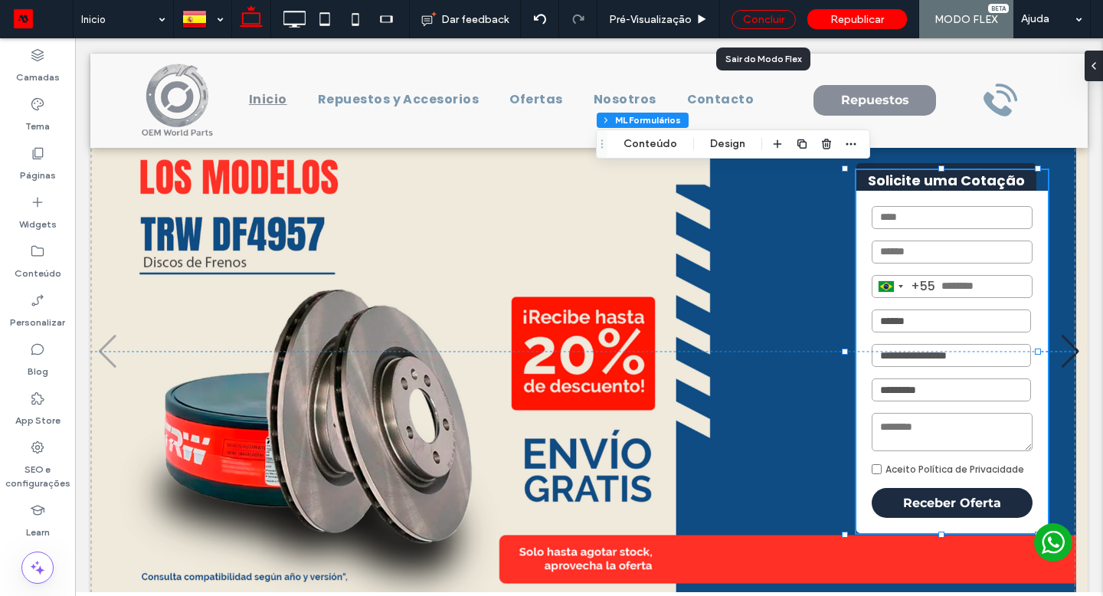
click at [773, 20] on div "Concluir" at bounding box center [764, 19] width 64 height 19
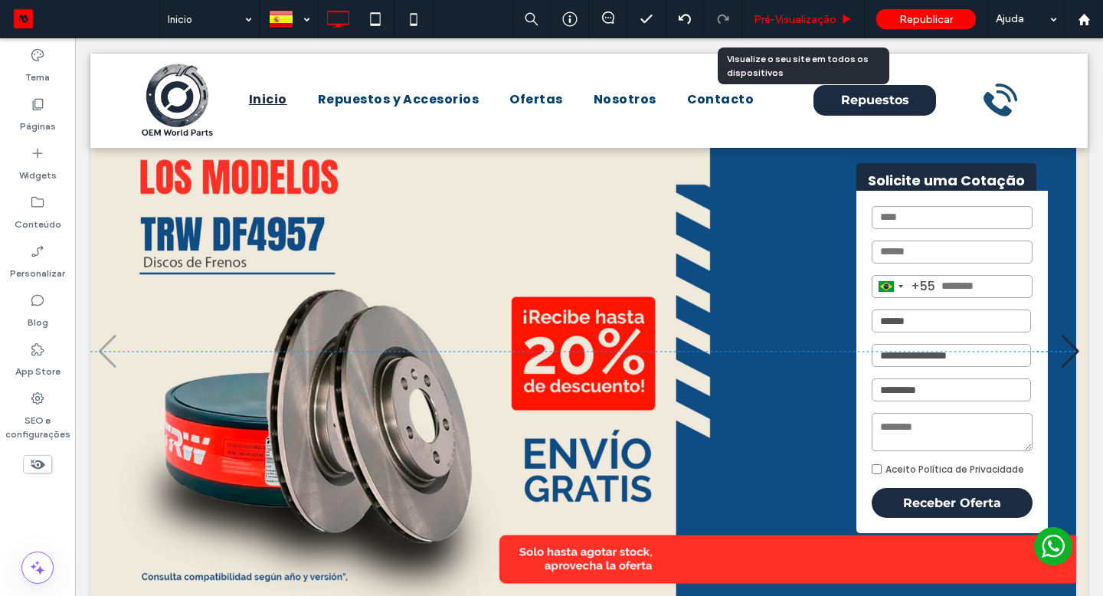
click at [782, 20] on span "Pré-Visualizaçāo" at bounding box center [795, 19] width 83 height 13
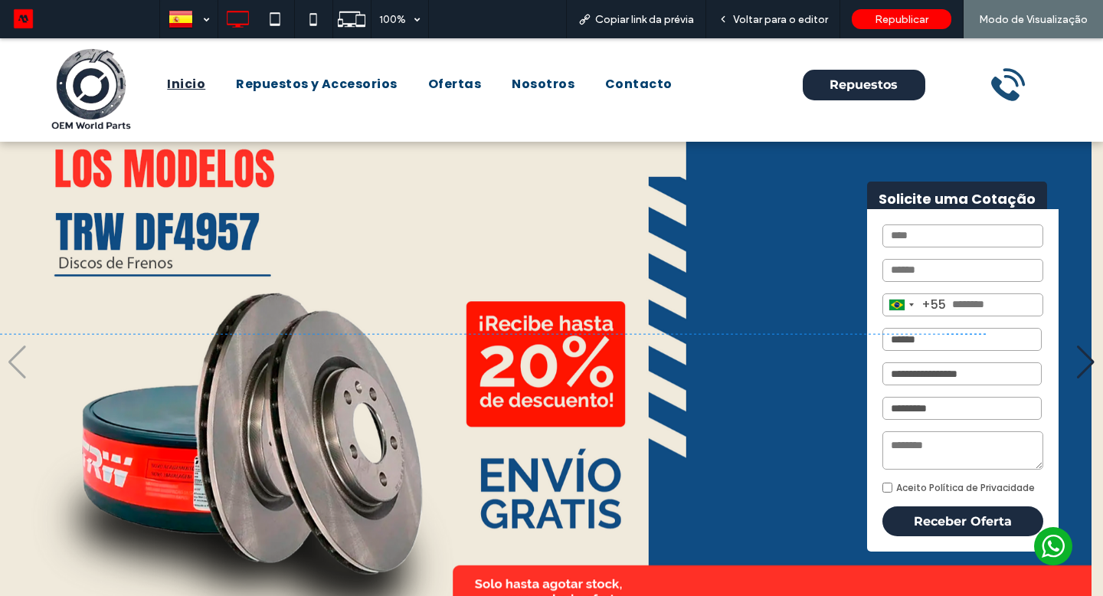
scroll to position [67, 0]
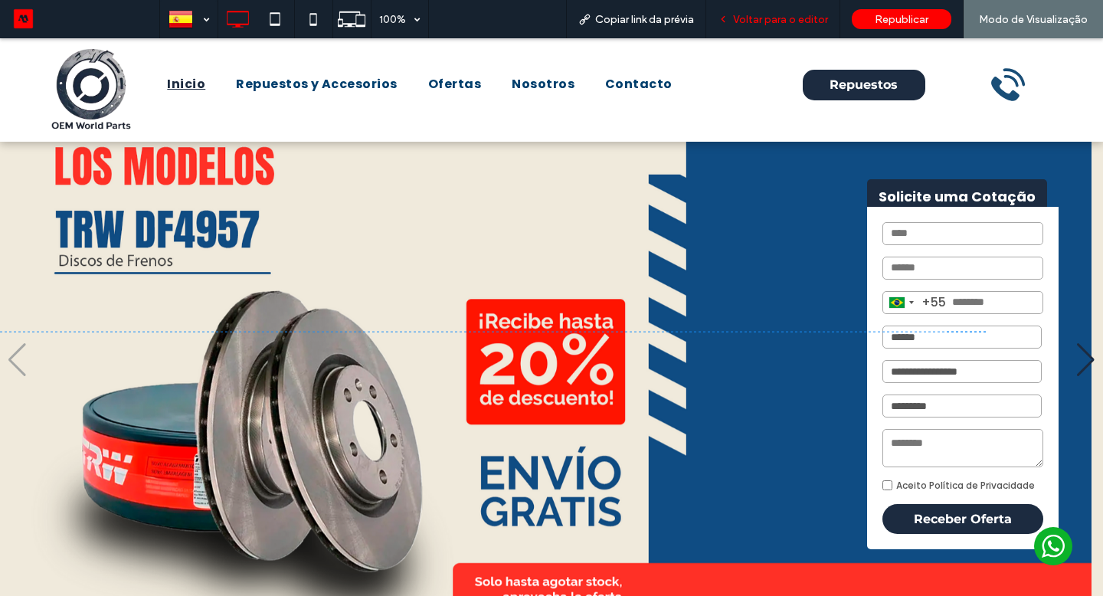
click at [775, 15] on span "Voltar para o editor" at bounding box center [780, 19] width 95 height 13
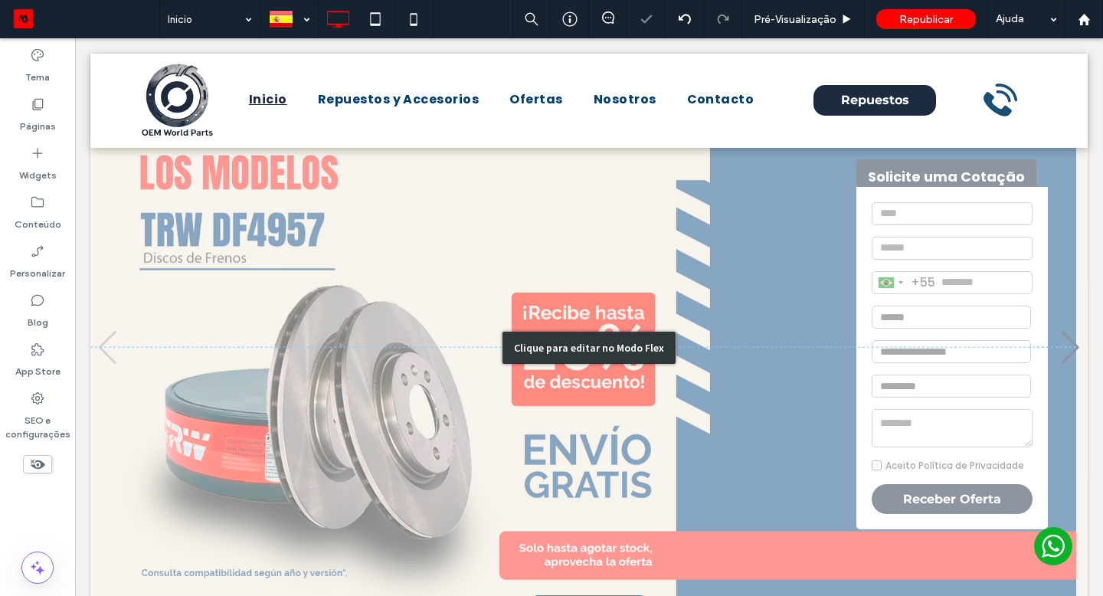
click at [851, 189] on div "Clique para editar no Modo Flex" at bounding box center [589, 347] width 998 height 516
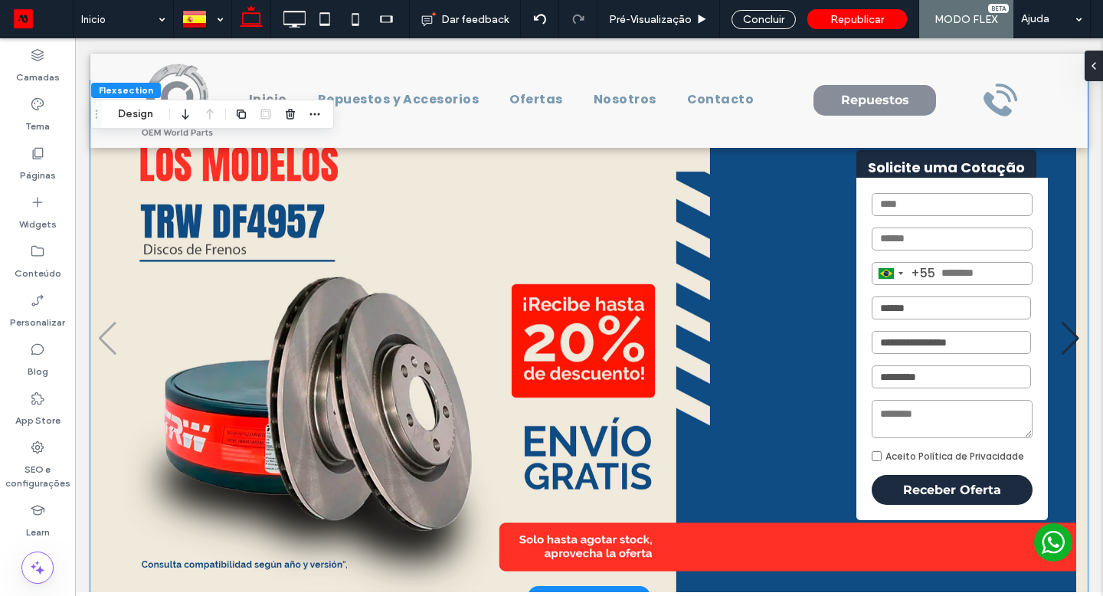
click at [857, 189] on div "Brazil +55 +55 244 results found Afghanistan +93 Albania +355 Algeria +213 Amer…" at bounding box center [953, 349] width 192 height 343
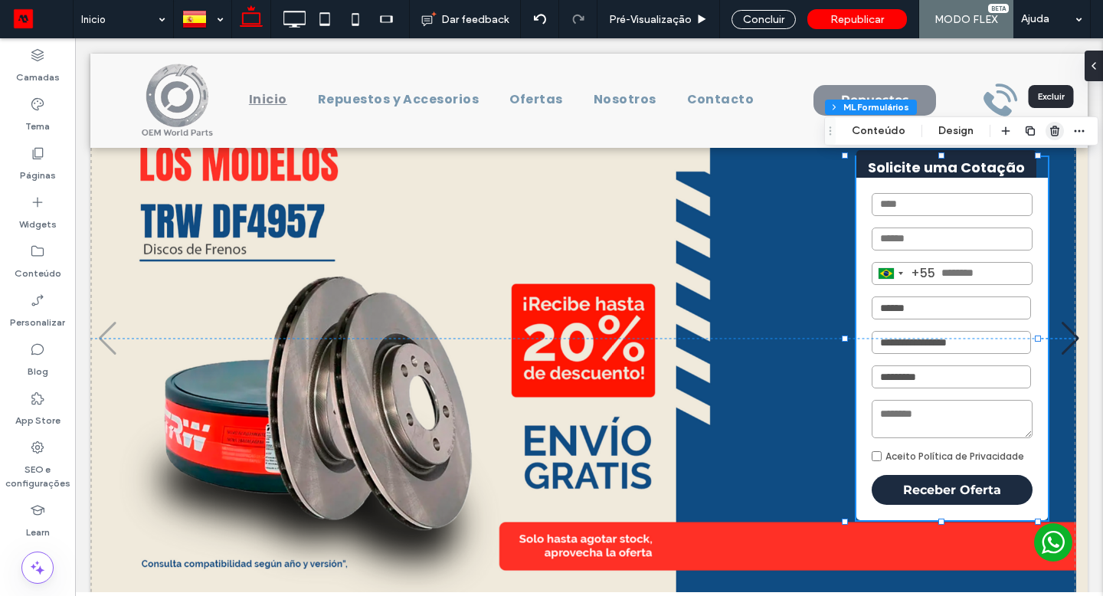
click at [1051, 130] on use "button" at bounding box center [1055, 131] width 9 height 10
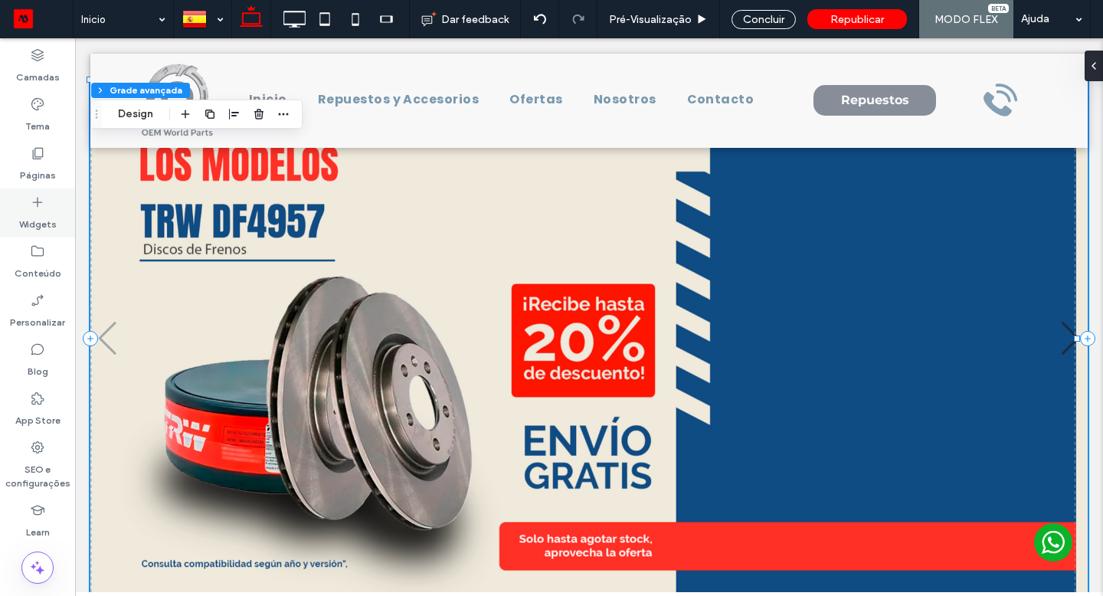
click at [46, 214] on label "Widgets" at bounding box center [38, 220] width 38 height 21
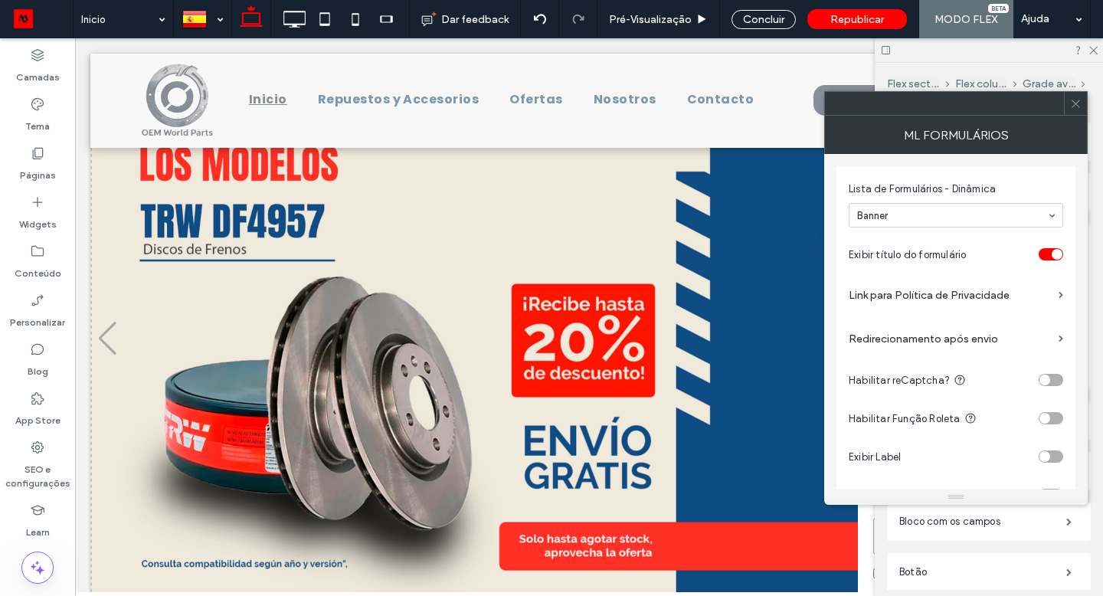
click at [1074, 107] on icon at bounding box center [1076, 103] width 11 height 11
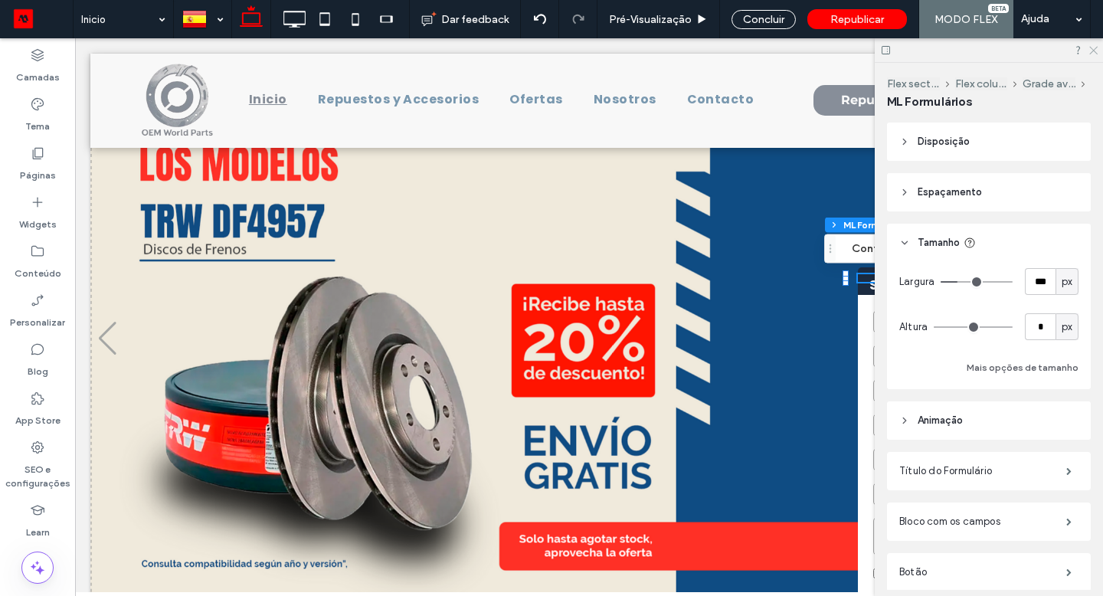
click at [1095, 47] on icon at bounding box center [1093, 49] width 10 height 10
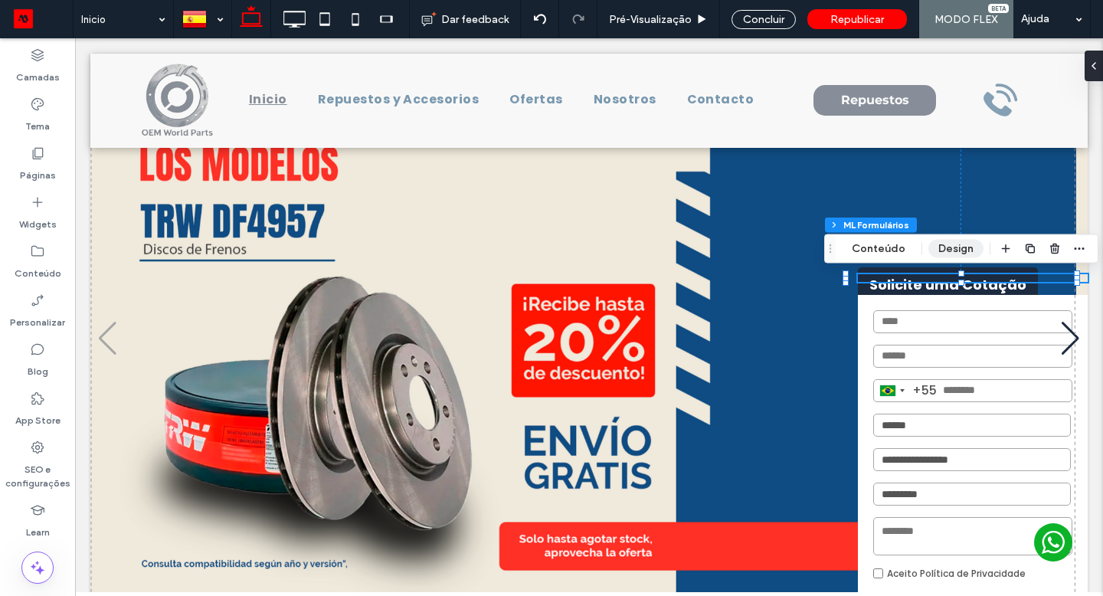
click at [960, 241] on button "Design" at bounding box center [956, 249] width 55 height 18
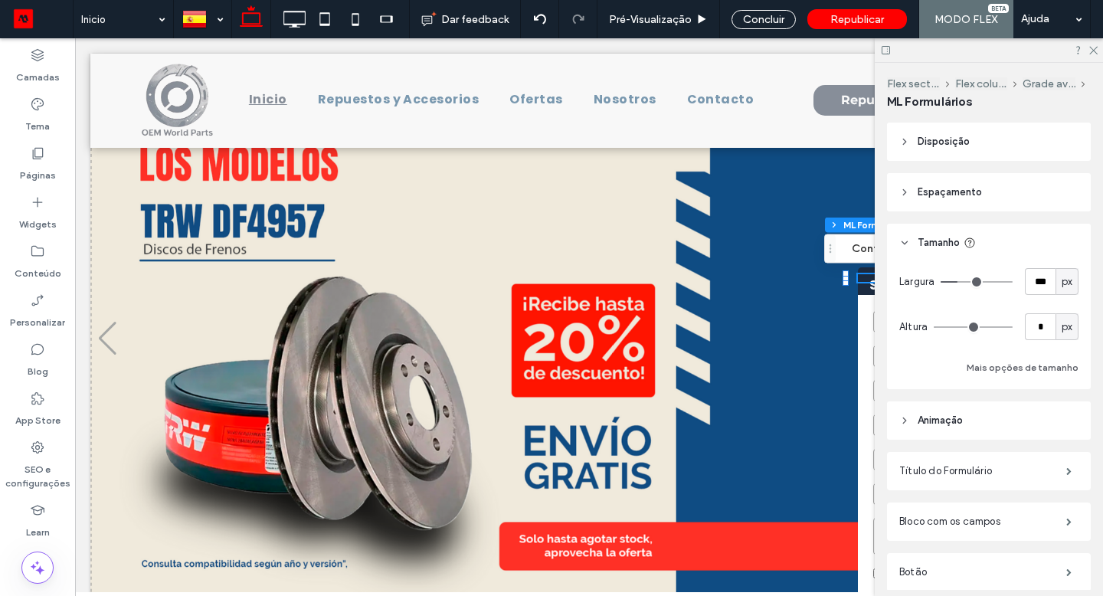
click at [1062, 280] on span "px" at bounding box center [1067, 281] width 11 height 15
click at [1061, 415] on span "A" at bounding box center [1059, 415] width 6 height 15
type input "*"
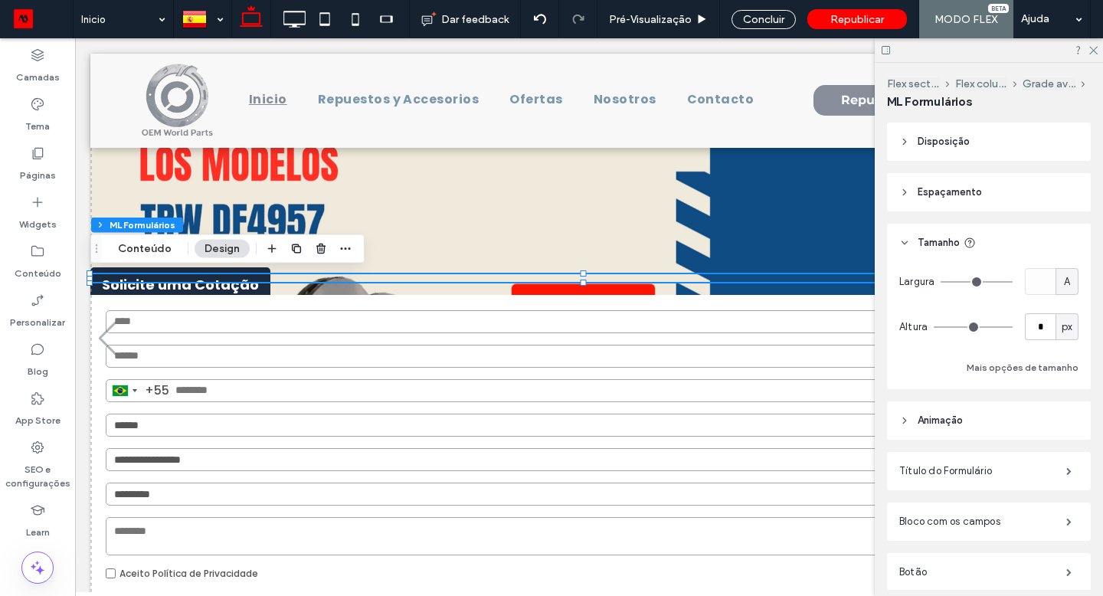
click at [1061, 277] on div "A" at bounding box center [1067, 281] width 15 height 15
click at [1064, 336] on div "%" at bounding box center [1058, 335] width 21 height 27
type input "***"
type input "**"
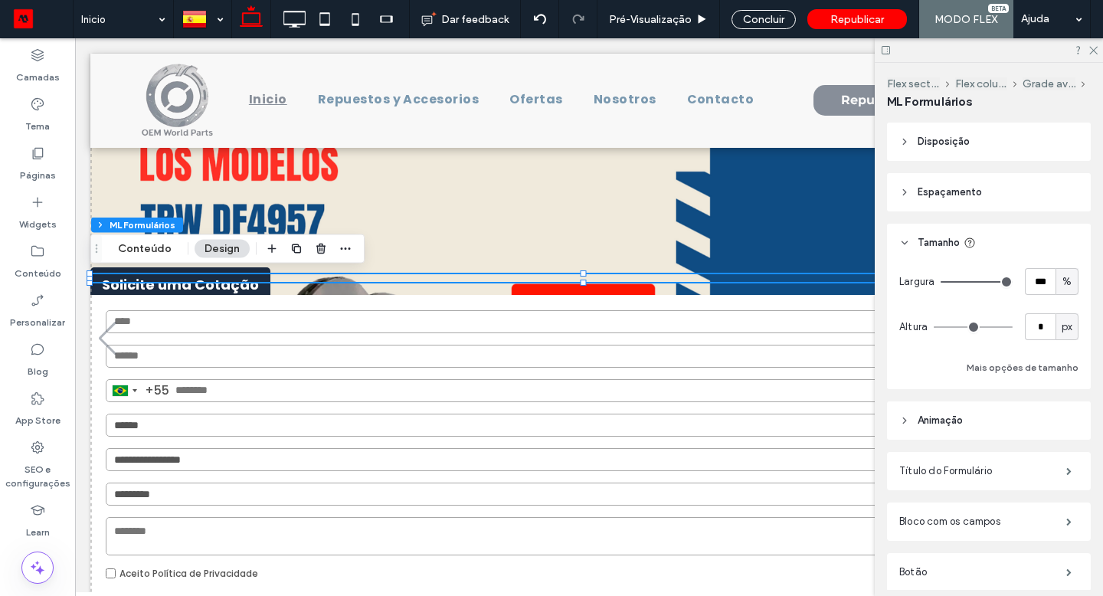
type input "**"
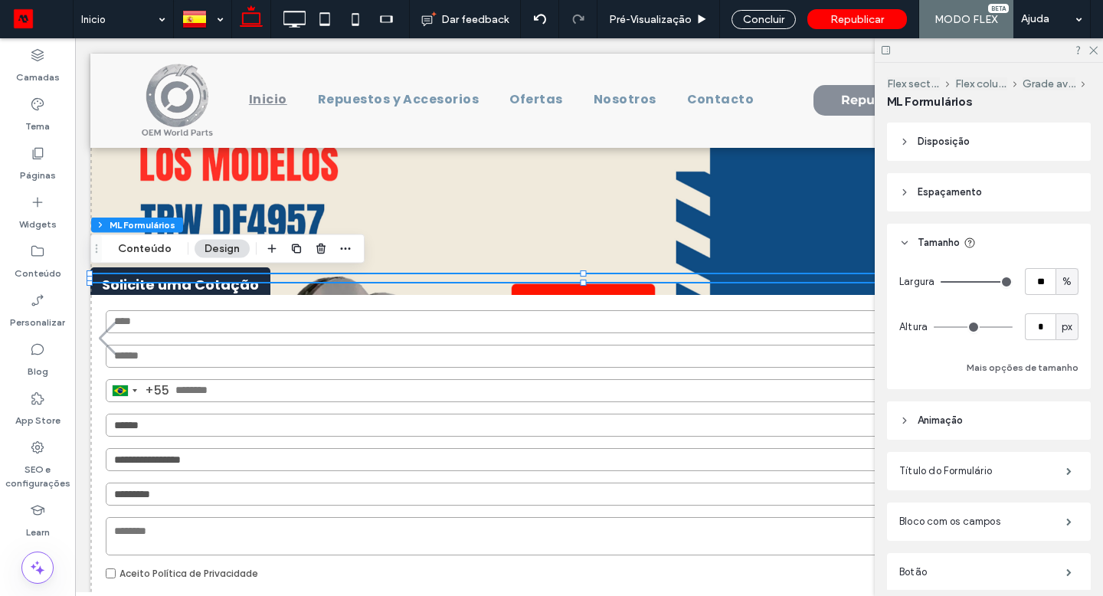
type input "**"
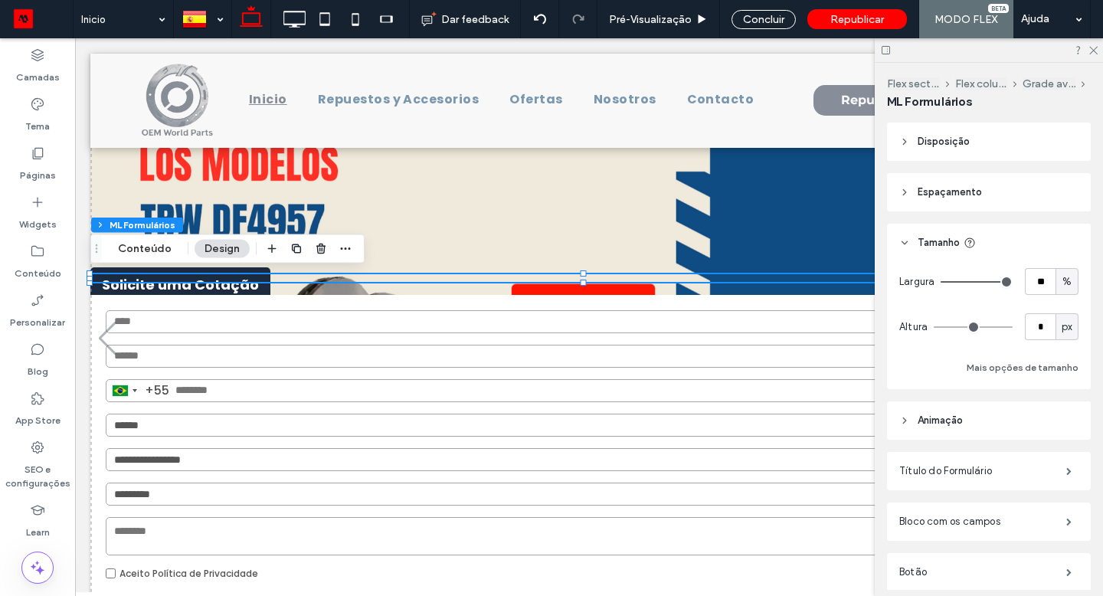
type input "**"
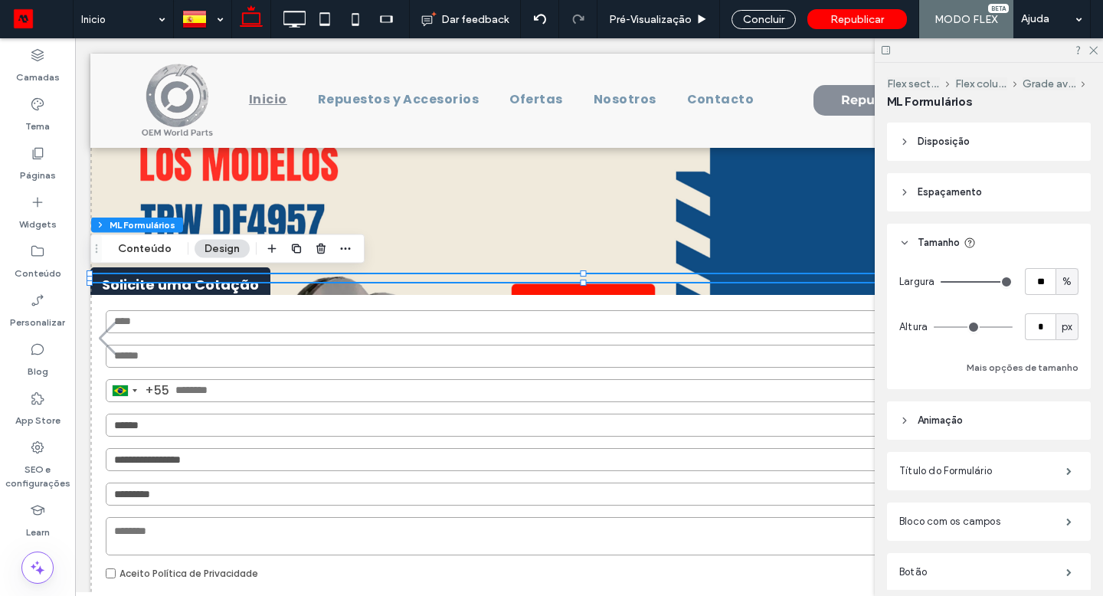
type input "**"
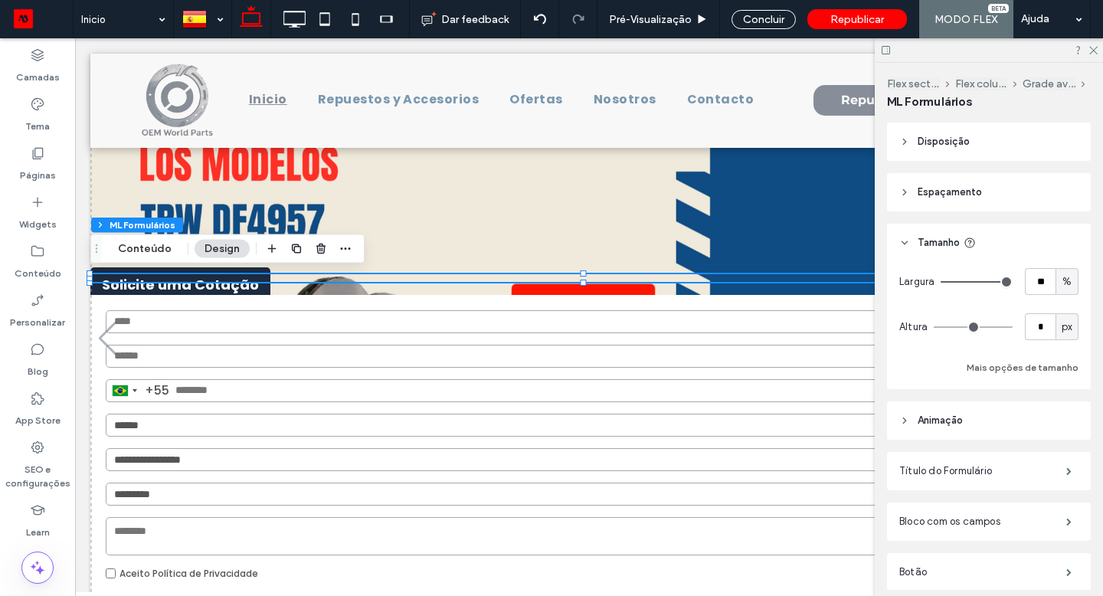
type input "**"
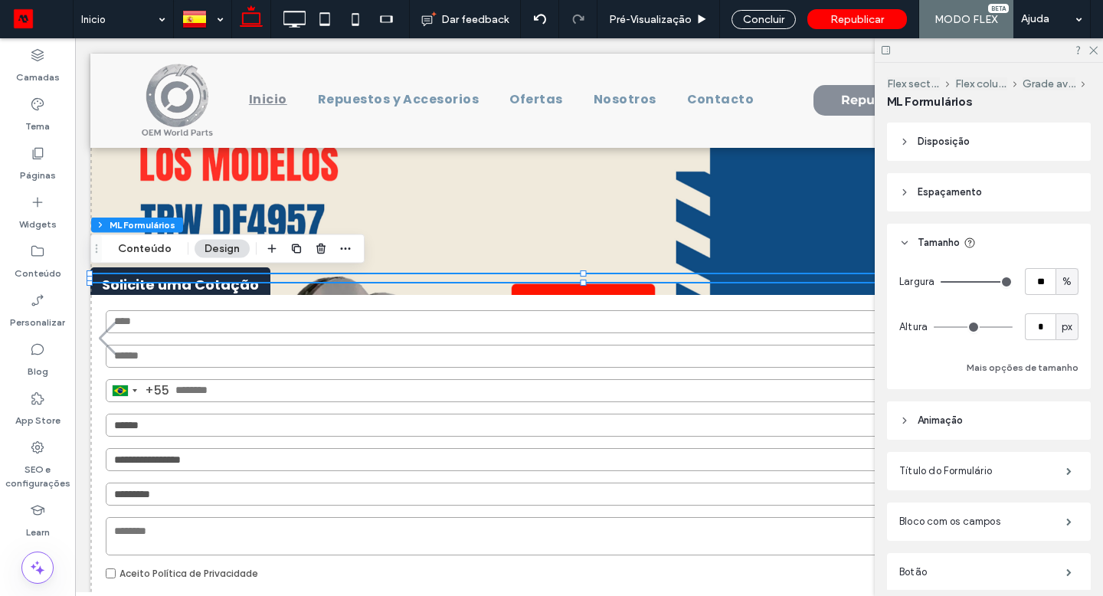
type input "**"
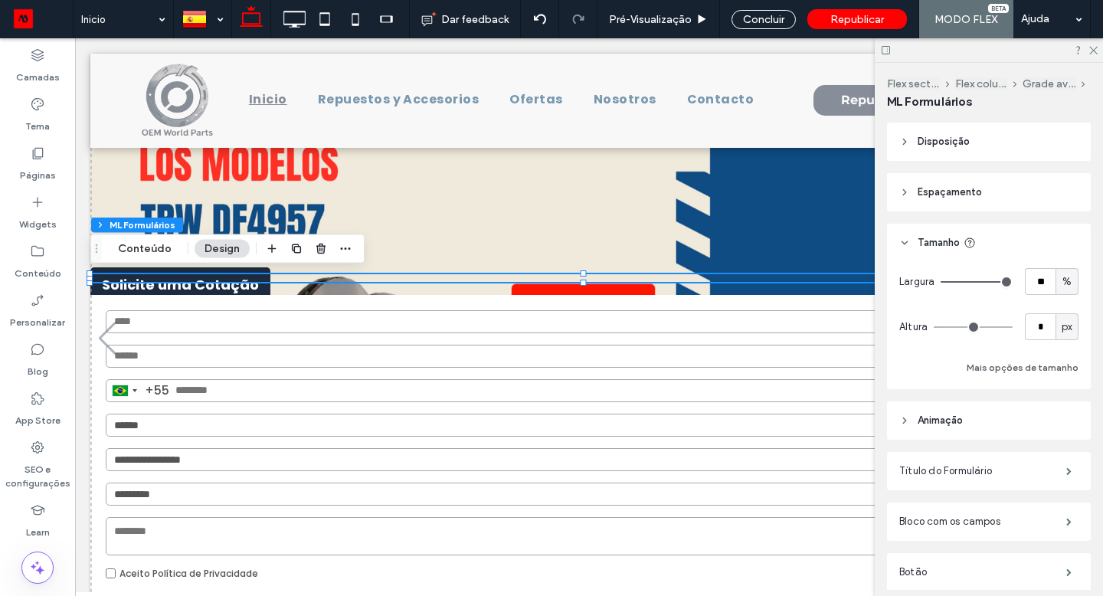
type input "**"
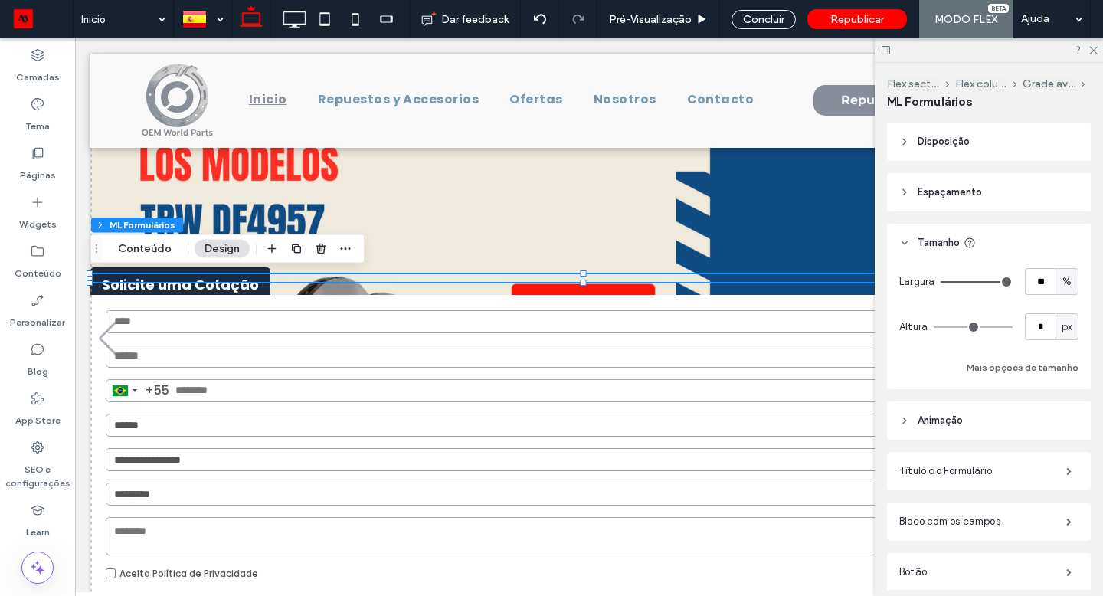
type input "**"
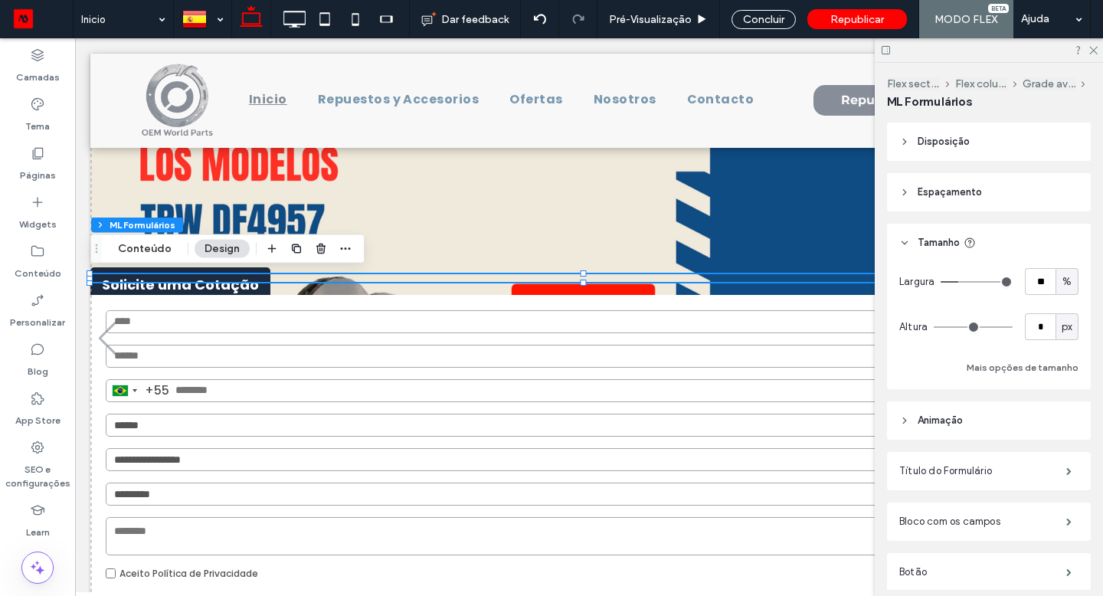
type input "**"
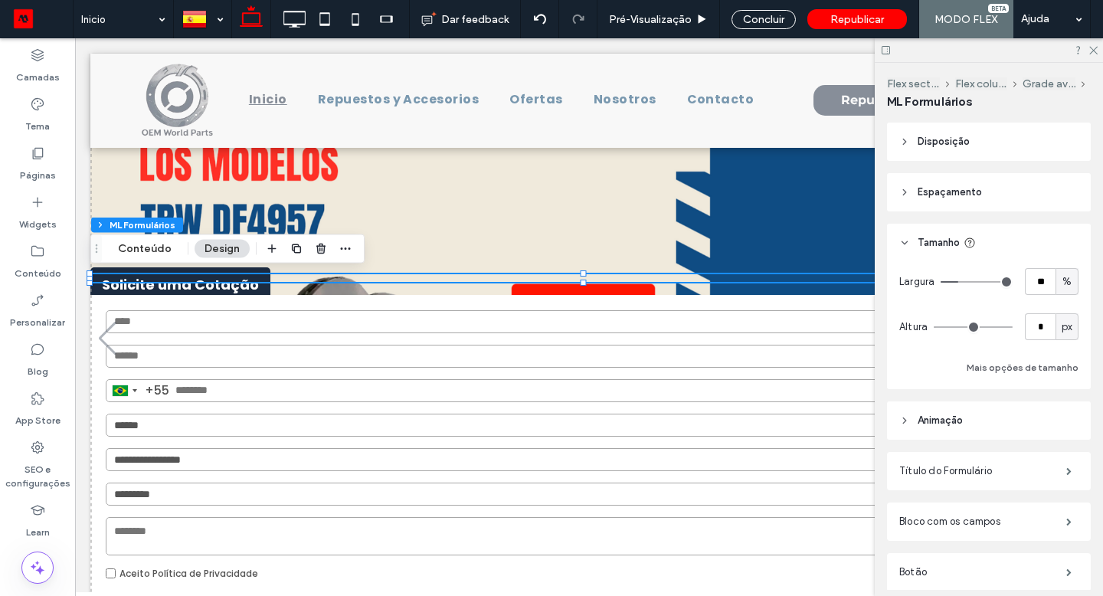
drag, startPoint x: 997, startPoint y: 280, endPoint x: 956, endPoint y: 279, distance: 41.4
click at [956, 281] on input "range" at bounding box center [977, 282] width 72 height 2
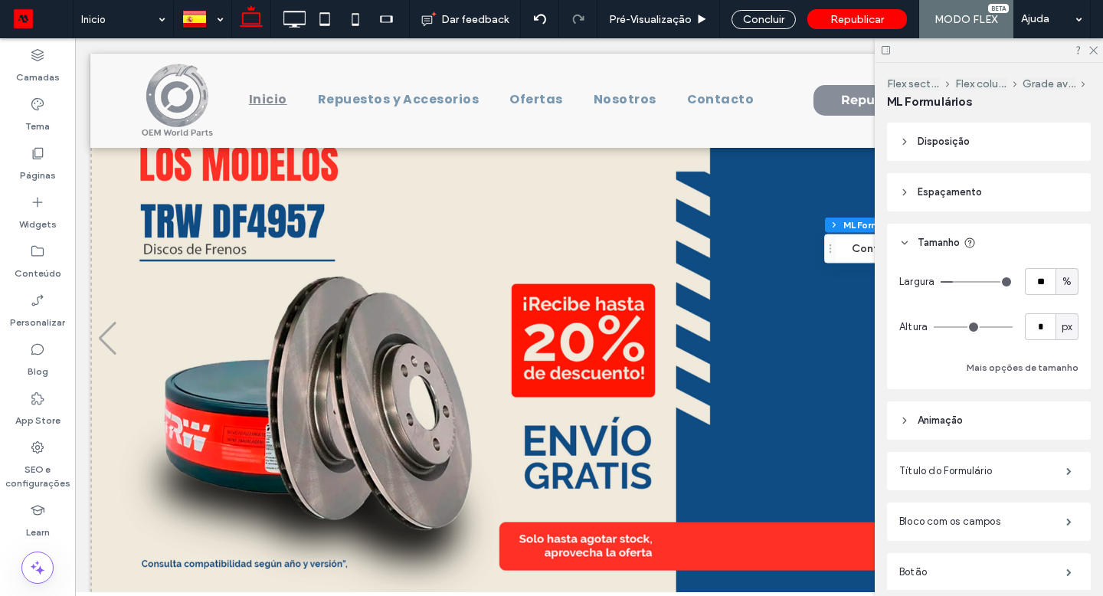
type input "**"
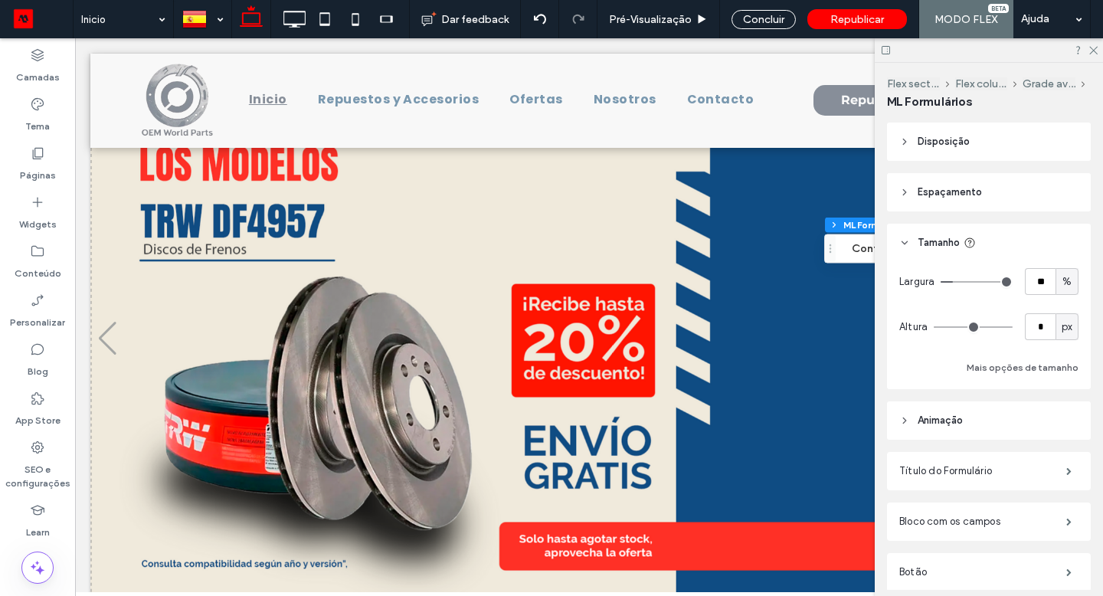
type input "**"
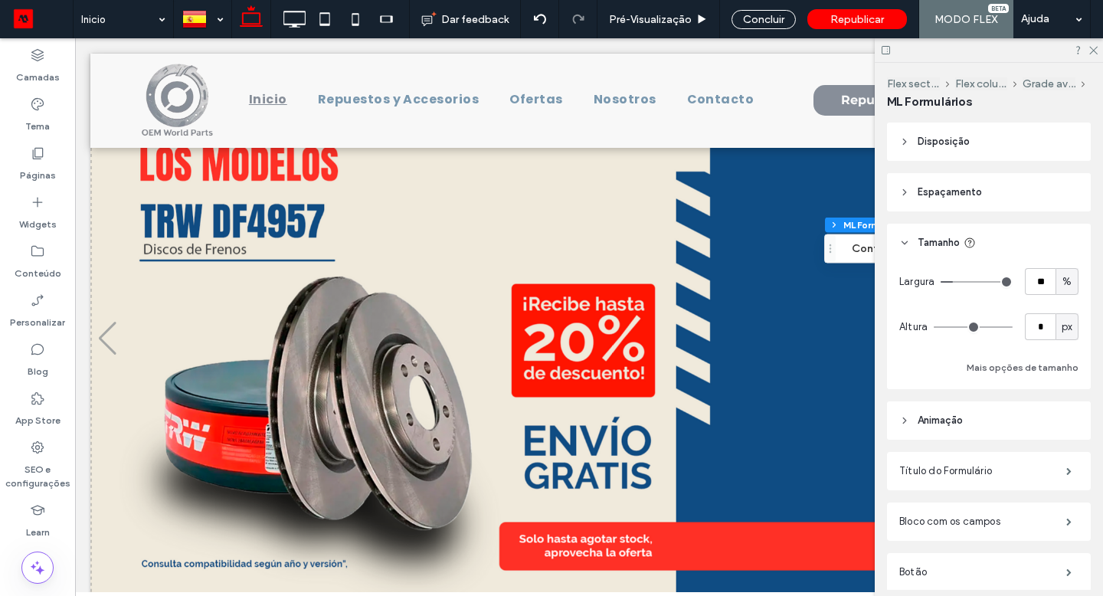
type input "**"
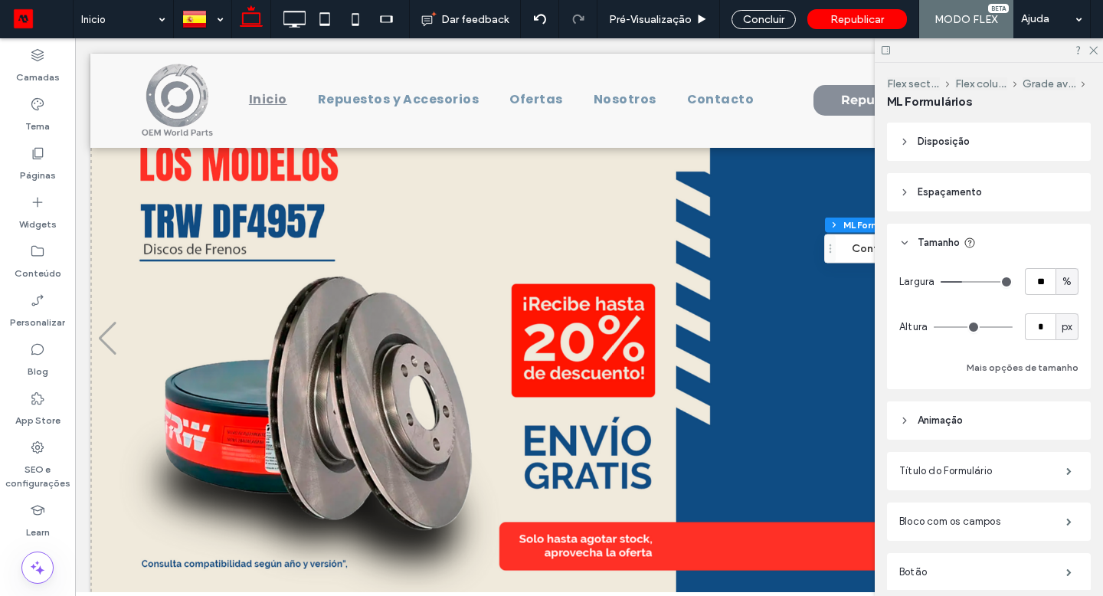
type input "**"
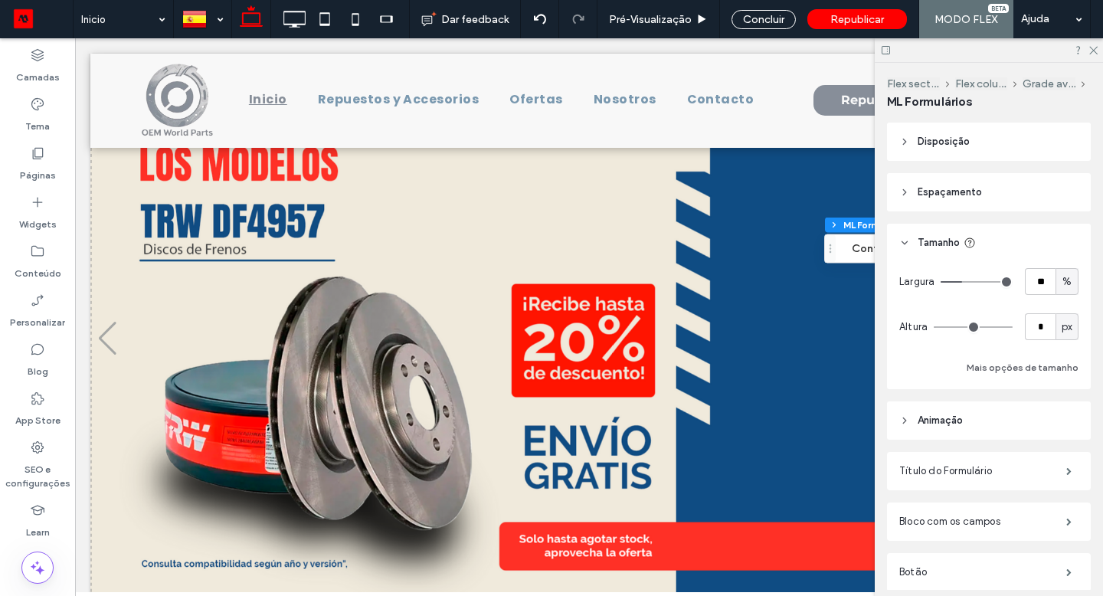
type input "**"
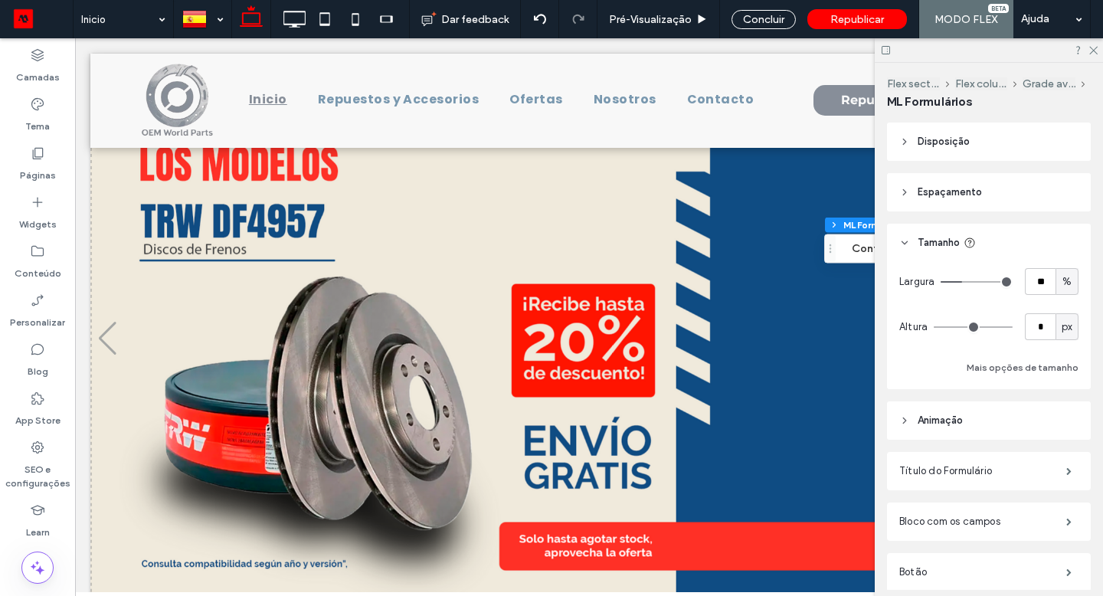
type input "**"
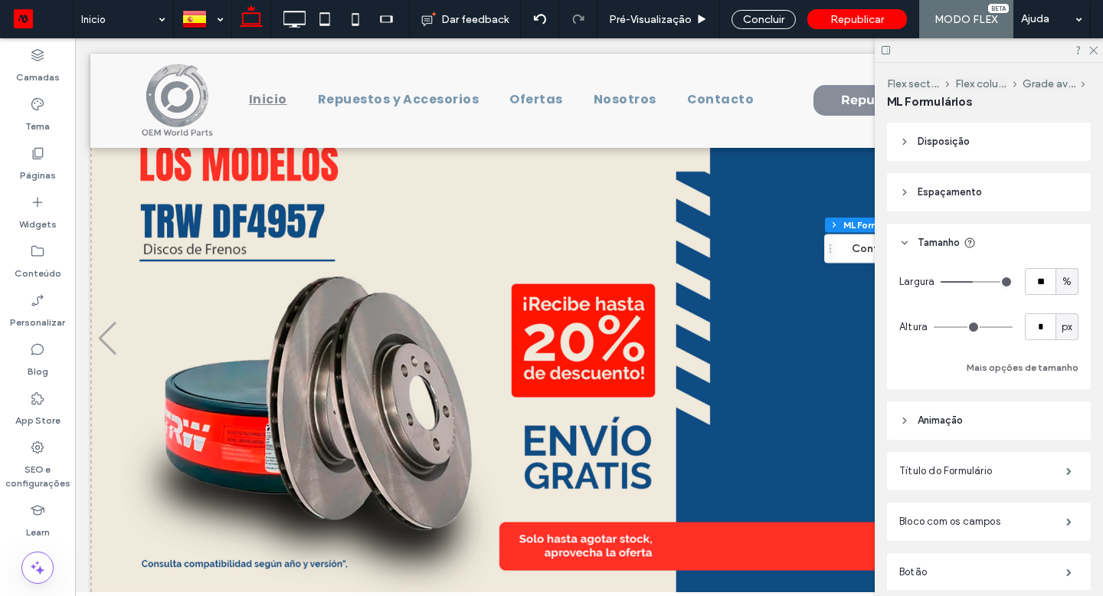
type input "**"
drag, startPoint x: 956, startPoint y: 279, endPoint x: 970, endPoint y: 279, distance: 14.6
click at [970, 281] on input "range" at bounding box center [977, 282] width 72 height 2
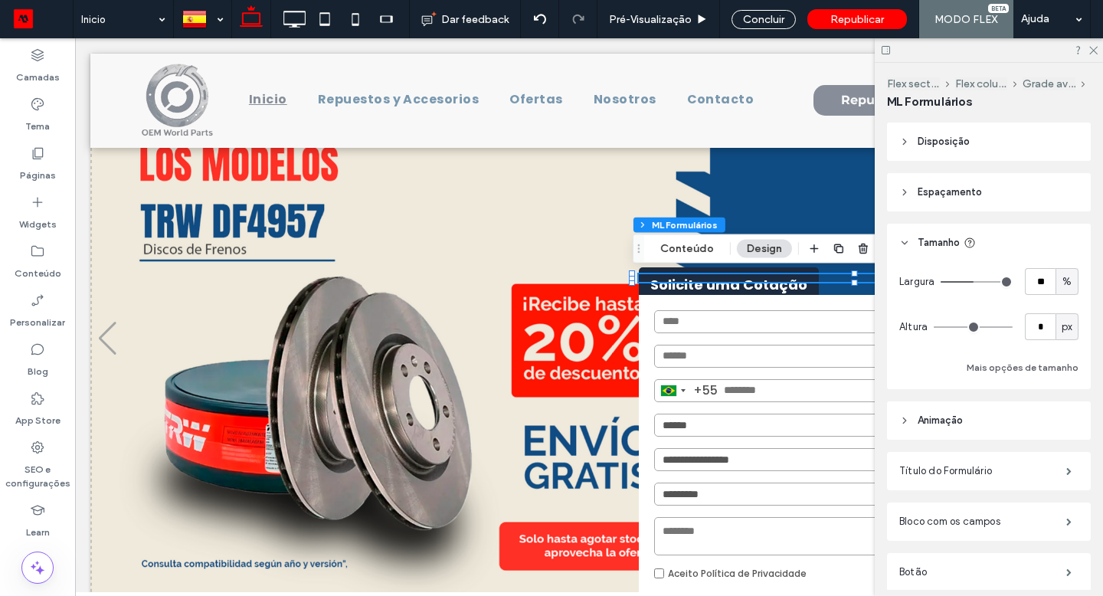
type input "**"
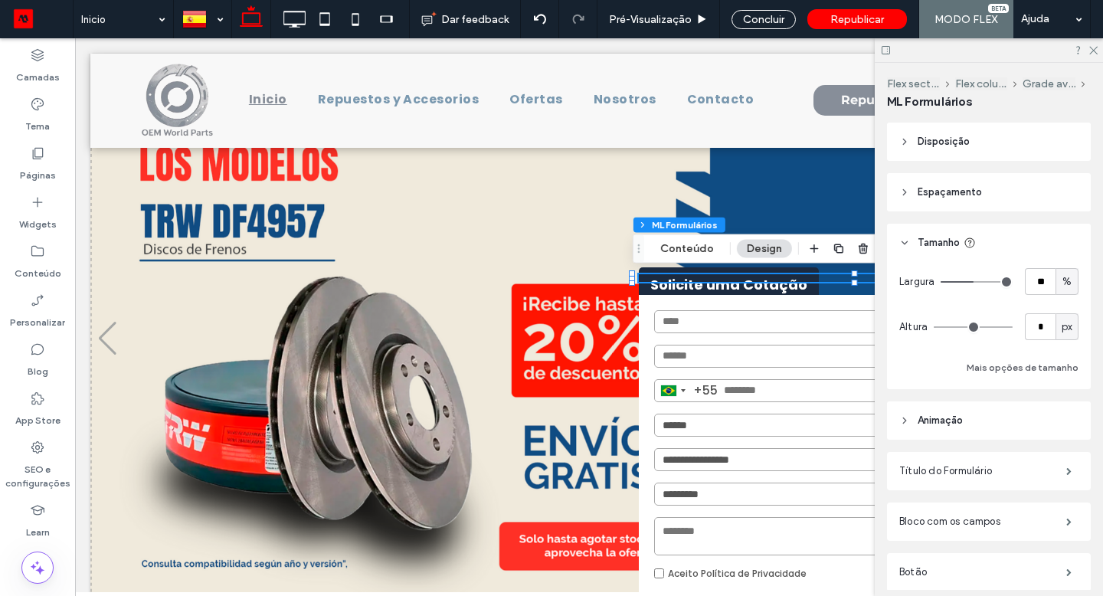
type input "**"
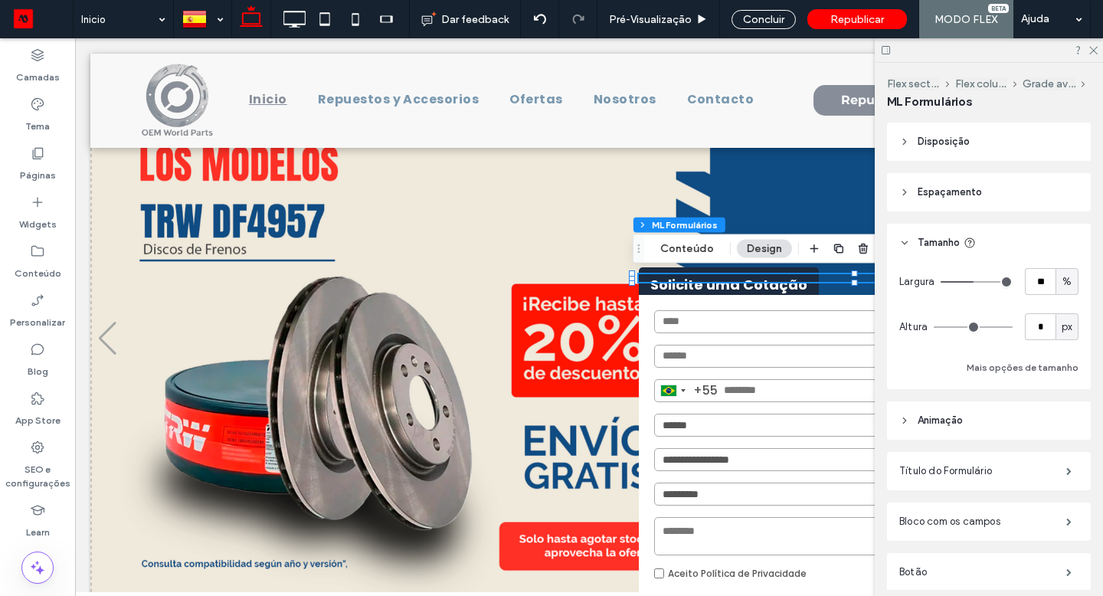
type input "**"
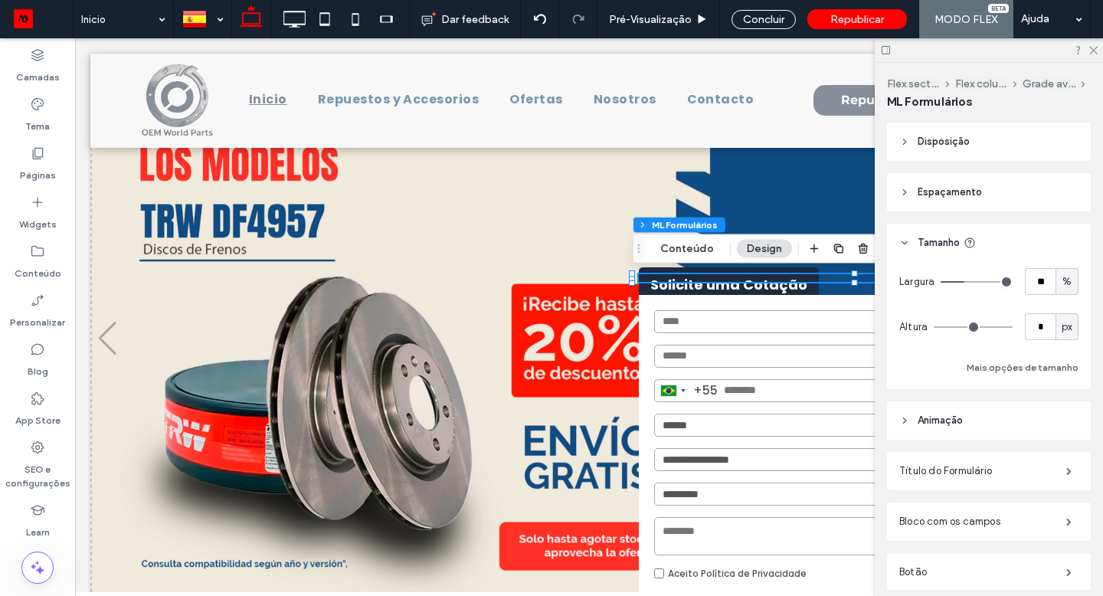
type input "**"
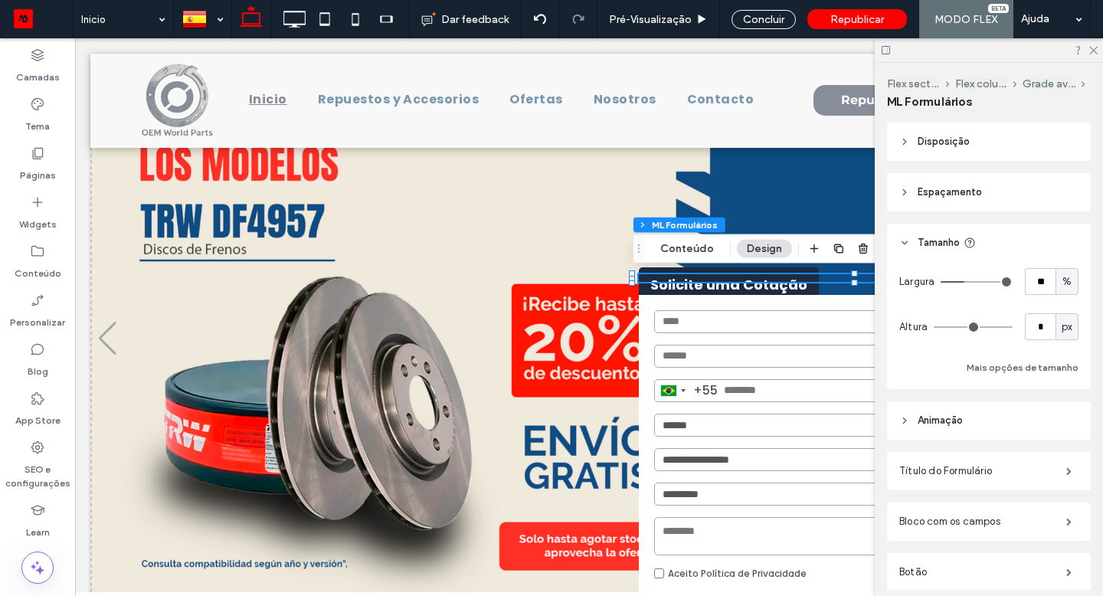
type input "**"
drag, startPoint x: 970, startPoint y: 279, endPoint x: 959, endPoint y: 277, distance: 11.6
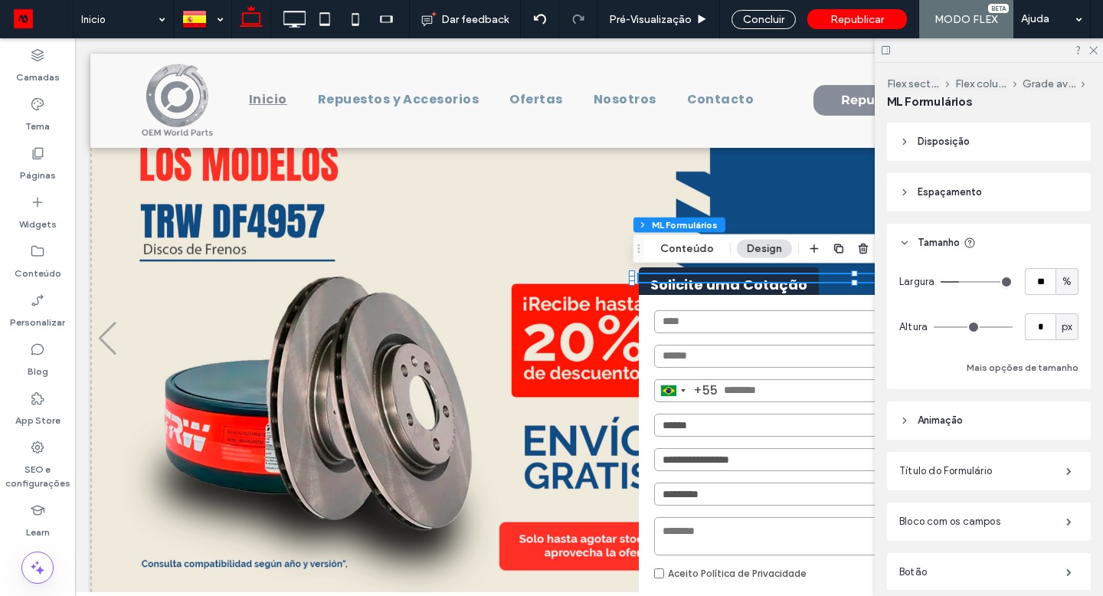
click at [959, 281] on input "range" at bounding box center [977, 282] width 72 height 2
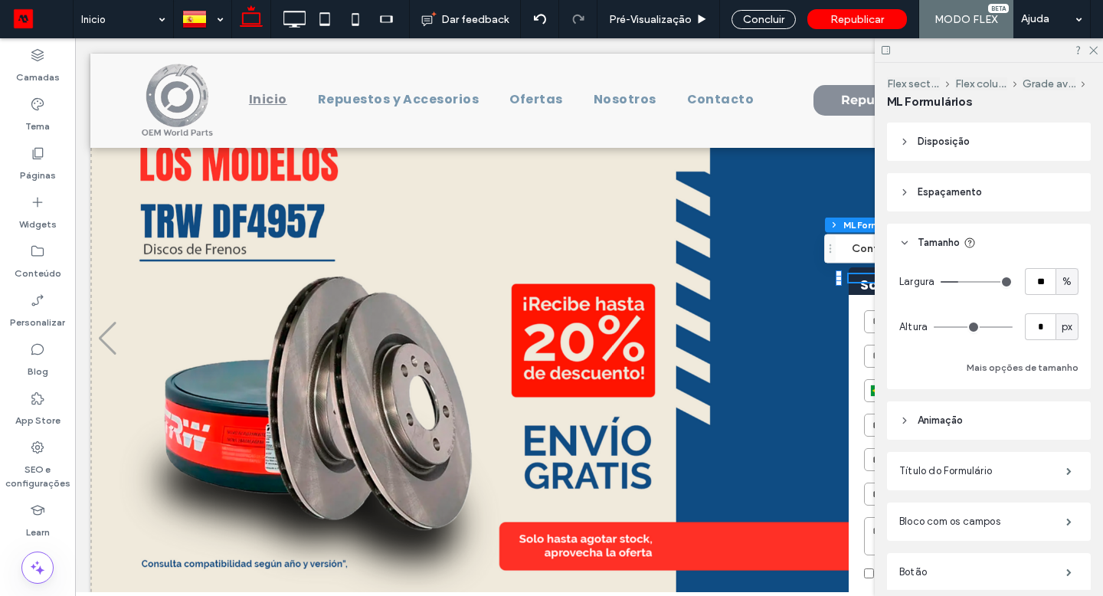
click at [1065, 281] on div "%" at bounding box center [1067, 281] width 15 height 15
click at [1062, 310] on span "px" at bounding box center [1059, 308] width 11 height 15
type input "***"
type input "*****"
click at [1060, 322] on div "px" at bounding box center [1067, 327] width 15 height 15
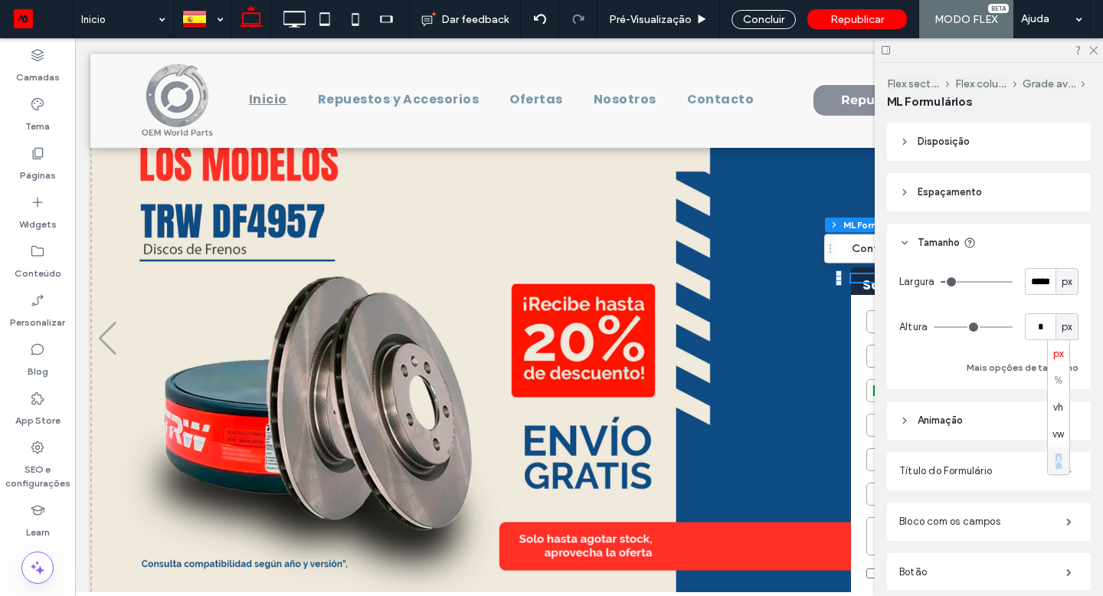
click at [1058, 456] on span "A" at bounding box center [1059, 461] width 6 height 15
click at [1094, 50] on use at bounding box center [1094, 51] width 8 height 8
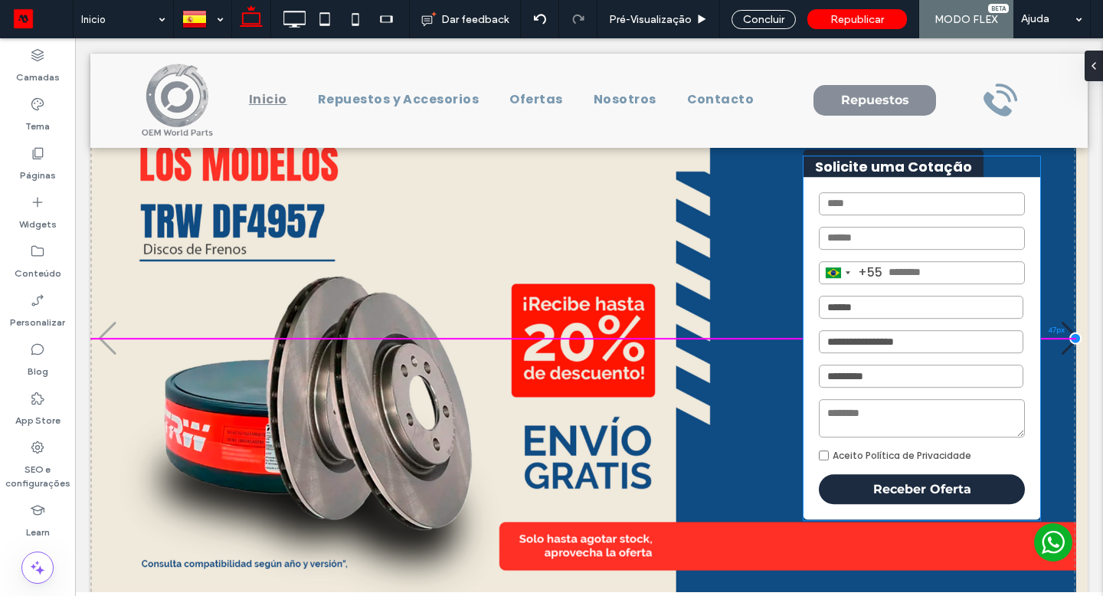
drag, startPoint x: 959, startPoint y: 340, endPoint x: 926, endPoint y: 237, distance: 108.3
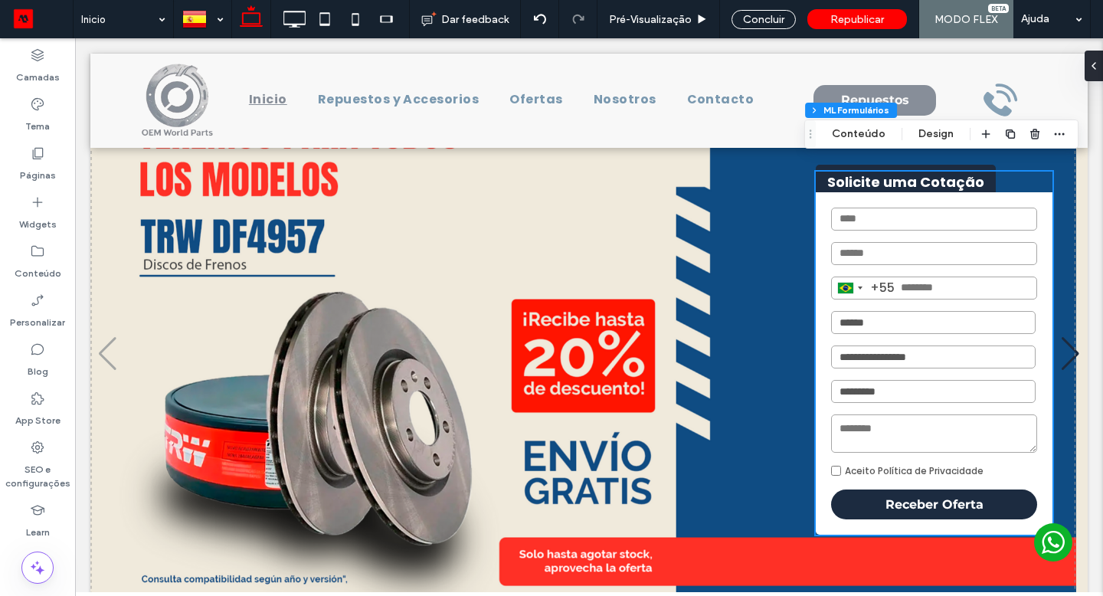
scroll to position [28, 0]
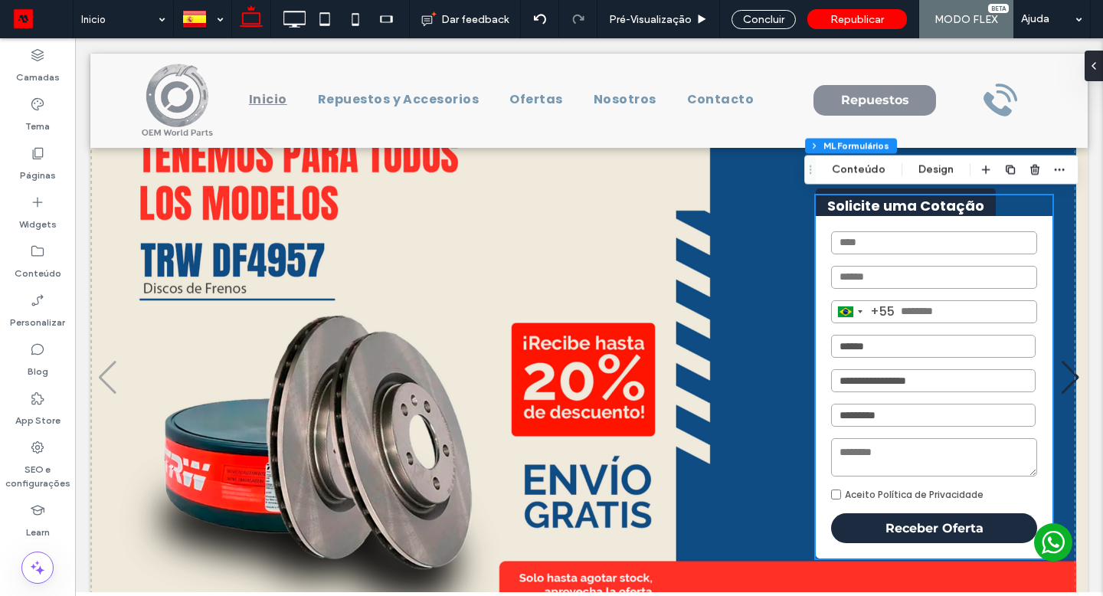
click at [881, 231] on div "Brazil +55 +55 244 results found Afghanistan +93 Albania +355 Algeria +213 Amer…" at bounding box center [934, 387] width 237 height 343
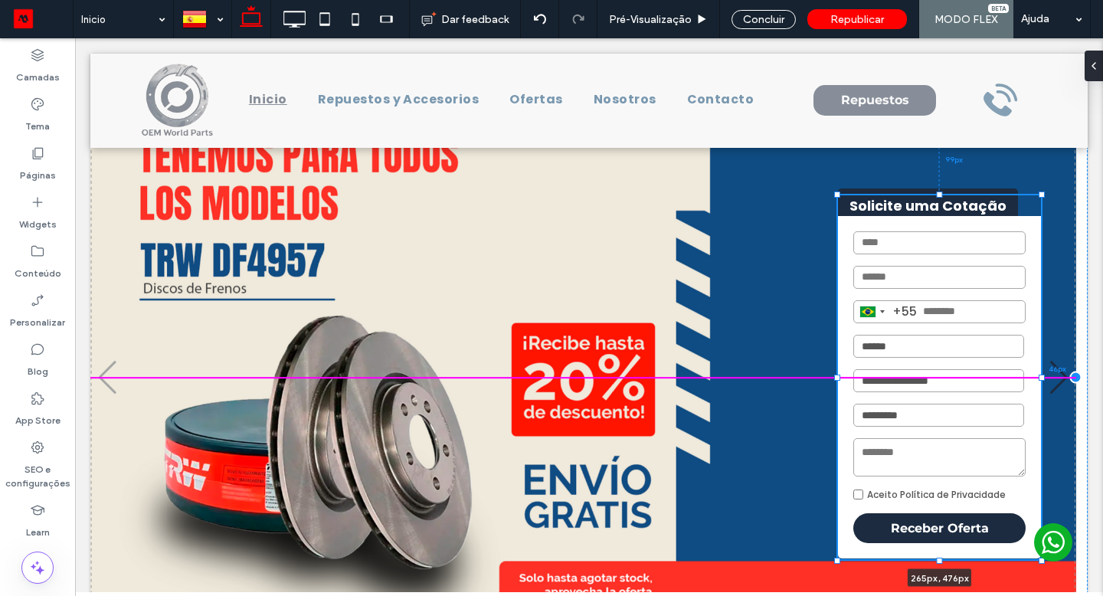
drag, startPoint x: 805, startPoint y: 378, endPoint x: 838, endPoint y: 362, distance: 35.6
click at [838, 196] on div at bounding box center [838, 195] width 1 height 1
type input "***"
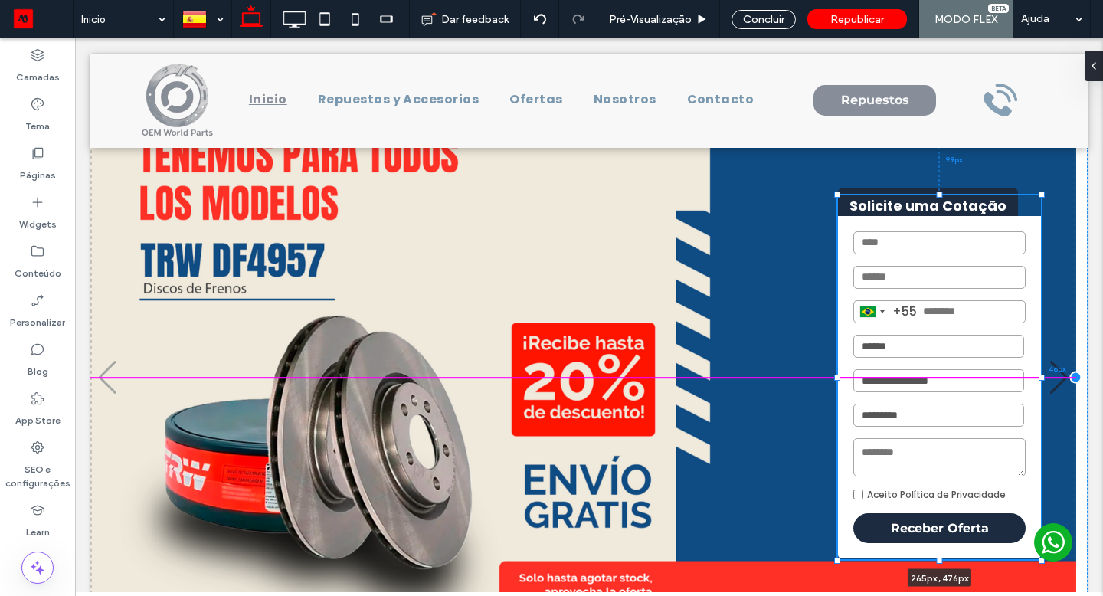
type input "***"
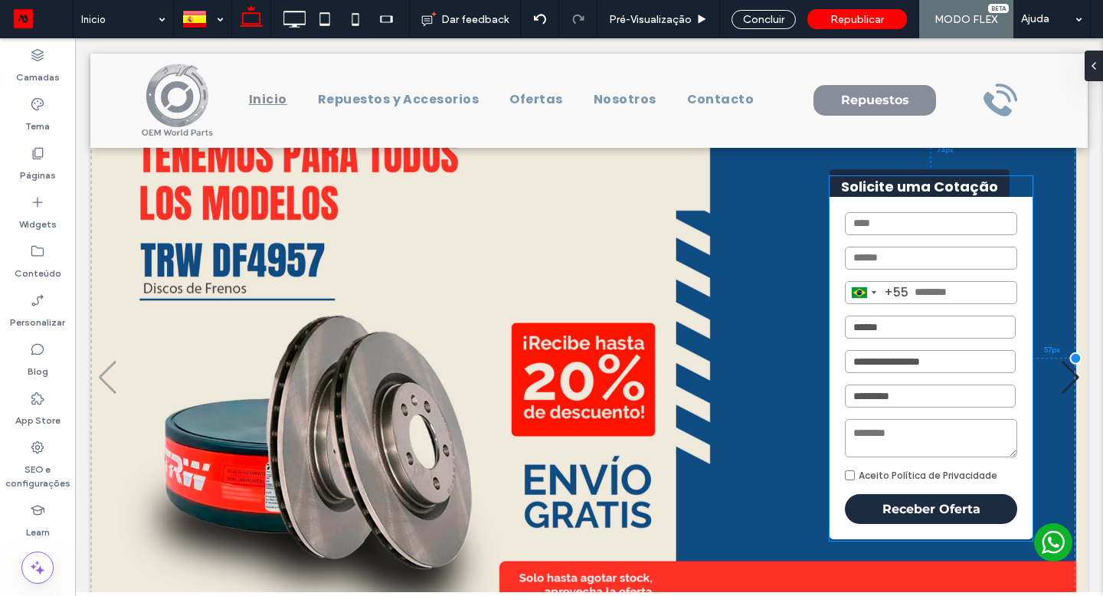
drag, startPoint x: 957, startPoint y: 304, endPoint x: 949, endPoint y: 285, distance: 20.9
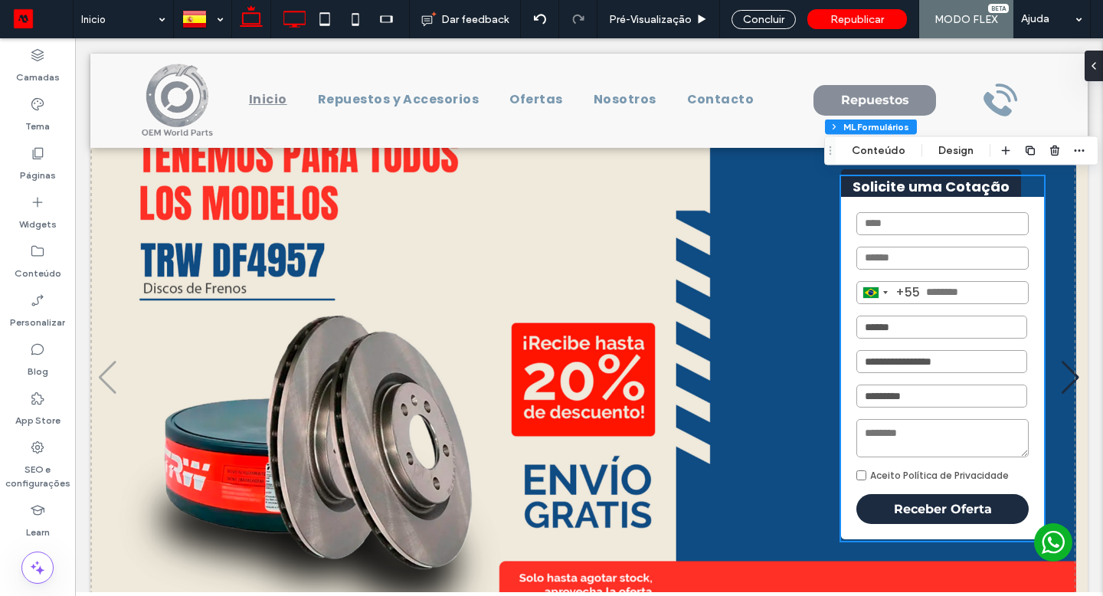
click at [300, 20] on icon at bounding box center [294, 19] width 31 height 31
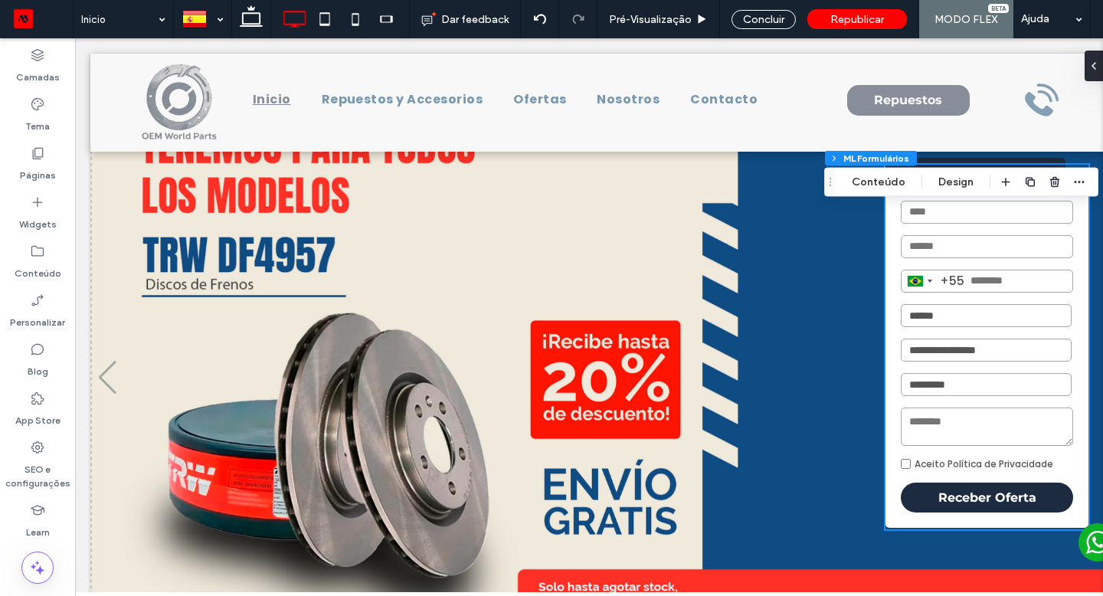
scroll to position [0, 0]
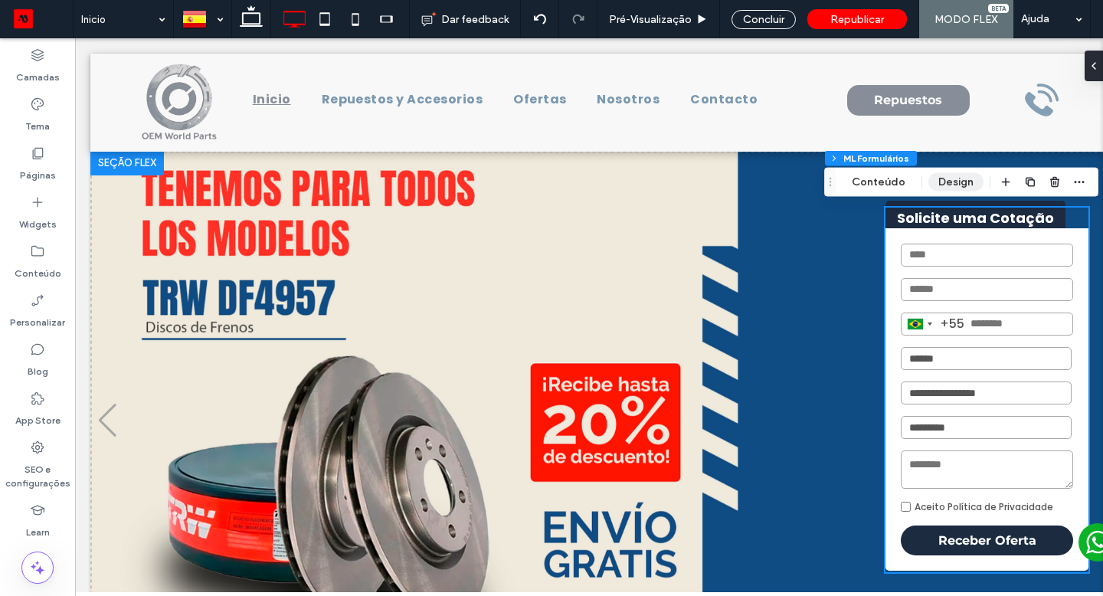
click at [937, 187] on button "Design" at bounding box center [956, 182] width 55 height 18
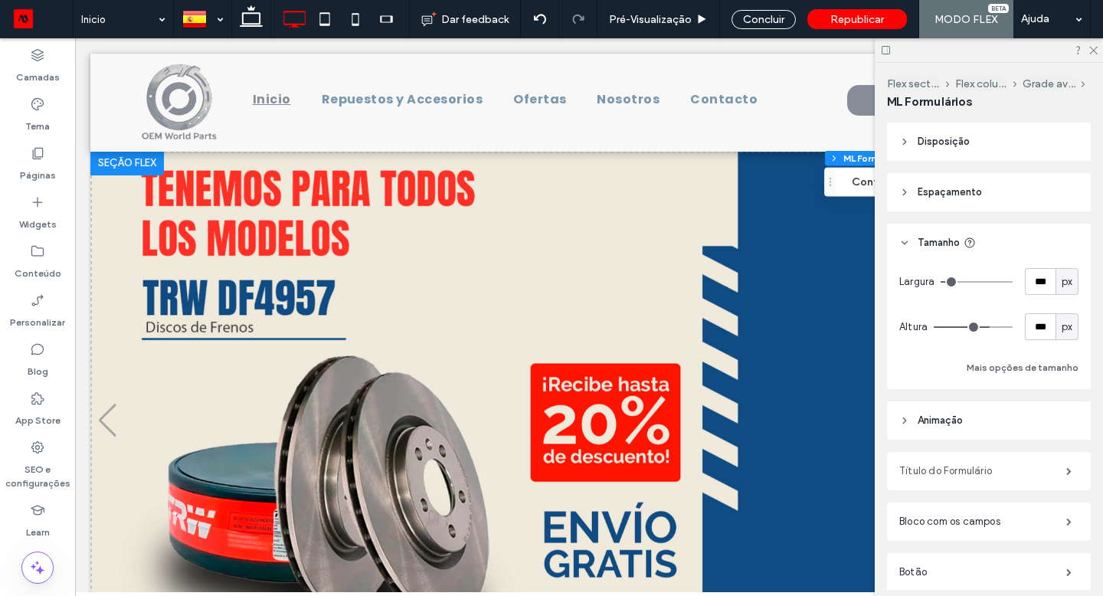
click at [971, 483] on label "Título do Formulário" at bounding box center [983, 471] width 167 height 31
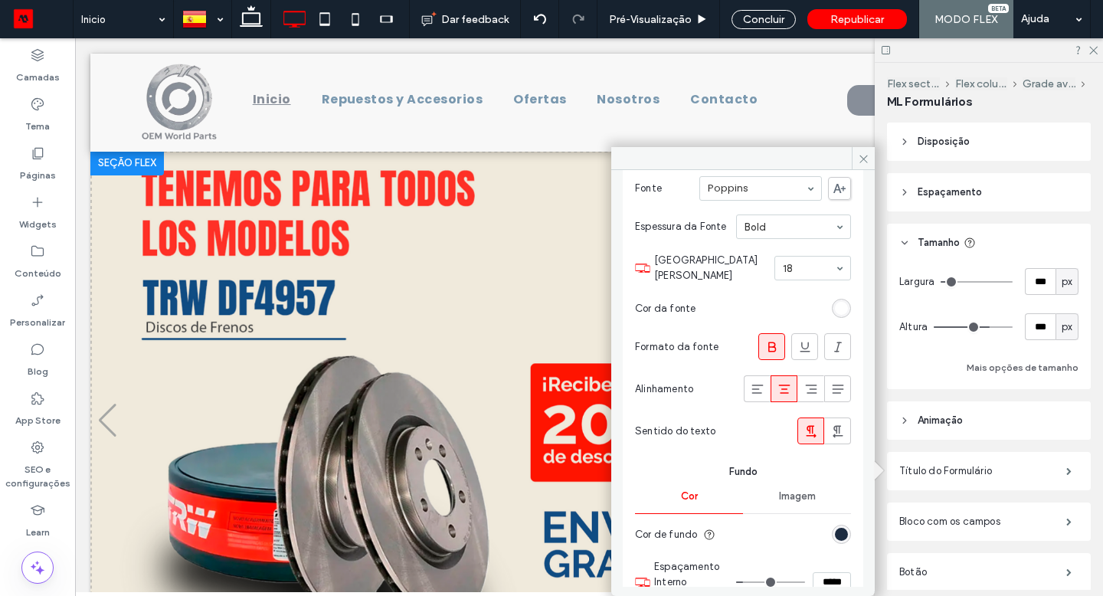
scroll to position [201, 0]
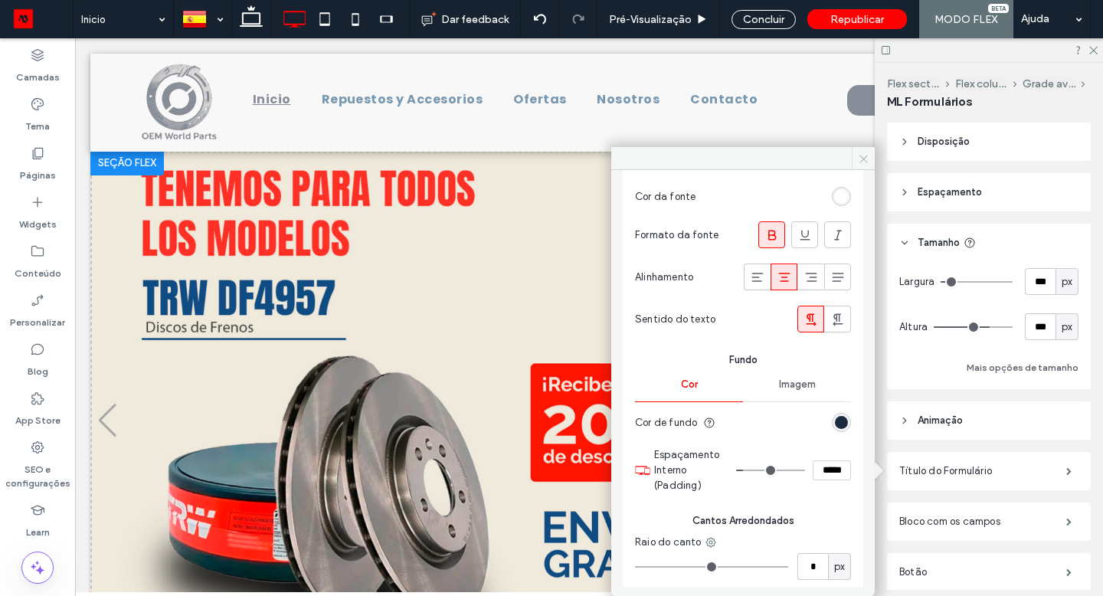
click at [868, 156] on icon at bounding box center [863, 158] width 11 height 11
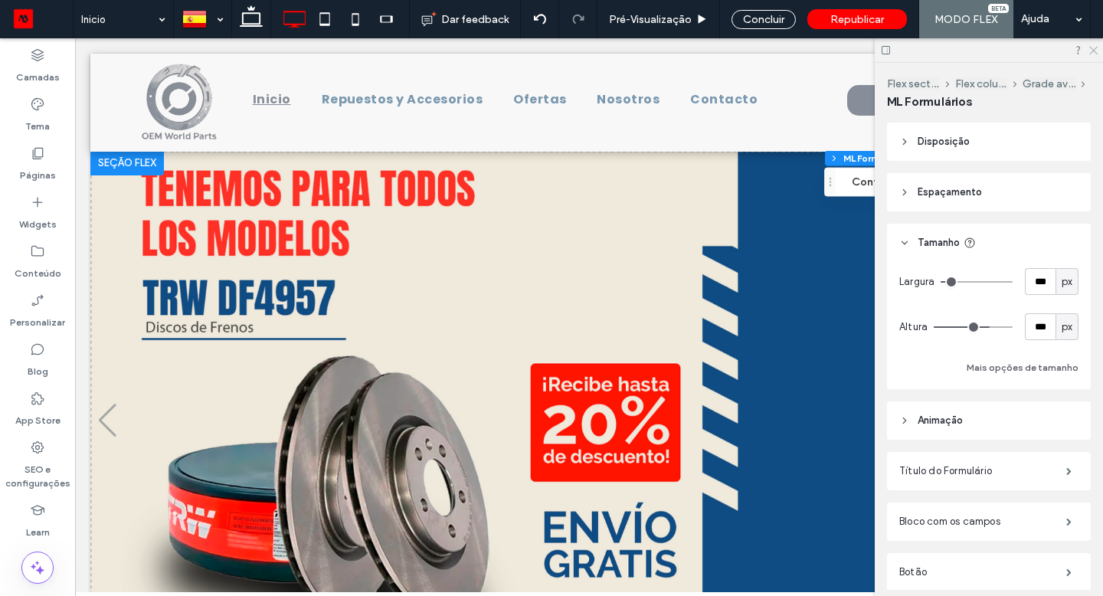
click at [1096, 50] on icon at bounding box center [1093, 49] width 10 height 10
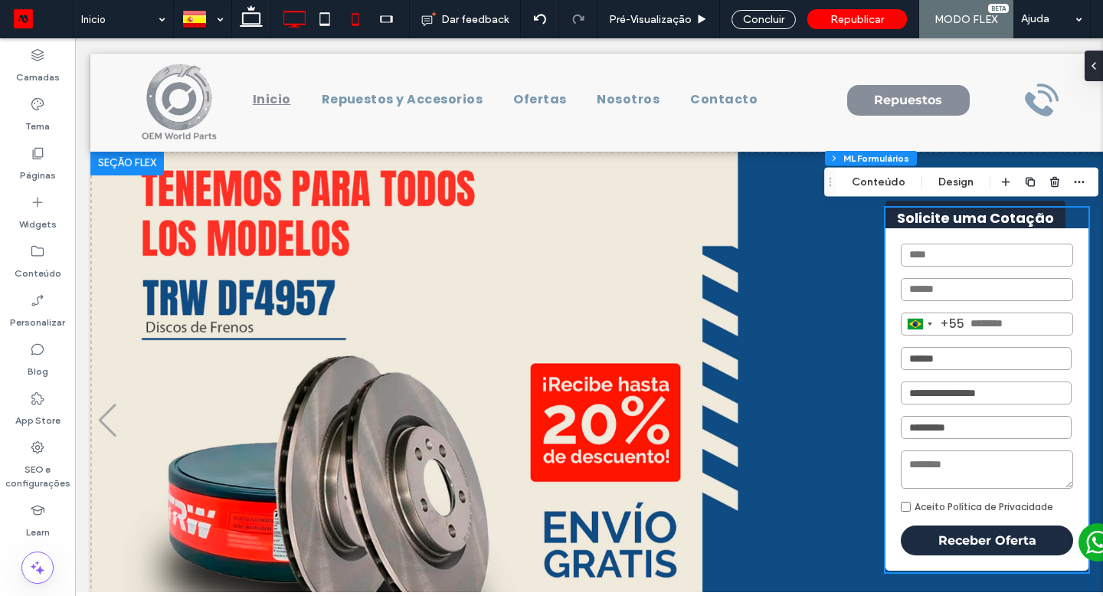
click at [363, 19] on icon at bounding box center [355, 19] width 31 height 31
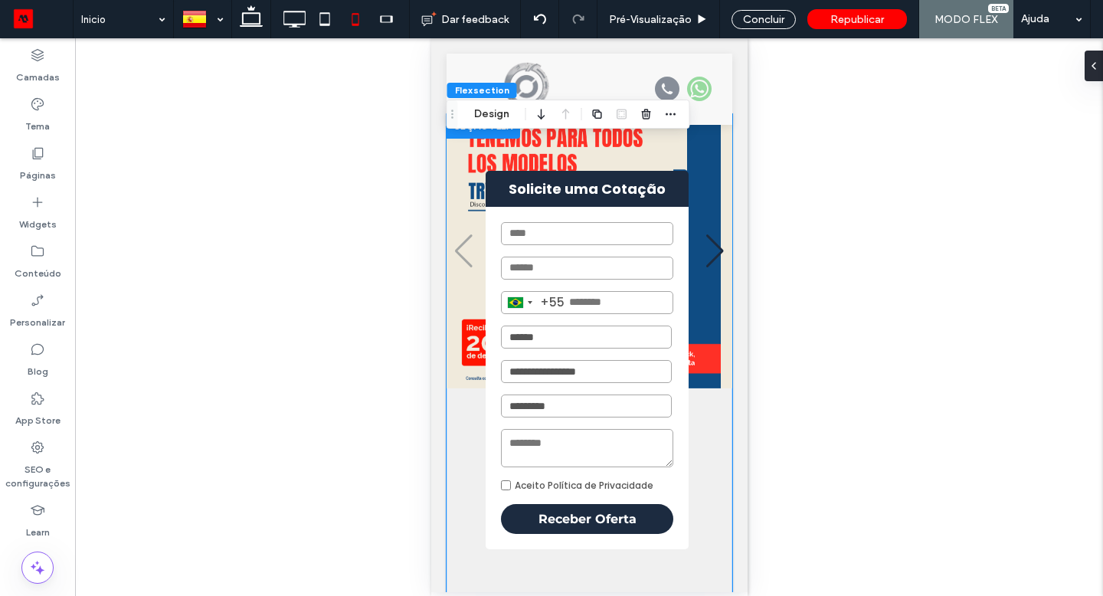
scroll to position [0, 0]
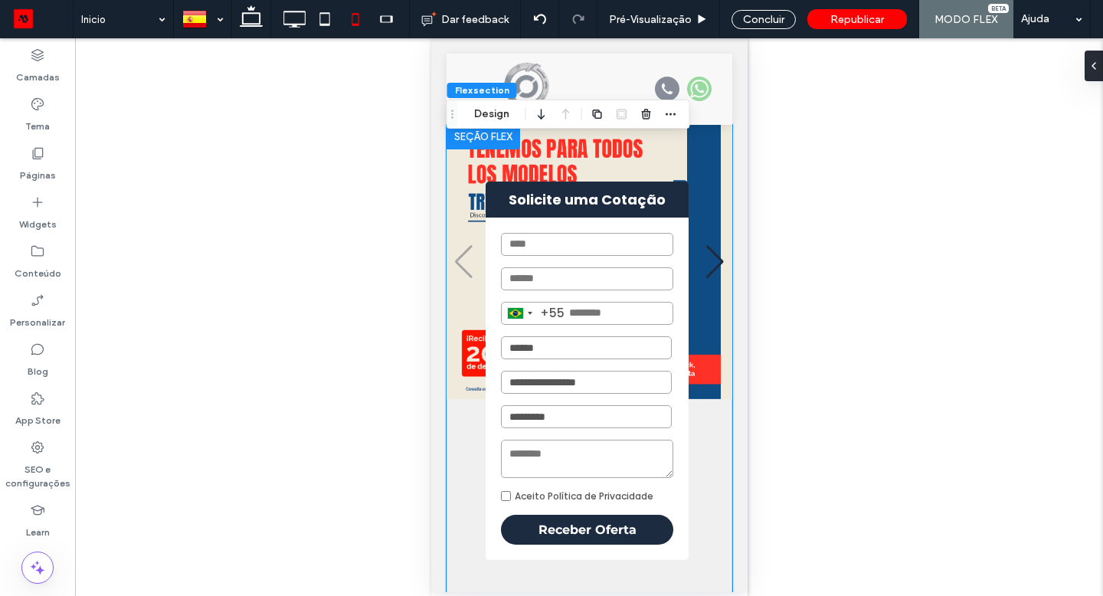
click at [600, 226] on div "**********" at bounding box center [586, 389] width 203 height 343
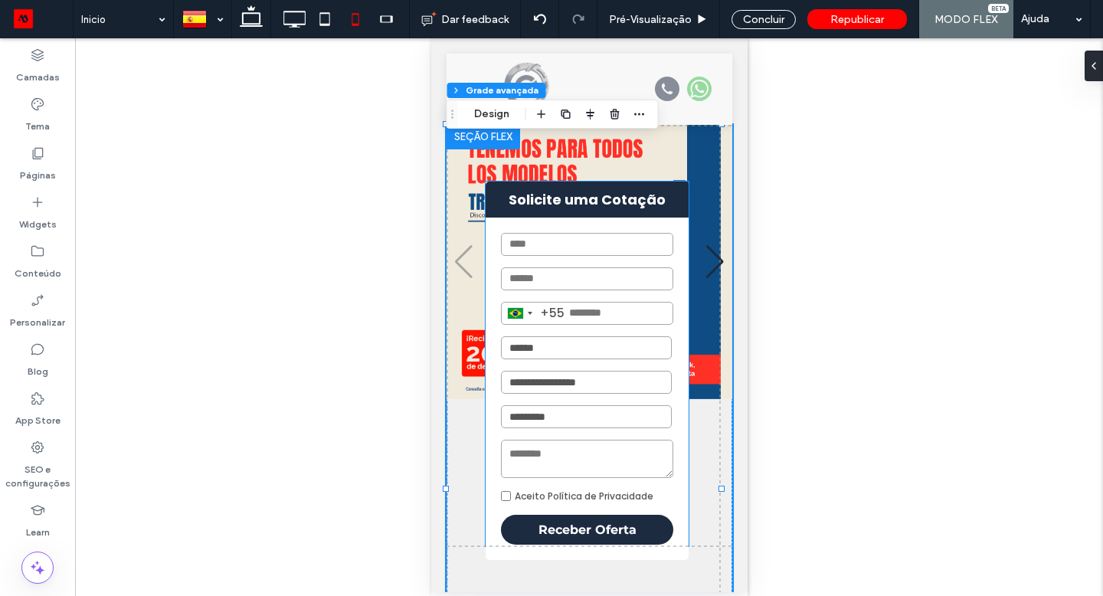
click at [608, 211] on strong "Solicite uma Cotação" at bounding box center [586, 200] width 203 height 36
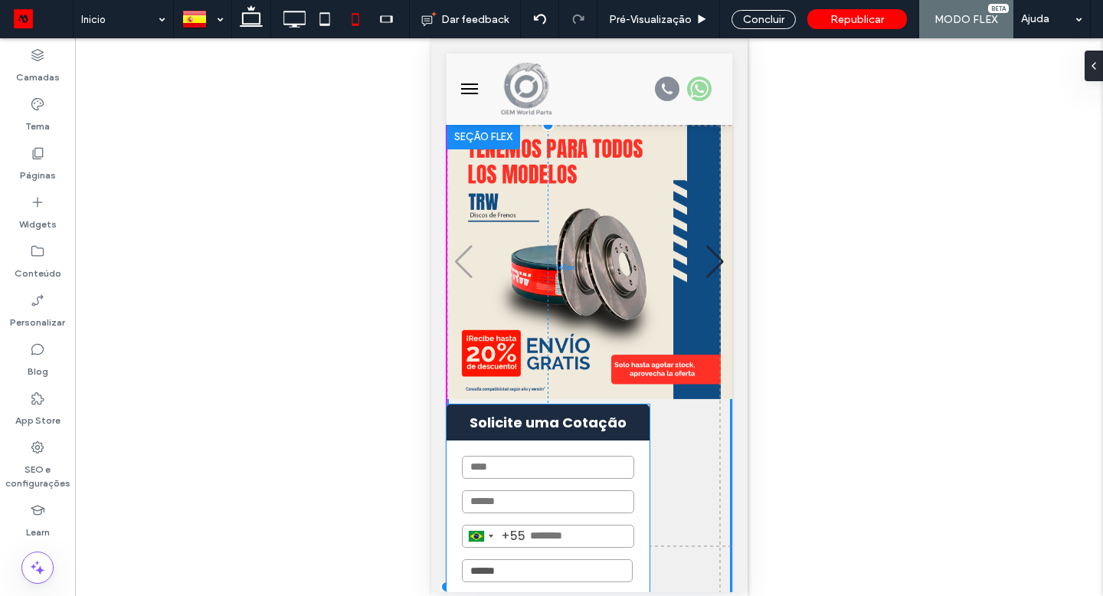
drag, startPoint x: 610, startPoint y: 211, endPoint x: 584, endPoint y: 434, distance: 224.5
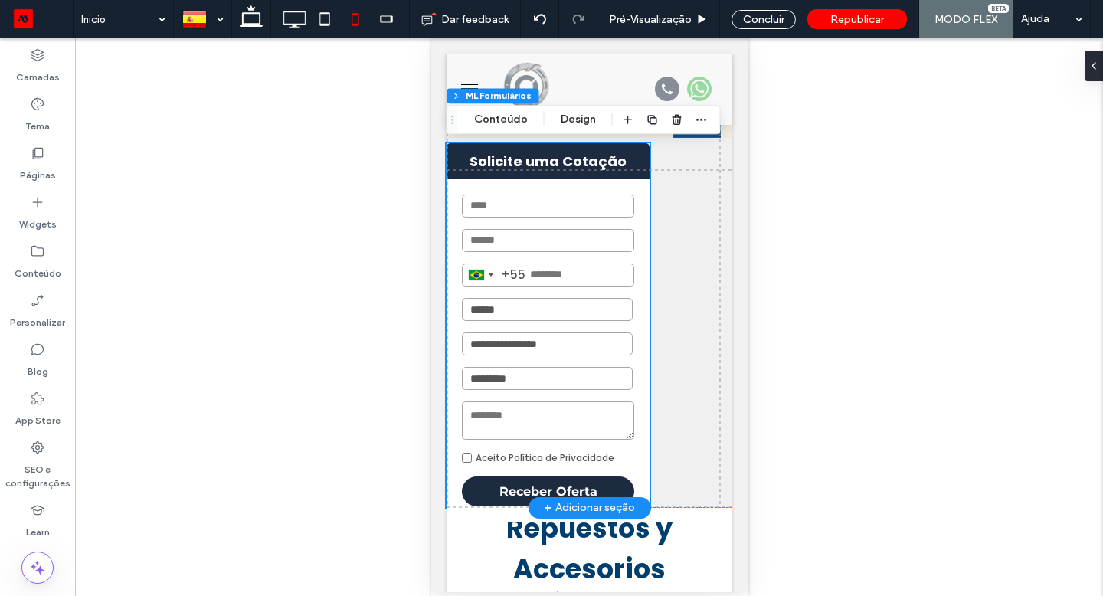
scroll to position [262, 0]
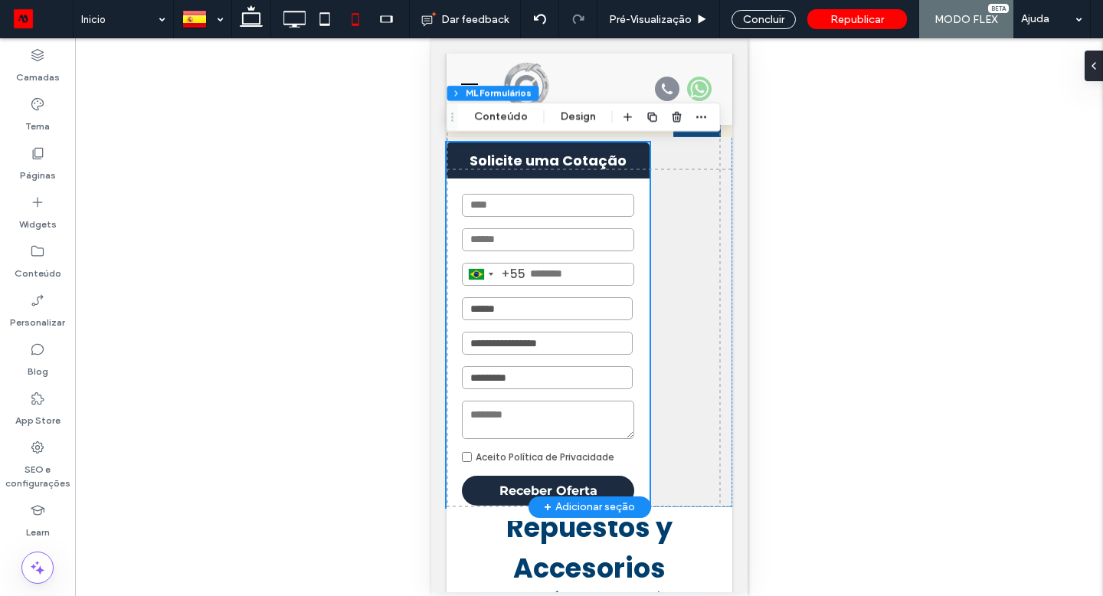
click at [627, 343] on select "**********" at bounding box center [546, 343] width 171 height 23
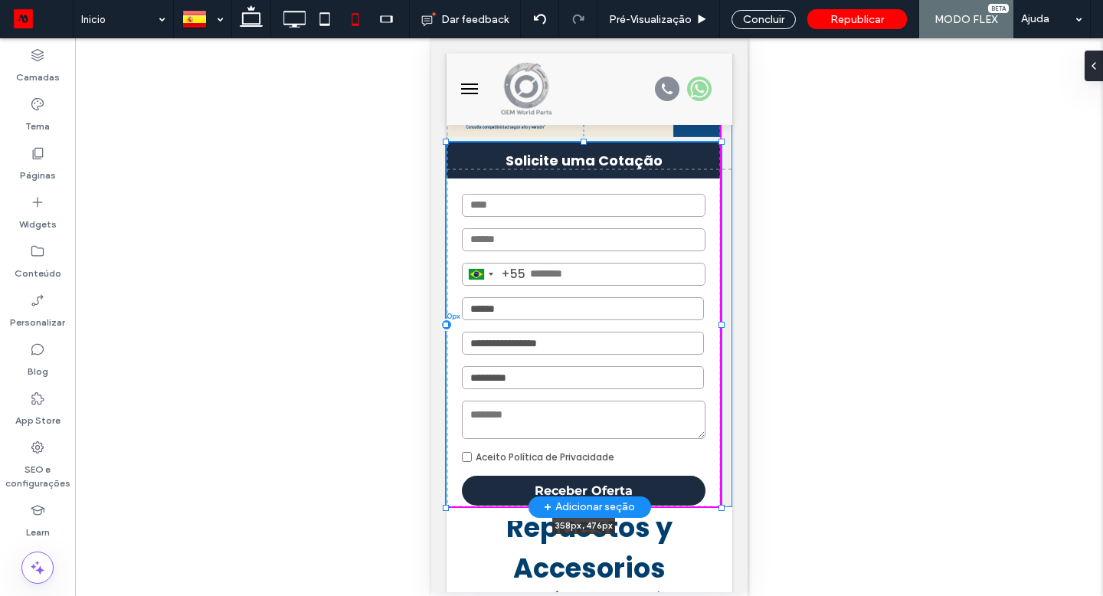
drag, startPoint x: 651, startPoint y: 322, endPoint x: 721, endPoint y: 323, distance: 69.7
click at [721, 323] on div at bounding box center [721, 325] width 6 height 6
type input "***"
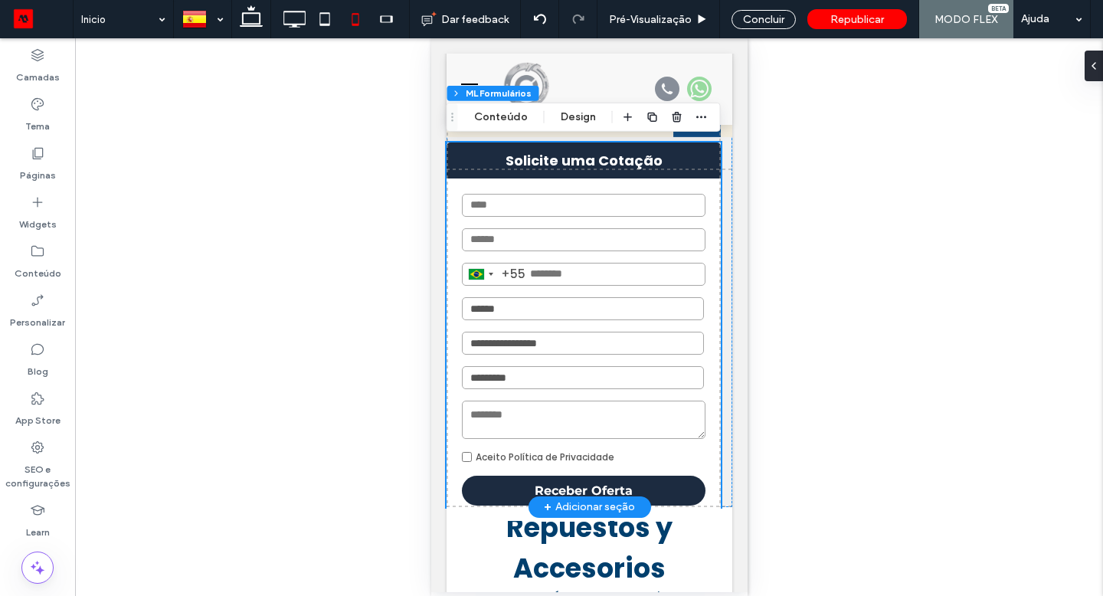
scroll to position [265, 0]
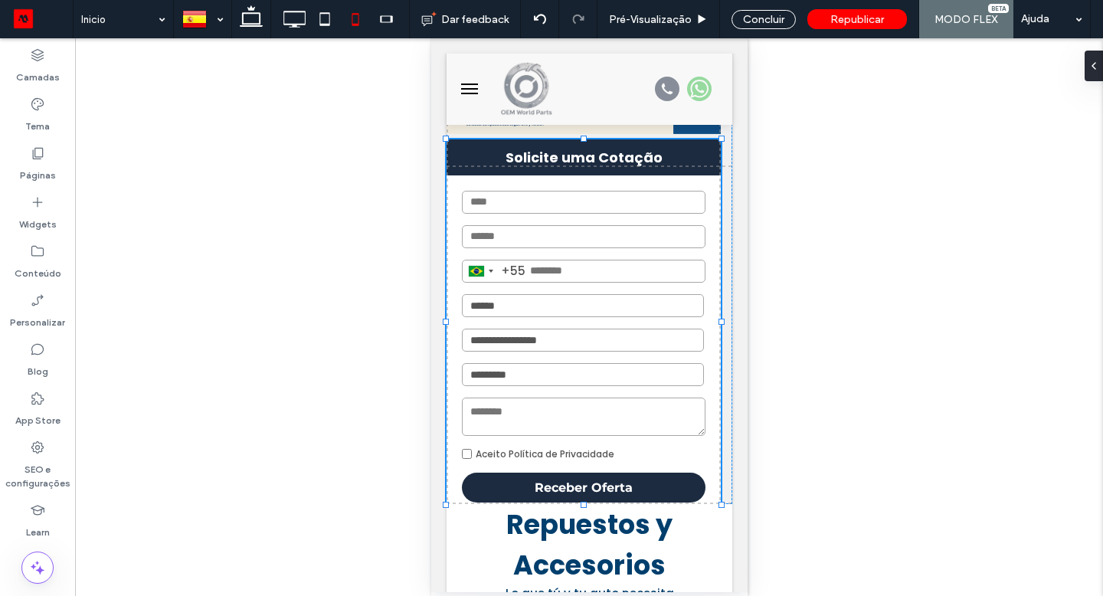
drag, startPoint x: 444, startPoint y: 505, endPoint x: 439, endPoint y: 516, distance: 12.0
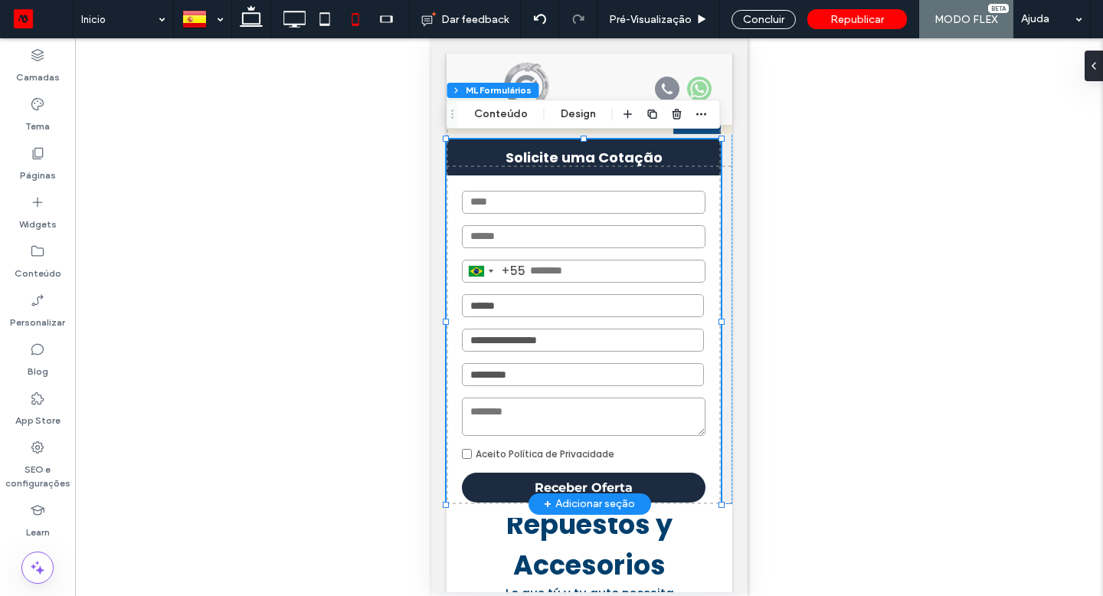
click at [457, 489] on div "**********" at bounding box center [583, 346] width 274 height 343
click at [455, 494] on div "**********" at bounding box center [583, 346] width 274 height 343
click at [449, 504] on div "**********" at bounding box center [589, 182] width 286 height 644
click at [714, 141] on strong "Solicite uma Cotação" at bounding box center [583, 157] width 274 height 36
click at [710, 138] on div "**********" at bounding box center [589, 182] width 286 height 644
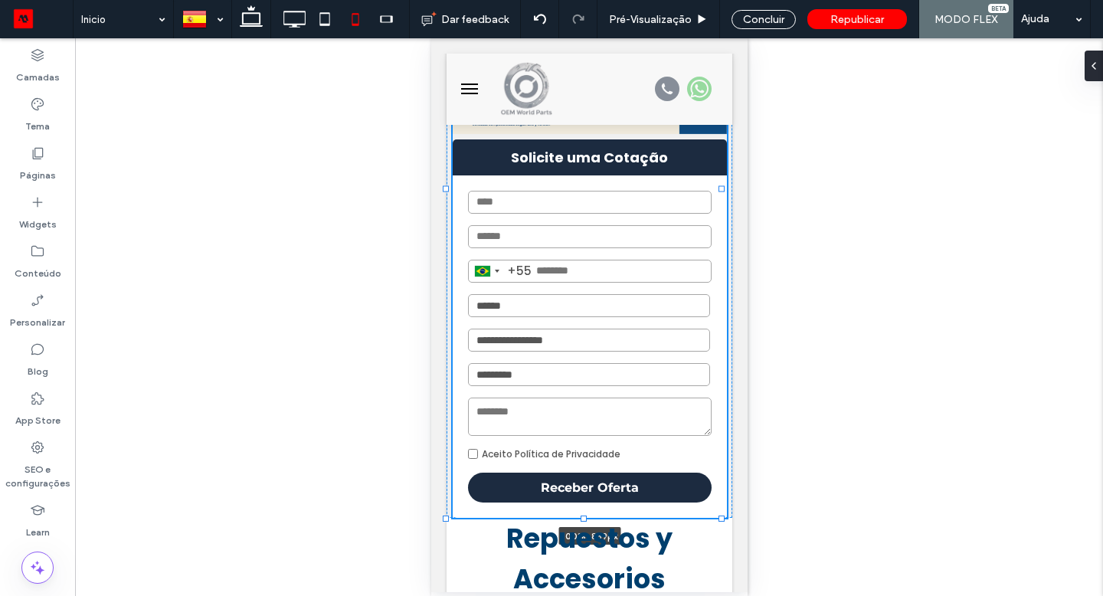
drag, startPoint x: 445, startPoint y: 503, endPoint x: 434, endPoint y: 510, distance: 12.8
type input "***"
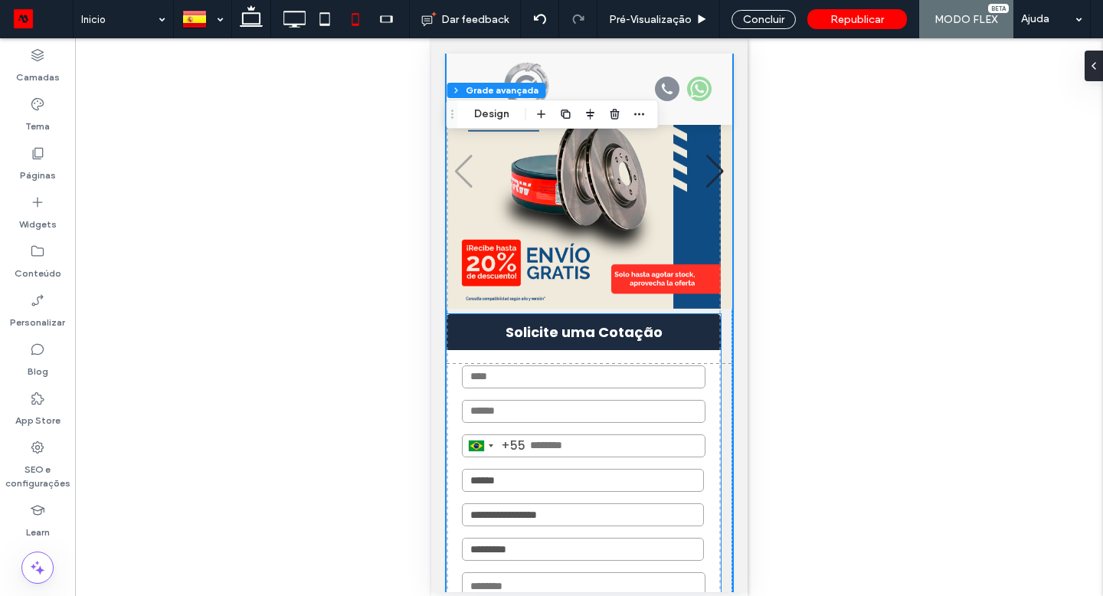
scroll to position [0, 0]
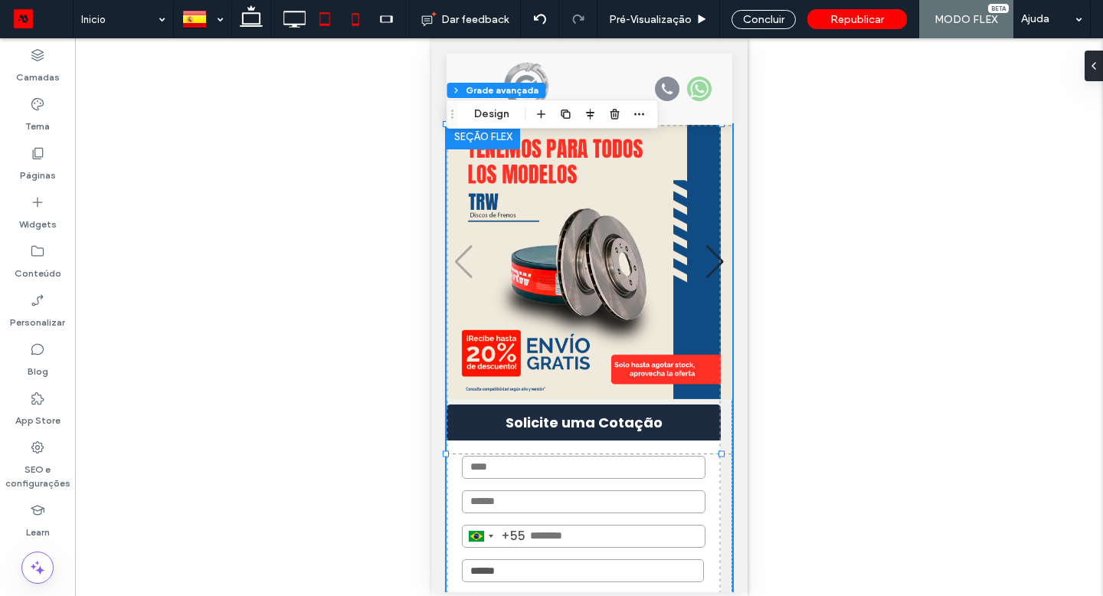
click at [323, 22] on icon at bounding box center [325, 19] width 31 height 31
type input "***"
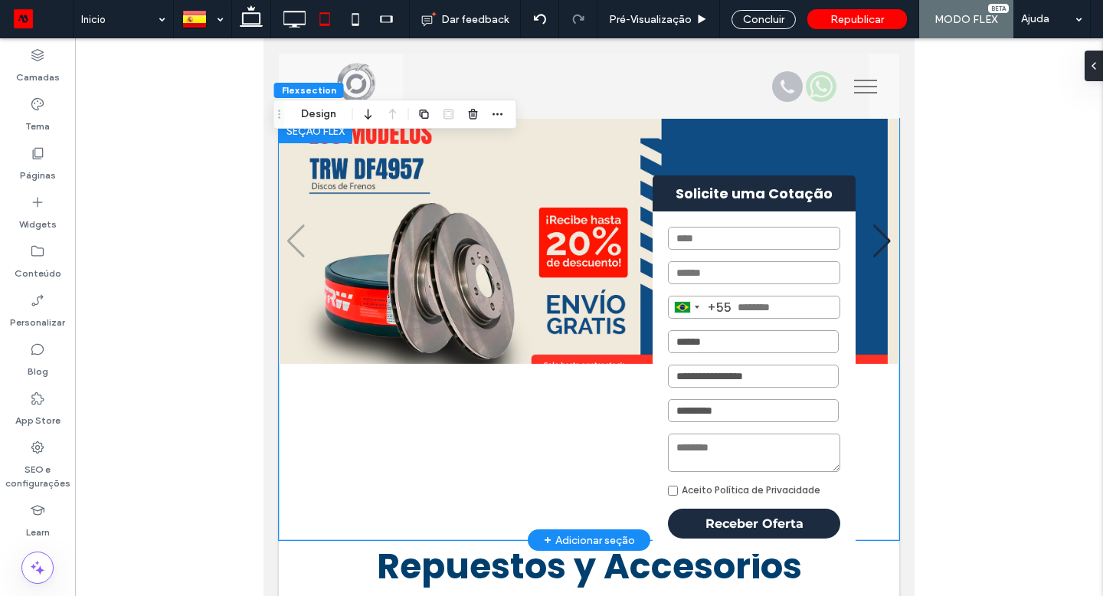
click at [460, 326] on img "1 / 3" at bounding box center [583, 241] width 609 height 245
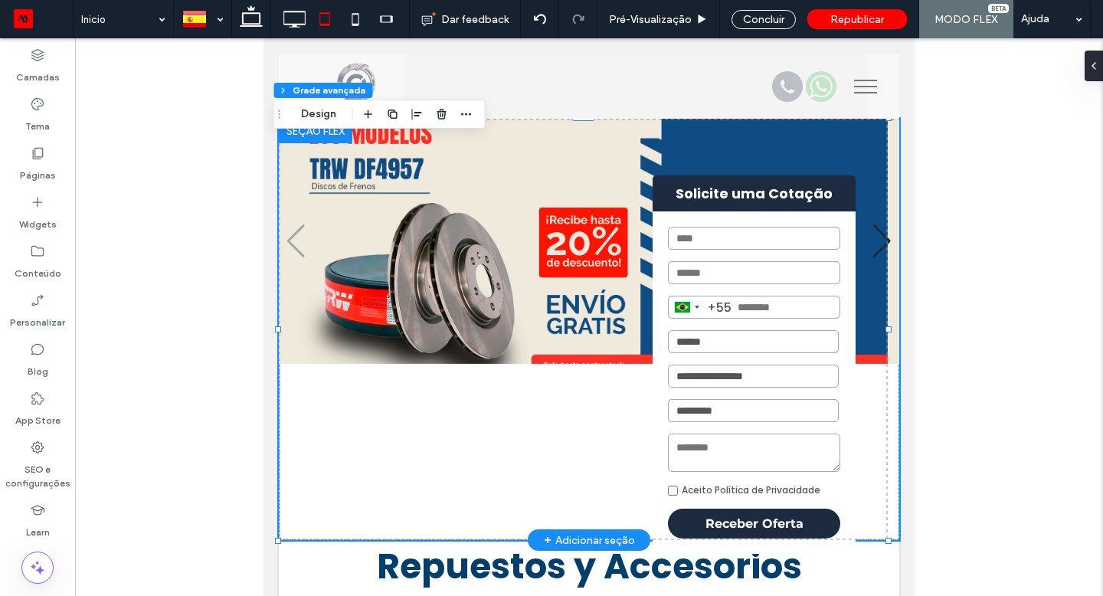
click at [460, 326] on img "1 / 3" at bounding box center [583, 241] width 609 height 245
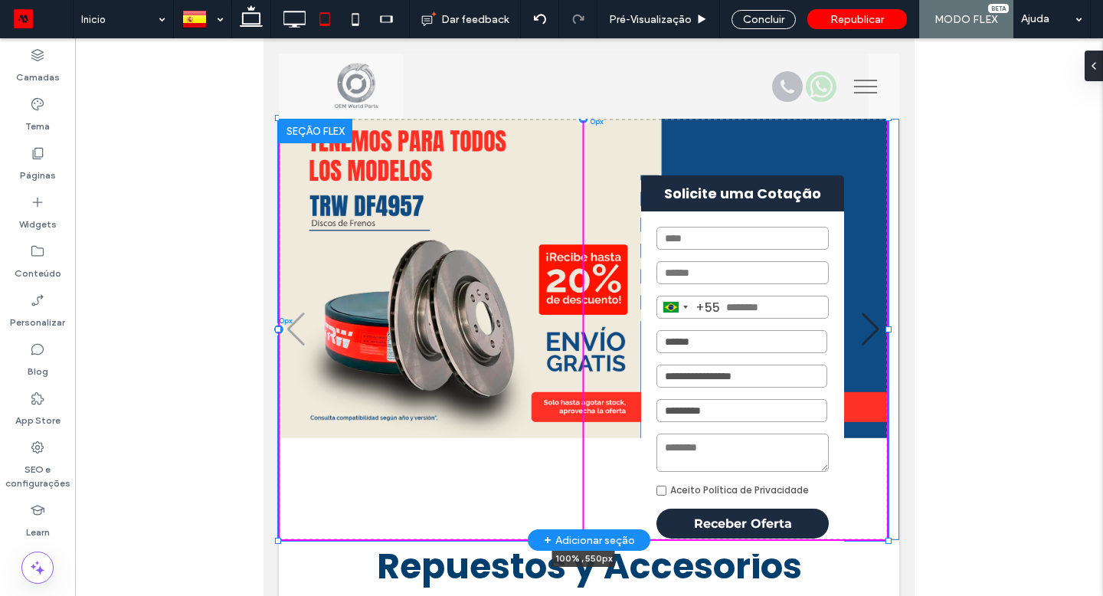
drag, startPoint x: 585, startPoint y: 361, endPoint x: 537, endPoint y: 546, distance: 191.6
click at [537, 540] on div "**********" at bounding box center [589, 329] width 621 height 421
type input "***"
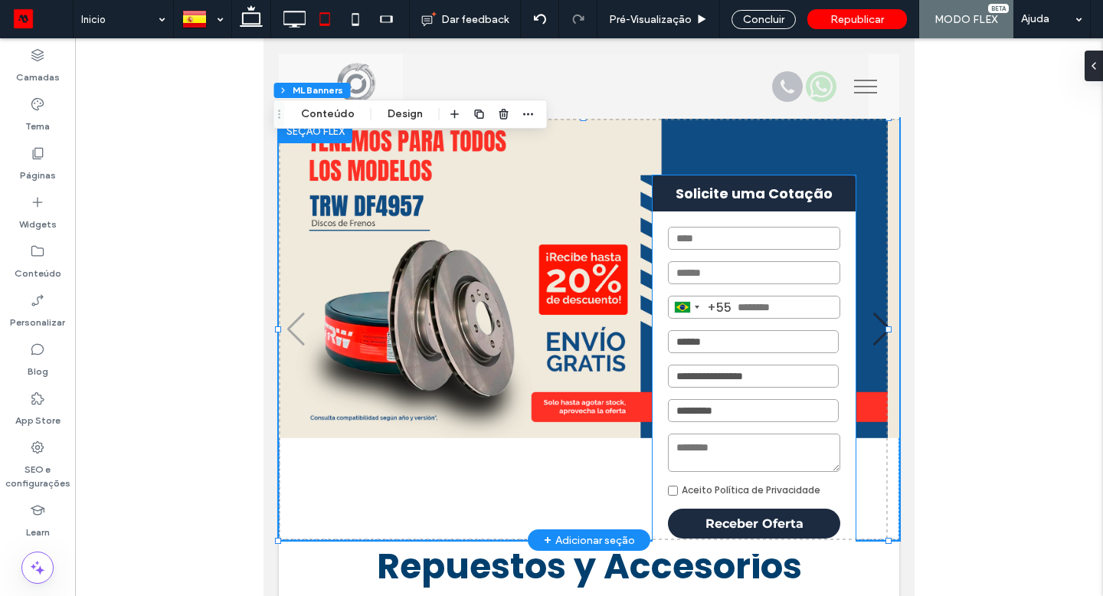
click at [688, 195] on strong "Solicite uma Cotação" at bounding box center [754, 193] width 203 height 36
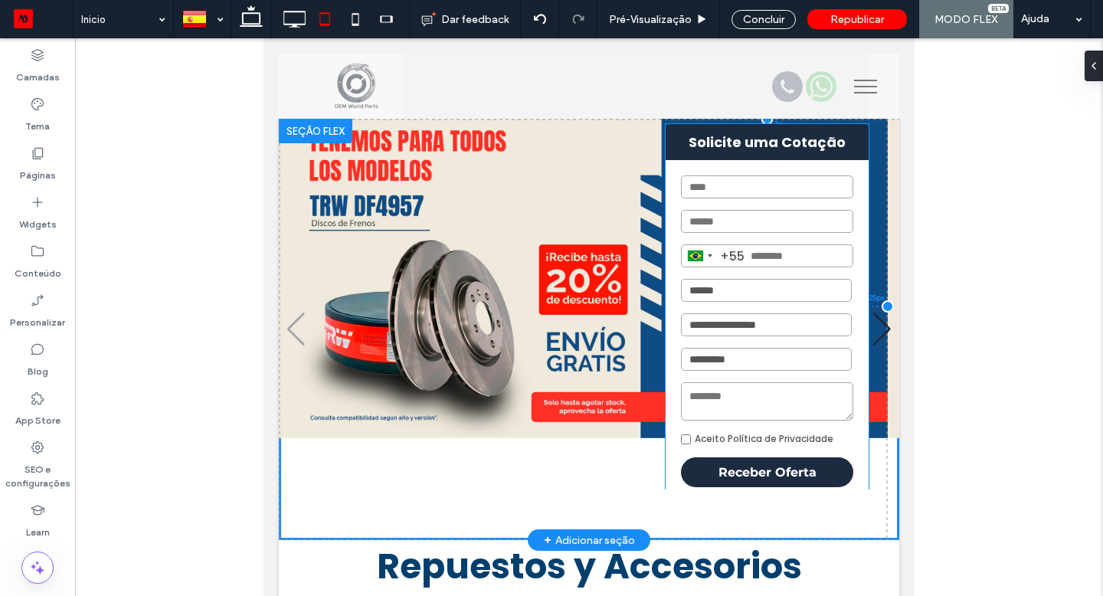
drag, startPoint x: 688, startPoint y: 195, endPoint x: 713, endPoint y: 144, distance: 56.9
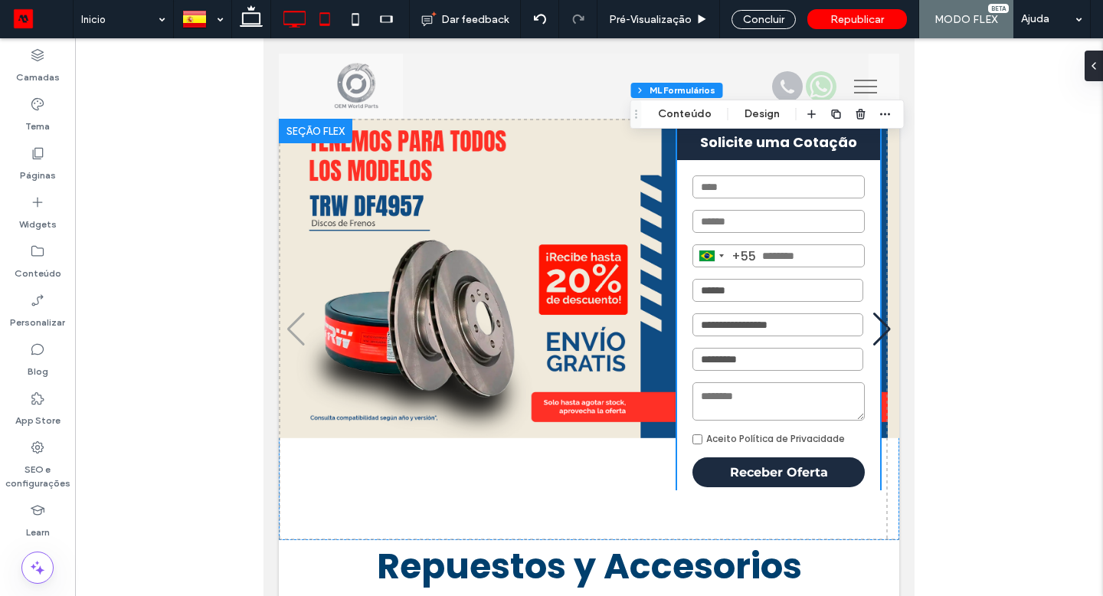
click at [296, 23] on icon at bounding box center [294, 19] width 31 height 31
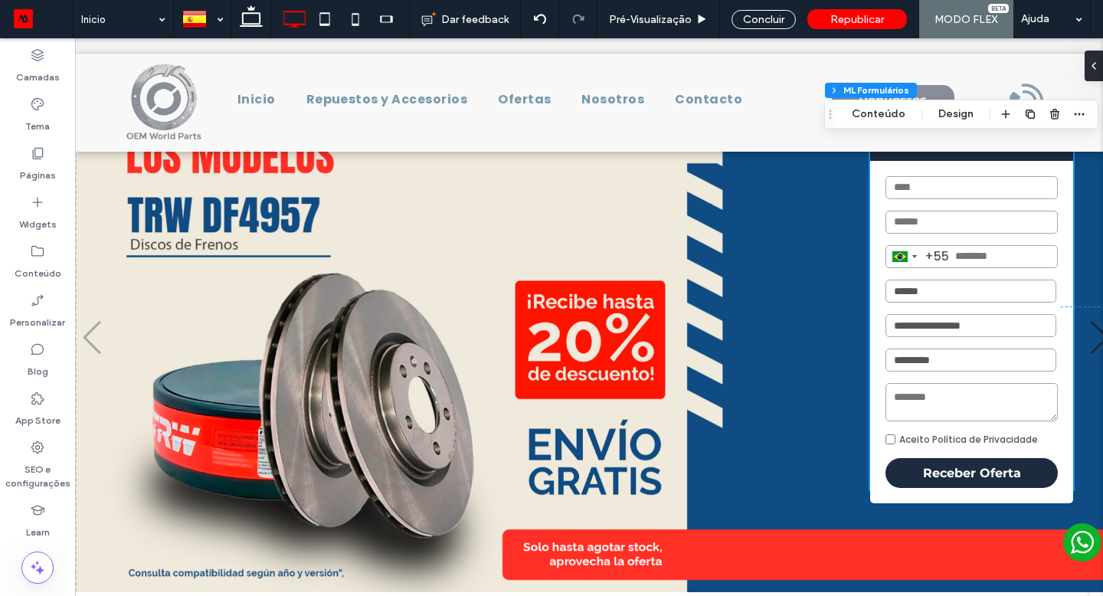
scroll to position [86, 0]
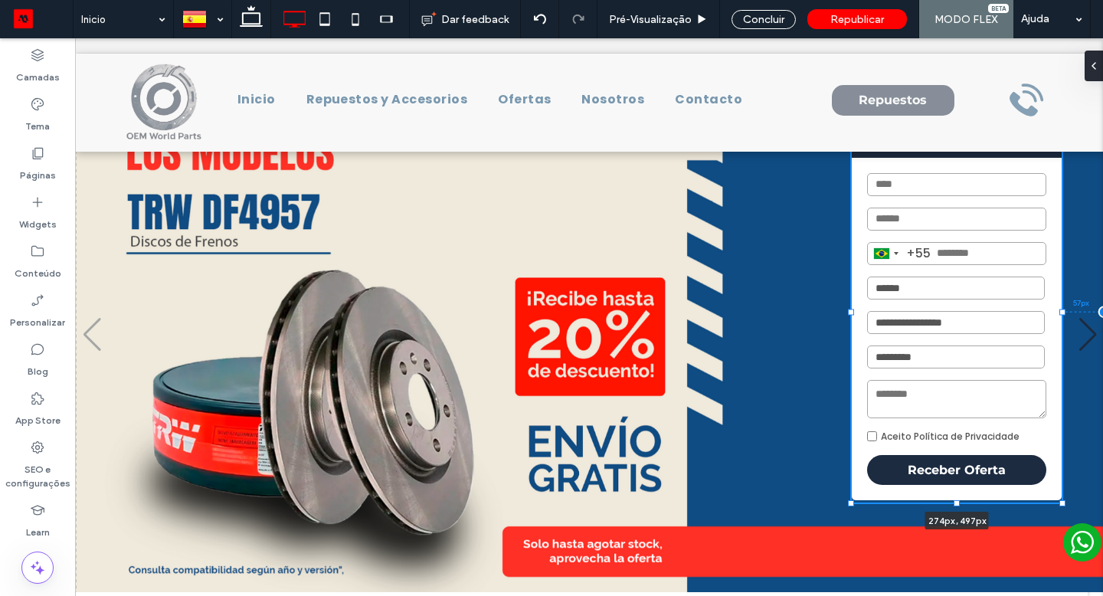
drag, startPoint x: 858, startPoint y: 486, endPoint x: 851, endPoint y: 502, distance: 17.5
click at [851, 502] on div at bounding box center [851, 503] width 6 height 6
type input "***"
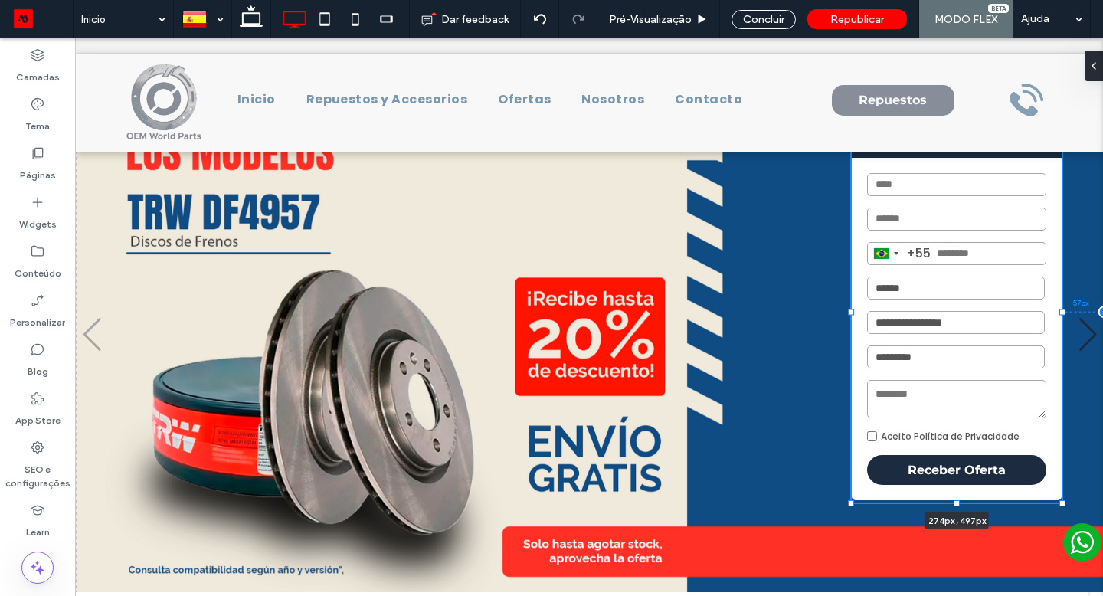
type input "***"
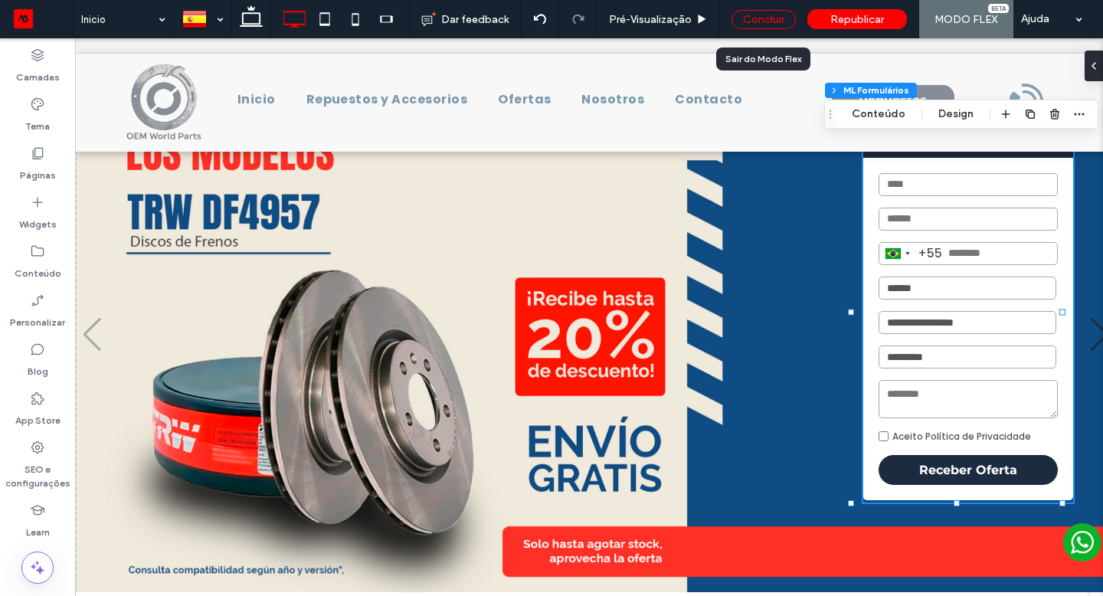
click at [782, 17] on div "Concluir" at bounding box center [764, 19] width 64 height 19
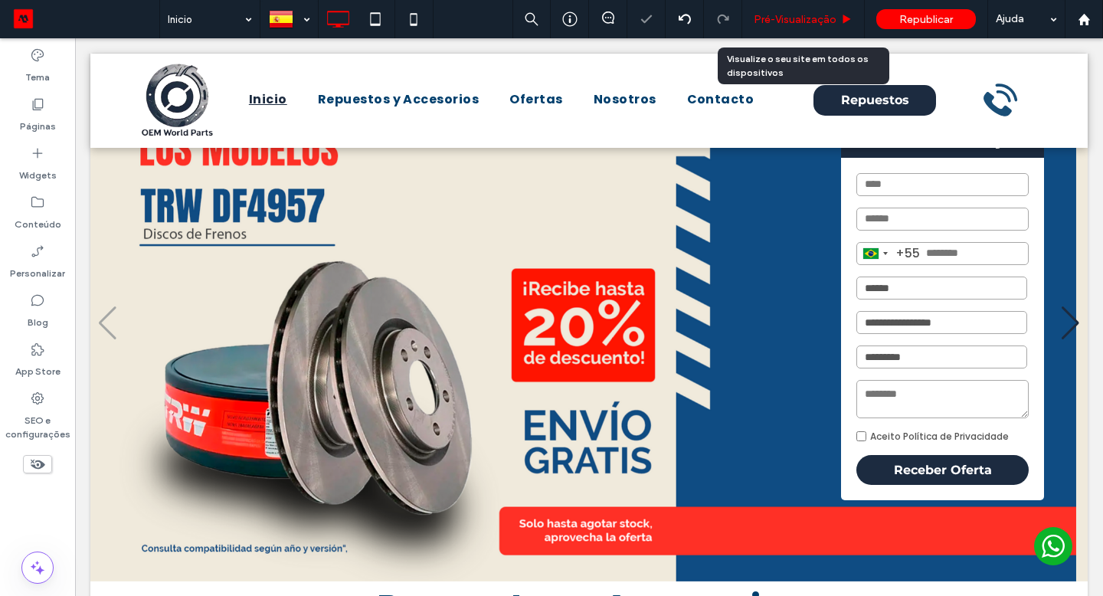
click at [785, 18] on span "Pré-Visualizaçāo" at bounding box center [795, 19] width 83 height 13
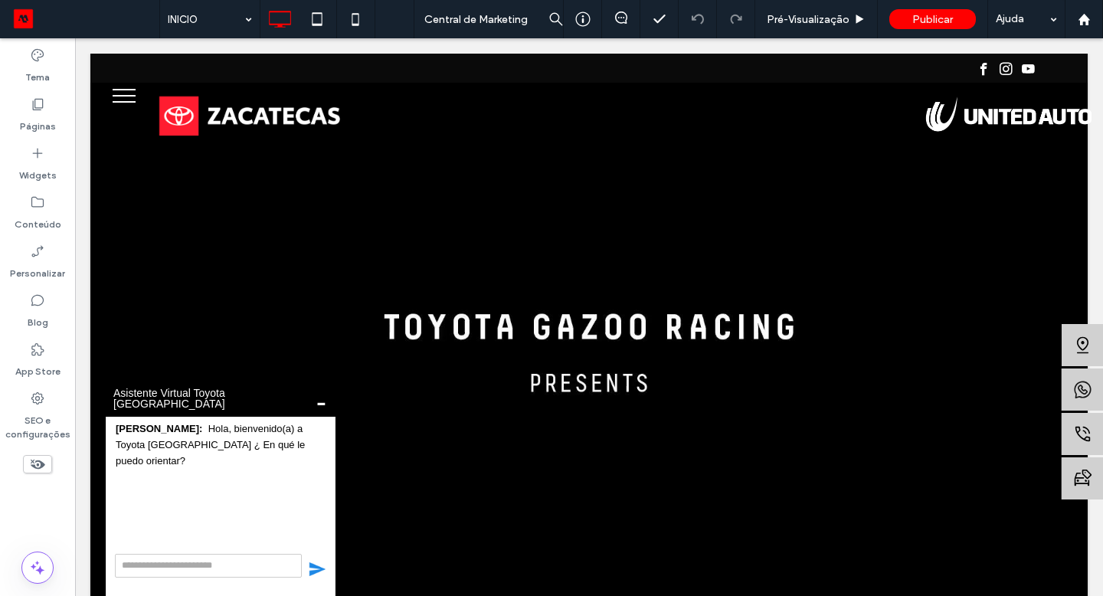
click at [324, 402] on span "-" at bounding box center [321, 401] width 13 height 6
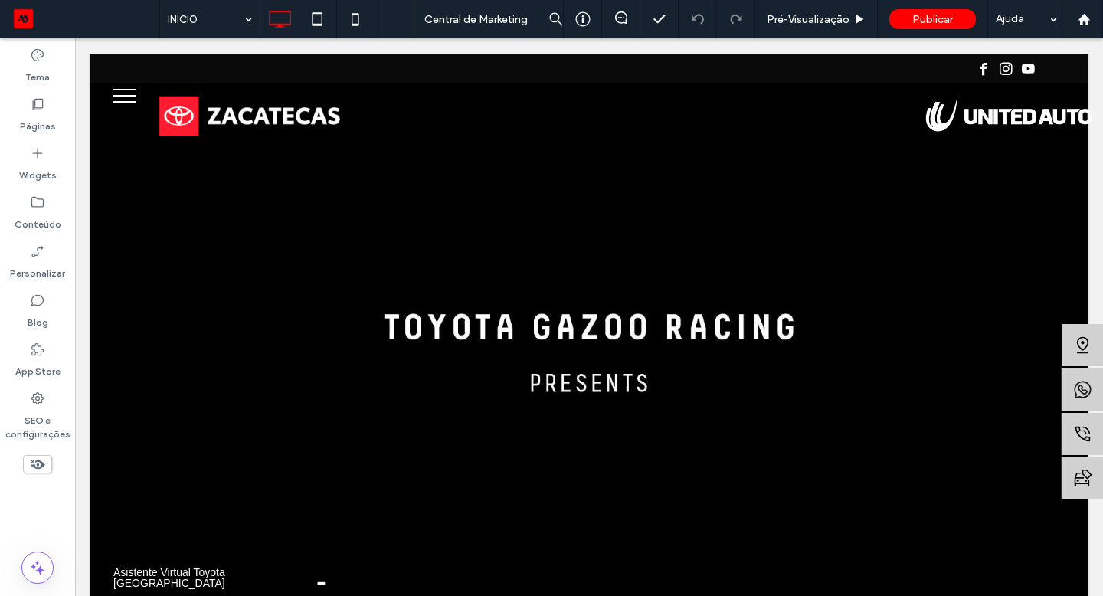
click at [286, 592] on div "Asistente Virtual Toyota [GEOGRAPHIC_DATA] -" at bounding box center [221, 577] width 230 height 37
click at [315, 580] on span "-" at bounding box center [321, 581] width 13 height 6
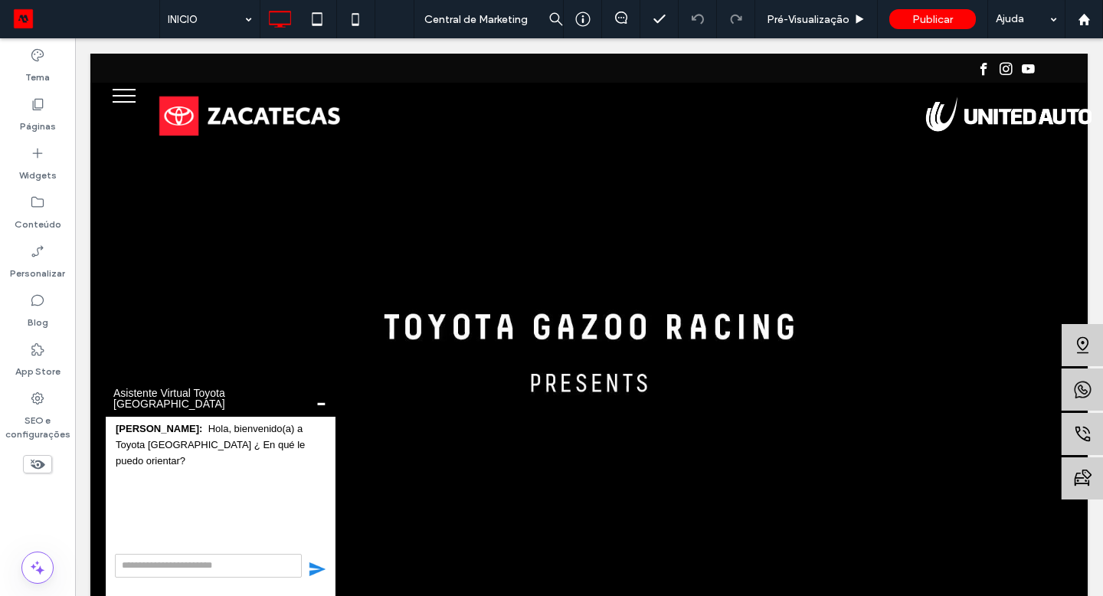
click at [287, 503] on div "[PERSON_NAME] esta escribiendo... [PERSON_NAME]: [PERSON_NAME], [PERSON_NAME](a…" at bounding box center [221, 482] width 230 height 130
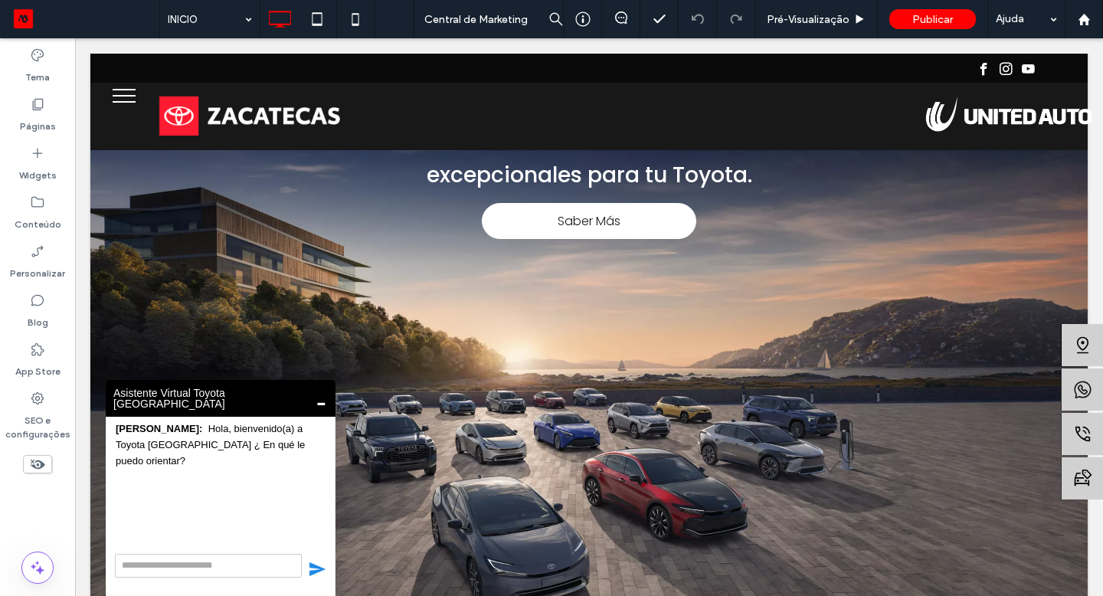
scroll to position [3049, 0]
